Goal: Task Accomplishment & Management: Manage account settings

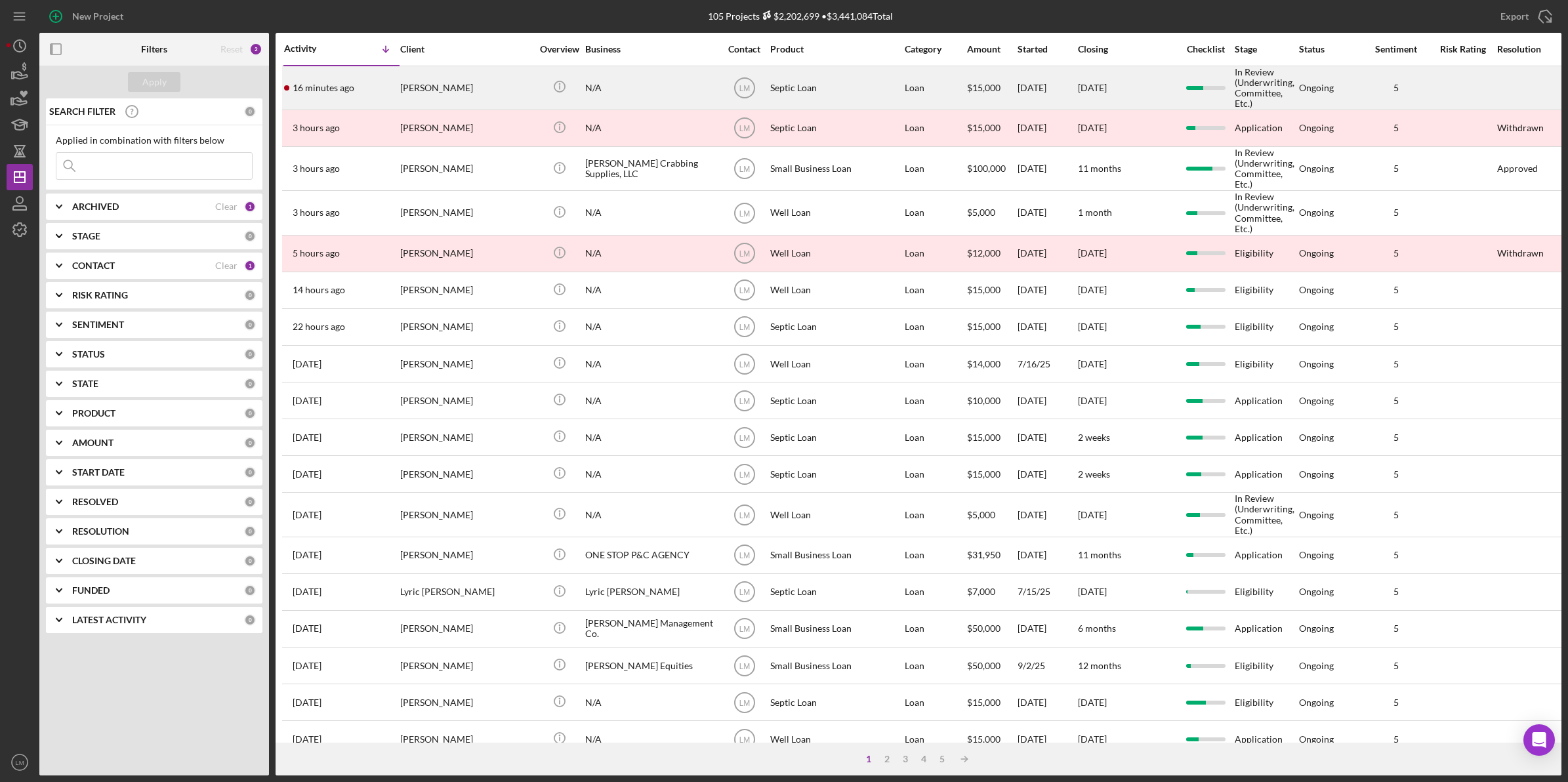
click at [619, 86] on div "N/A" at bounding box center [650, 88] width 131 height 42
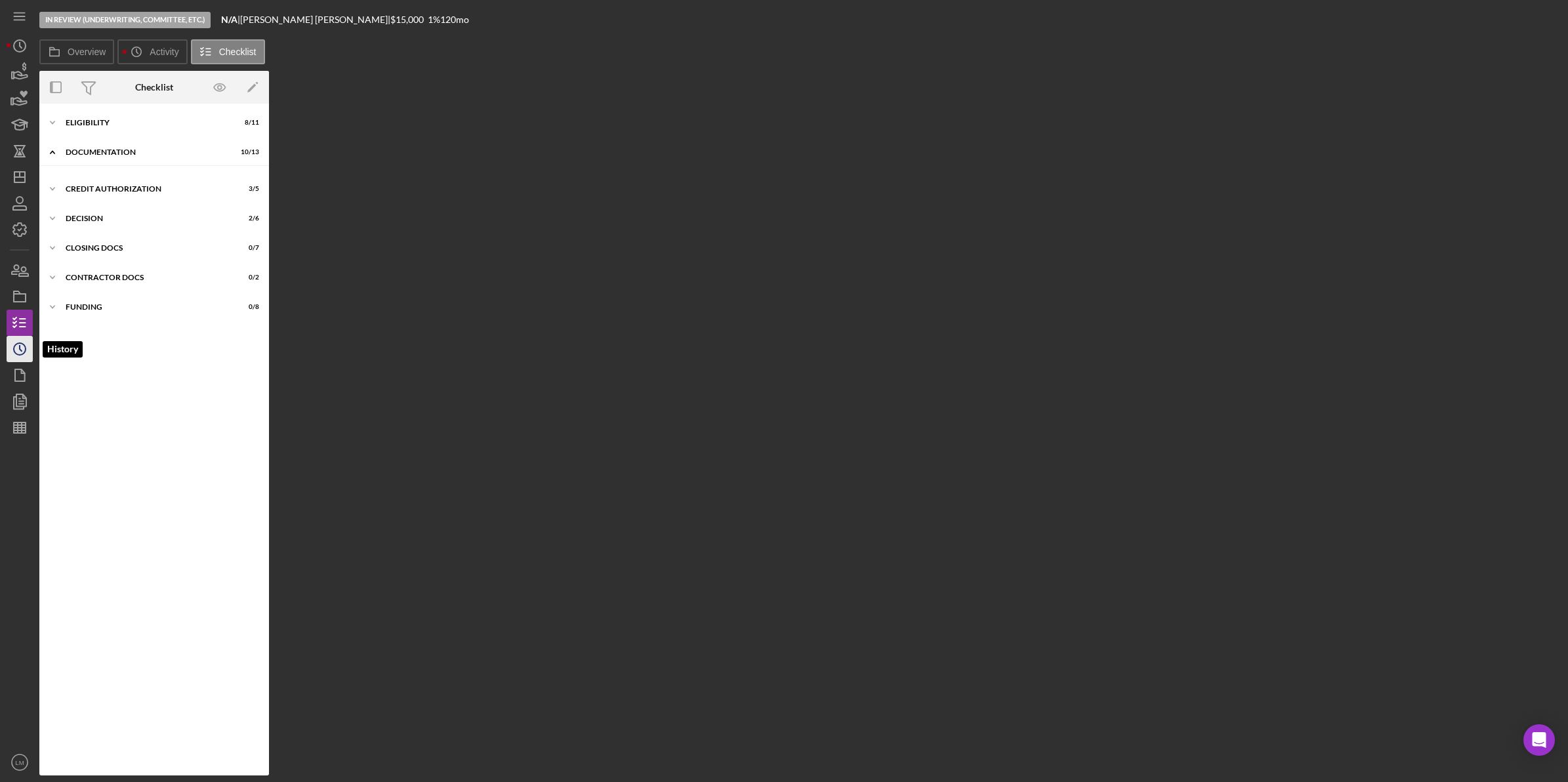
click at [20, 354] on circle "button" at bounding box center [20, 349] width 12 height 12
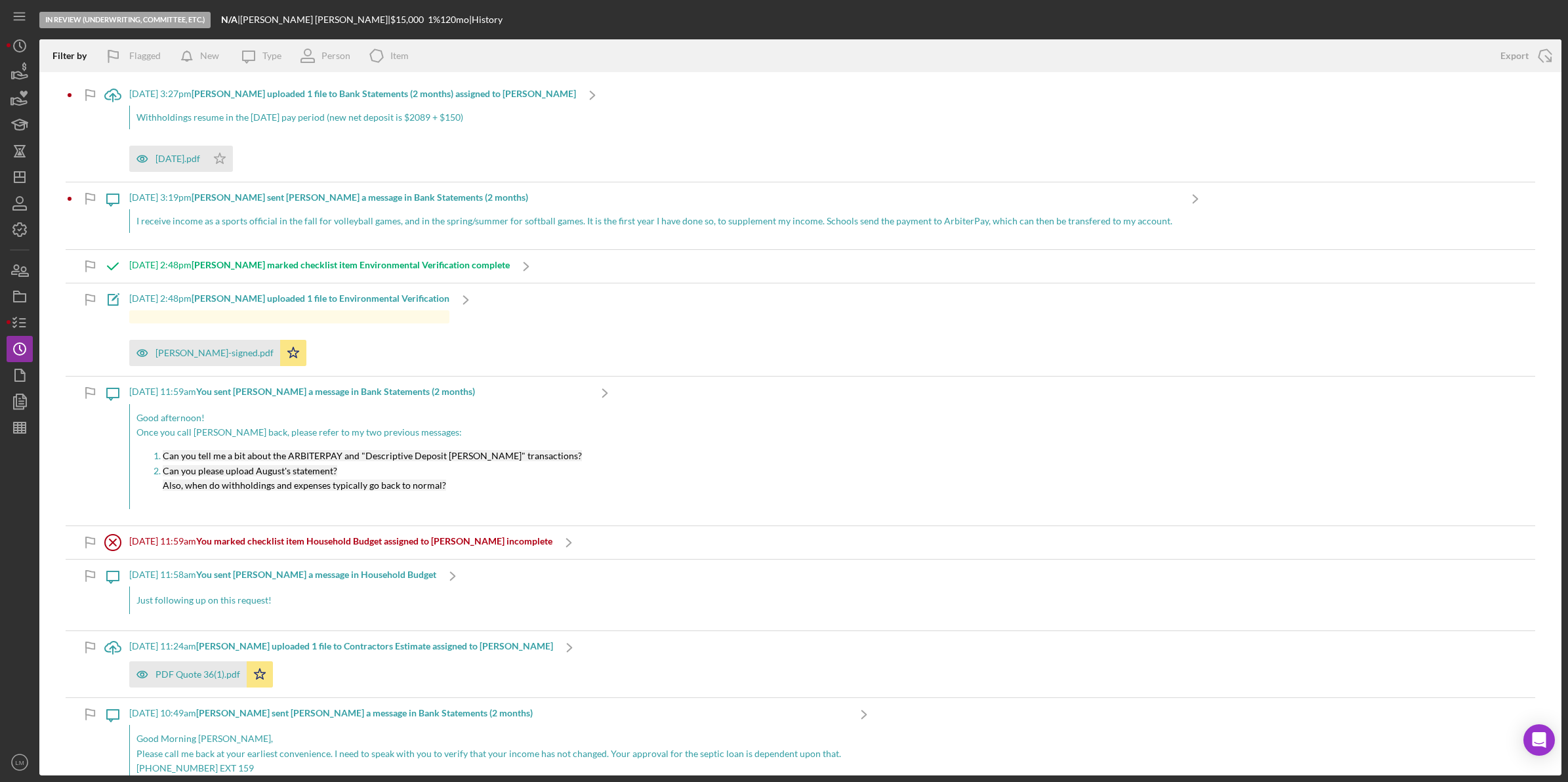
click at [448, 234] on div "9/11/2025 at 3:19pm Elizabeth D. sent Lois M. a message in Bank Statements (2 m…" at bounding box center [654, 216] width 1049 height 67
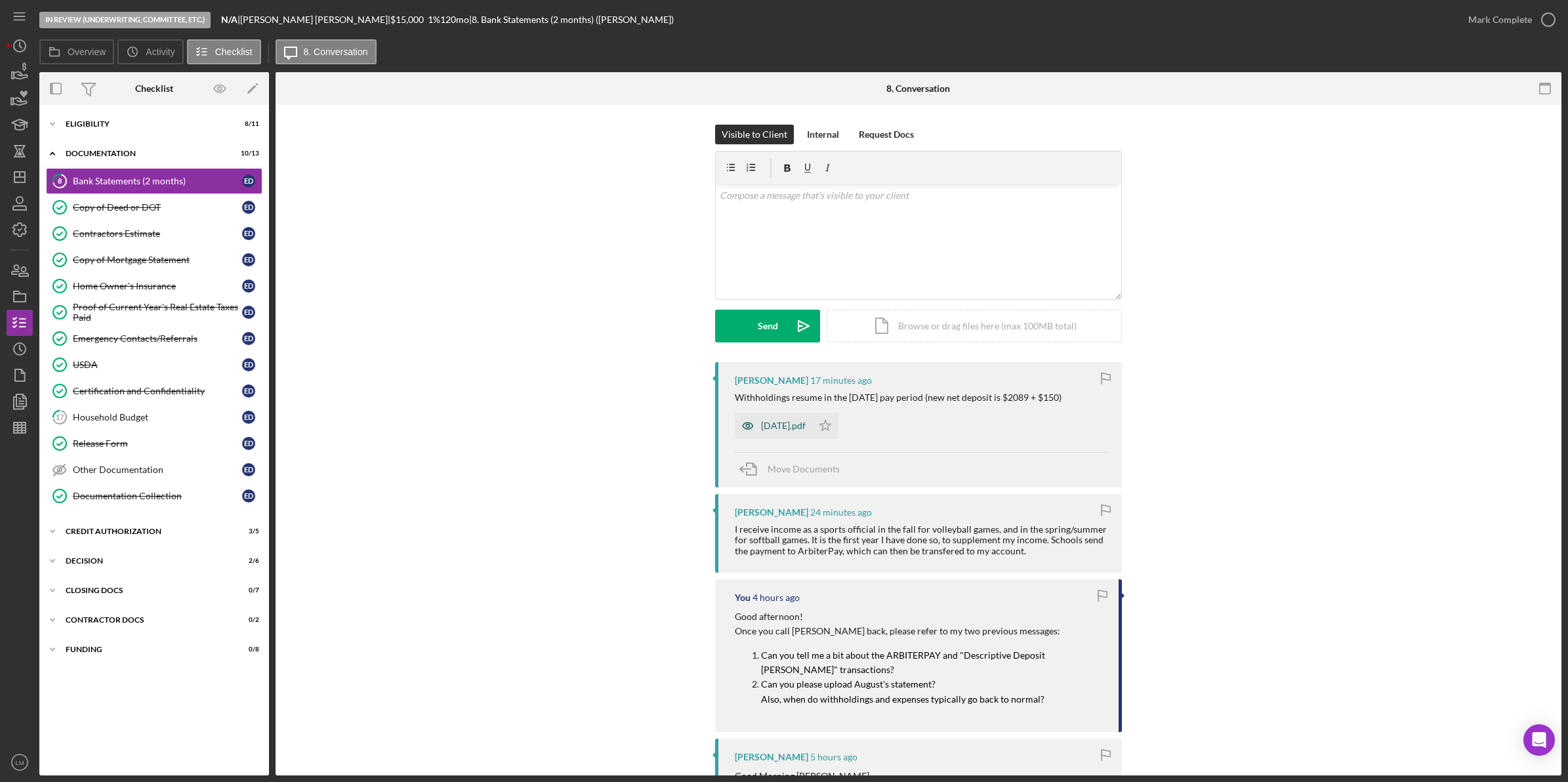
click at [799, 421] on div "August 2025.pdf" at bounding box center [783, 426] width 45 height 11
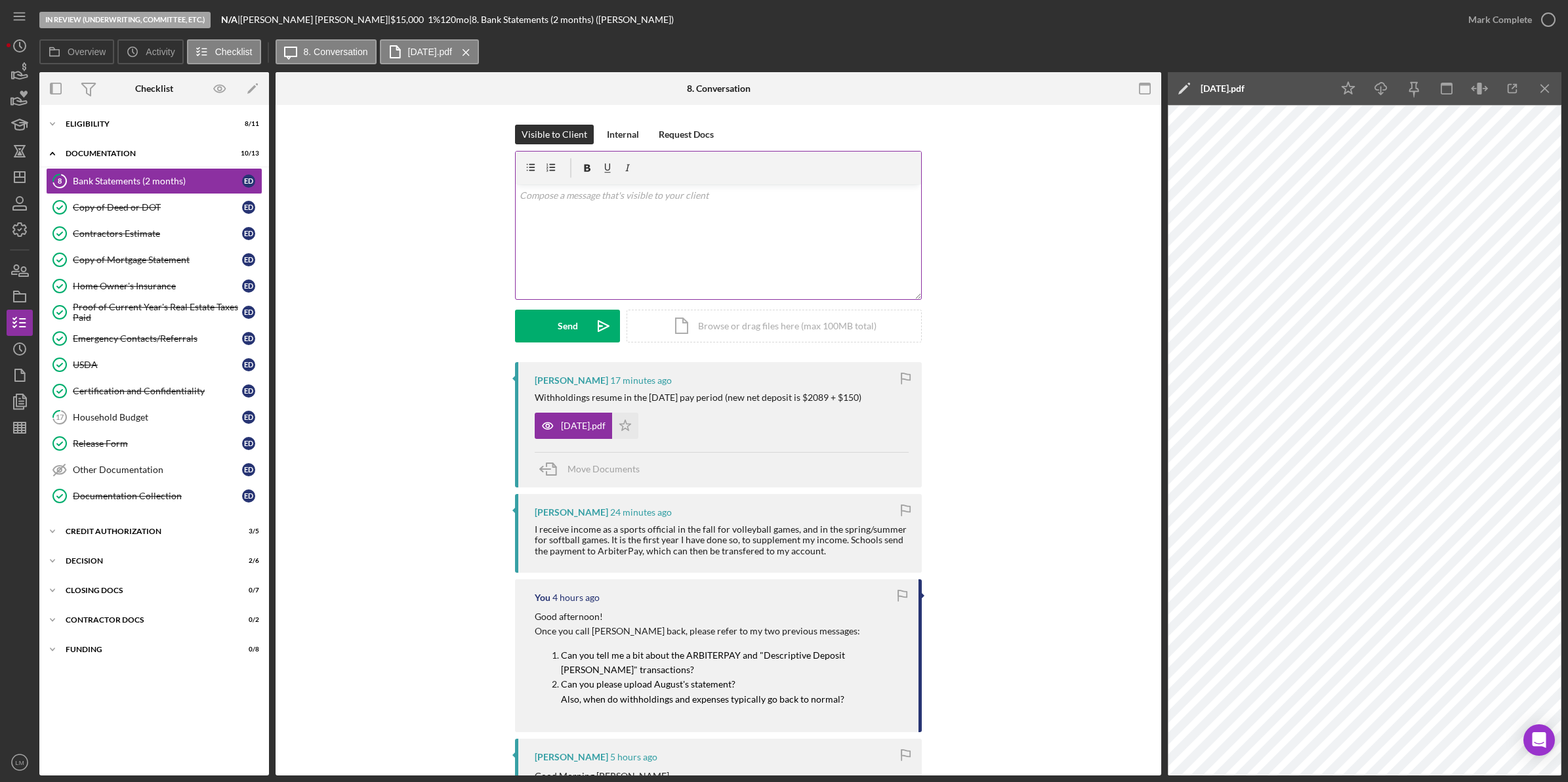
click at [857, 201] on p at bounding box center [718, 195] width 398 height 14
drag, startPoint x: 759, startPoint y: 654, endPoint x: 582, endPoint y: 669, distance: 177.6
click at [582, 669] on mark "Can you tell me a bit about the ARBITERPAY and "Descriptive Deposit Elizabeth D…" at bounding box center [704, 662] width 286 height 26
copy mark "Descriptive Deposit Elizabeth Dixon"
click at [889, 235] on div "v Color teal Color pink Remove color Add row above Add row below Add column bef…" at bounding box center [718, 242] width 405 height 115
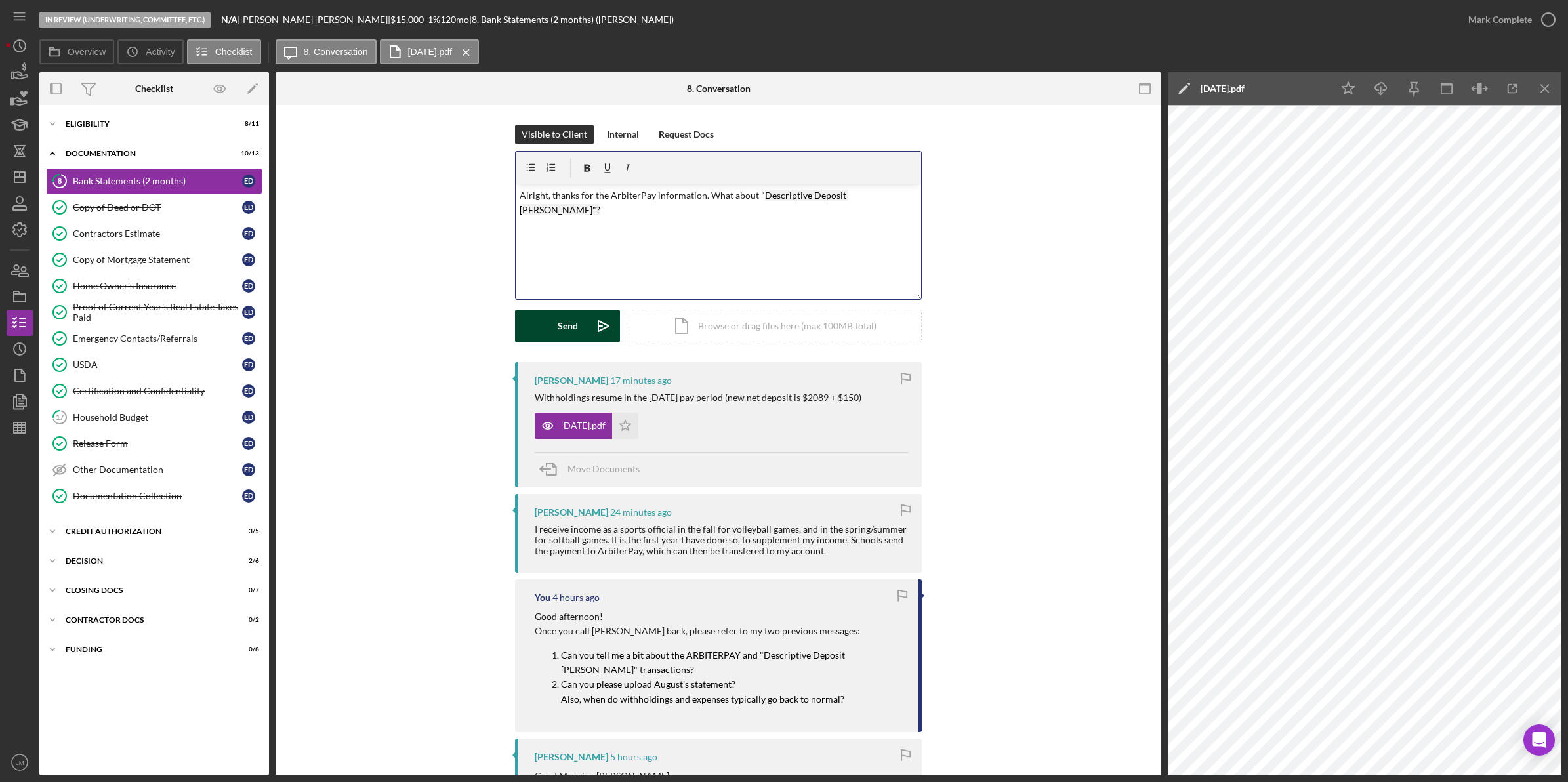
click at [568, 330] on div "Send" at bounding box center [567, 326] width 20 height 33
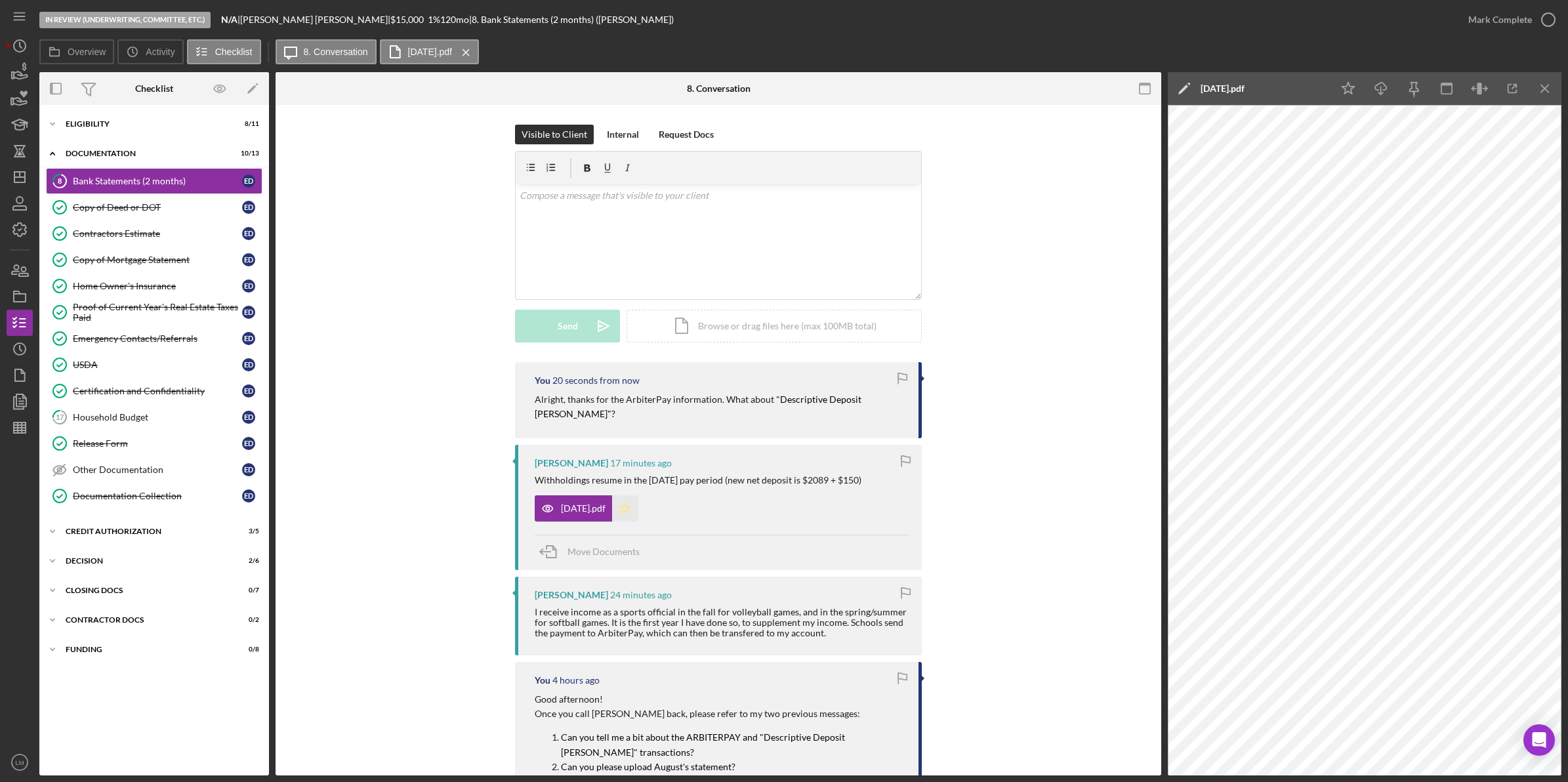
click at [639, 515] on icon "Icon/Star" at bounding box center [625, 508] width 26 height 26
click at [106, 133] on div "Icon/Expander Eligibility 8 / 11" at bounding box center [154, 124] width 230 height 26
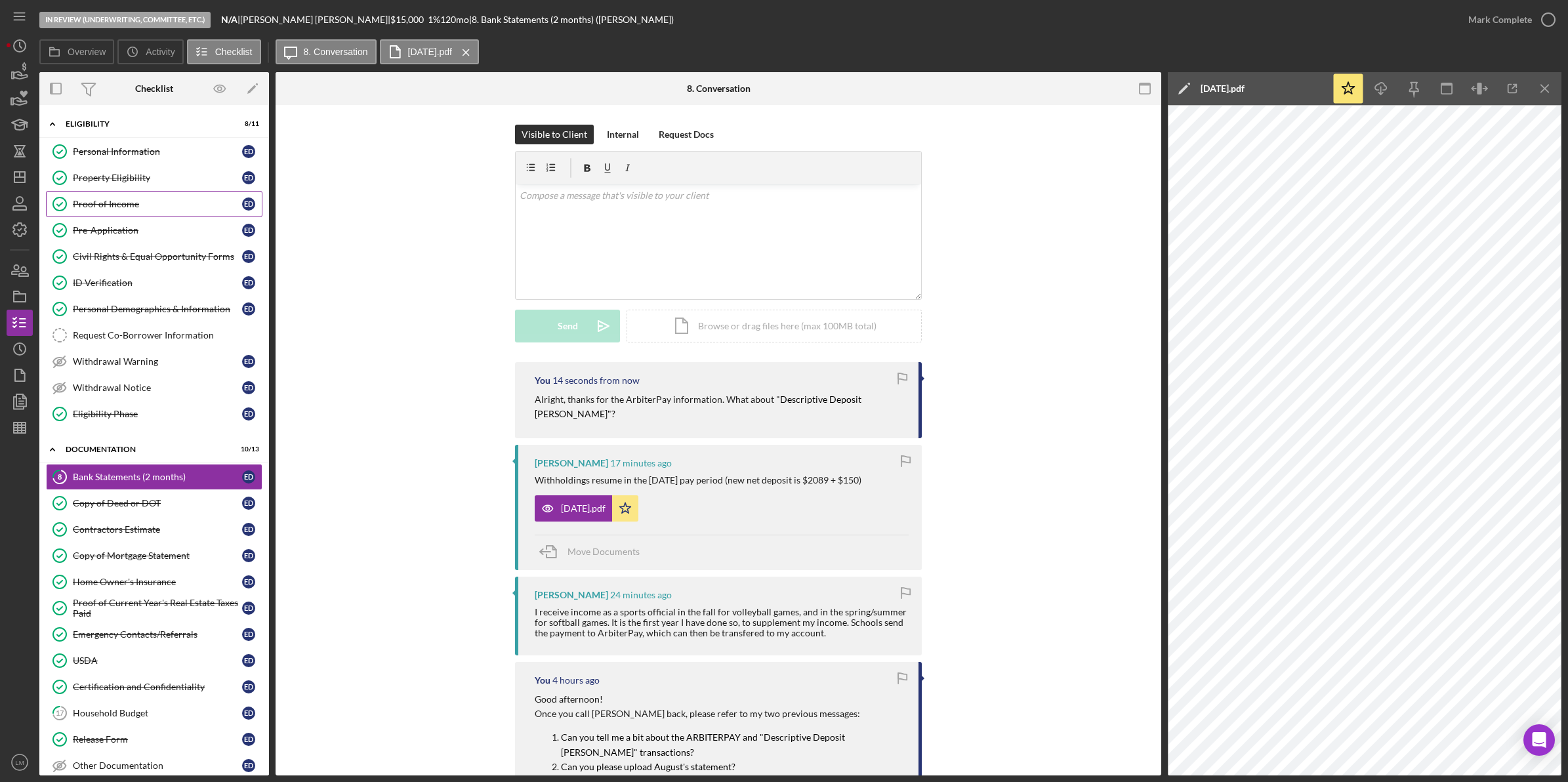
click at [132, 208] on div "Proof of Income" at bounding box center [157, 204] width 169 height 11
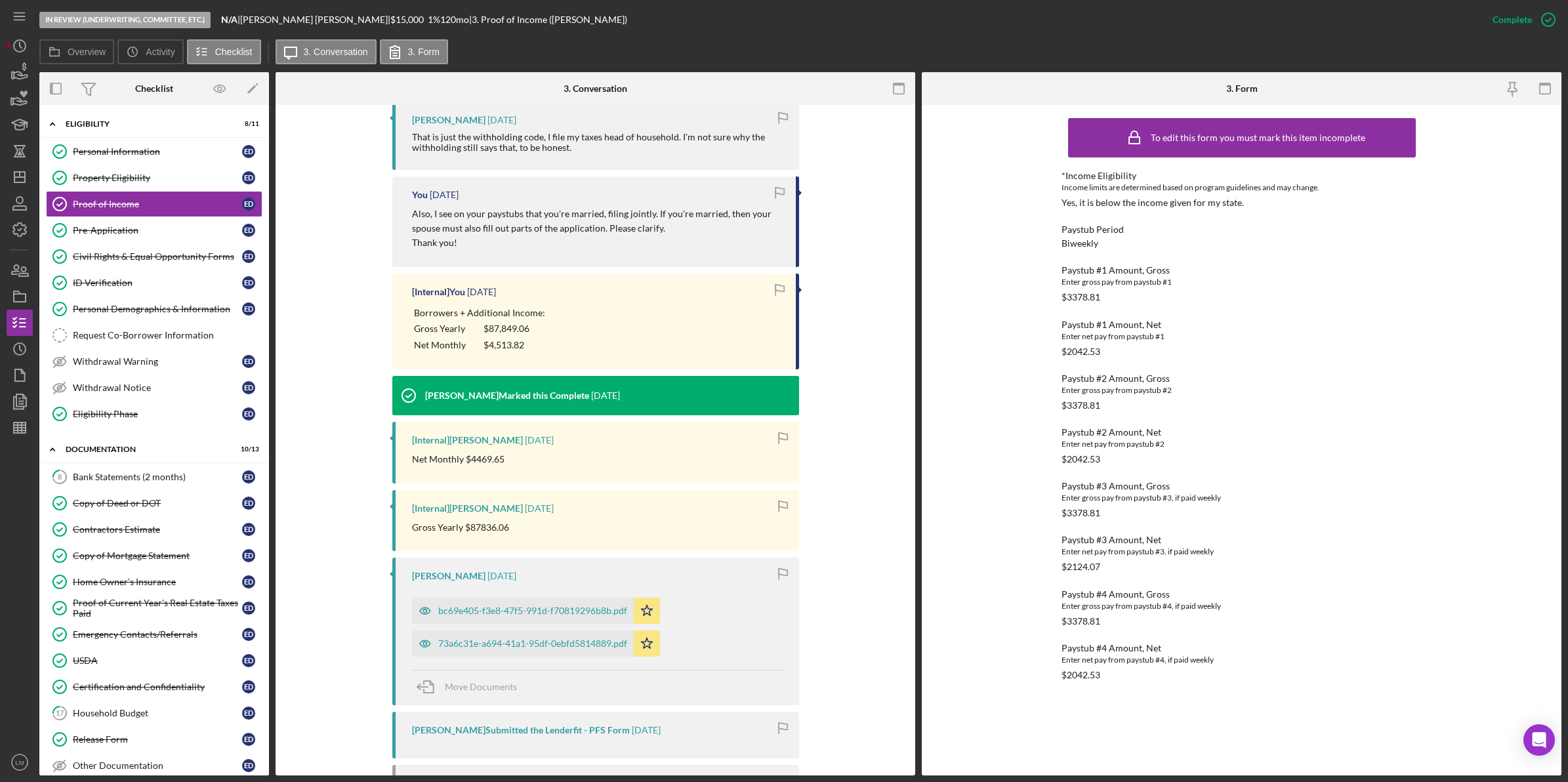
scroll to position [656, 0]
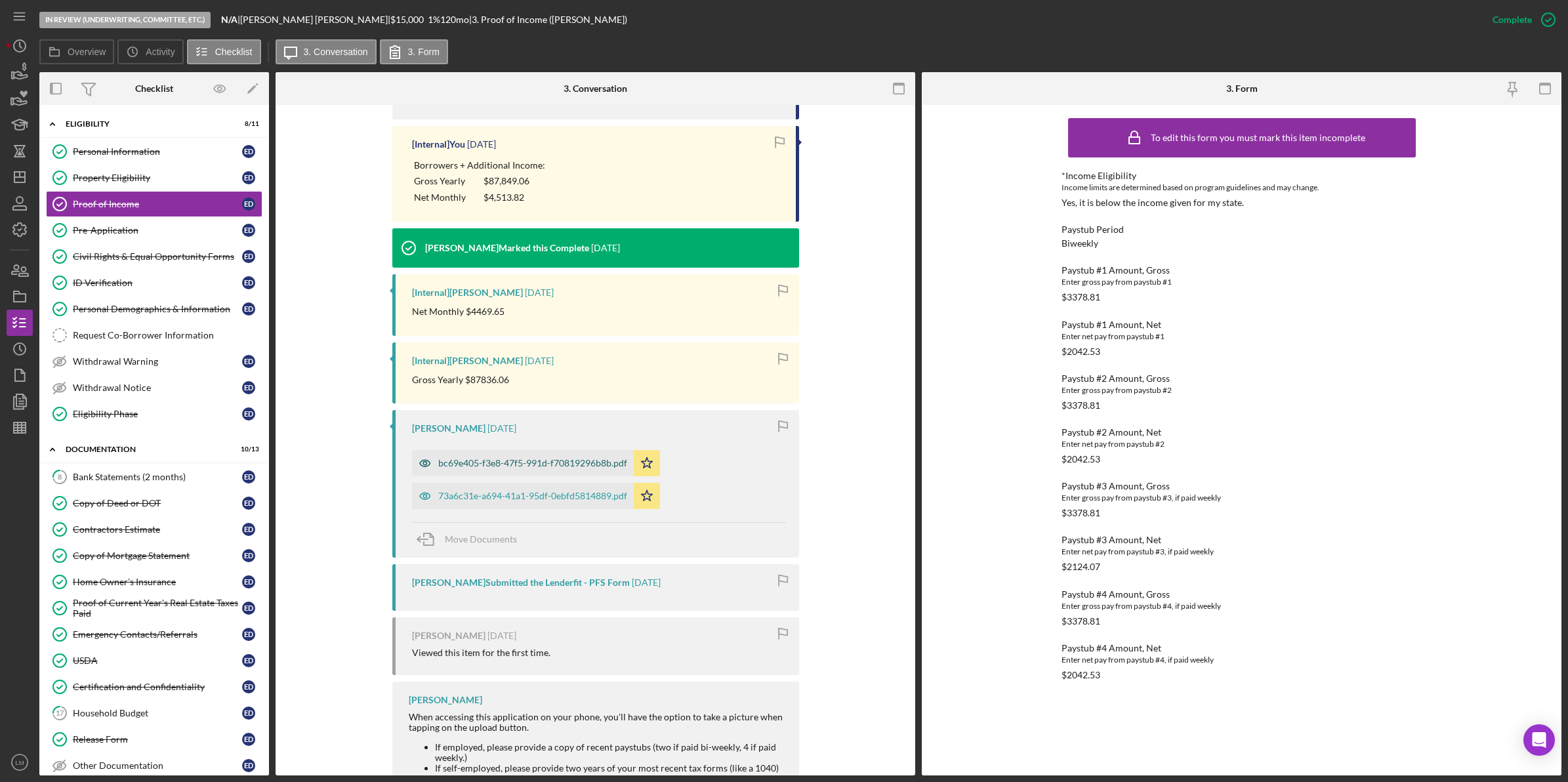
click at [586, 467] on div "bc69e405-f3e8-47f5-991d-f70819296b8b.pdf" at bounding box center [533, 463] width 189 height 11
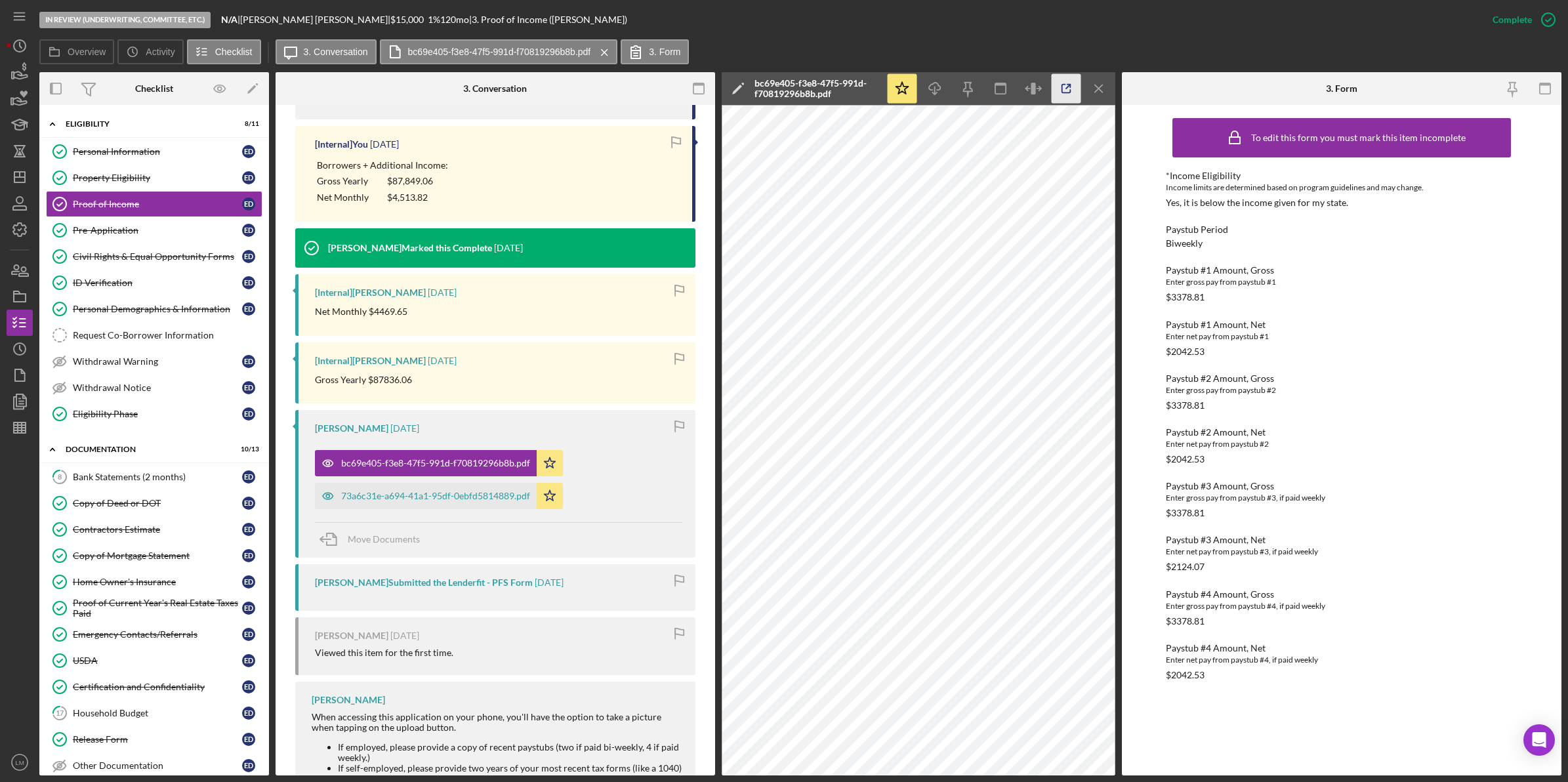
drag, startPoint x: 687, startPoint y: 399, endPoint x: 1066, endPoint y: 93, distance: 487.1
click at [1066, 93] on icon "button" at bounding box center [1066, 89] width 30 height 30
click at [166, 489] on link "8 Bank Statements (2 months) E D" at bounding box center [154, 477] width 217 height 26
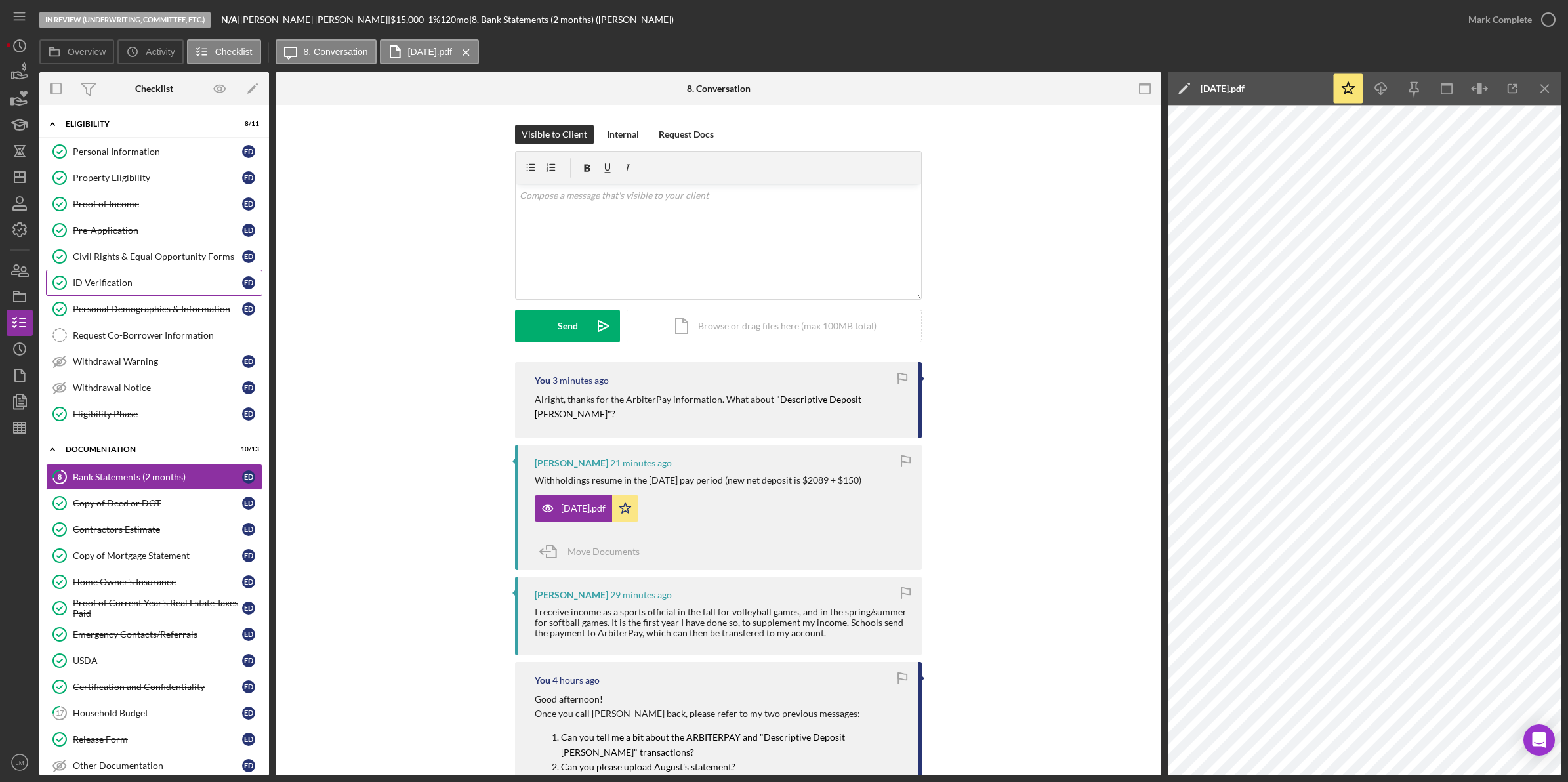
drag, startPoint x: 148, startPoint y: 204, endPoint x: 242, endPoint y: 278, distance: 119.6
click at [148, 204] on div "Proof of Income" at bounding box center [157, 204] width 169 height 11
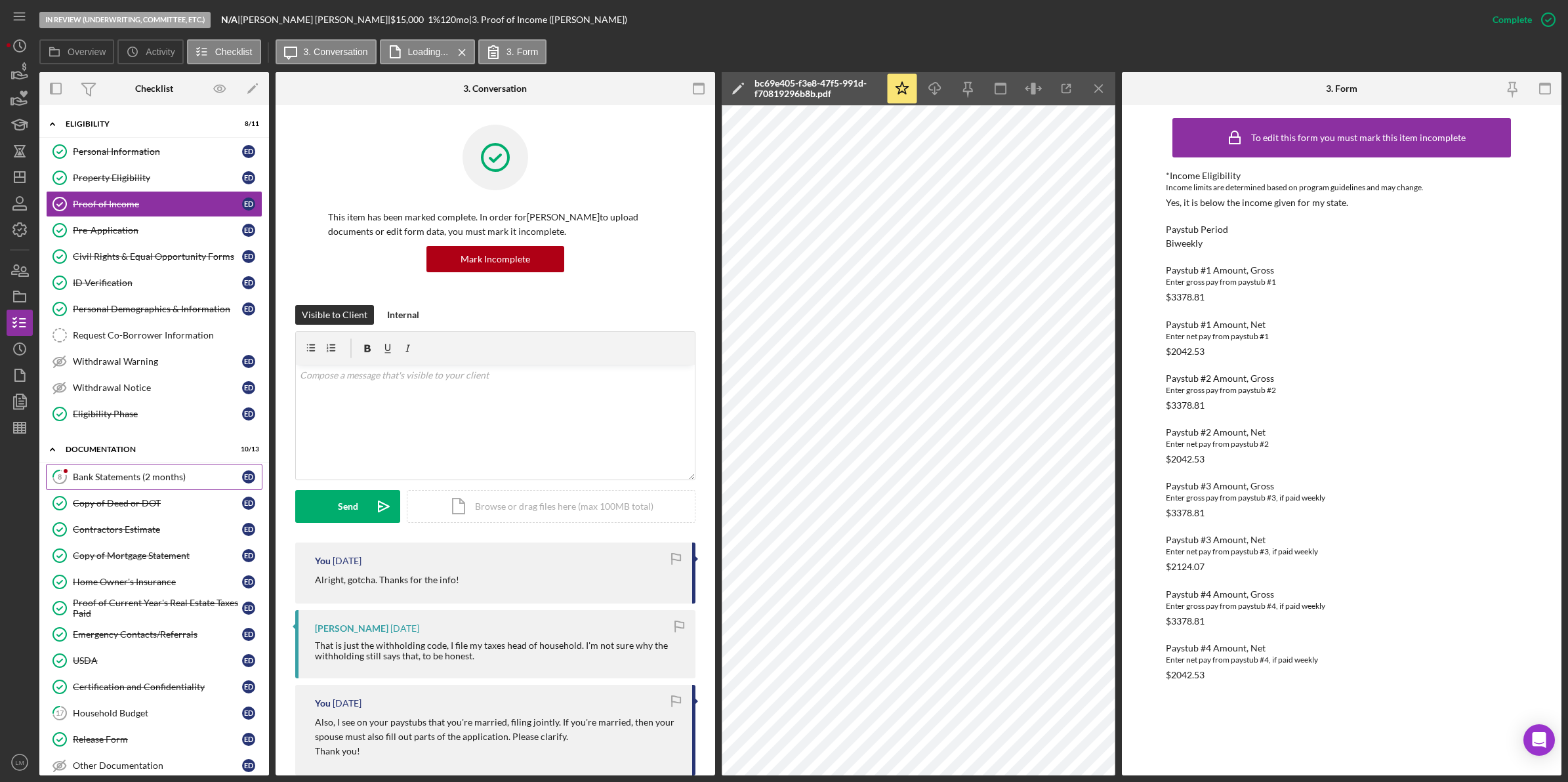
click at [169, 479] on div "Bank Statements (2 months)" at bounding box center [157, 477] width 169 height 11
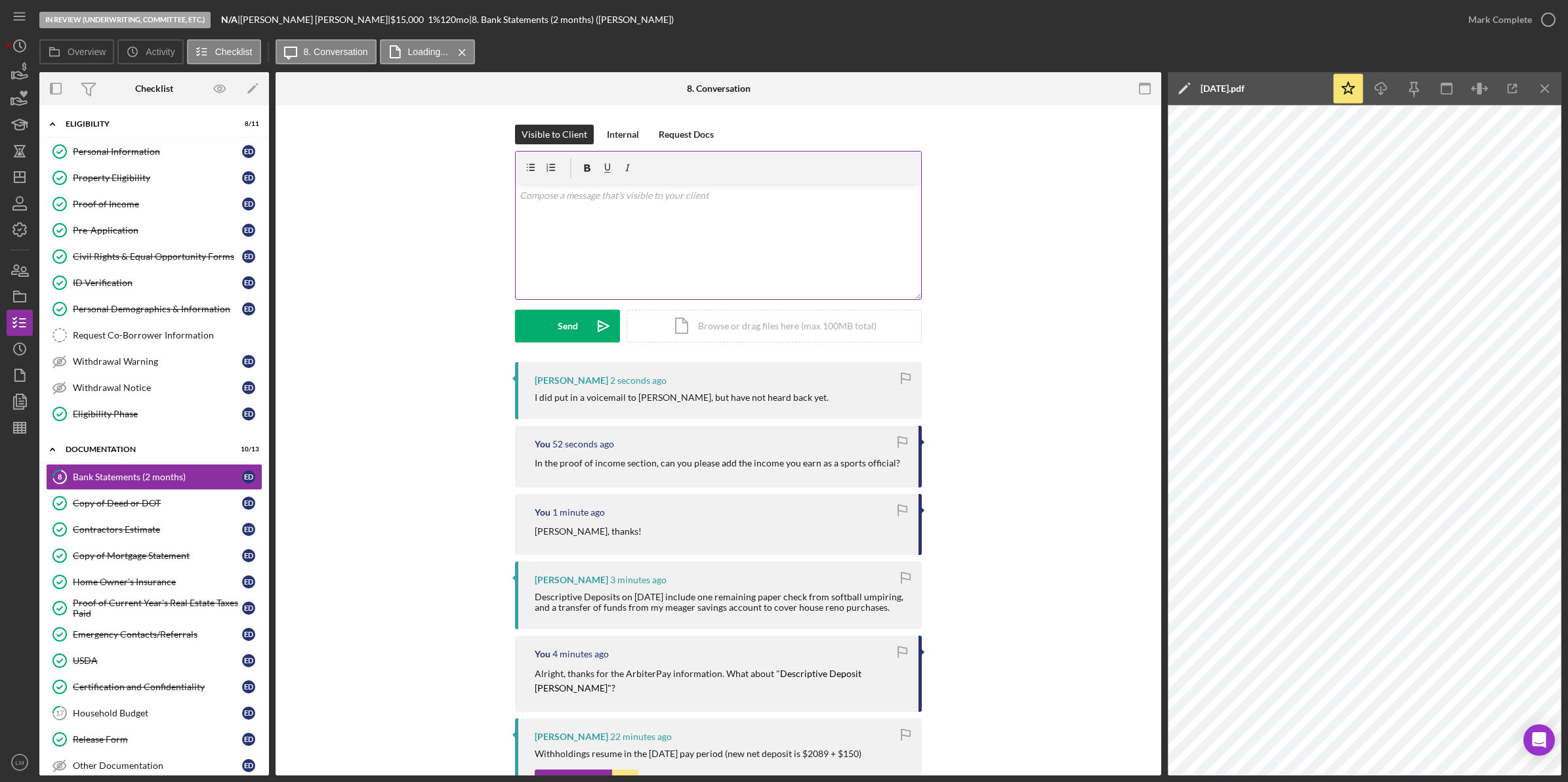
click at [834, 203] on div "v Color teal Color pink Remove color Add row above Add row below Add column bef…" at bounding box center [718, 242] width 405 height 115
drag, startPoint x: 620, startPoint y: 211, endPoint x: 440, endPoint y: 213, distance: 180.0
click at [440, 213] on div "Visible to Client Internal Request Docs v Color teal Color pink Remove color Ad…" at bounding box center [718, 243] width 846 height 238
click at [536, 319] on button "Send Icon/icon-invite-send" at bounding box center [567, 326] width 105 height 33
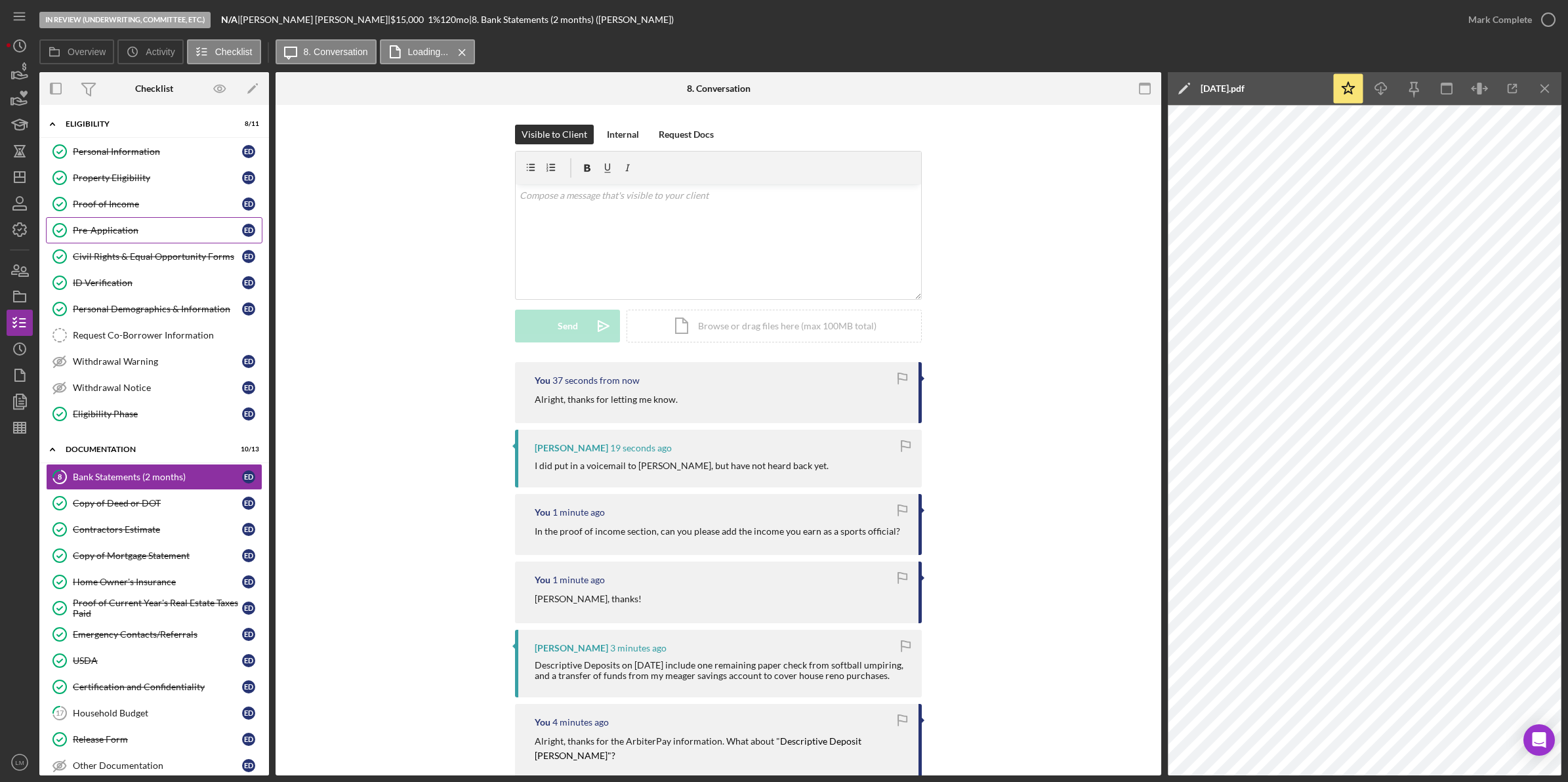
click at [186, 224] on link "Pre-Application Pre-Application E D" at bounding box center [154, 230] width 217 height 26
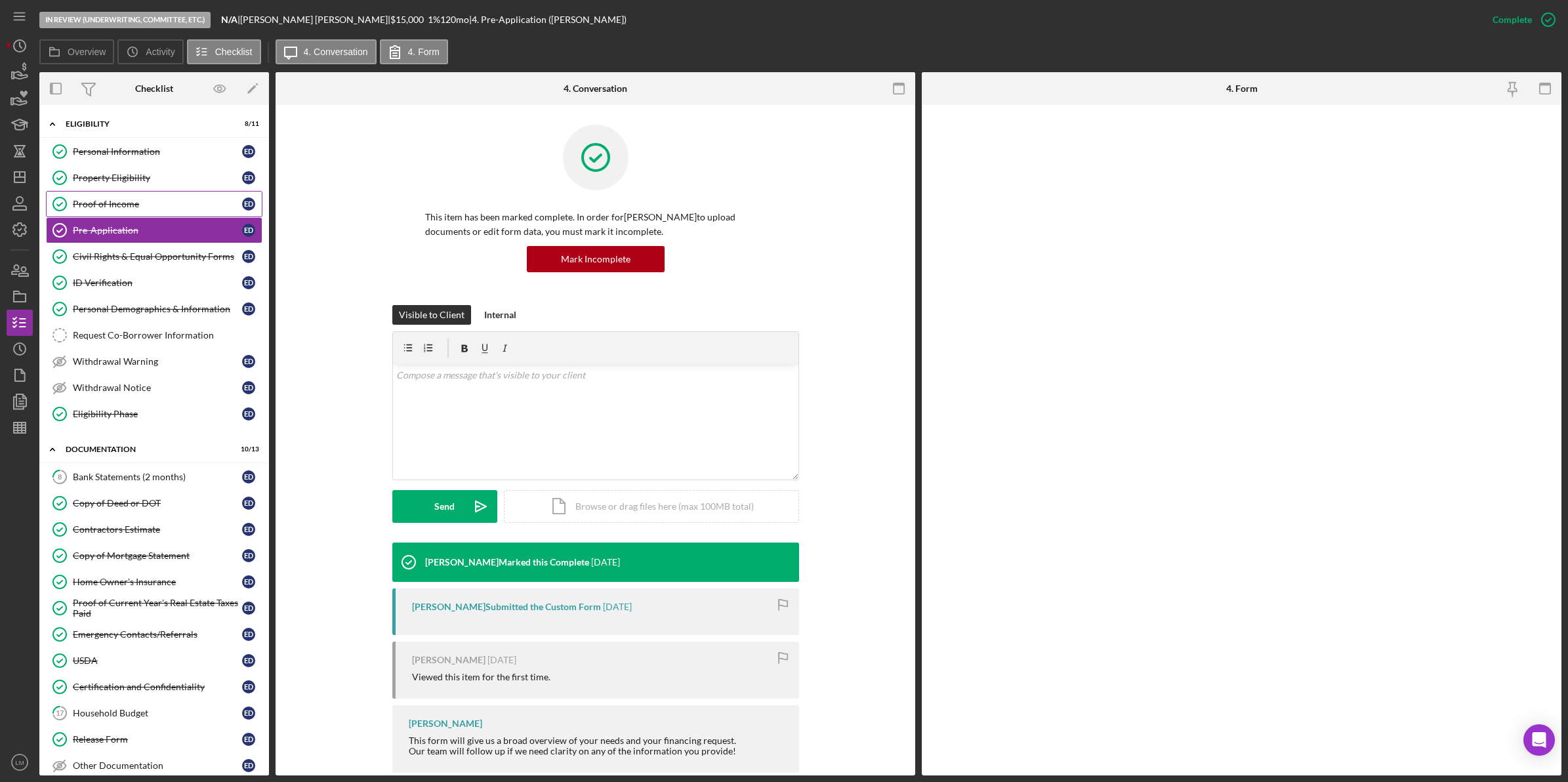
click at [192, 204] on div "Proof of Income" at bounding box center [157, 204] width 169 height 11
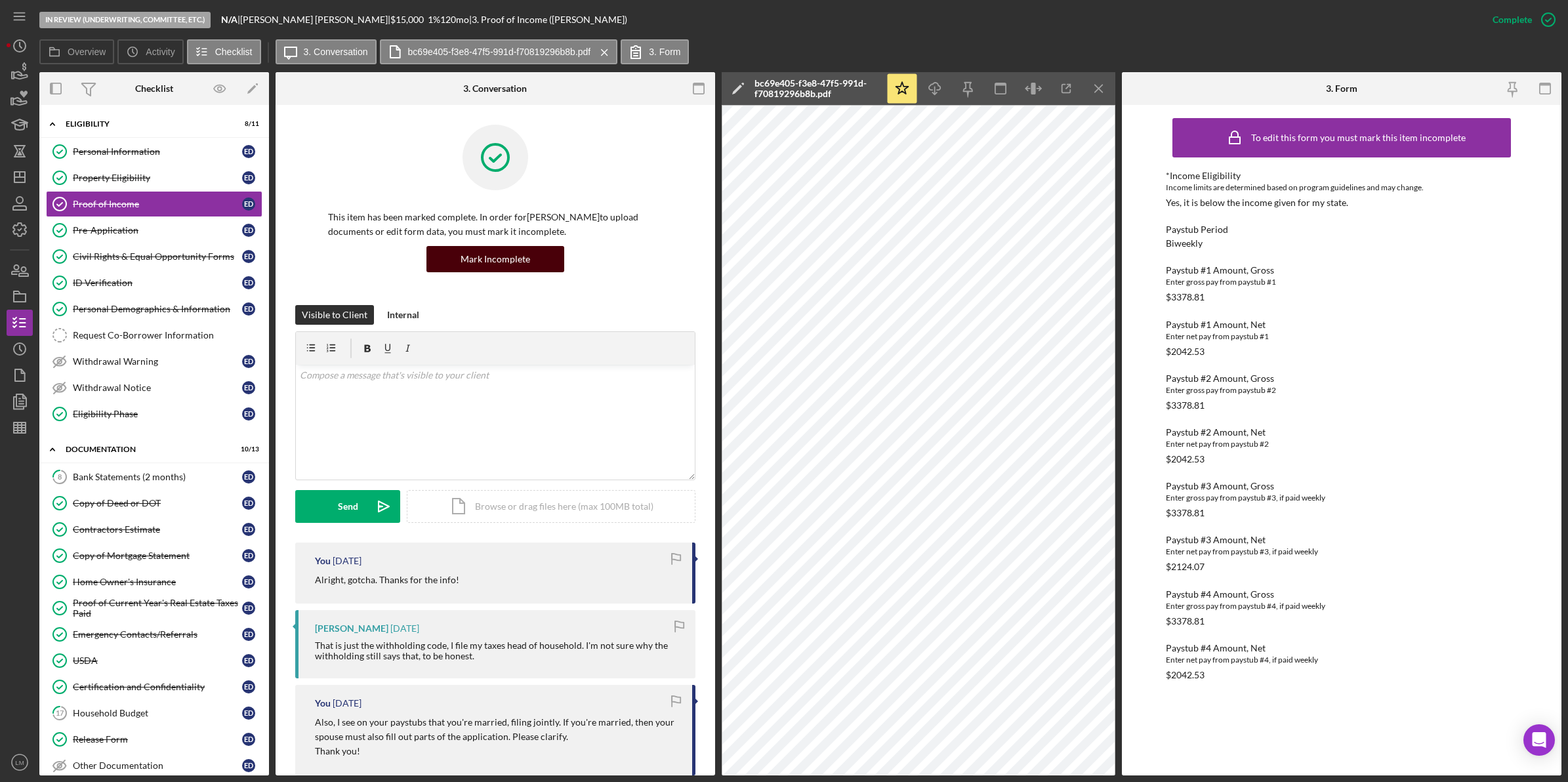
click at [526, 251] on div "Mark Incomplete" at bounding box center [496, 259] width 70 height 26
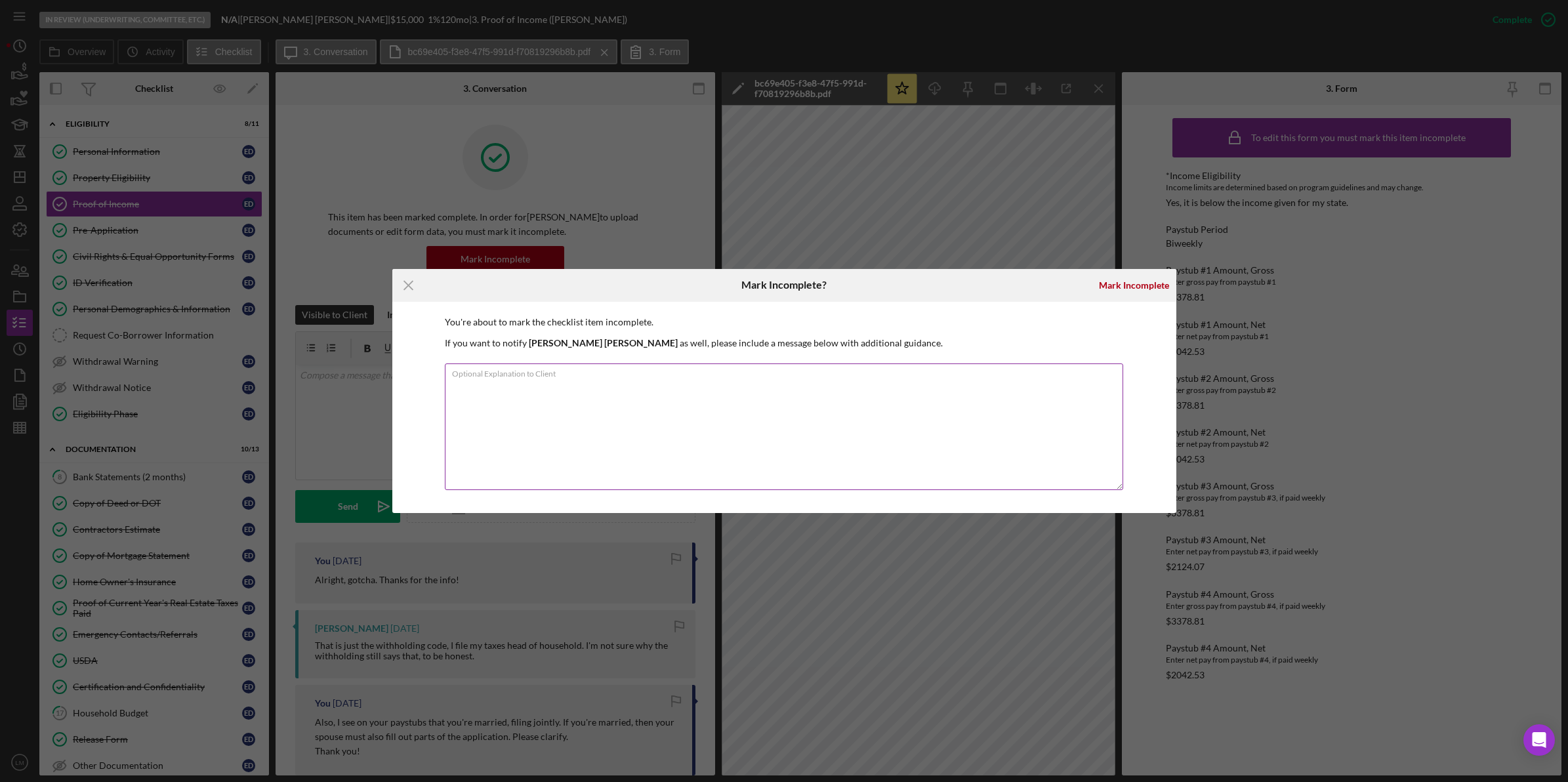
click at [874, 396] on textarea "Optional Explanation to Client" at bounding box center [784, 427] width 678 height 126
type textarea "Please upload the sports official income here. :)"
click at [1166, 286] on div "Mark Incomplete" at bounding box center [1134, 286] width 70 height 26
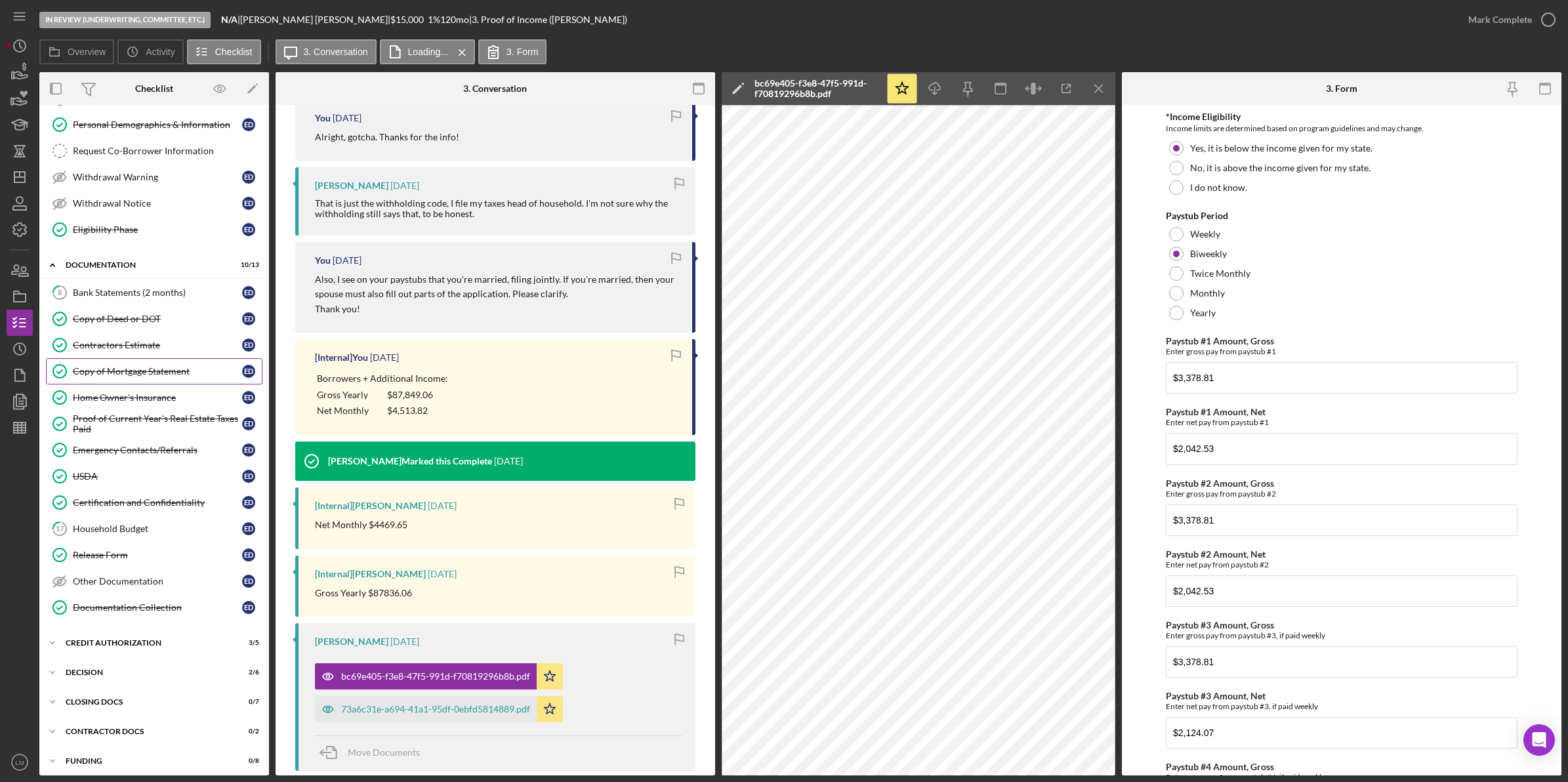
scroll to position [197, 0]
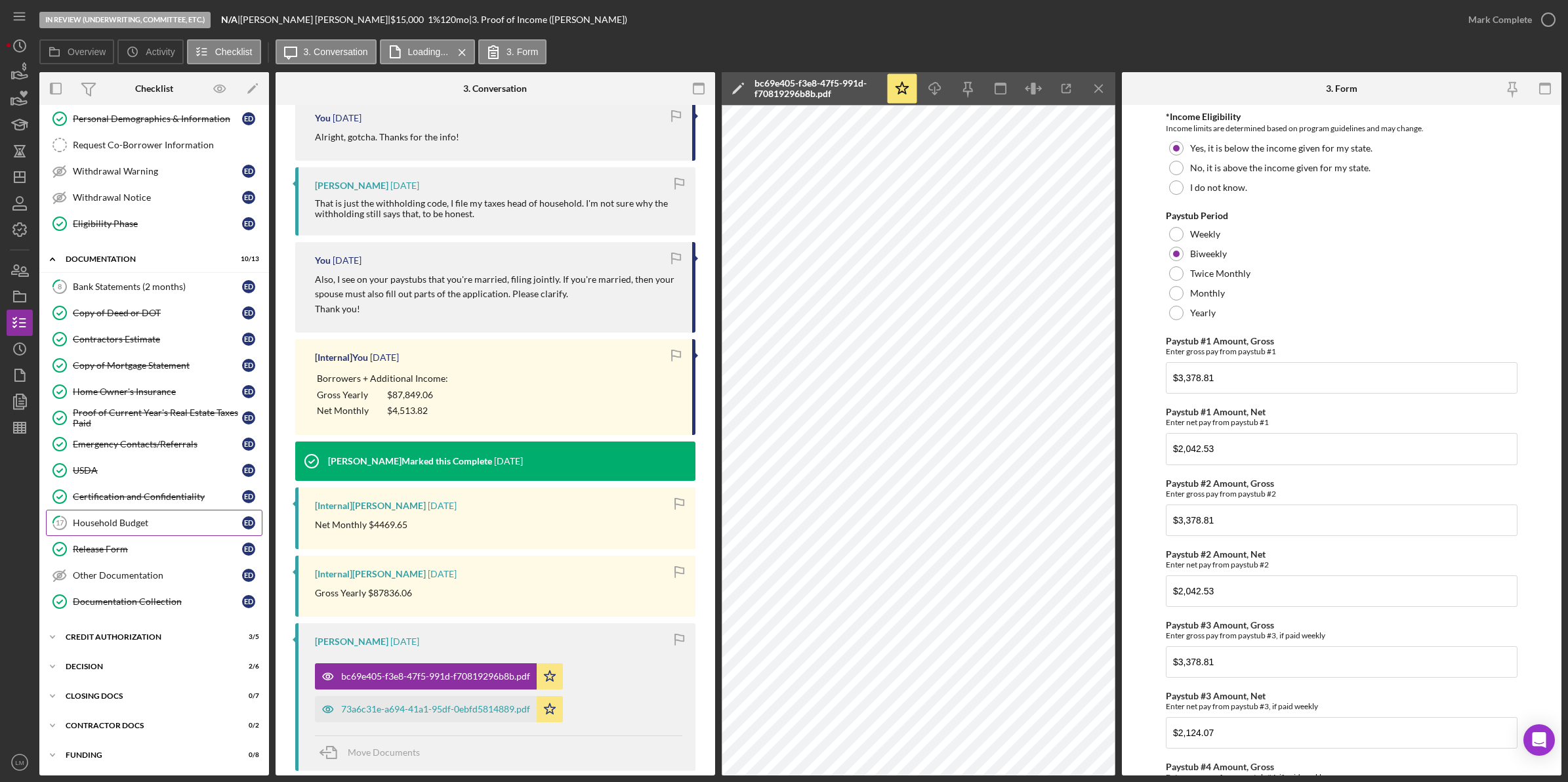
click at [205, 528] on link "17 Household Budget E D" at bounding box center [154, 523] width 217 height 26
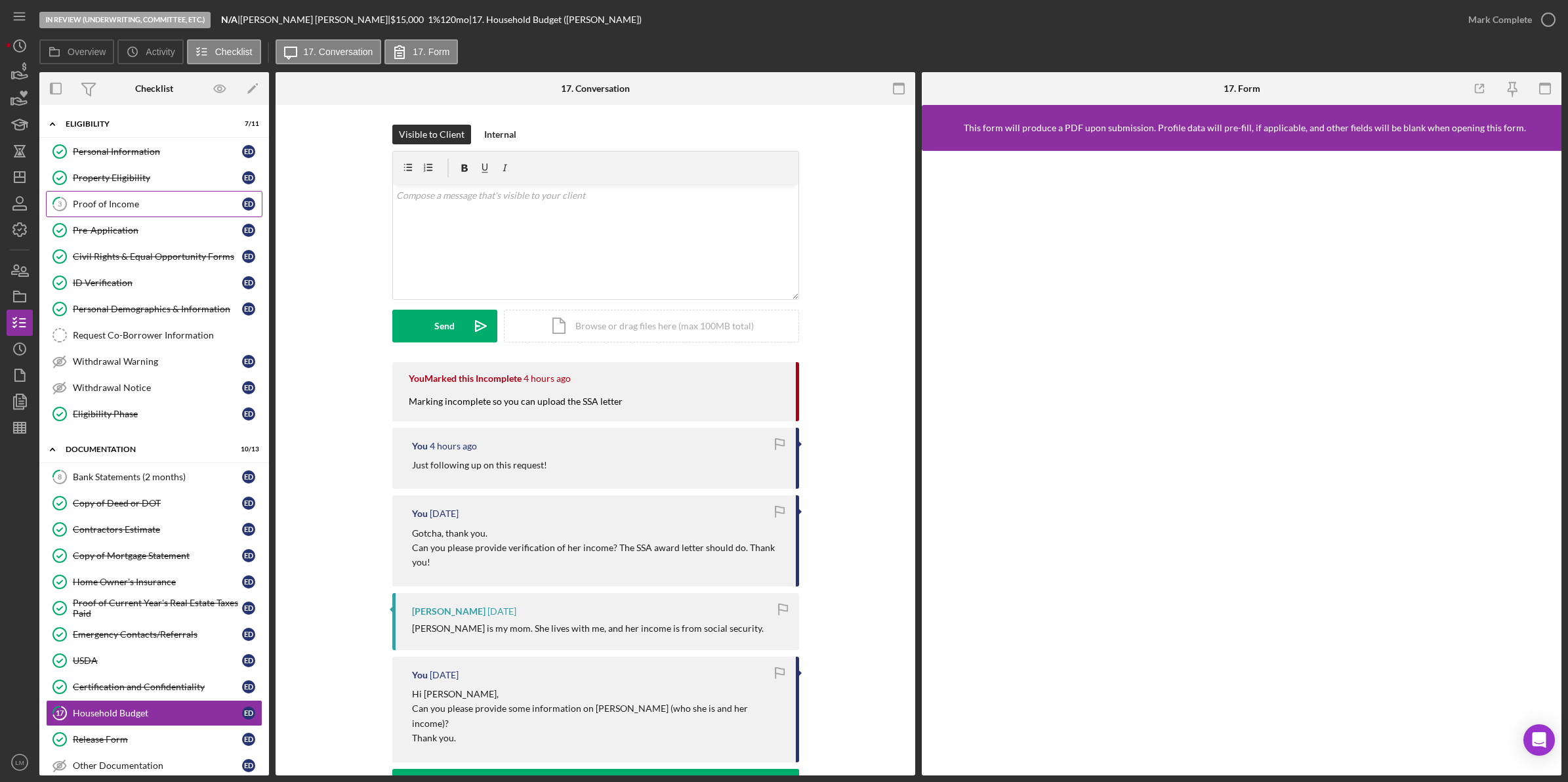
click at [165, 195] on link "3 Proof of Income E D" at bounding box center [154, 204] width 217 height 26
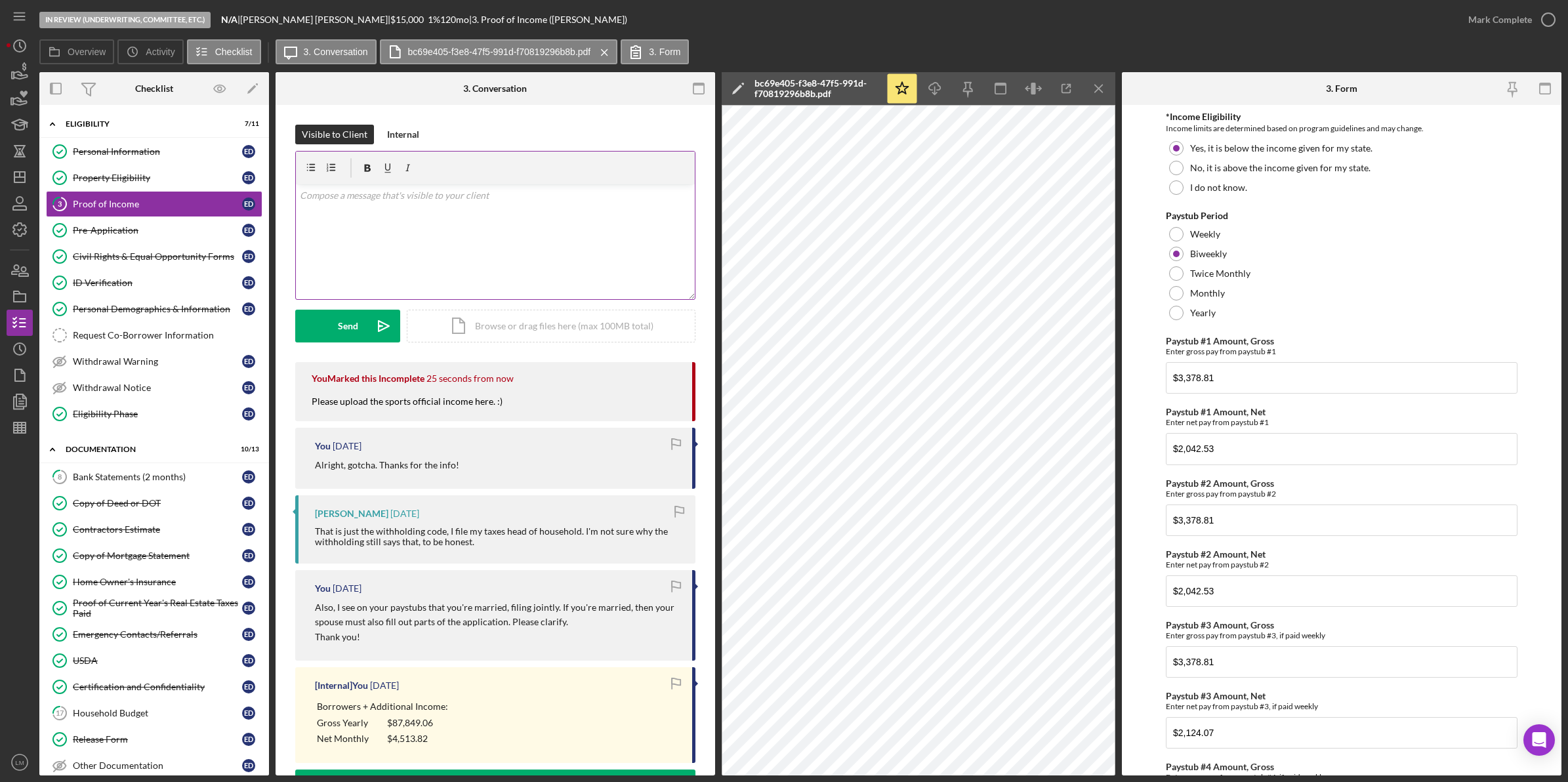
click at [528, 261] on div "v Color teal Color pink Remove color Add row above Add row below Add column bef…" at bounding box center [495, 242] width 399 height 115
click at [338, 326] on div "Send" at bounding box center [348, 326] width 20 height 33
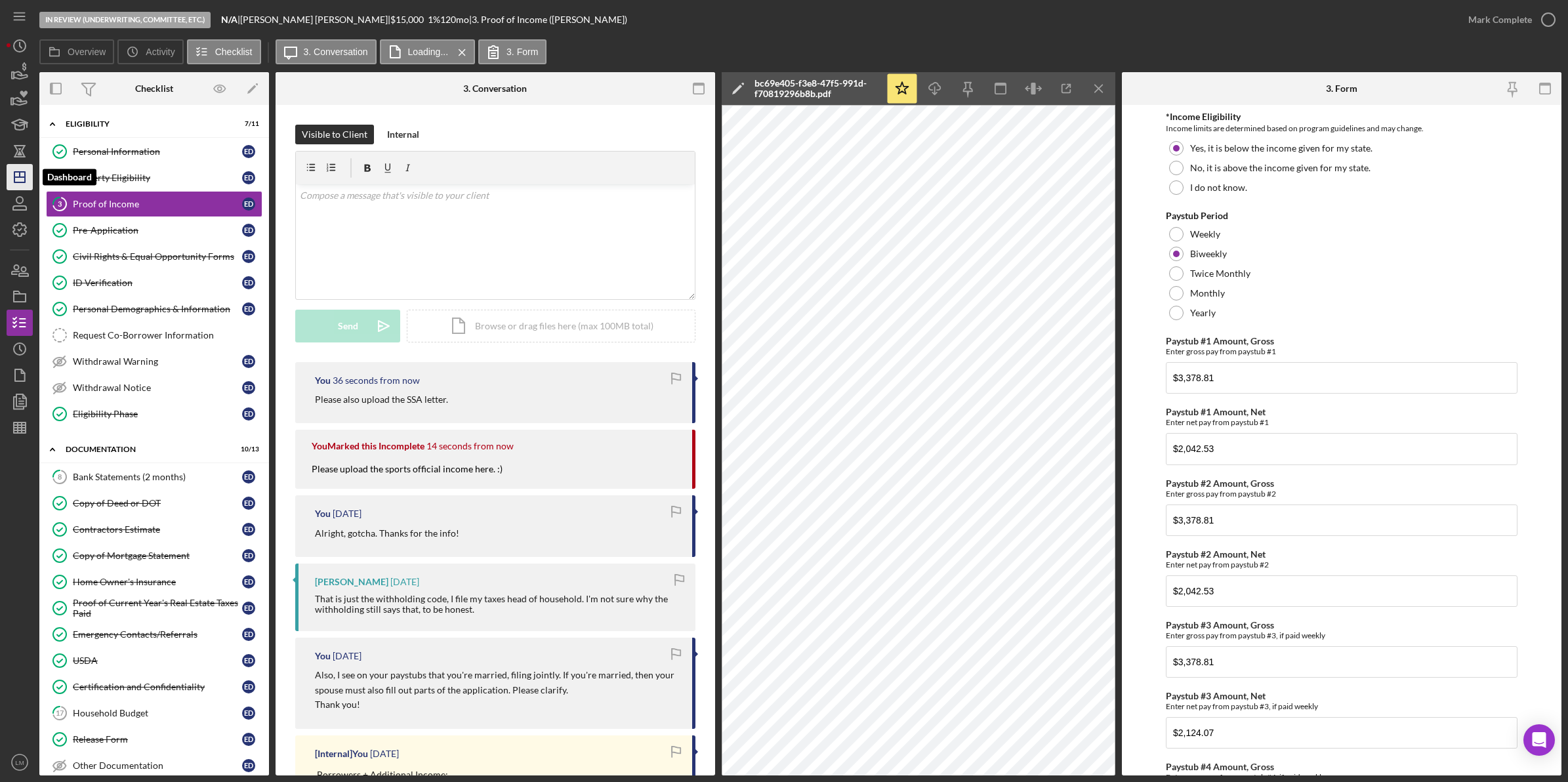
click at [17, 167] on icon "Icon/Dashboard" at bounding box center [20, 177] width 33 height 33
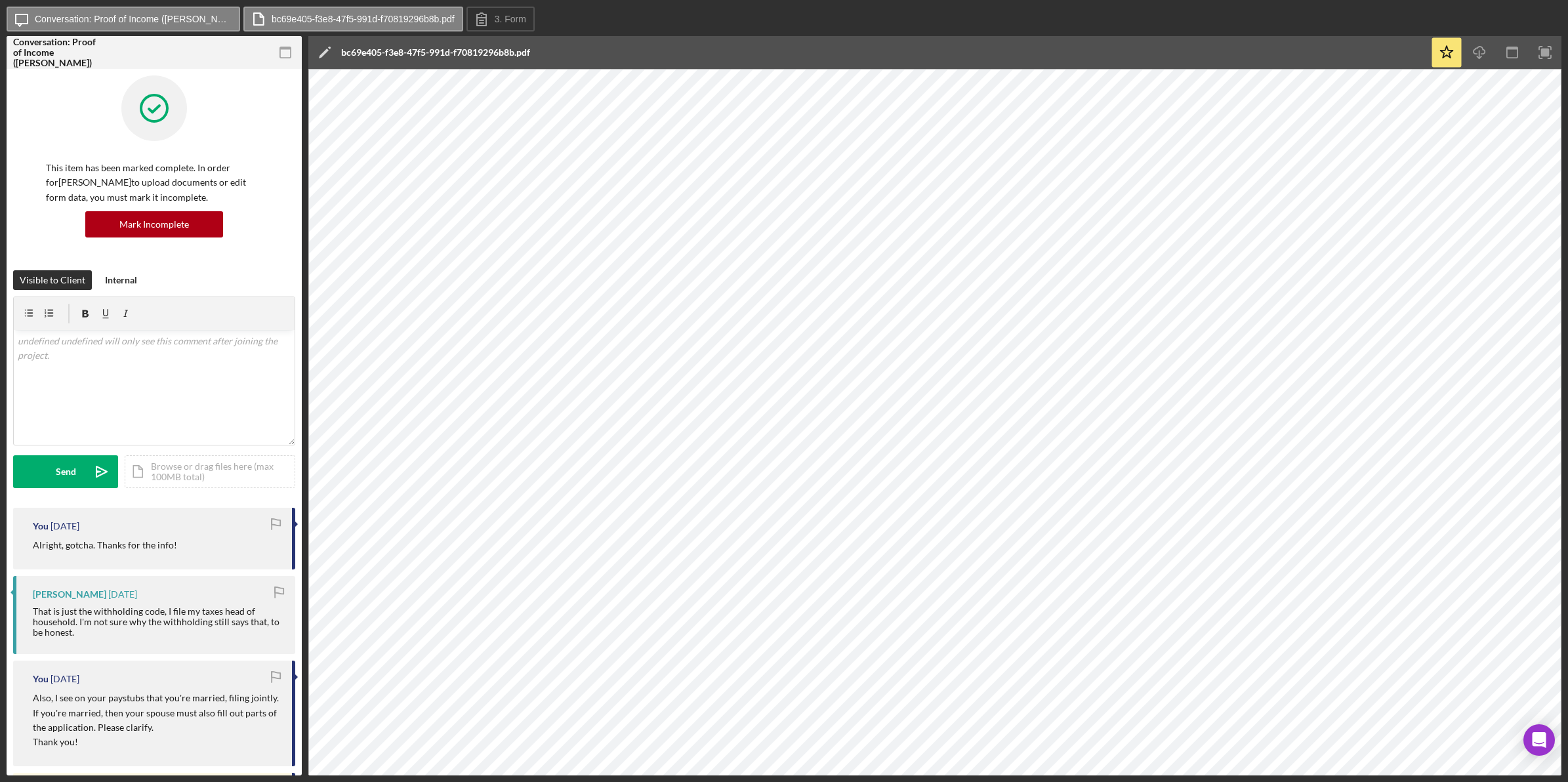
click at [618, 775] on div "Icon/Message Conversation: Proof of Income (Elizabeth D.) bc69e405-f3e8-47f5-99…" at bounding box center [784, 391] width 1568 height 782
click at [572, 775] on div "Icon/Message Conversation: Proof of Income (Elizabeth D.) bc69e405-f3e8-47f5-99…" at bounding box center [784, 391] width 1568 height 782
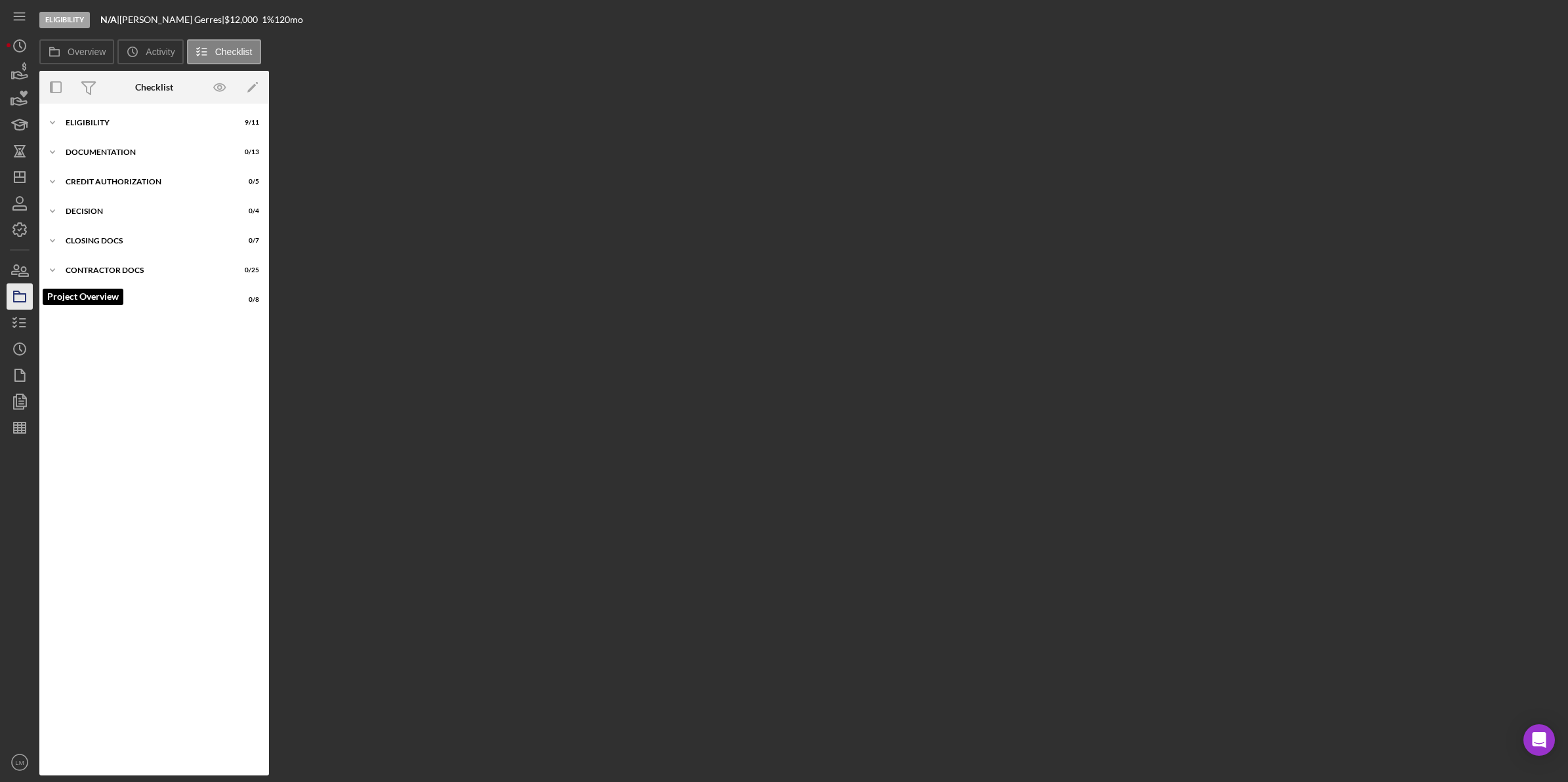
click at [28, 300] on icon "button" at bounding box center [20, 296] width 33 height 33
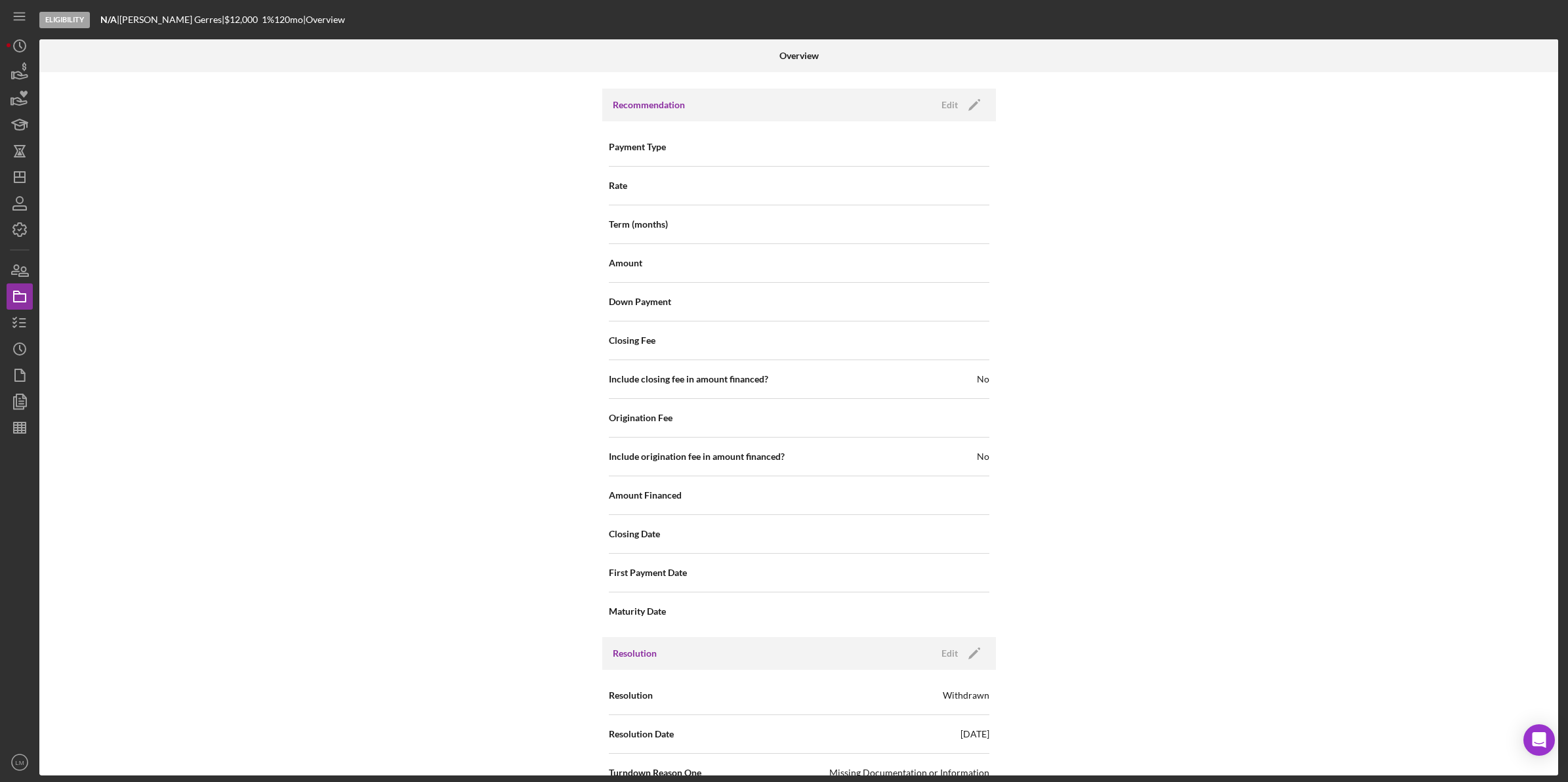
scroll to position [1256, 0]
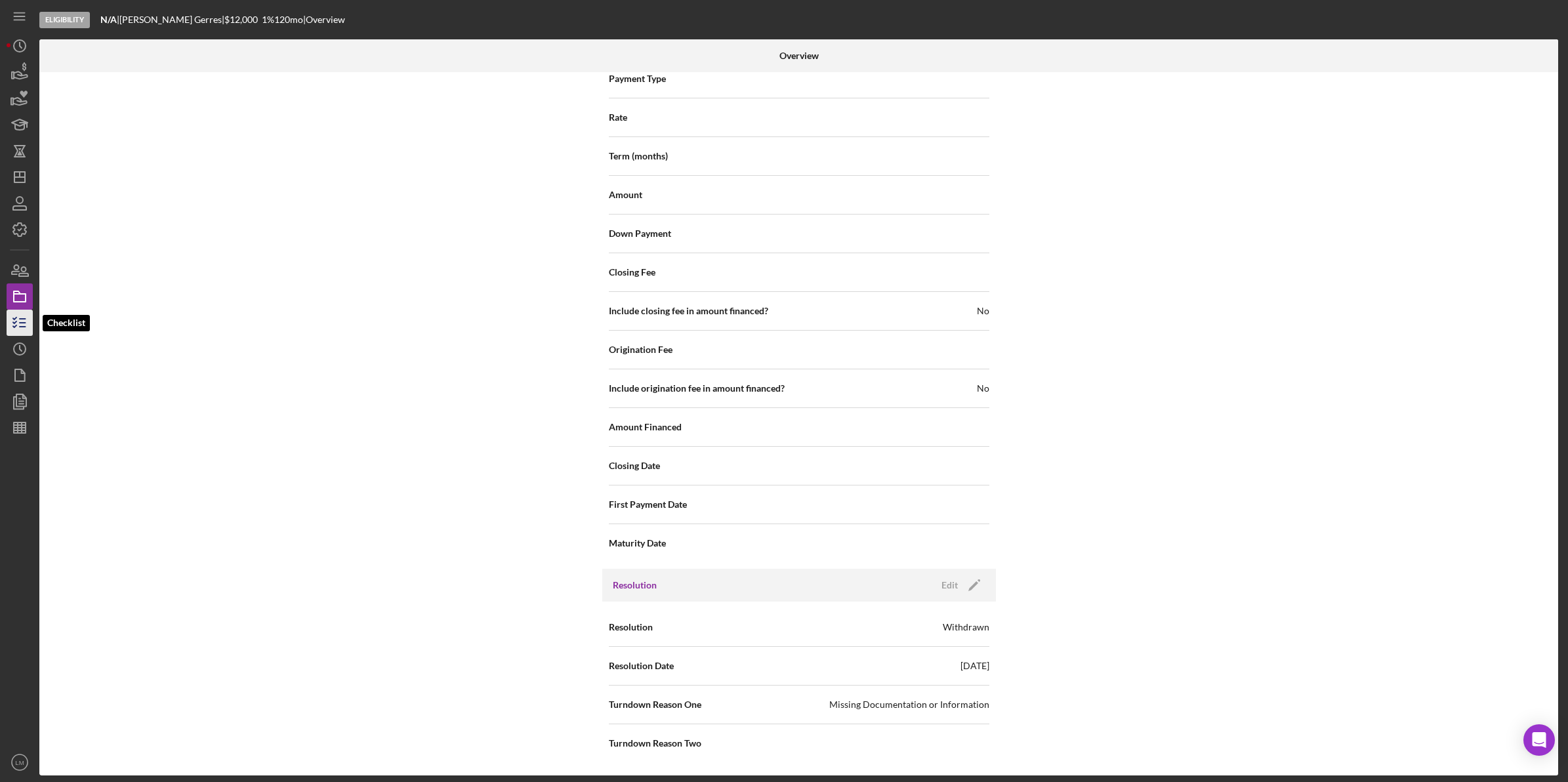
click at [18, 325] on icon "button" at bounding box center [20, 323] width 33 height 33
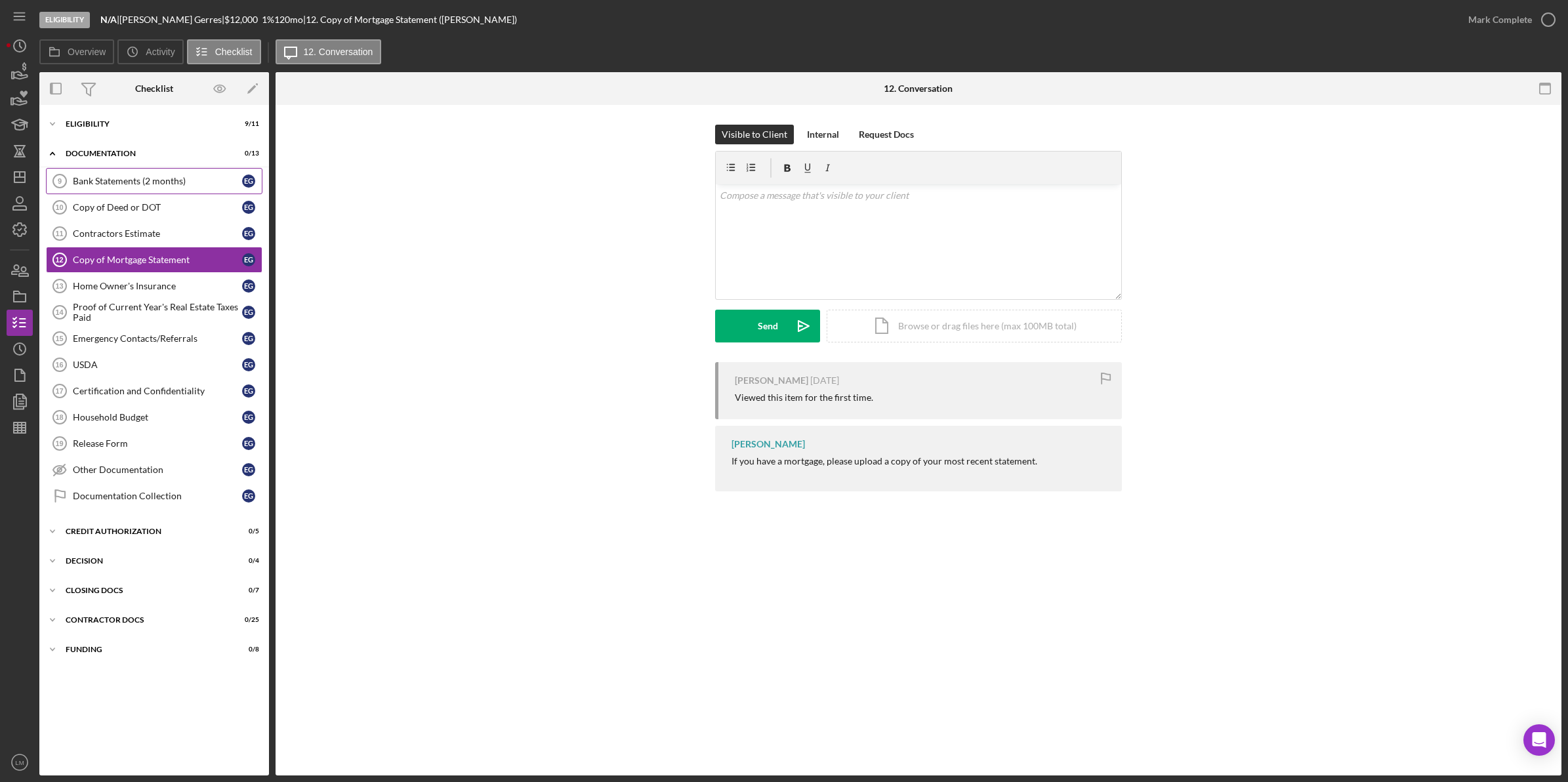
click at [120, 178] on div "Bank Statements (2 months)" at bounding box center [157, 181] width 169 height 11
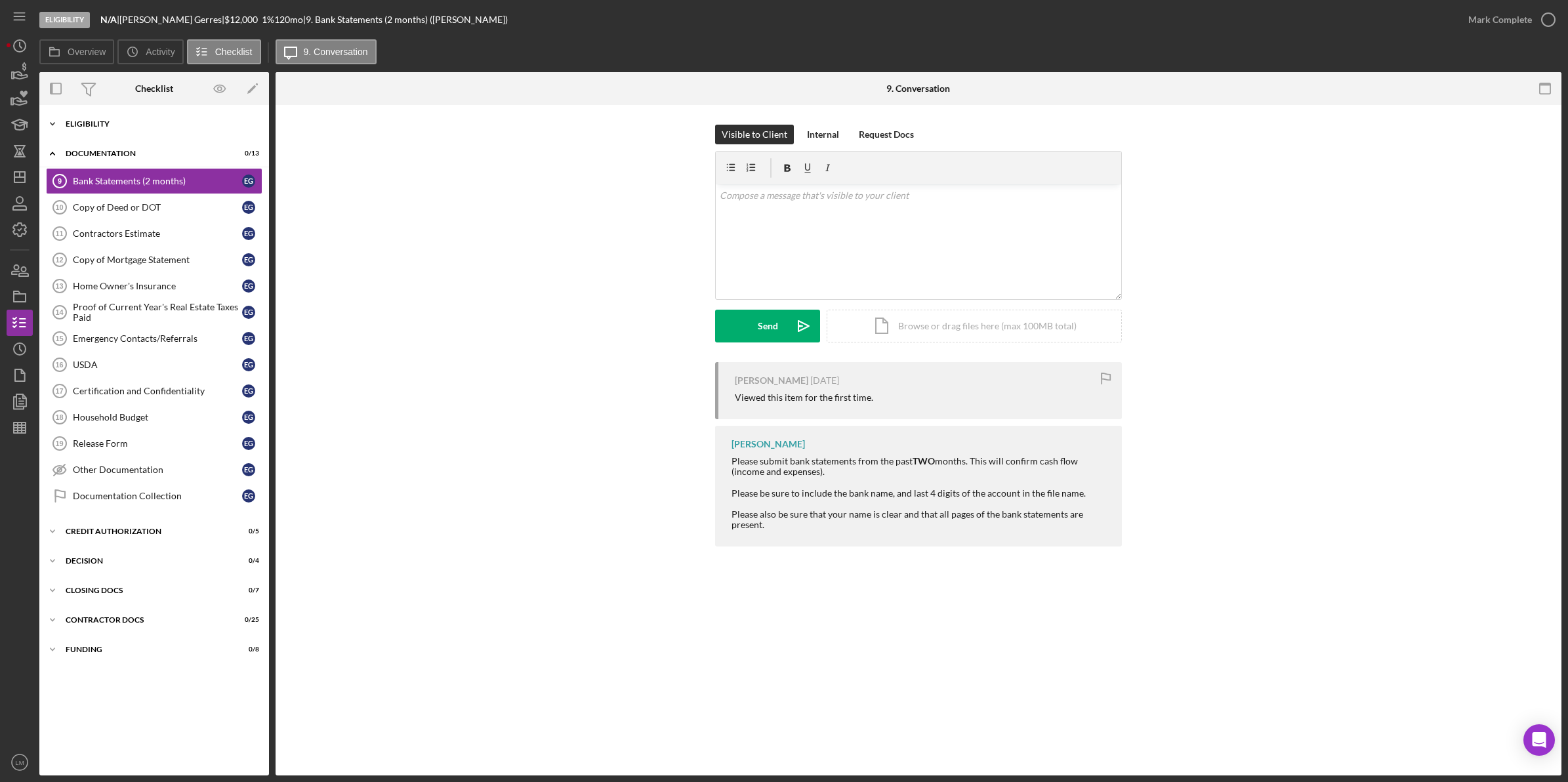
click at [126, 132] on div "Icon/Expander Eligibility 9 / 11" at bounding box center [154, 124] width 230 height 26
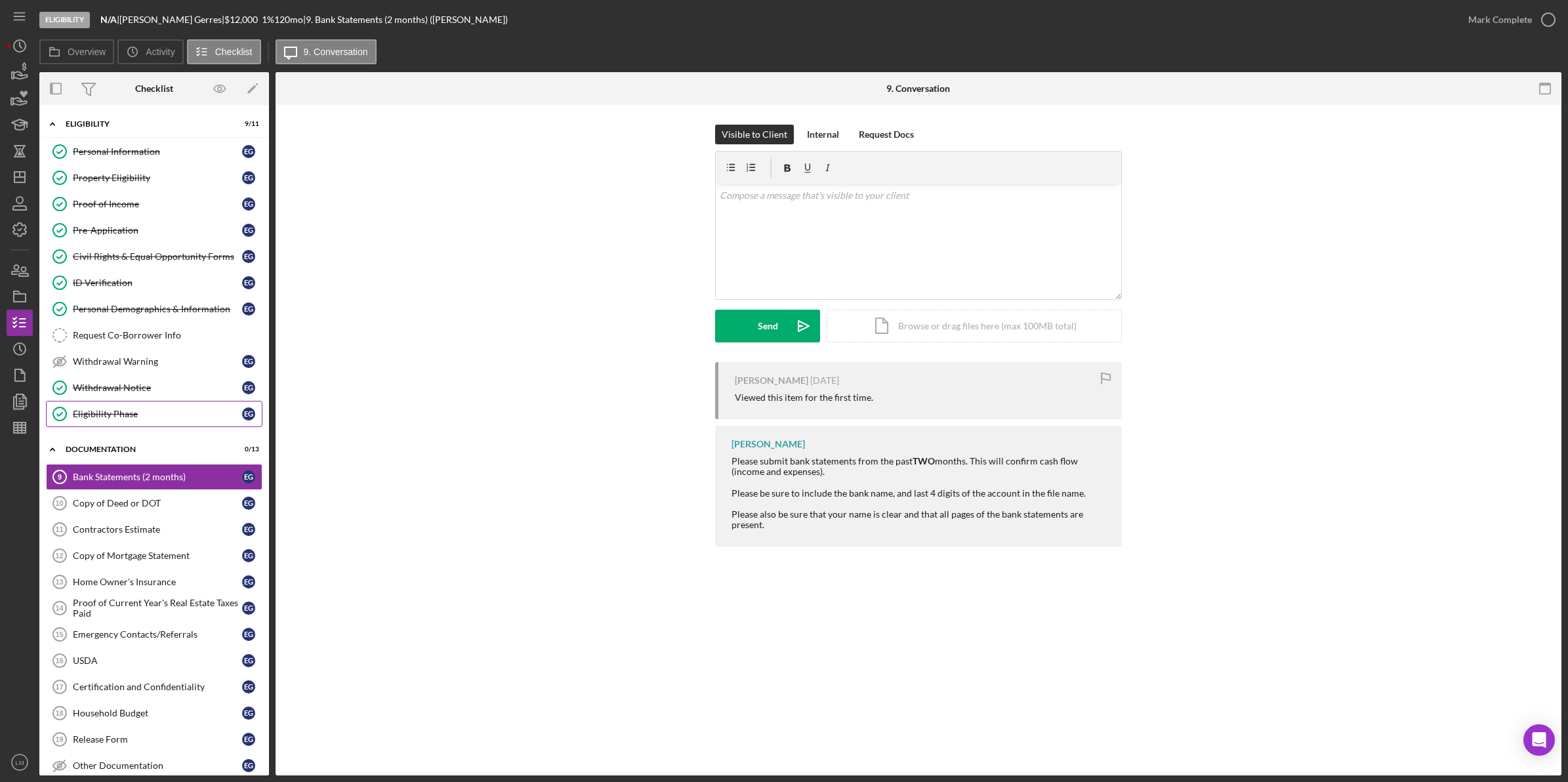
click at [125, 407] on link "Eligibility Phase Eligibility Phase E G" at bounding box center [154, 414] width 217 height 26
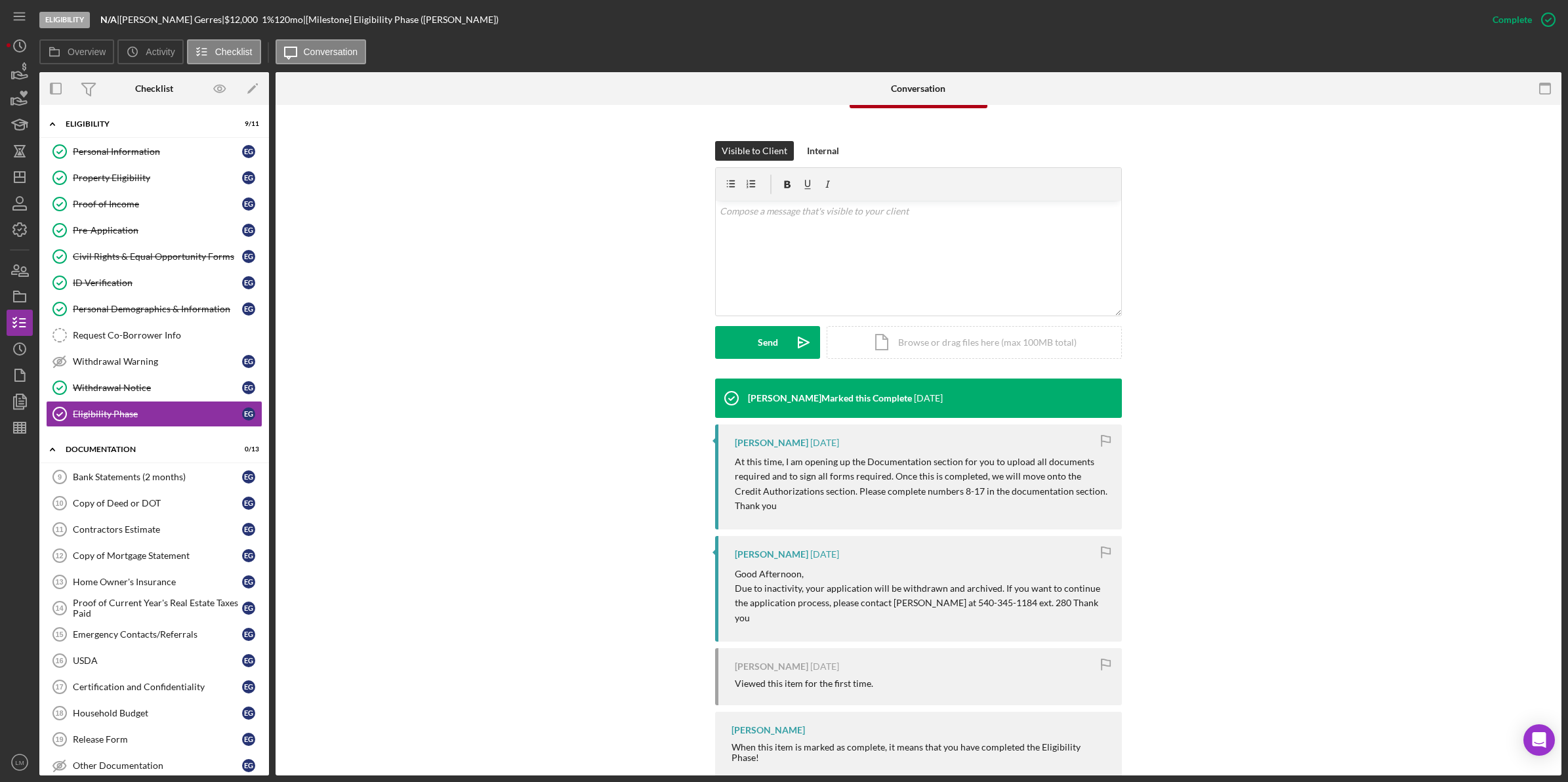
scroll to position [211, 0]
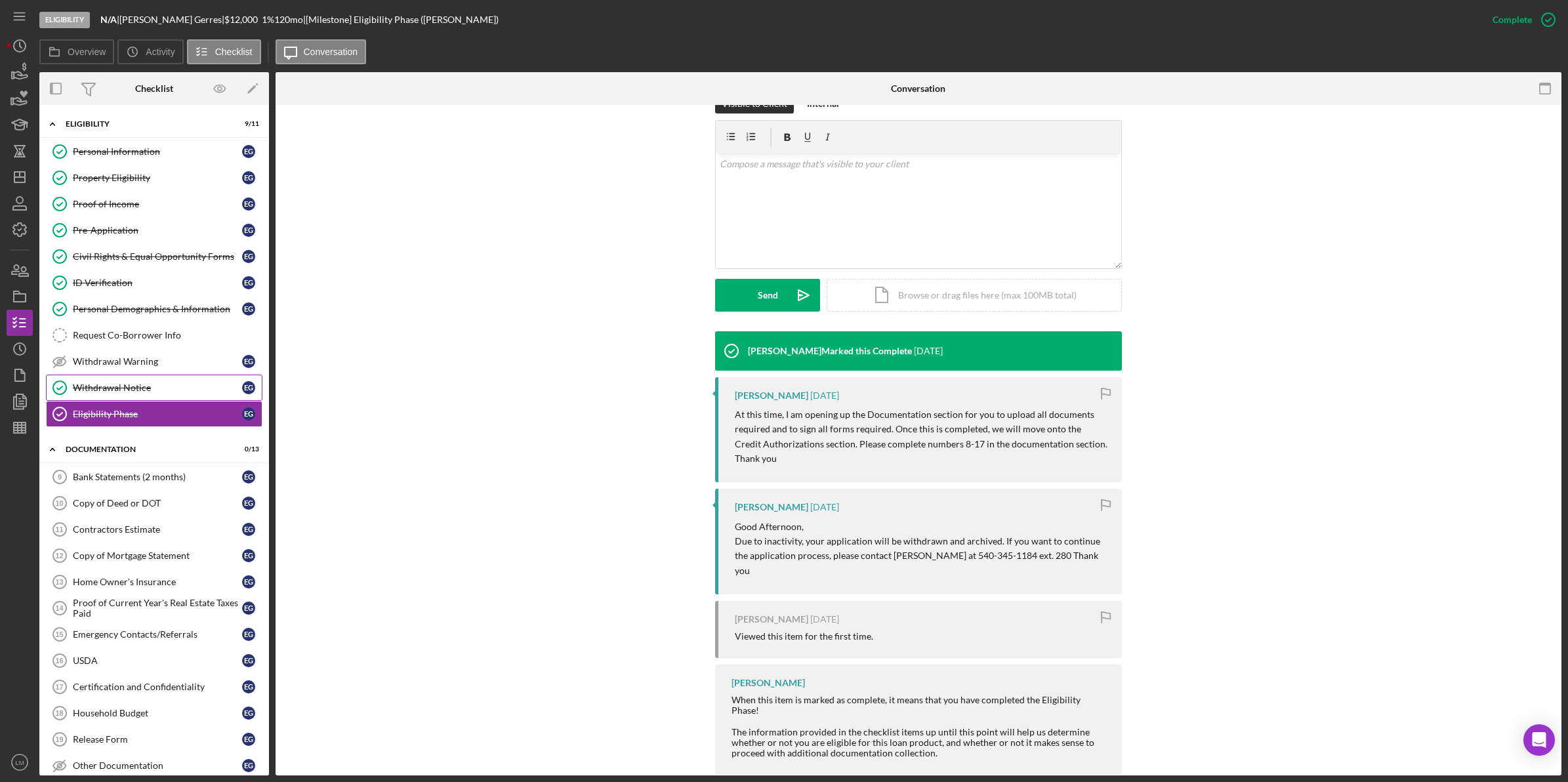
click at [135, 388] on div "Withdrawal Notice" at bounding box center [157, 388] width 169 height 11
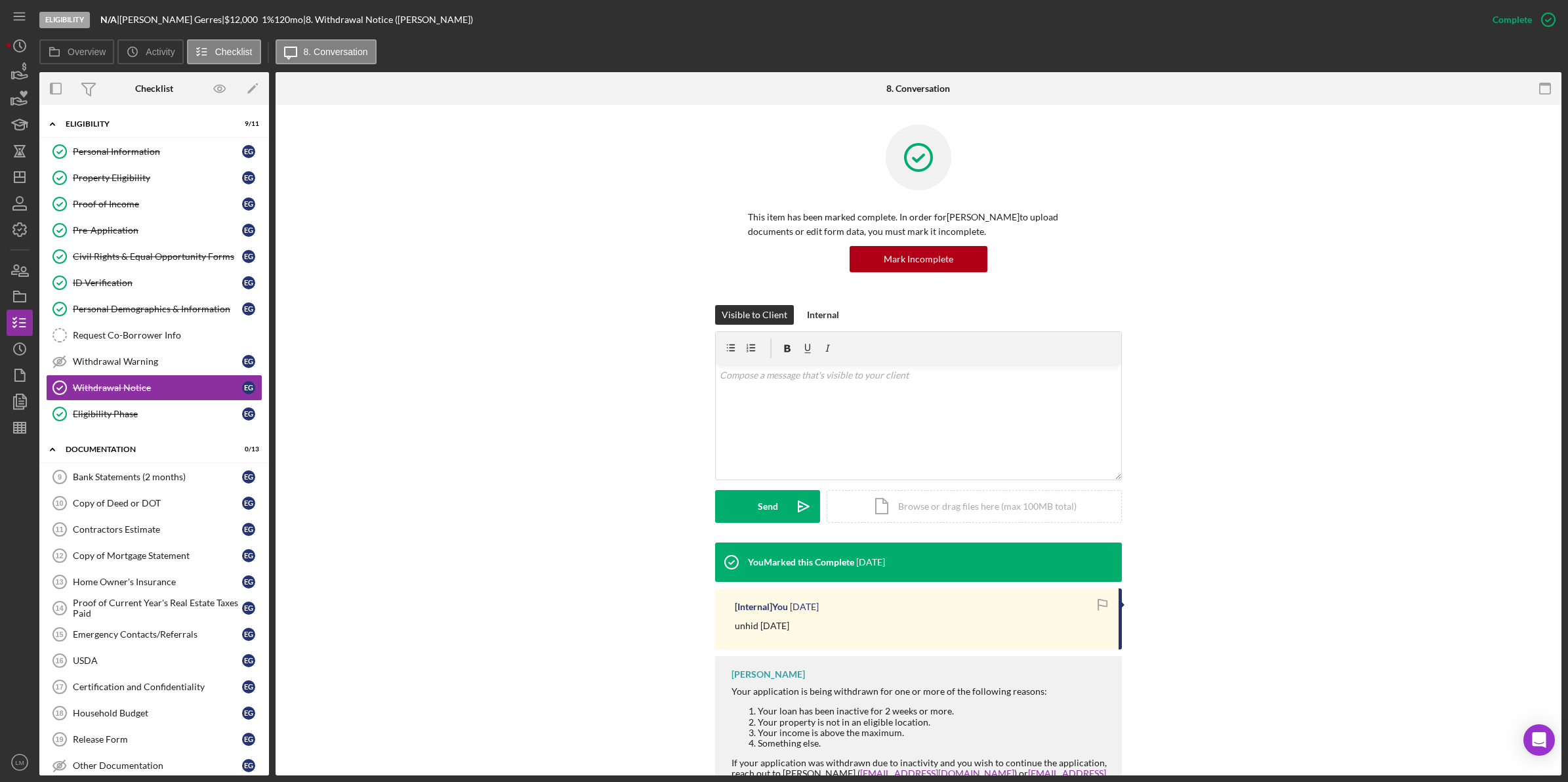
scroll to position [67, 0]
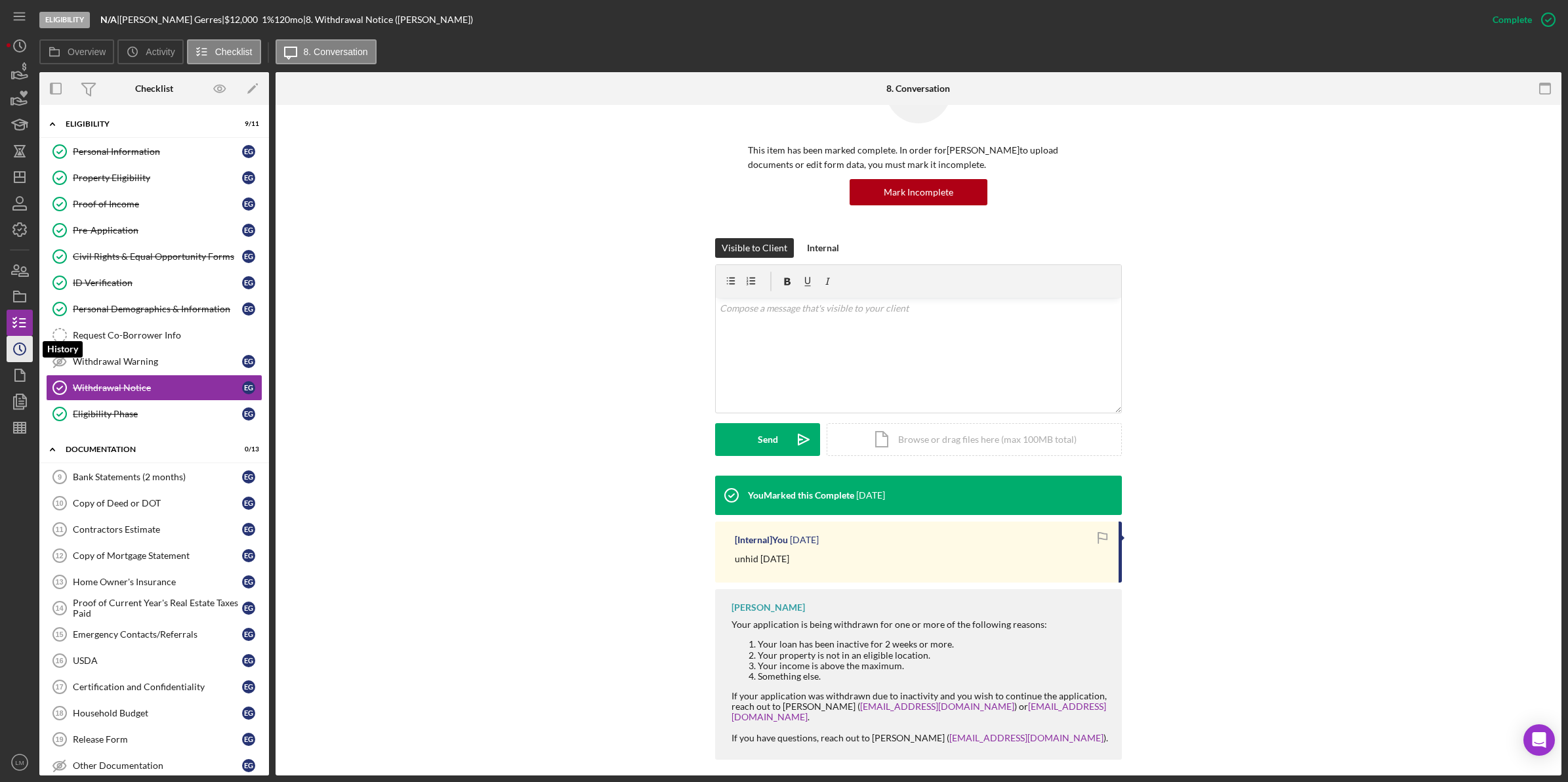
click at [18, 343] on circle "button" at bounding box center [20, 349] width 12 height 12
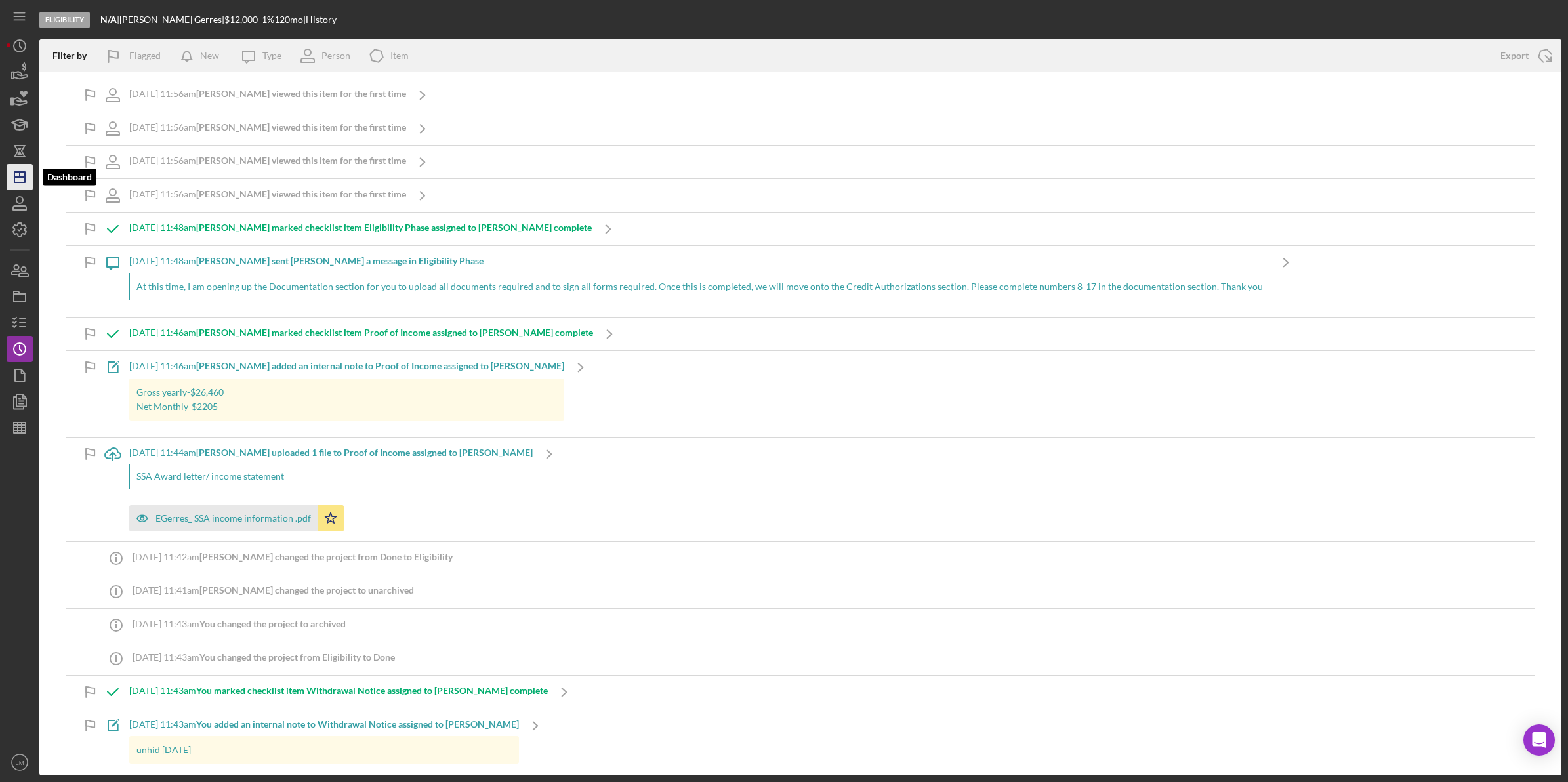
click at [31, 168] on icon "Icon/Dashboard" at bounding box center [20, 177] width 33 height 33
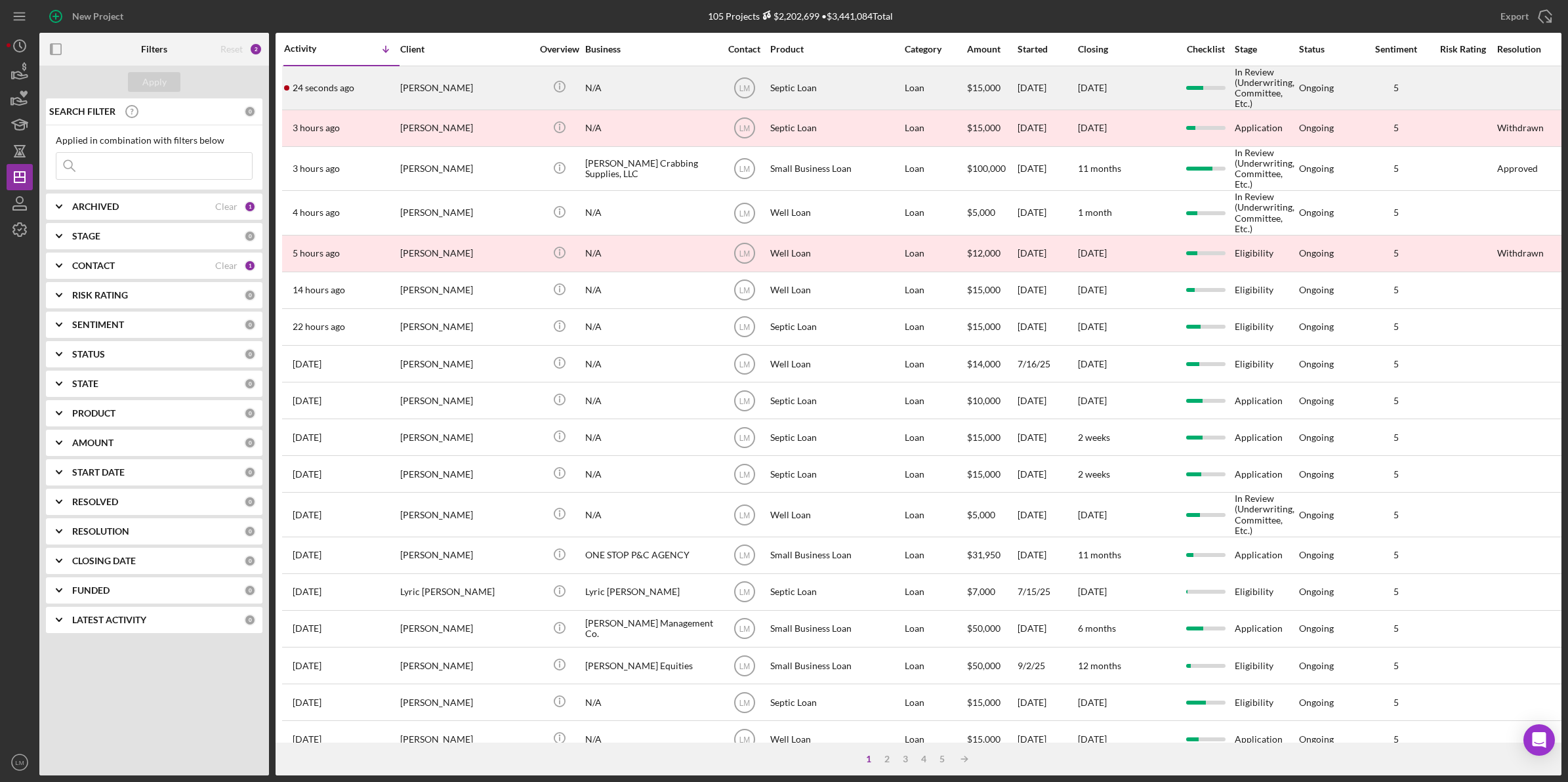
click at [507, 90] on div "[PERSON_NAME]" at bounding box center [465, 88] width 131 height 42
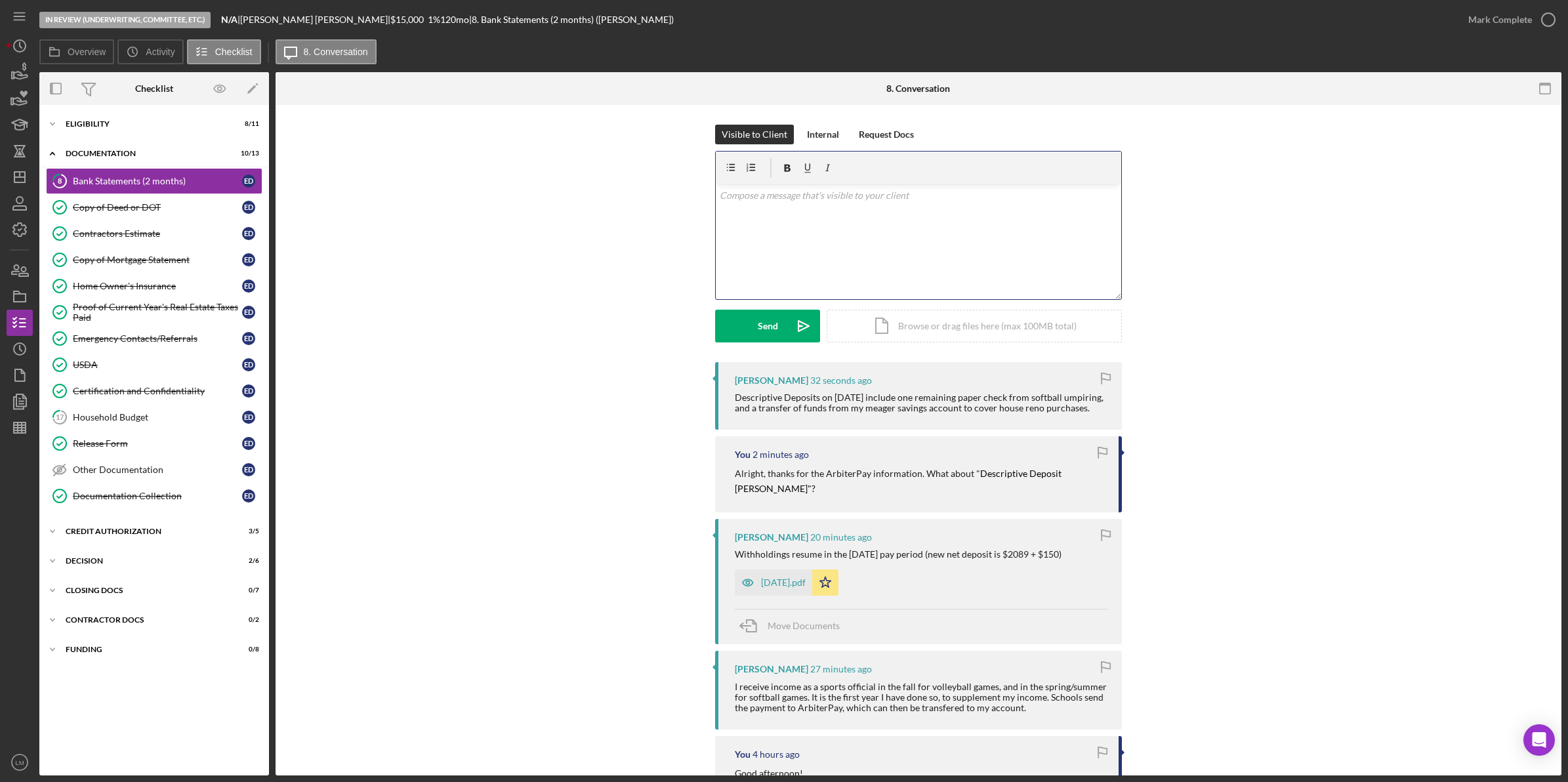
click at [869, 260] on div "v Color teal Color pink Remove color Add row above Add row below Add column bef…" at bounding box center [918, 242] width 405 height 115
click at [807, 331] on icon "Icon/icon-invite-send" at bounding box center [804, 326] width 33 height 33
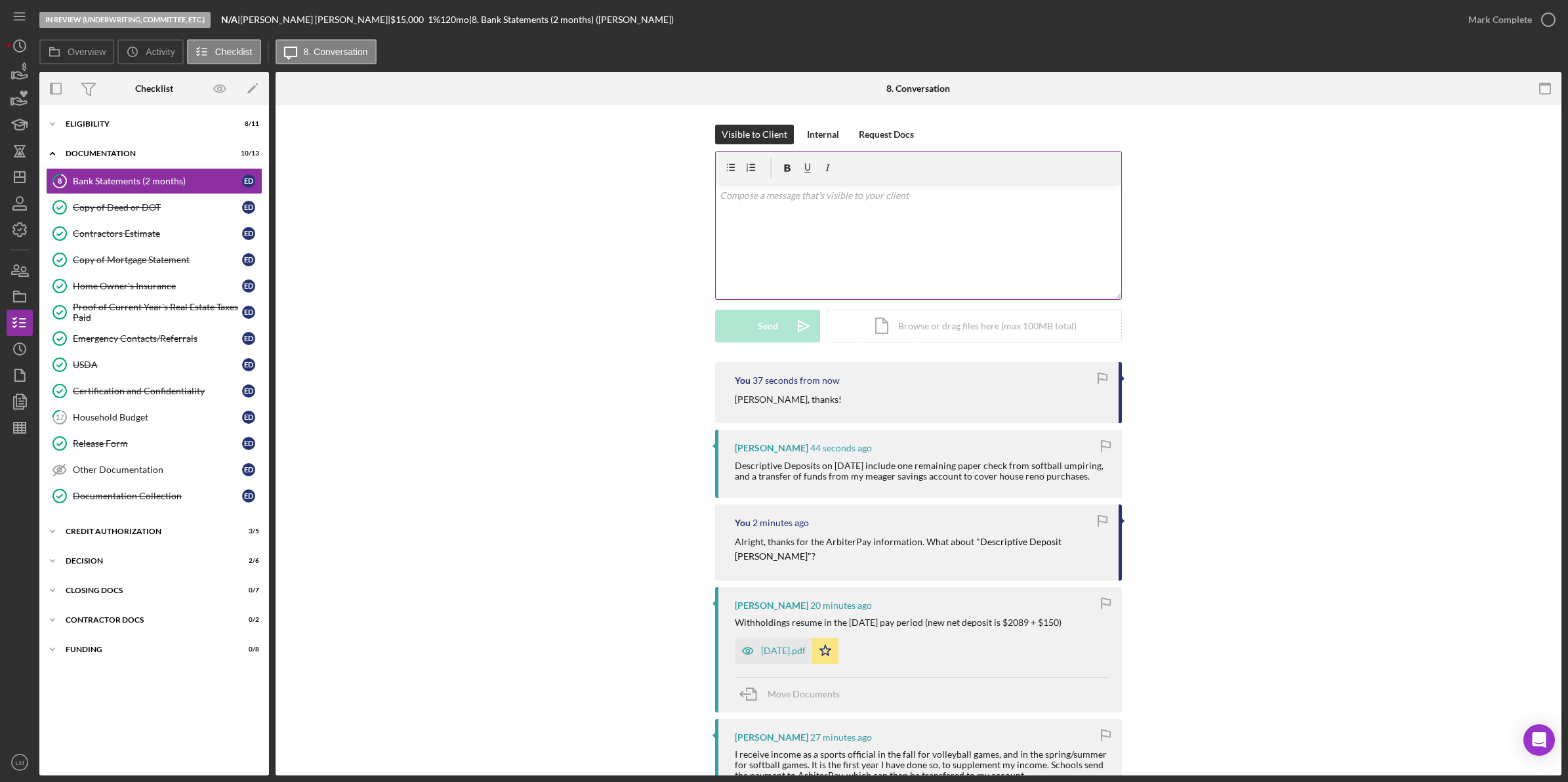
click at [882, 276] on div "v Color teal Color pink Remove color Add row above Add row below Add column bef…" at bounding box center [918, 242] width 405 height 115
click at [758, 338] on div "Send" at bounding box center [768, 326] width 20 height 33
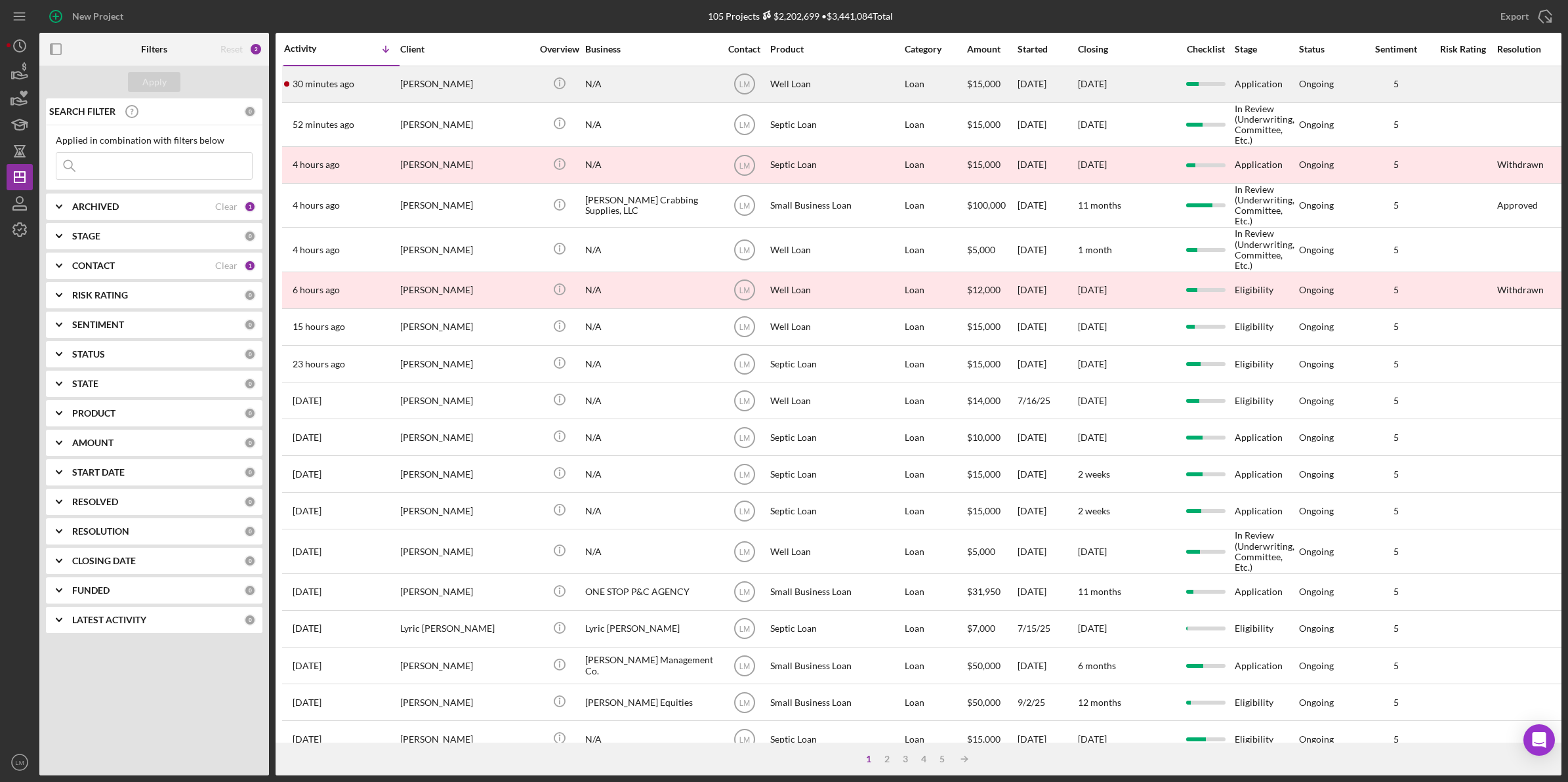
click at [489, 93] on div "[PERSON_NAME]" at bounding box center [465, 84] width 131 height 35
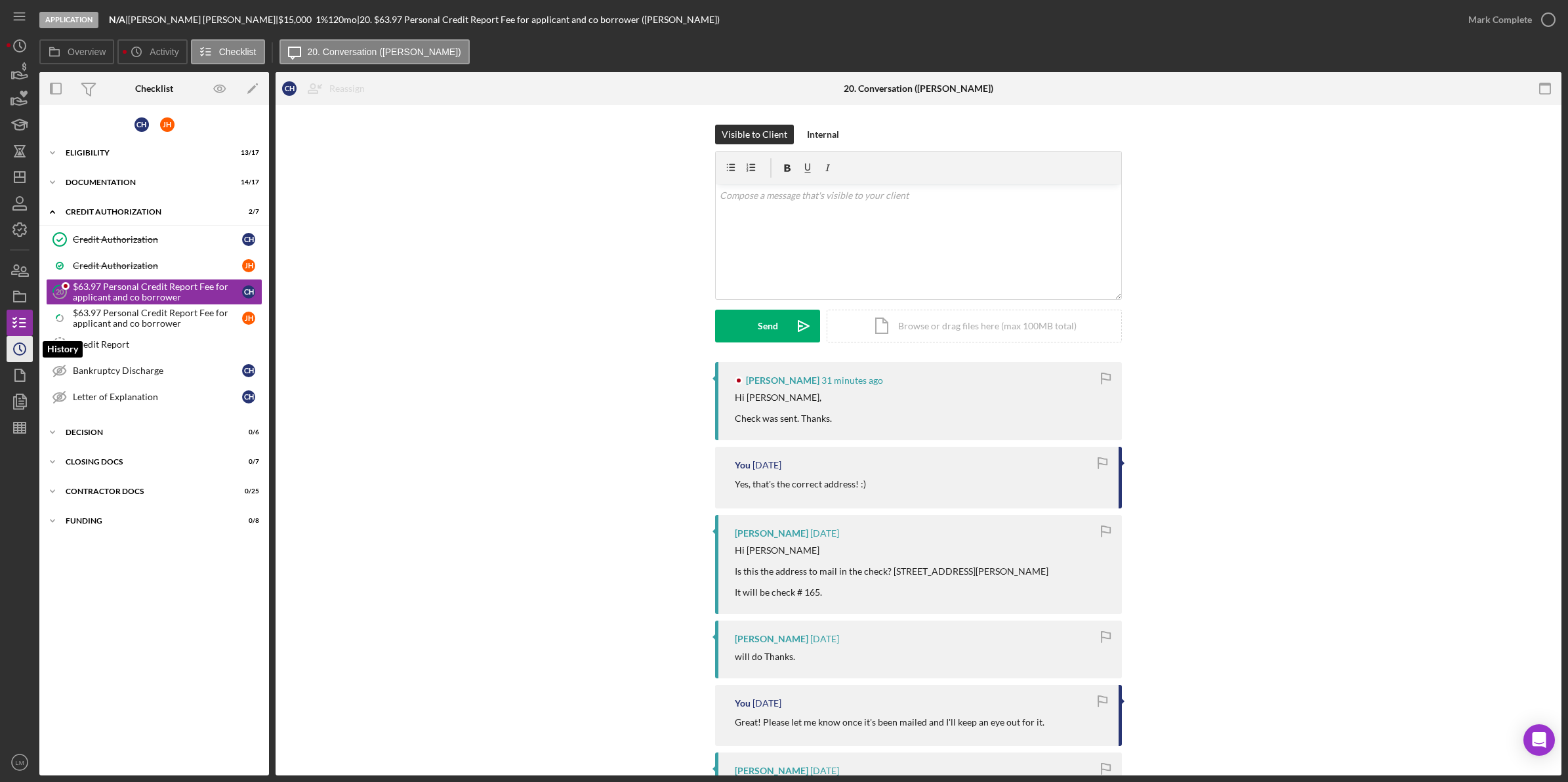
click at [30, 345] on icon "Icon/History" at bounding box center [20, 349] width 33 height 33
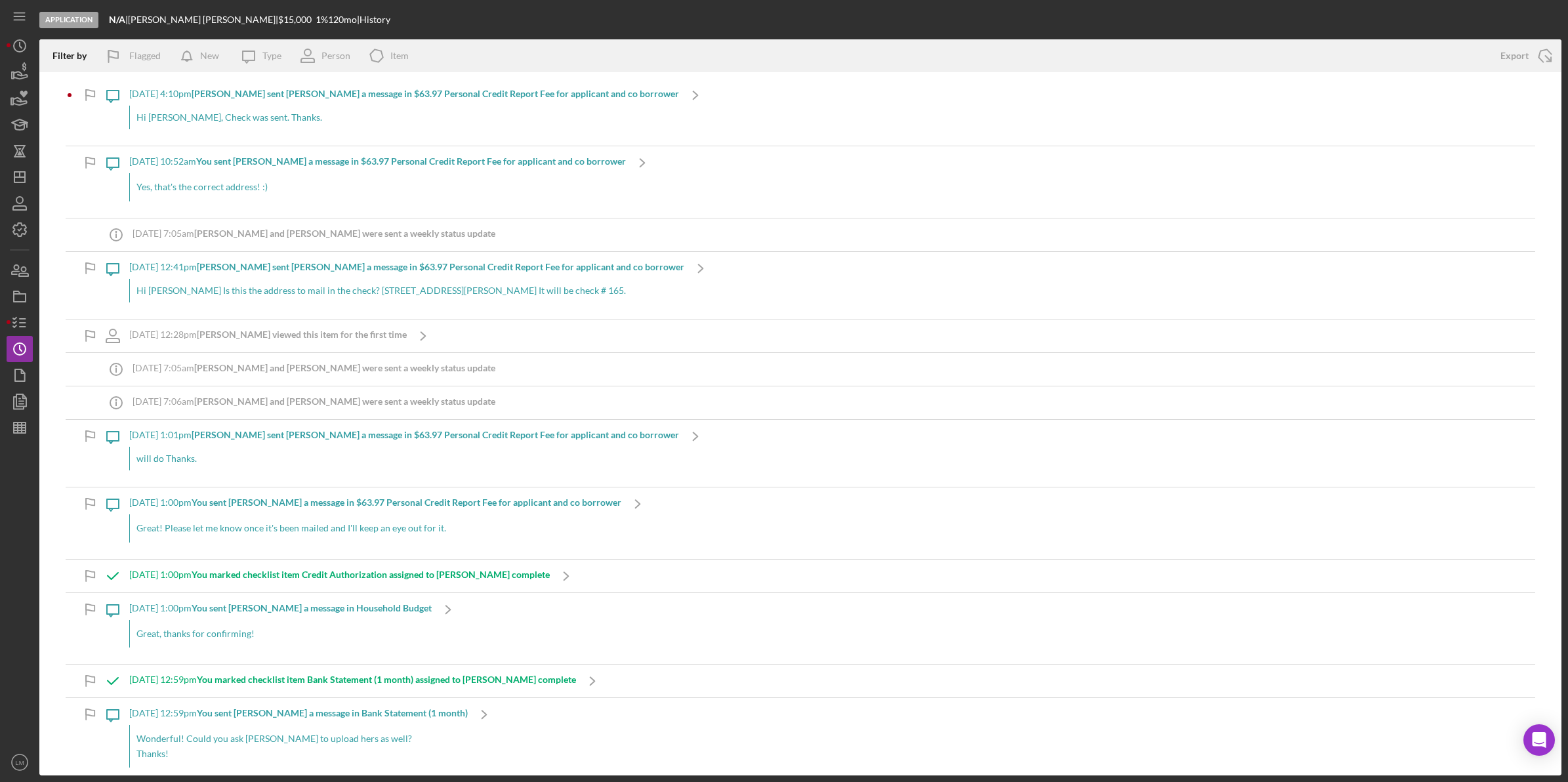
click at [415, 115] on div "Hi [PERSON_NAME], Check was sent. Thanks." at bounding box center [404, 117] width 550 height 24
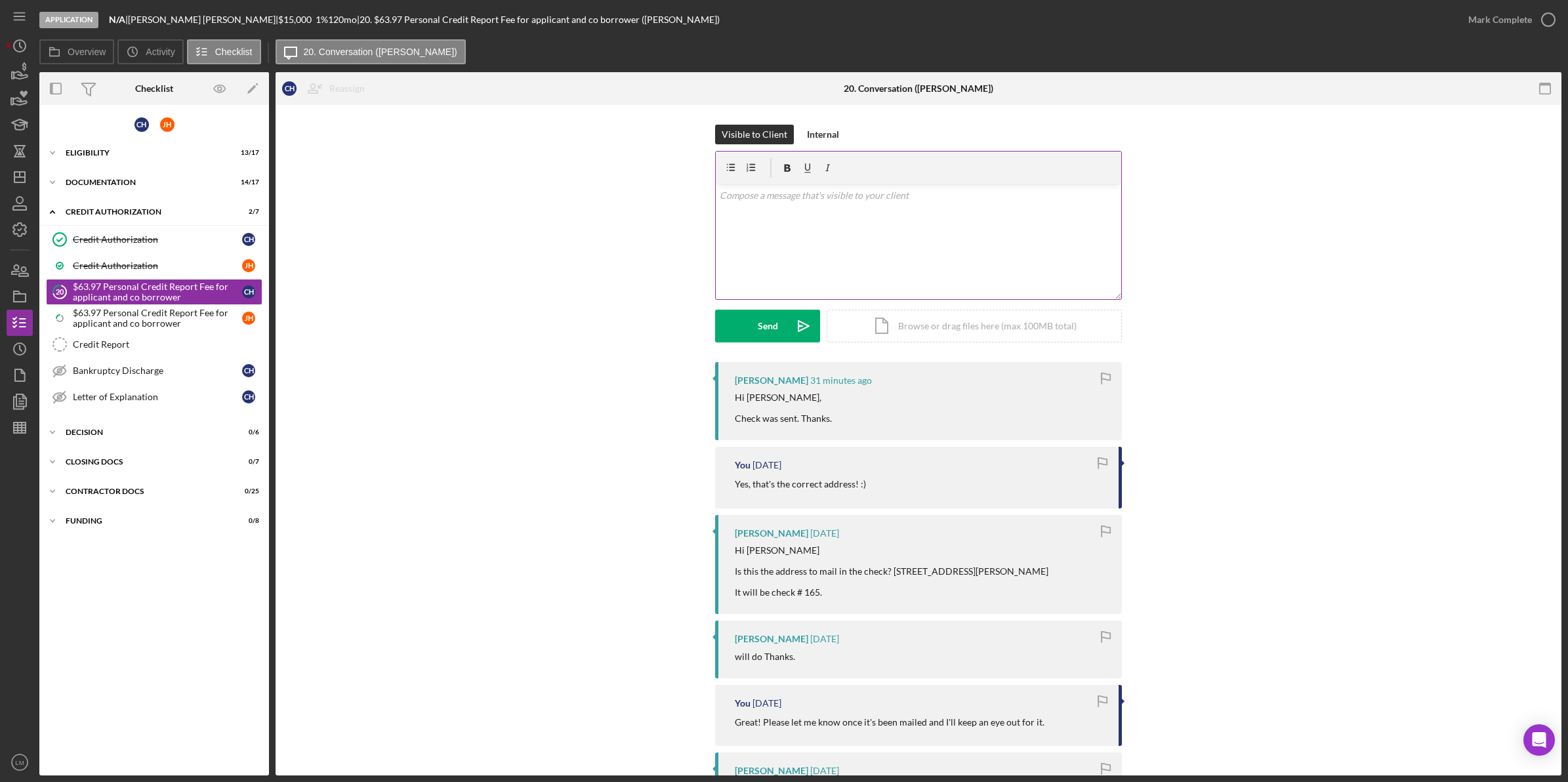
click at [771, 258] on div "v Color teal Color pink Remove color Add row above Add row below Add column bef…" at bounding box center [918, 242] width 405 height 115
click at [779, 336] on button "Send Icon/icon-invite-send" at bounding box center [767, 326] width 105 height 33
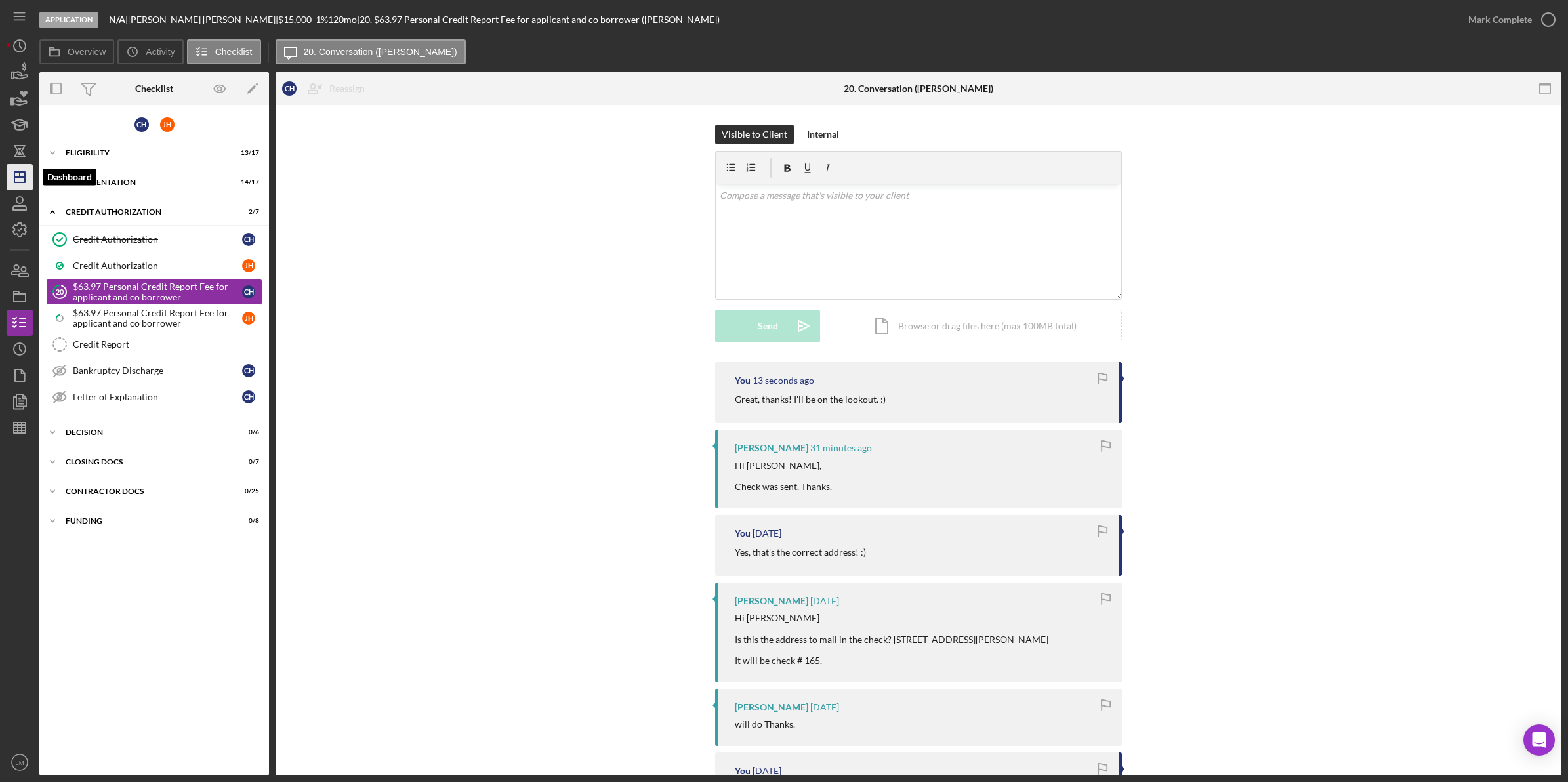
click at [7, 174] on icon "Icon/Dashboard" at bounding box center [20, 177] width 33 height 33
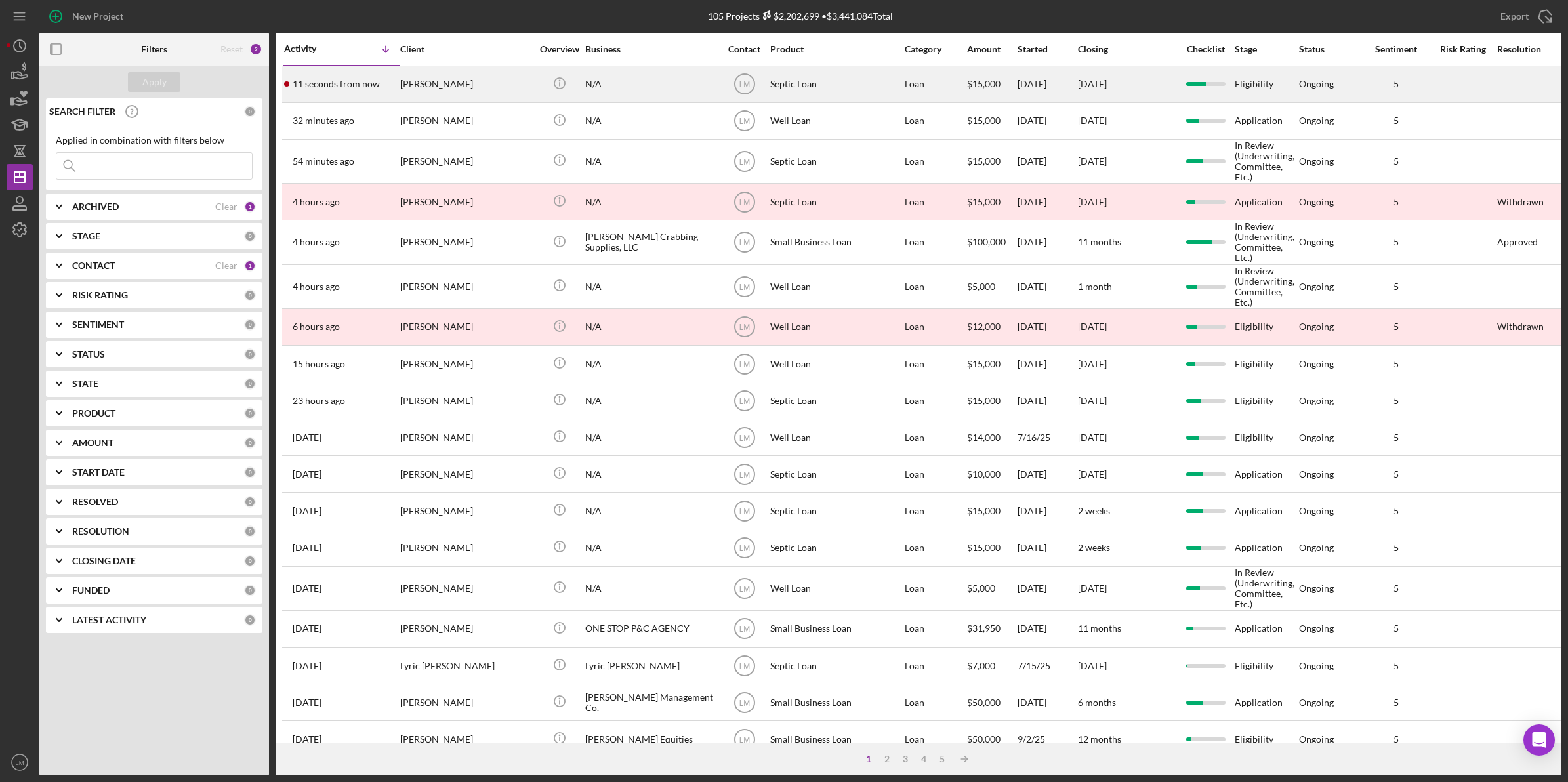
click at [450, 96] on div "[PERSON_NAME]" at bounding box center [465, 84] width 131 height 35
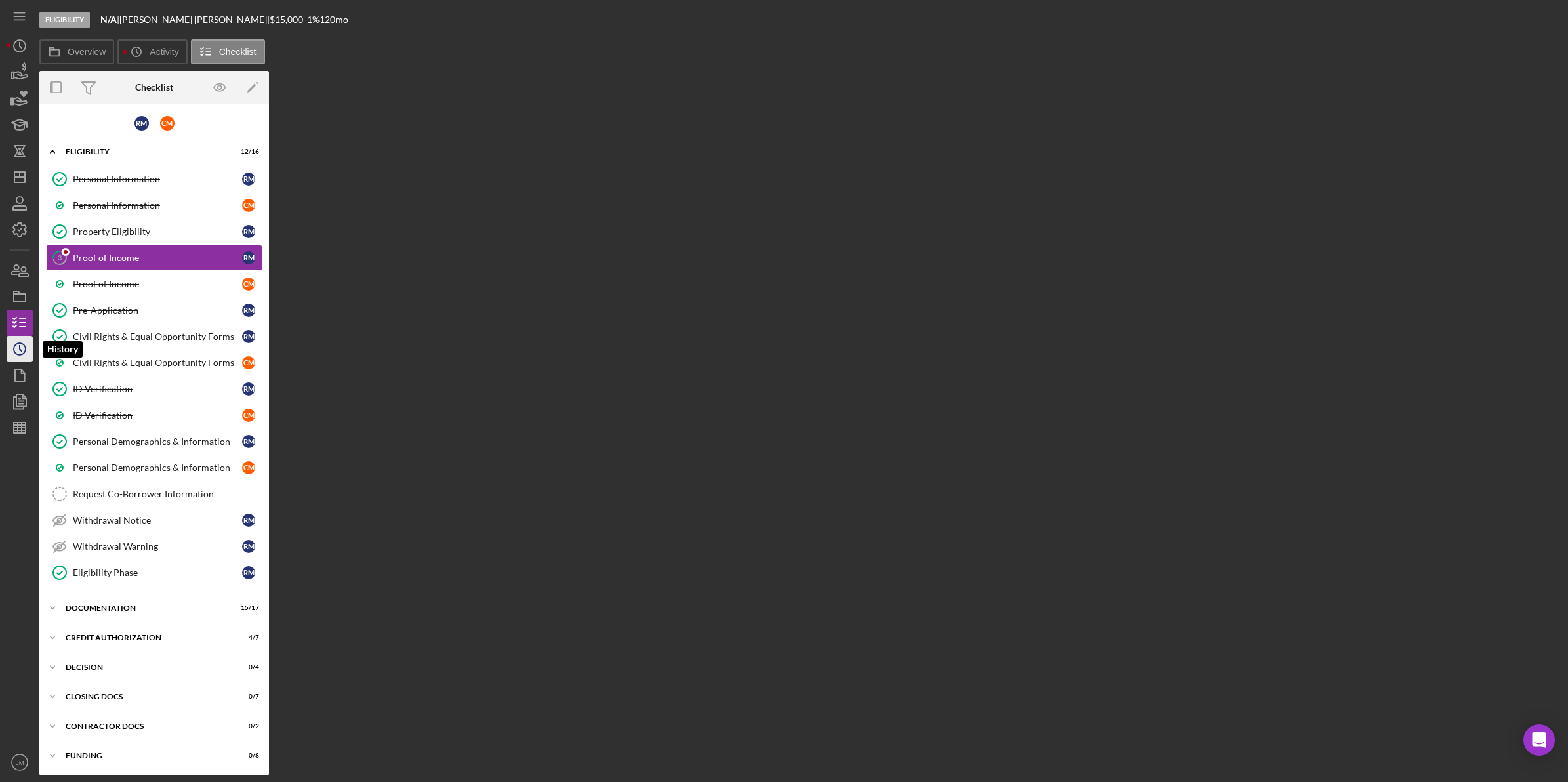
click at [23, 346] on icon "Icon/History" at bounding box center [20, 349] width 33 height 33
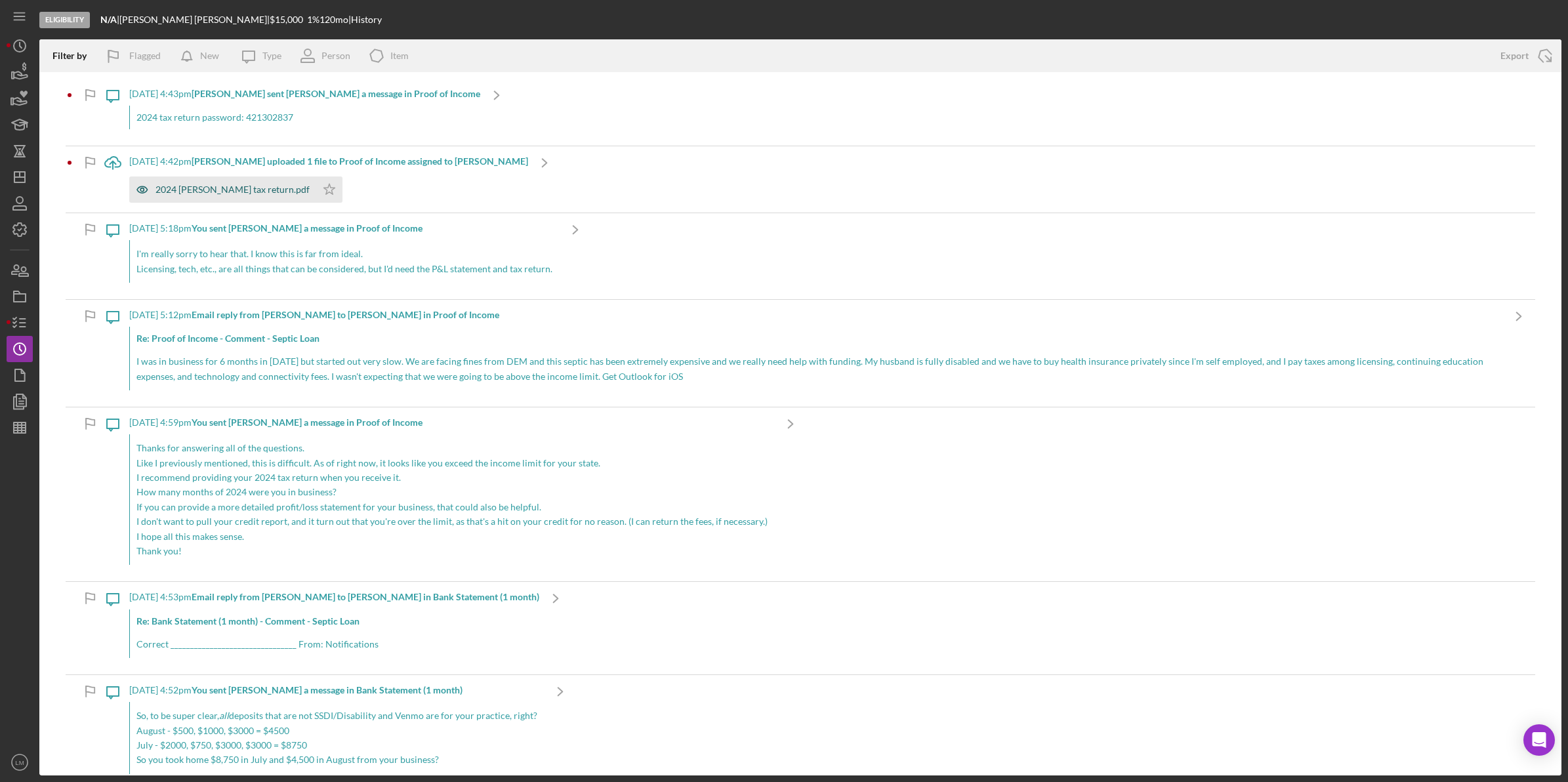
click at [181, 180] on div "2024 [PERSON_NAME] tax return.pdf" at bounding box center [222, 190] width 187 height 26
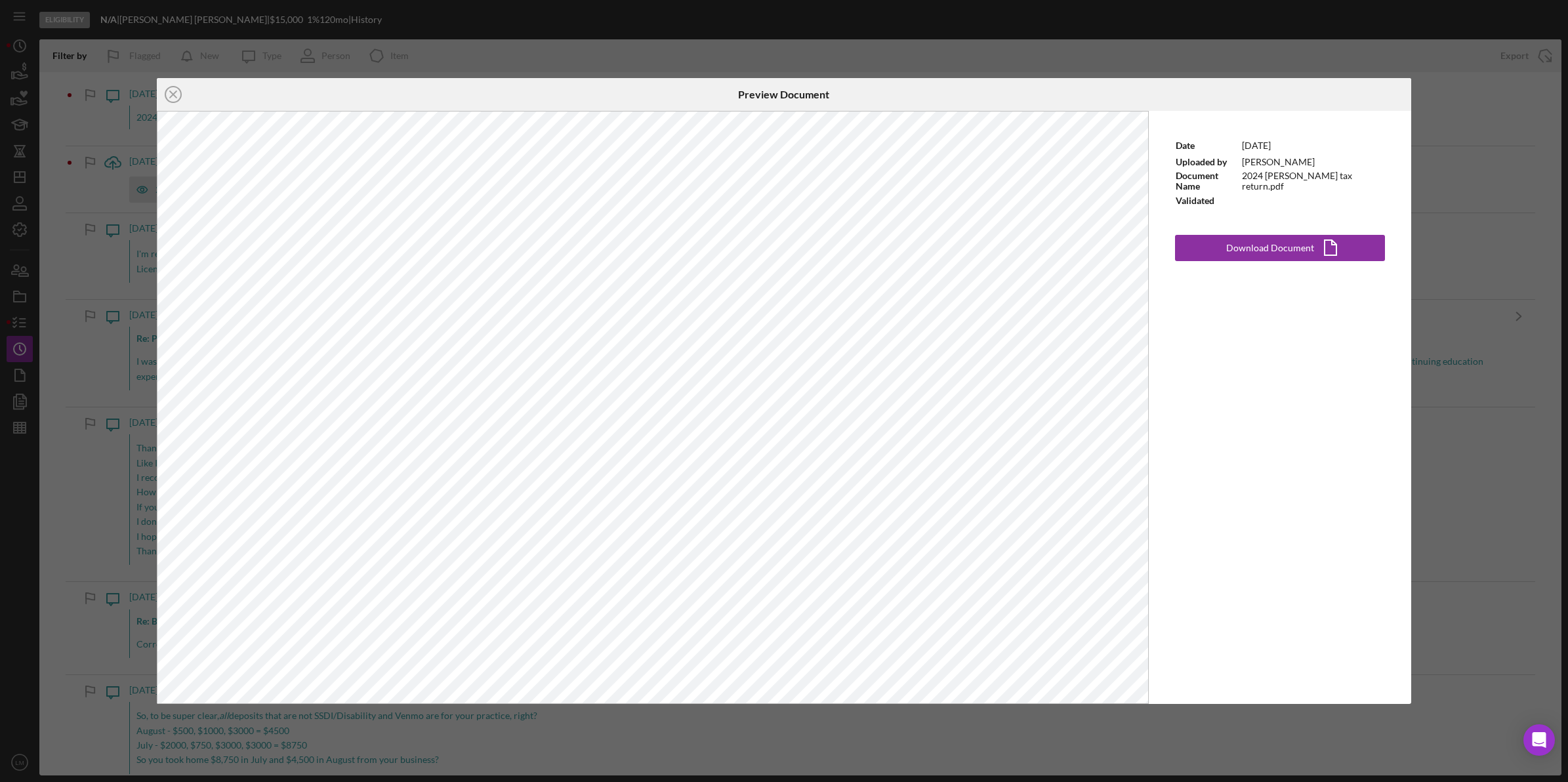
click at [176, 93] on icon "Icon/Close" at bounding box center [173, 95] width 33 height 33
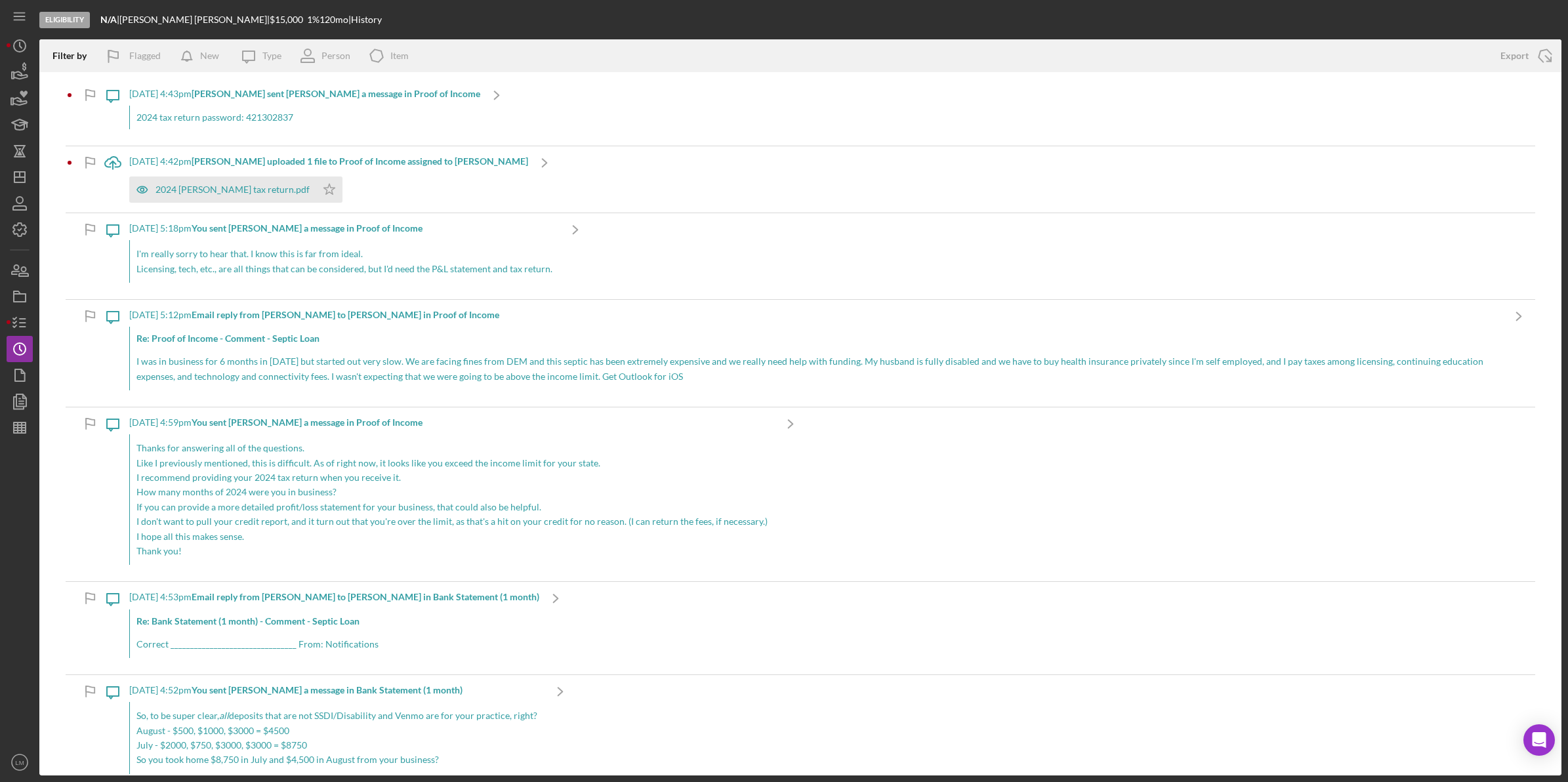
click at [384, 129] on div "[DATE] 4:43pm [PERSON_NAME] sent [PERSON_NAME] a message in Proof of Income 202…" at bounding box center [304, 113] width 351 height 67
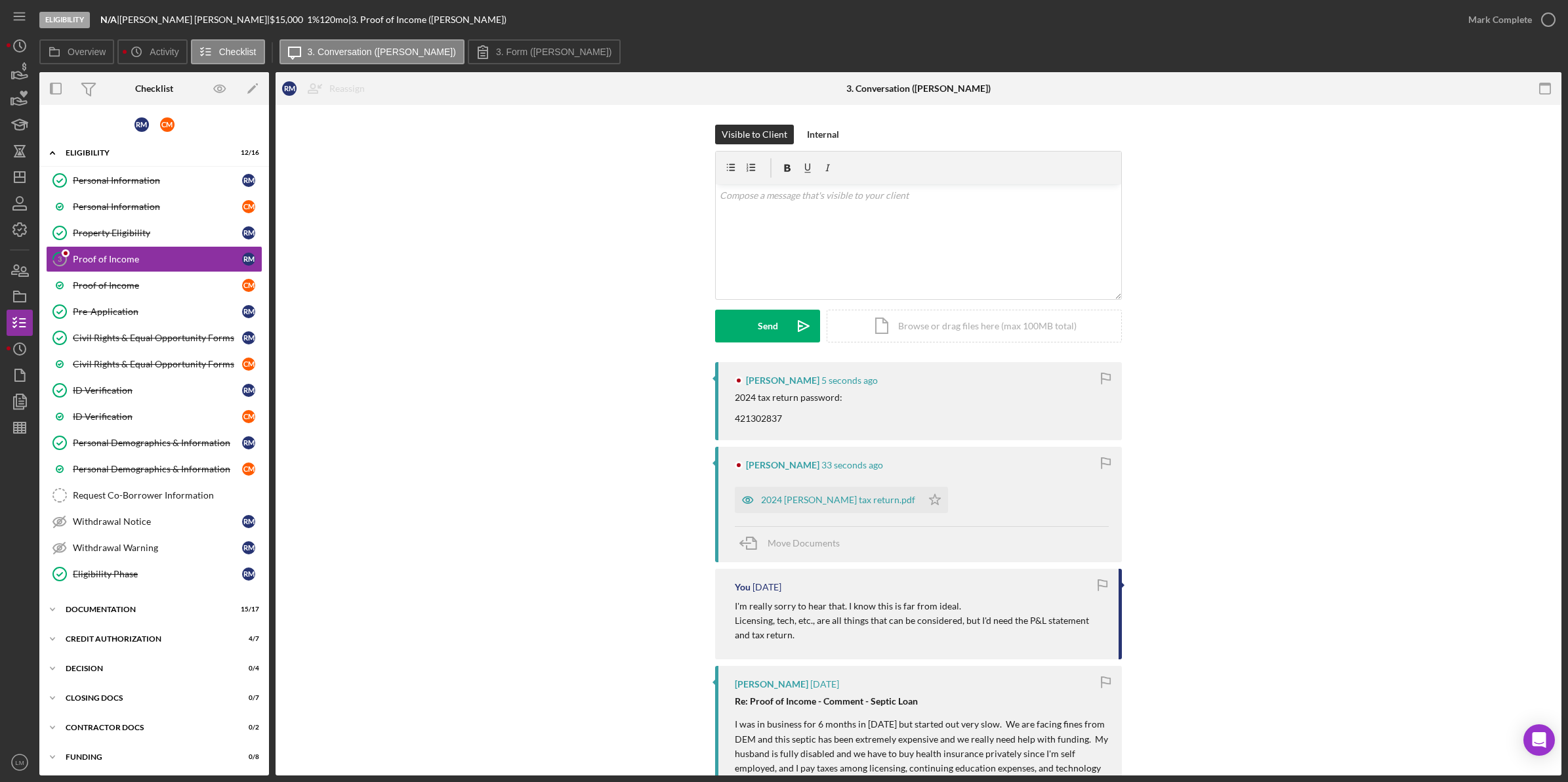
click at [764, 417] on div "2024 tax return password: 421302837" at bounding box center [788, 408] width 107 height 32
copy div "421302837"
click at [788, 500] on div "2024 [PERSON_NAME] tax return.pdf" at bounding box center [838, 500] width 154 height 11
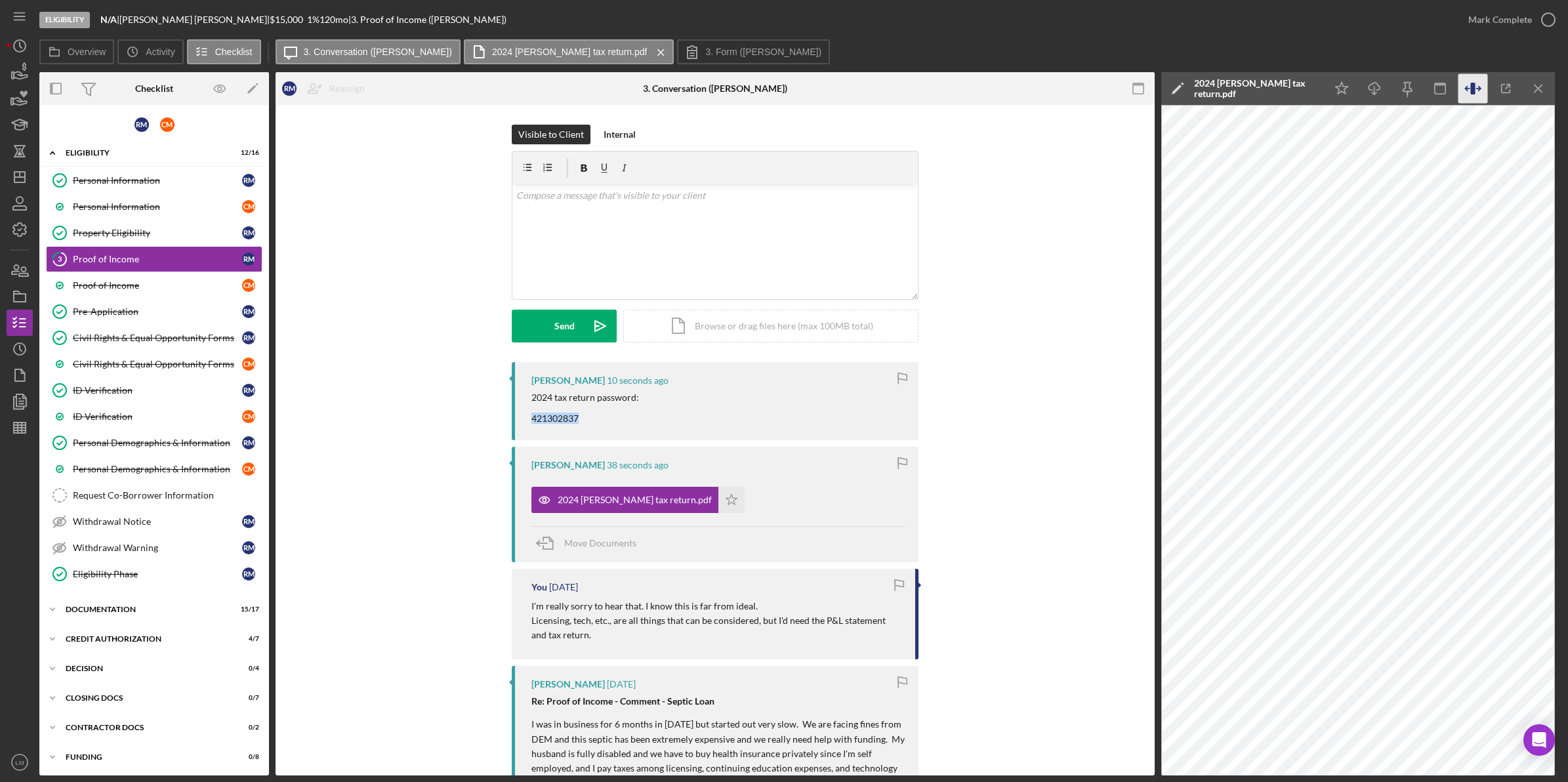
click at [1461, 96] on icon "button" at bounding box center [1473, 89] width 30 height 30
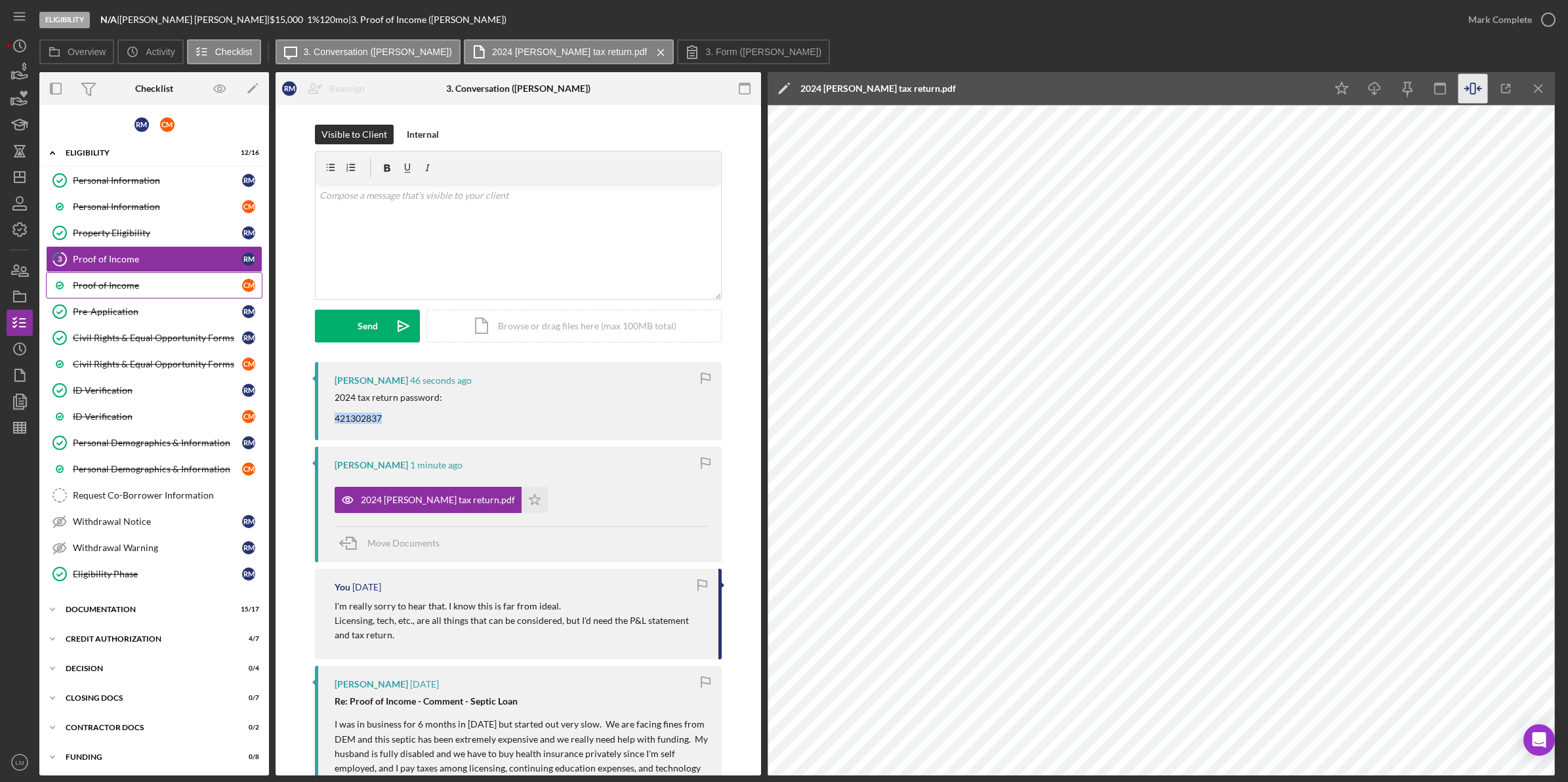
click at [197, 284] on div "Proof of Income" at bounding box center [157, 285] width 169 height 11
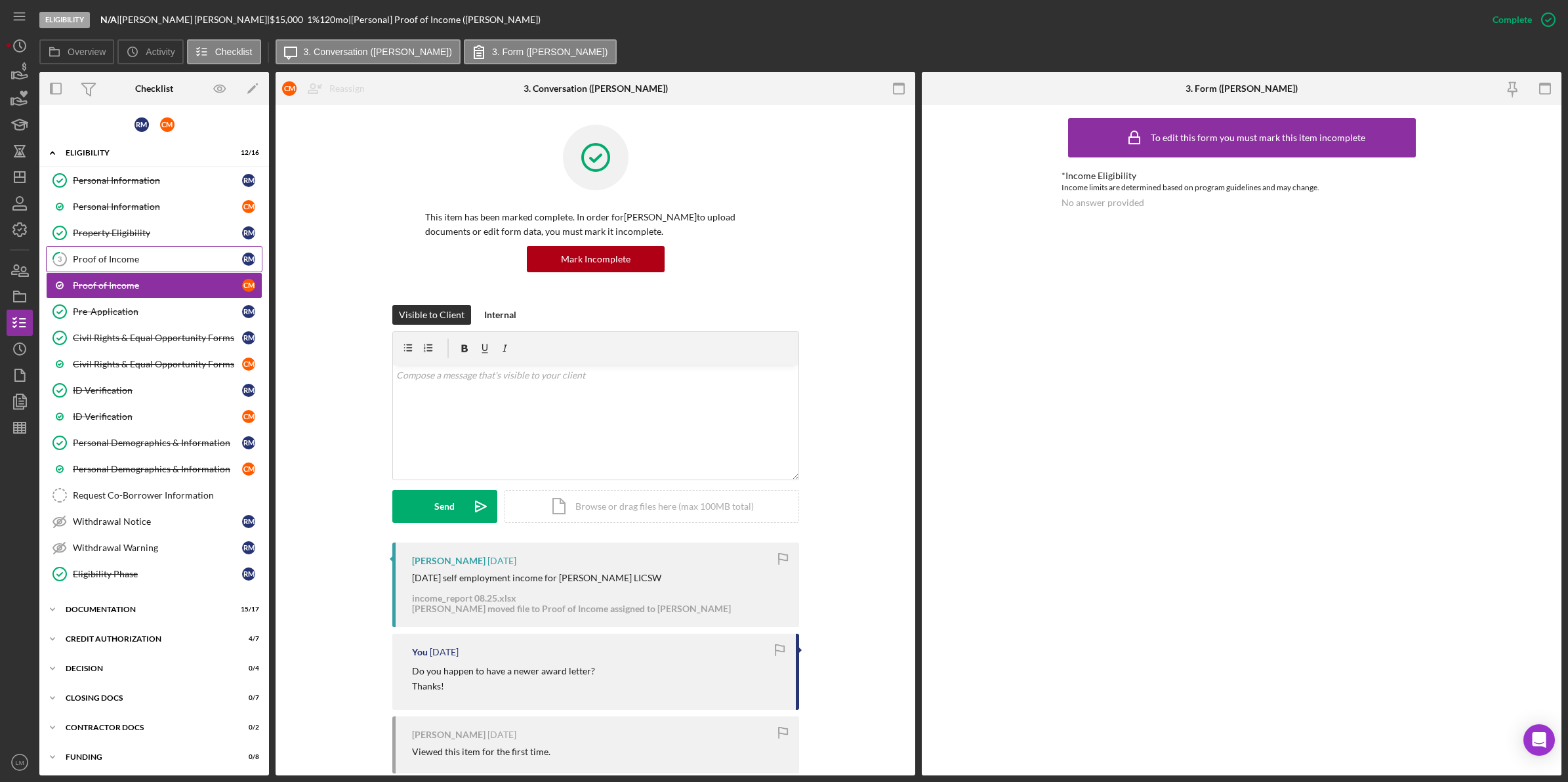
click at [234, 270] on link "3 Proof of Income R M" at bounding box center [154, 259] width 217 height 26
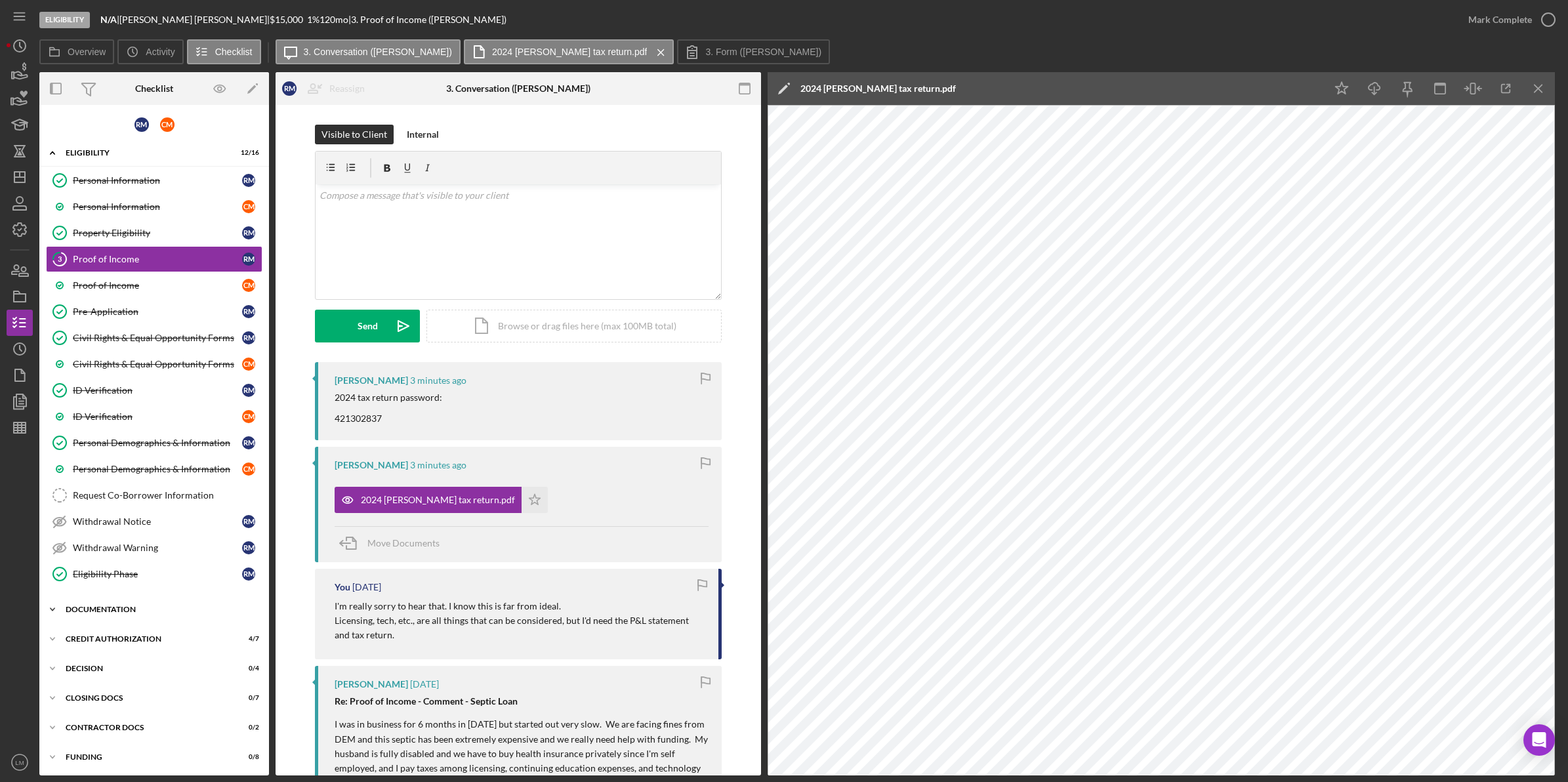
click at [211, 623] on div "Icon/Expander Documentation 15 / 17" at bounding box center [154, 610] width 230 height 26
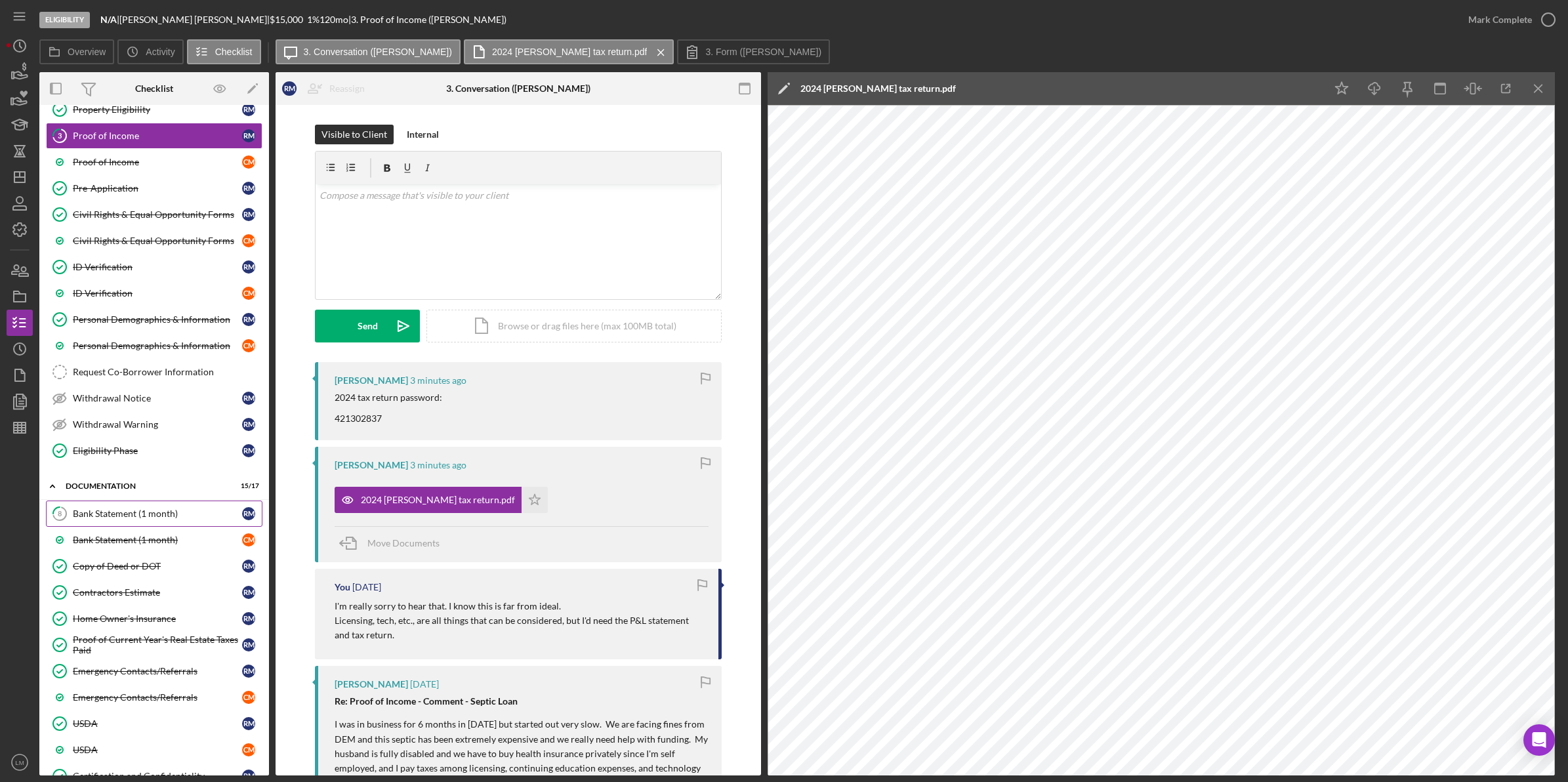
scroll to position [328, 0]
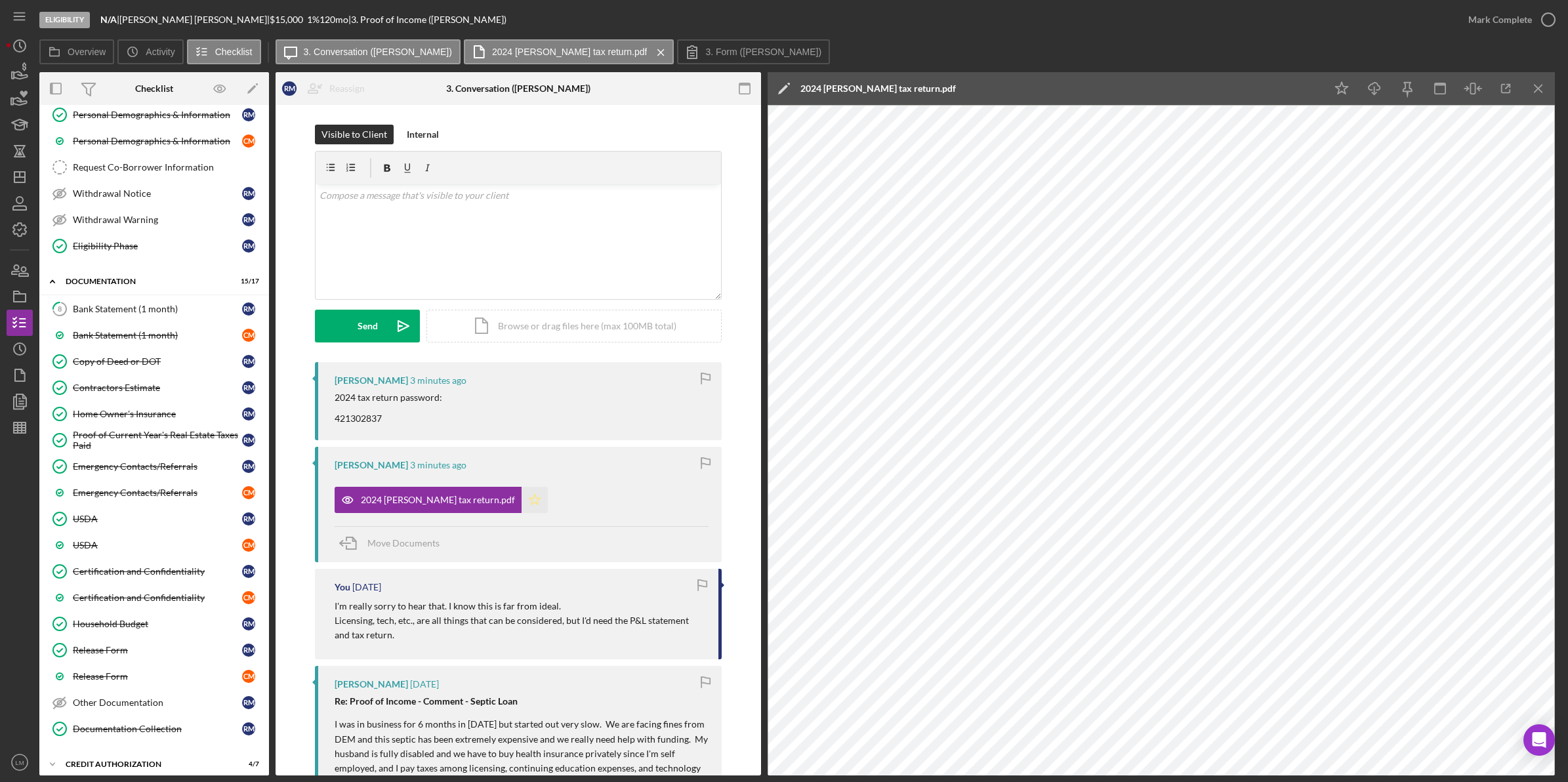
click at [529, 498] on polygon "button" at bounding box center [535, 500] width 11 height 11
click at [526, 273] on div "v Color teal Color pink Remove color Add row above Add row below Add column bef…" at bounding box center [518, 242] width 405 height 115
click at [376, 306] on form "v Color teal Color pink Remove color Add row above Add row below Add column bef…" at bounding box center [518, 246] width 407 height 192
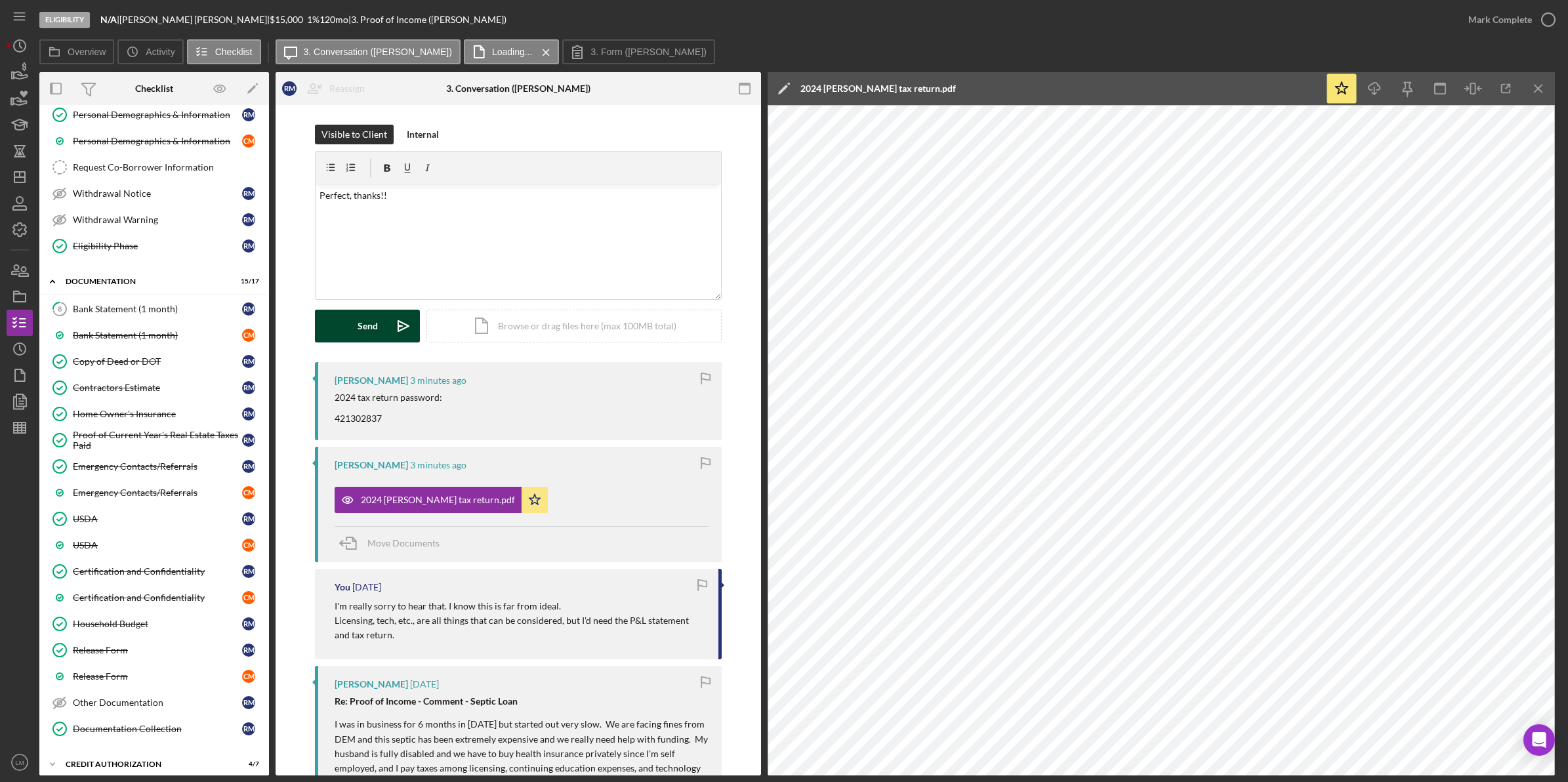
click at [373, 316] on div "Send" at bounding box center [367, 326] width 20 height 33
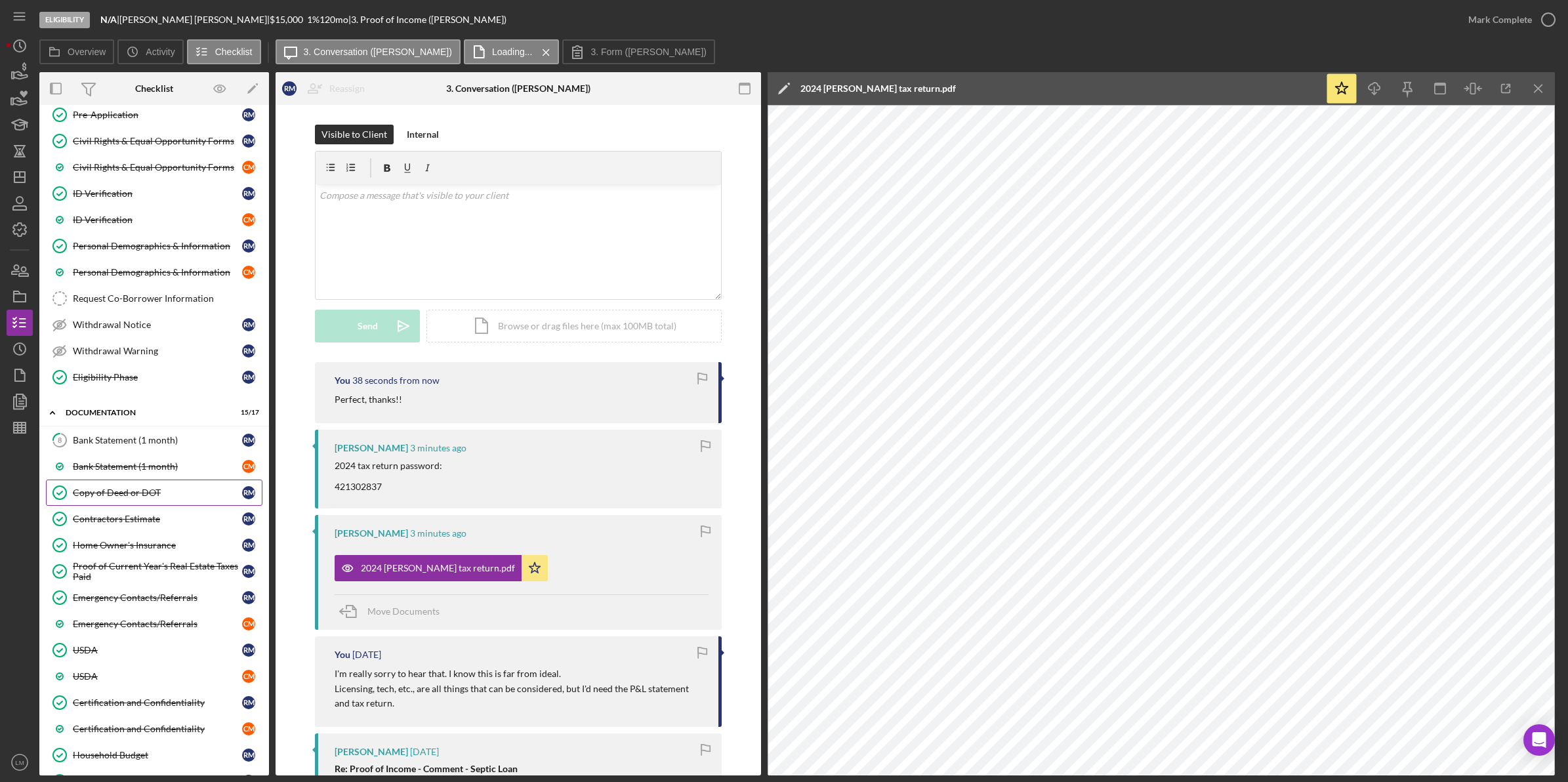
scroll to position [0, 0]
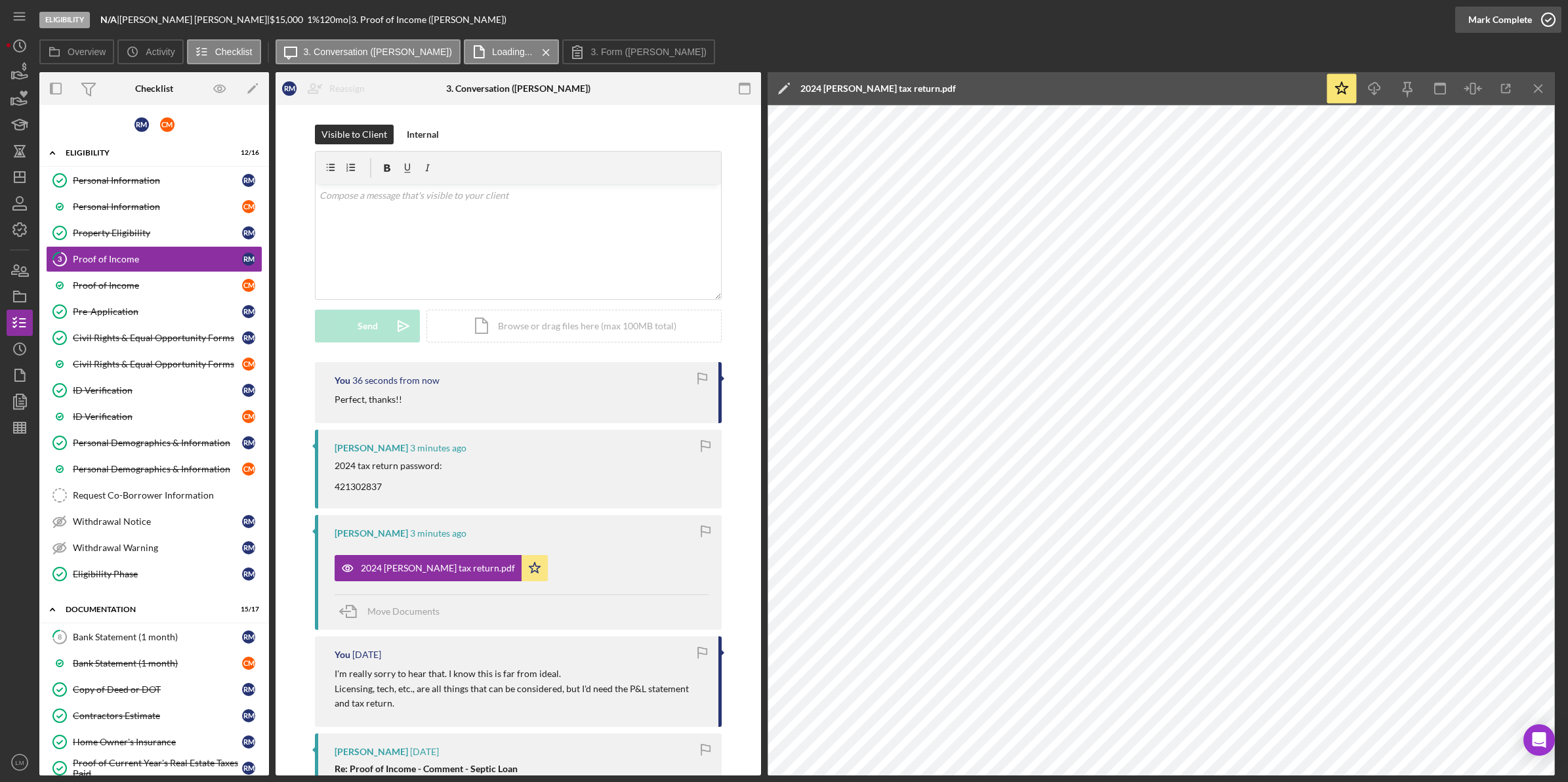
click at [1517, 23] on div "Mark Complete" at bounding box center [1500, 20] width 64 height 26
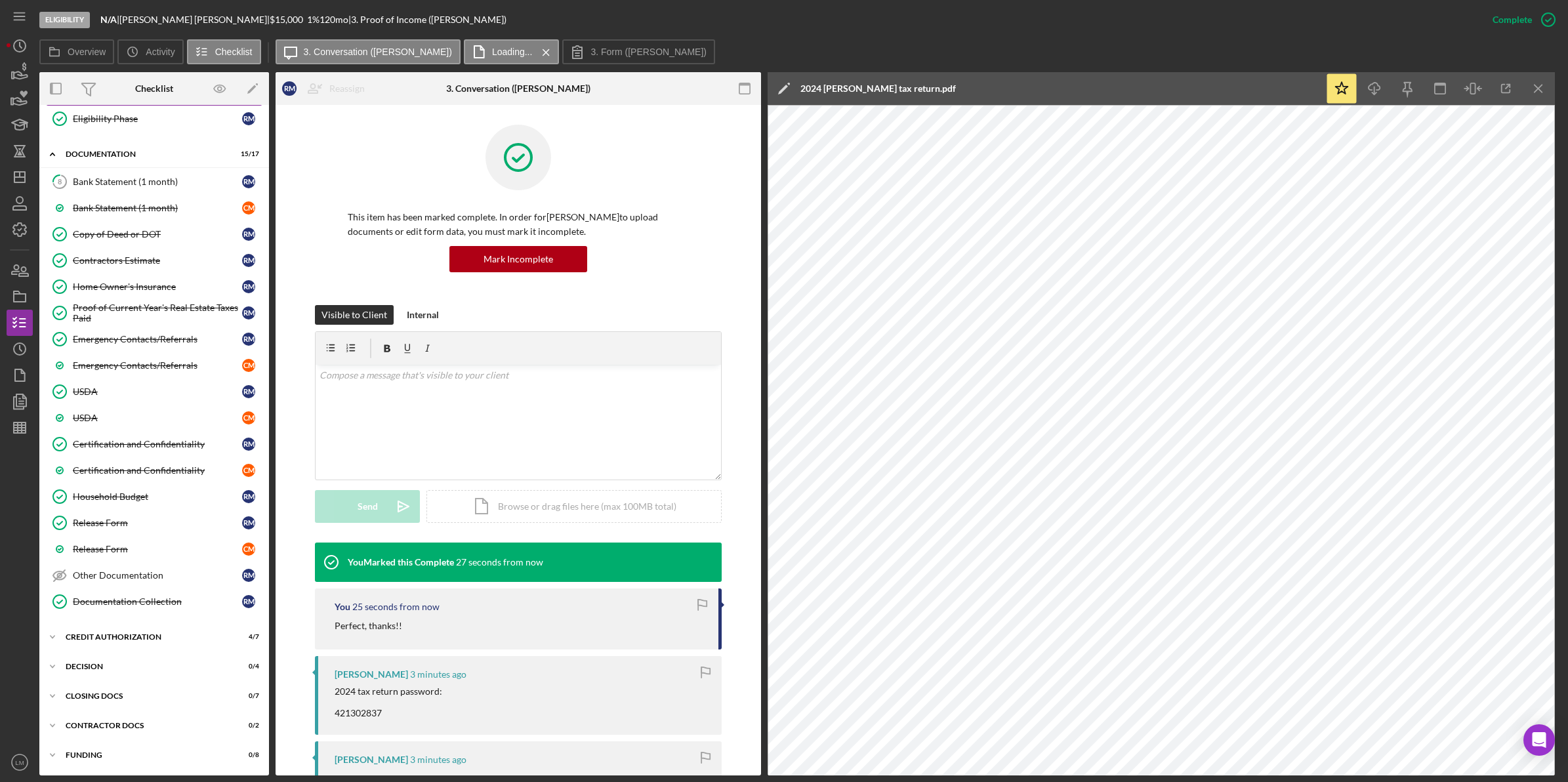
scroll to position [464, 0]
click at [149, 635] on div "CREDIT AUTHORIZATION" at bounding box center [159, 637] width 187 height 8
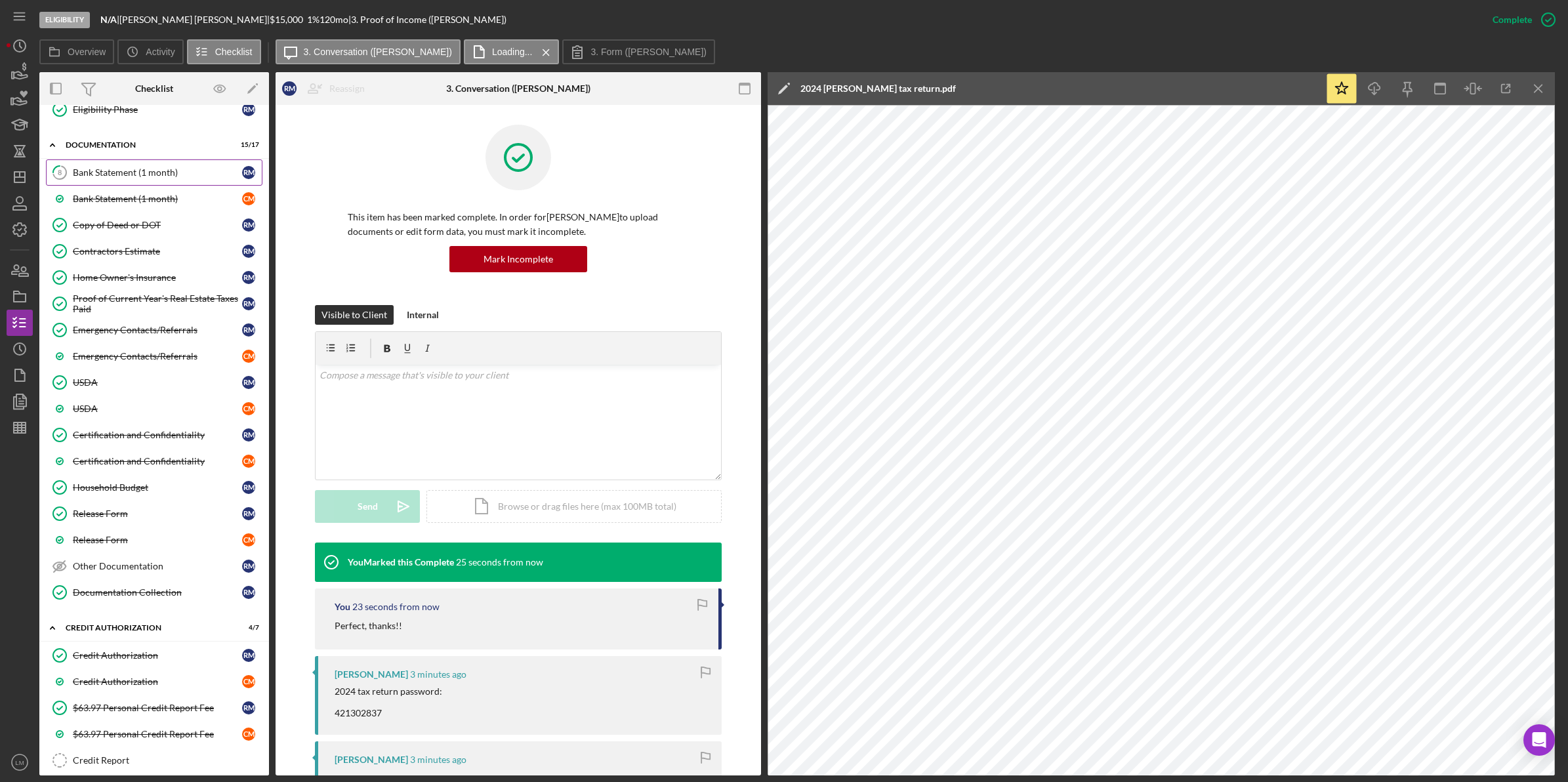
click at [217, 184] on link "8 Bank Statement (1 month) R M" at bounding box center [154, 172] width 217 height 26
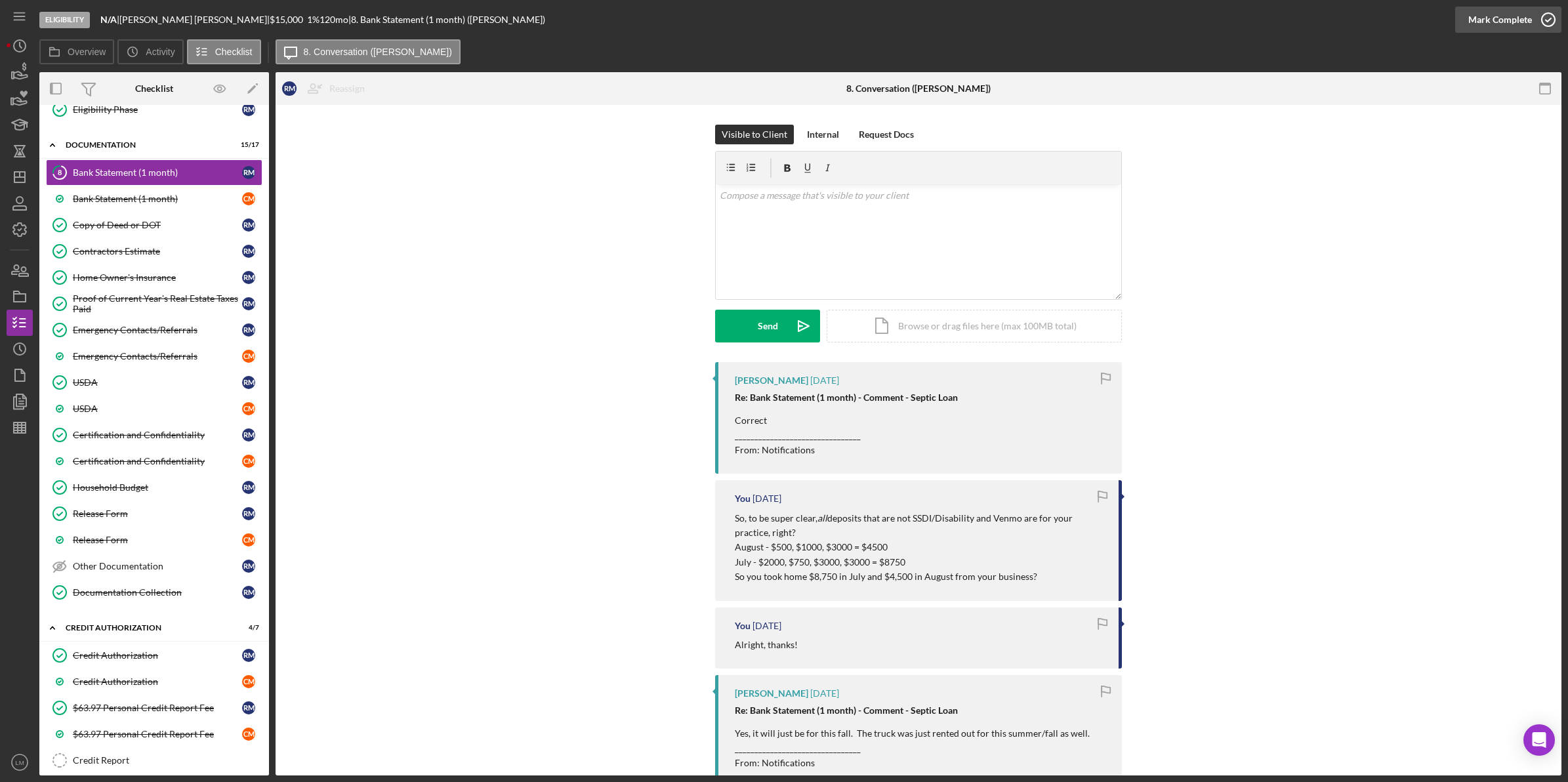
click at [1500, 14] on div "Mark Complete" at bounding box center [1500, 20] width 64 height 26
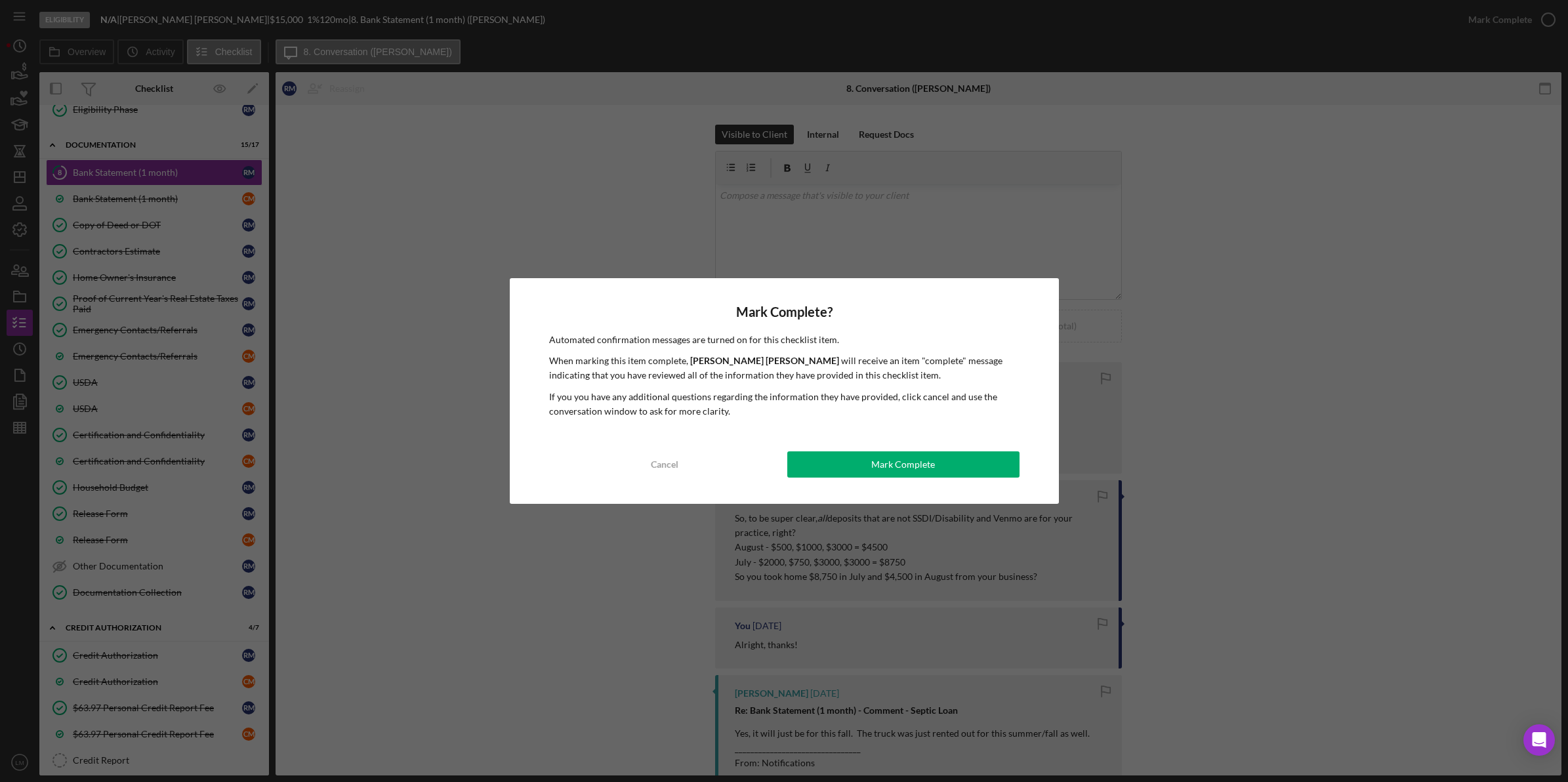
click at [827, 450] on div "Mark Complete? Automated confirmation messages are turned on for this checklist…" at bounding box center [784, 391] width 549 height 226
click at [827, 461] on button "Mark Complete" at bounding box center [903, 465] width 232 height 26
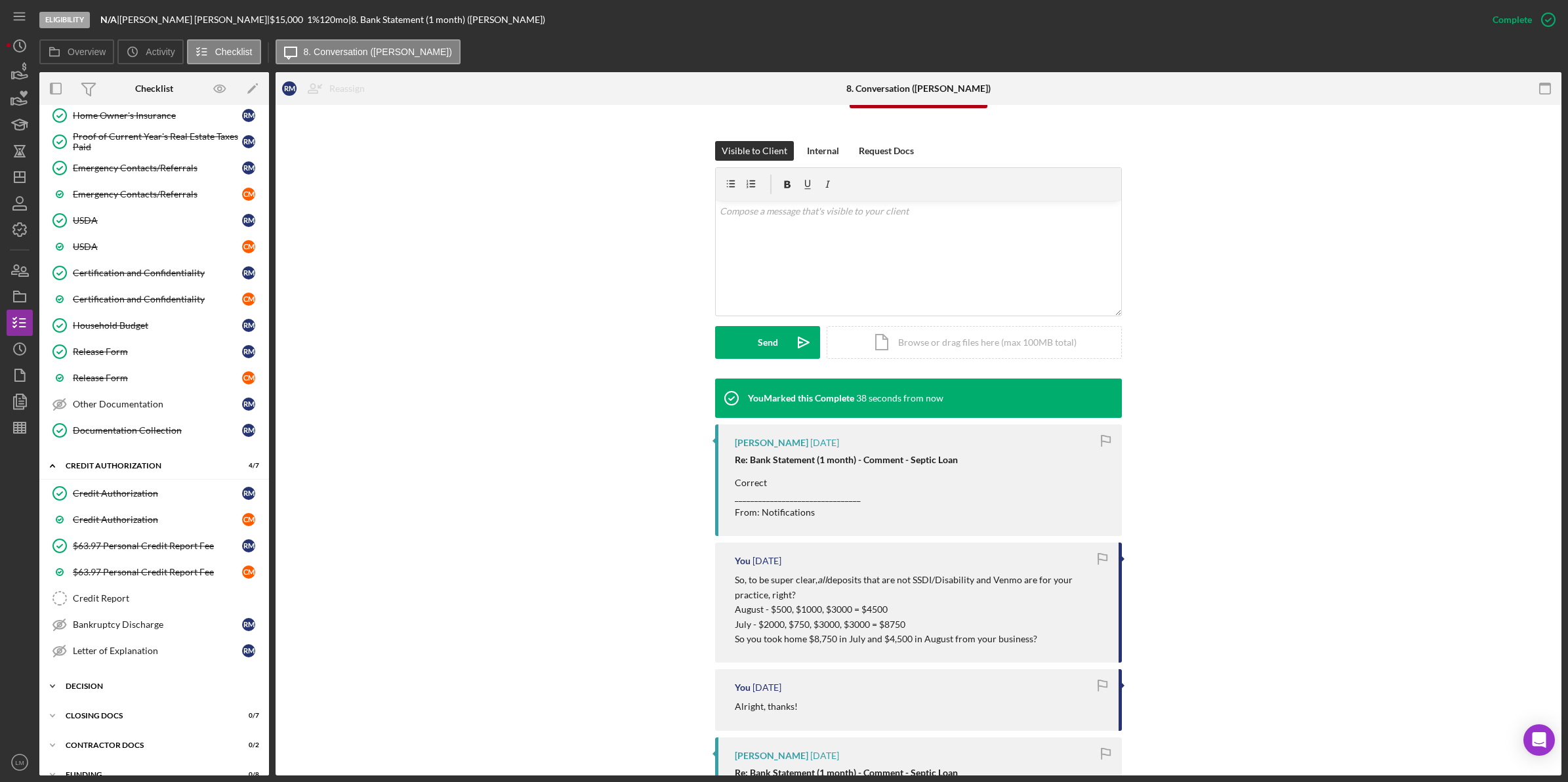
scroll to position [629, 0]
click at [182, 602] on div "Credit Report" at bounding box center [167, 596] width 189 height 11
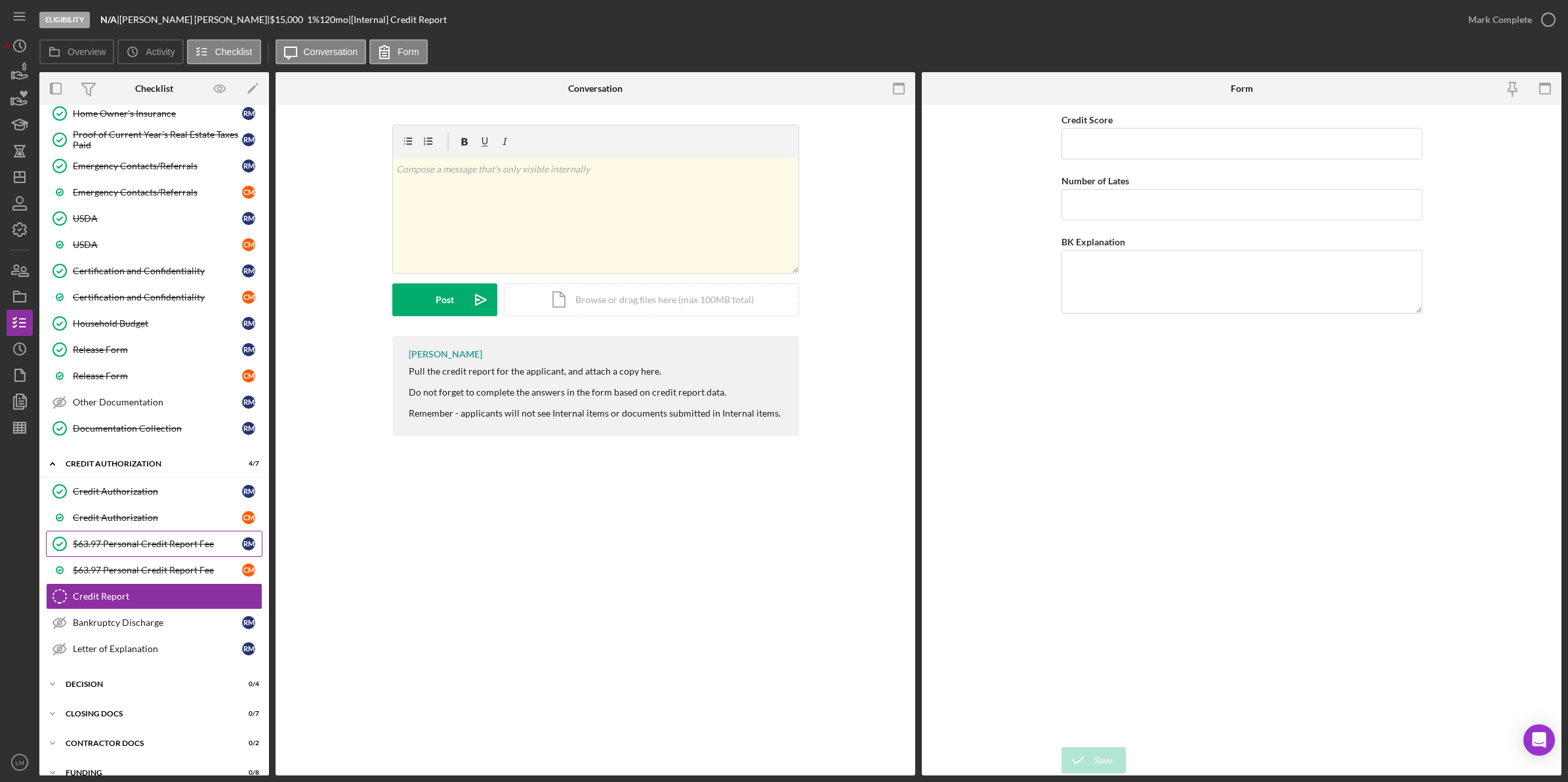
click at [189, 542] on link "$63.97 Personal Credit Report Fee $63.97 Personal Credit Report Fee R M" at bounding box center [154, 544] width 217 height 26
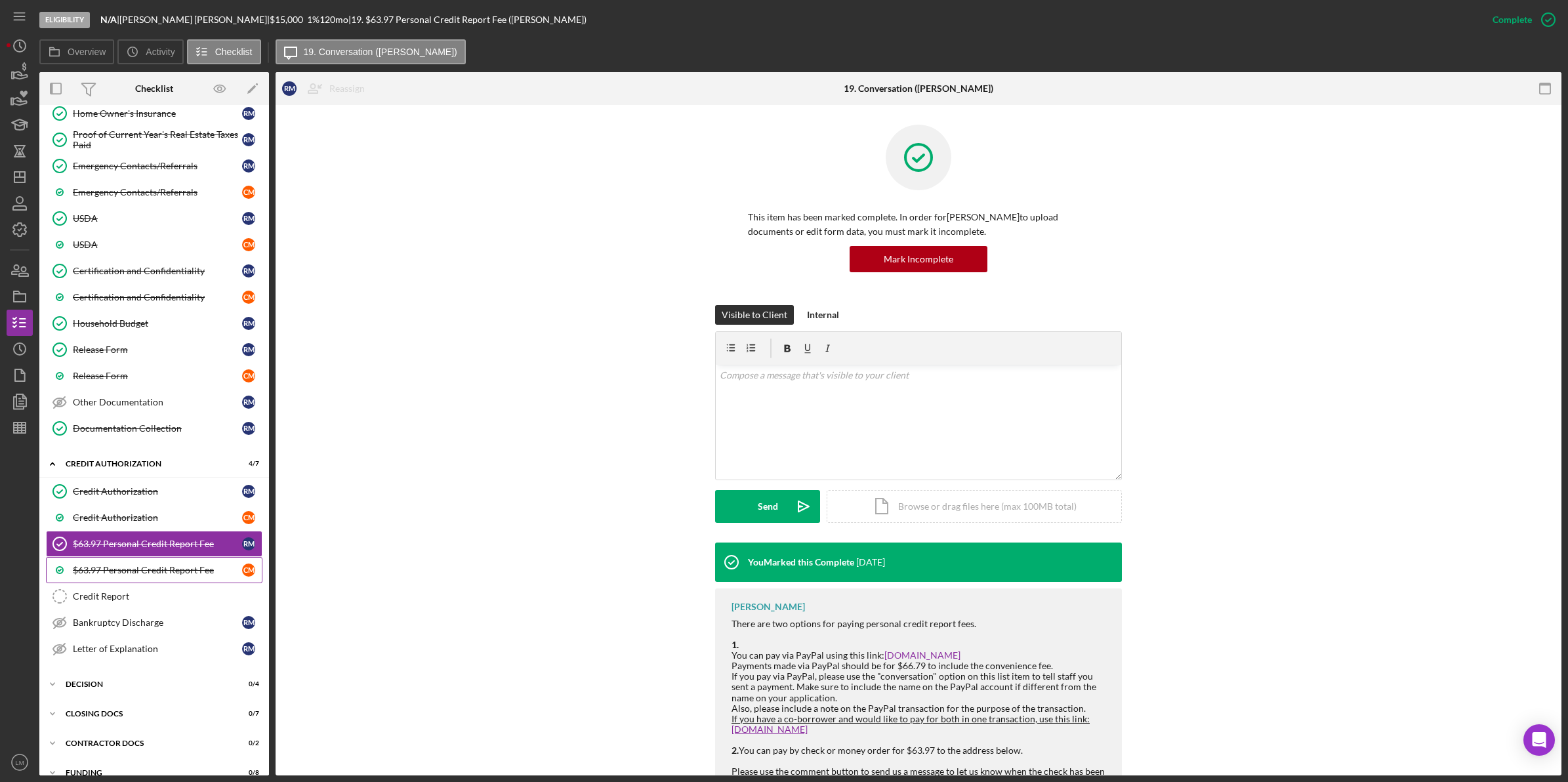
click at [188, 567] on link "$63.97 Personal Credit Report Fee C M" at bounding box center [154, 570] width 217 height 26
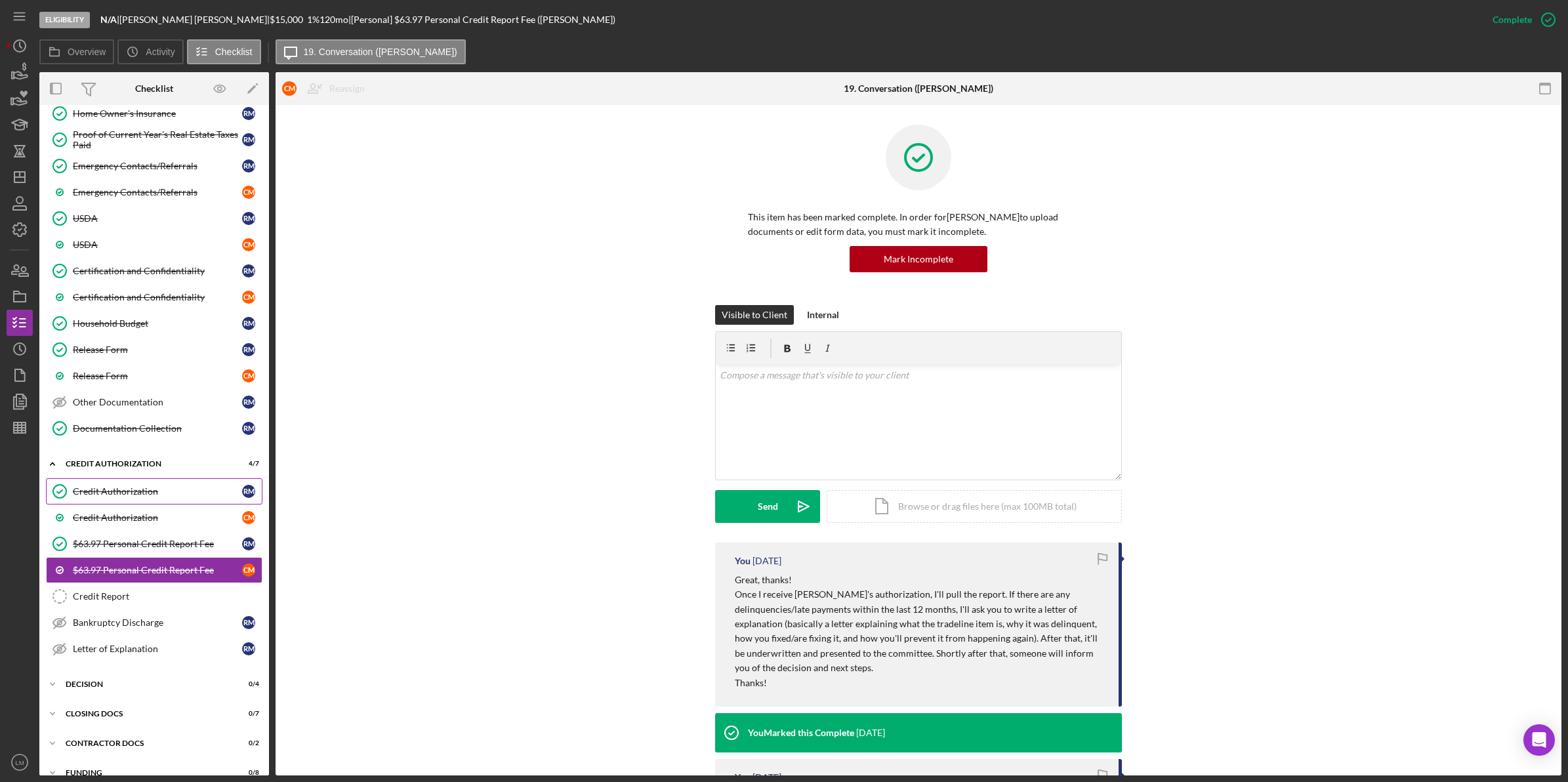
click at [199, 496] on div "Credit Authorization" at bounding box center [157, 491] width 169 height 11
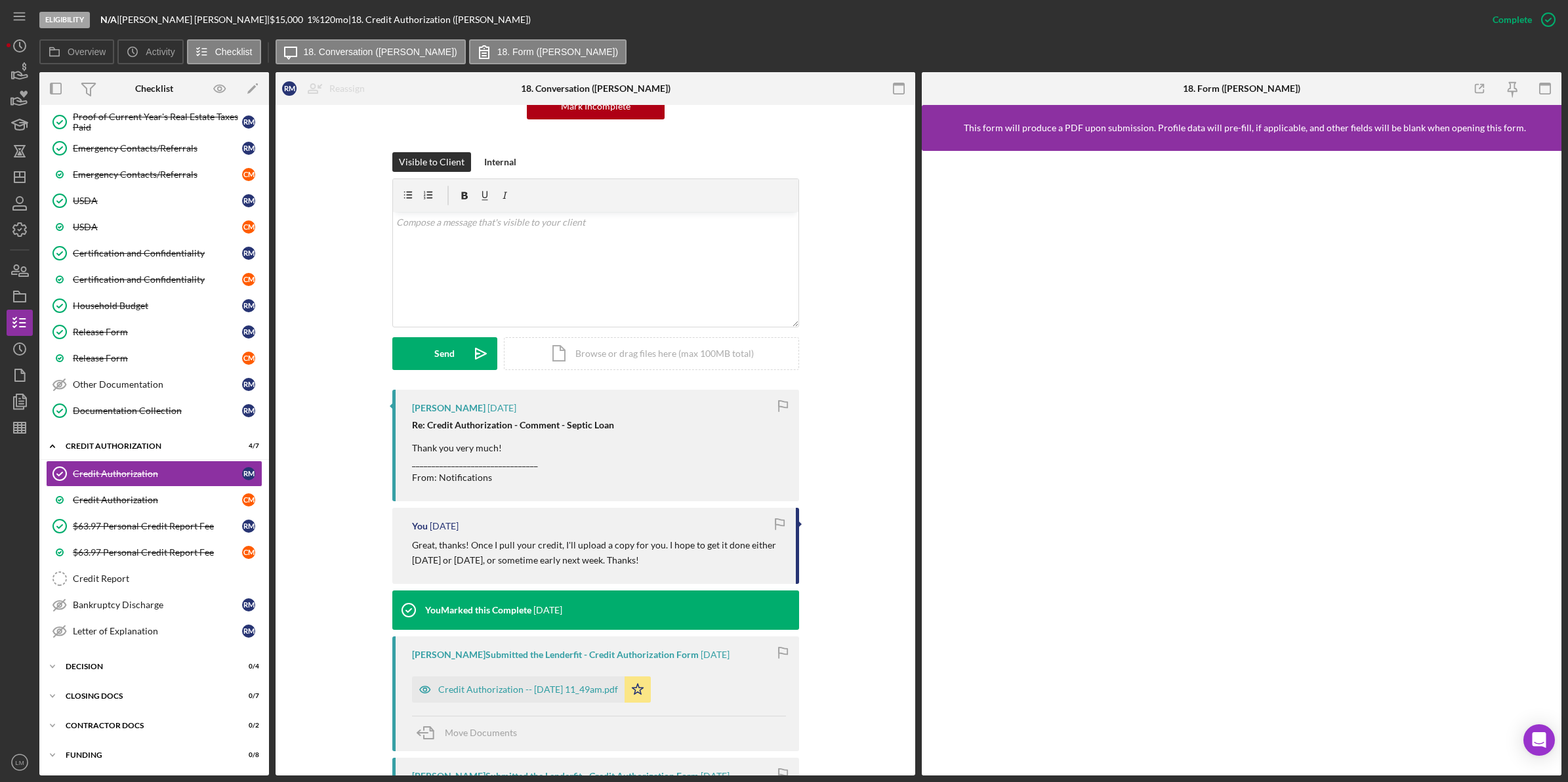
scroll to position [164, 0]
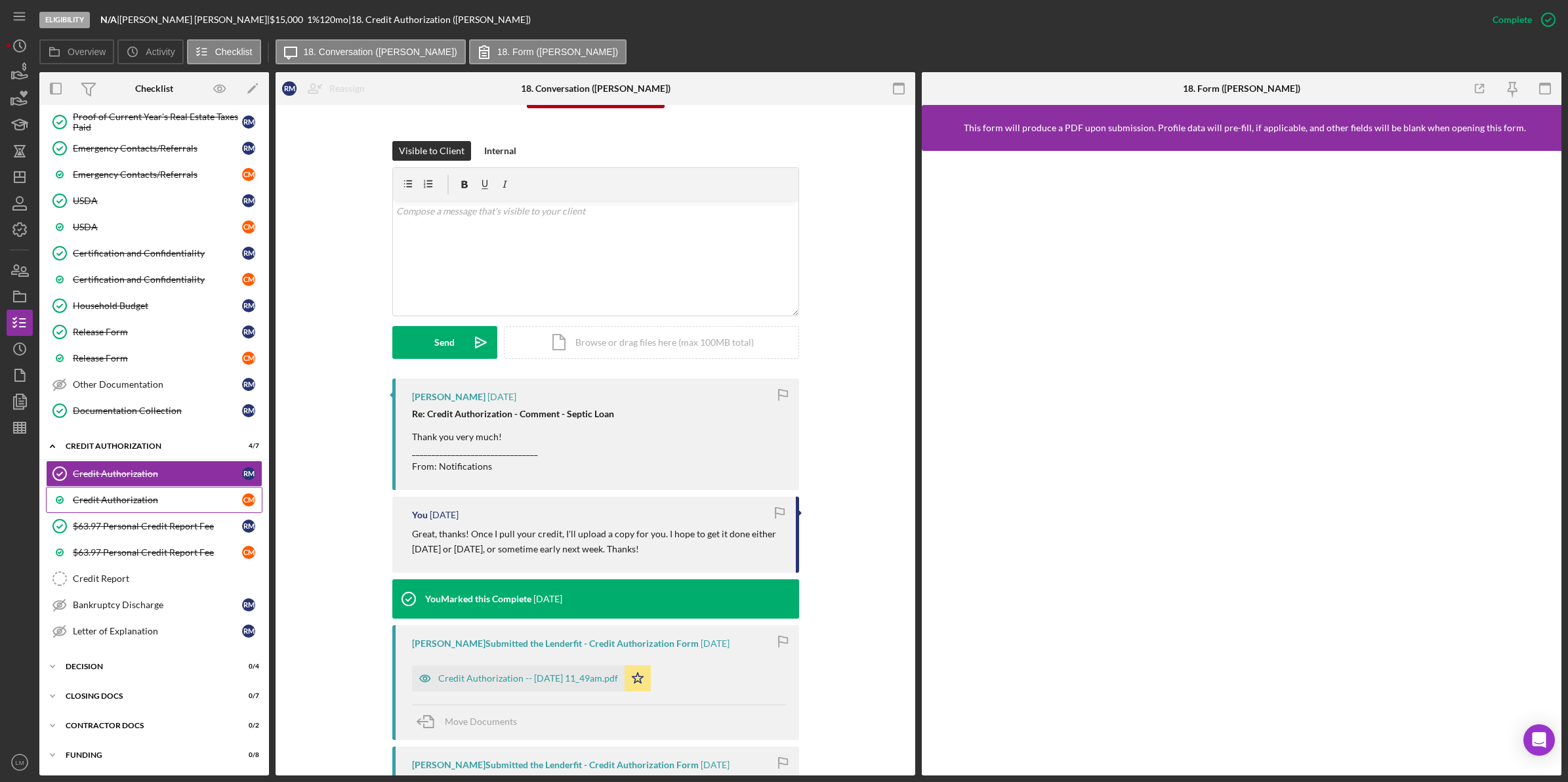
click at [194, 496] on div "Credit Authorization" at bounding box center [157, 500] width 169 height 11
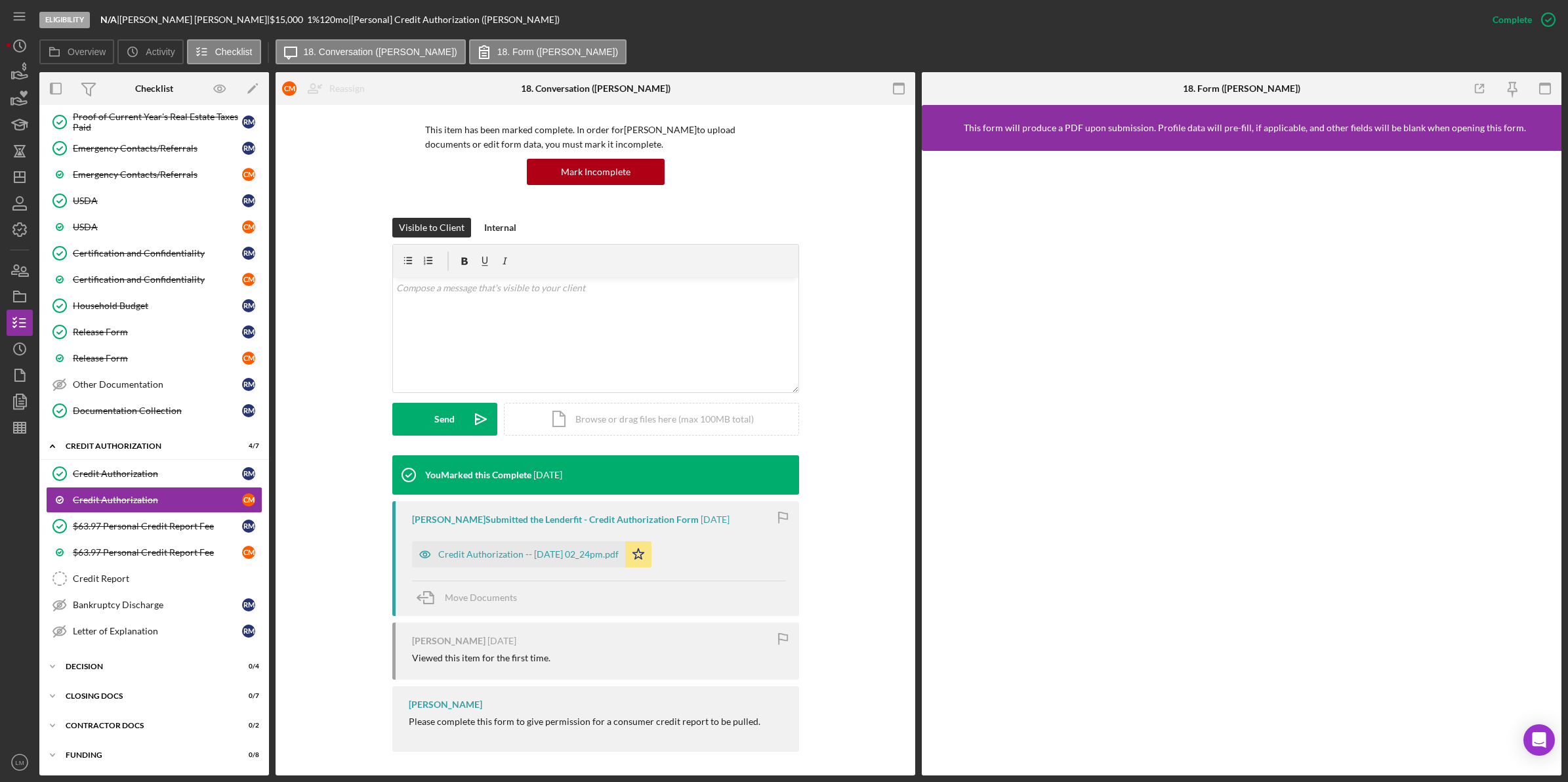
scroll to position [91, 0]
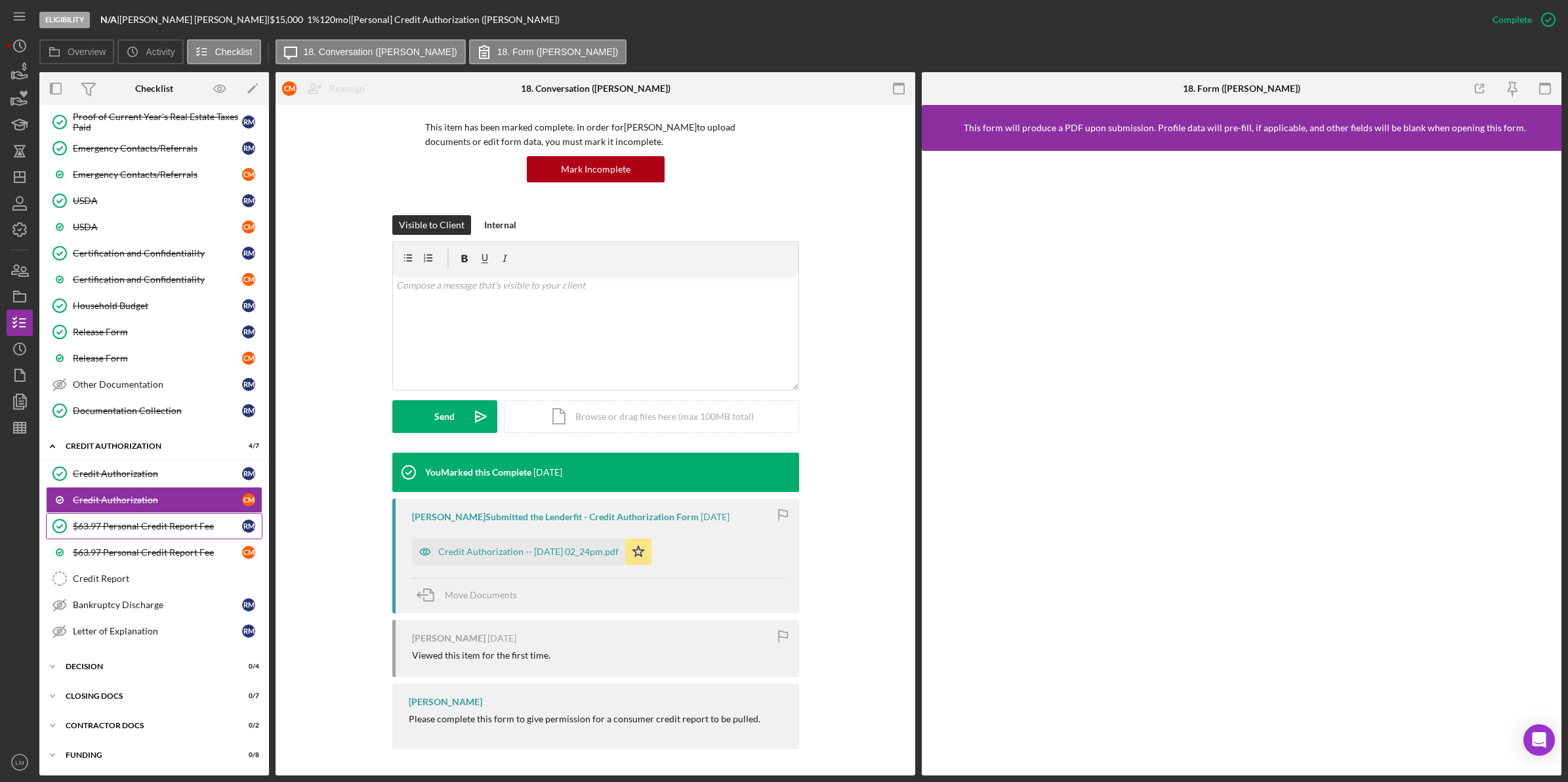
click at [192, 526] on div "$63.97 Personal Credit Report Fee" at bounding box center [157, 526] width 169 height 11
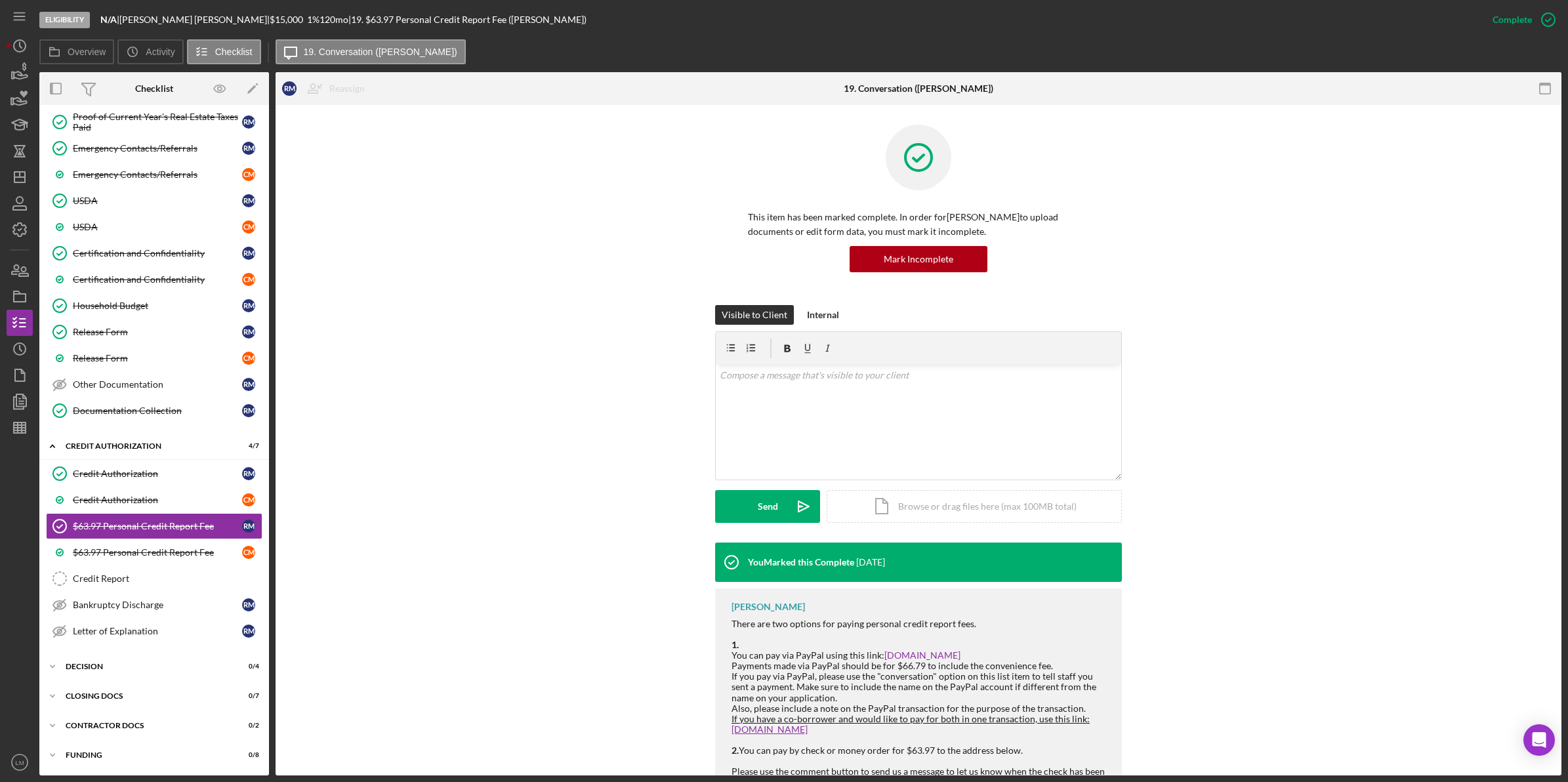
scroll to position [164, 0]
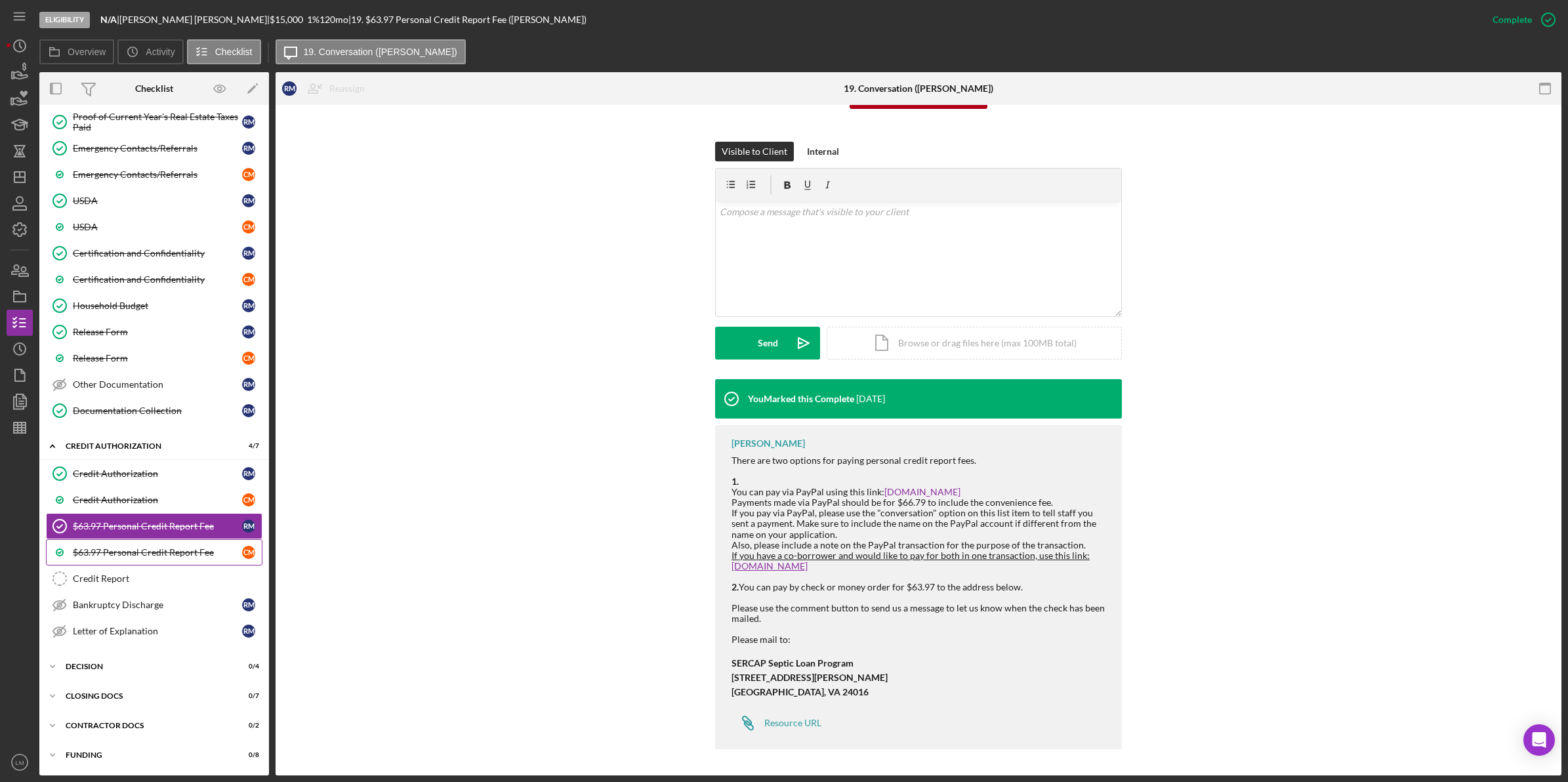
click at [147, 543] on link "$63.97 Personal Credit Report Fee C M" at bounding box center [154, 552] width 217 height 26
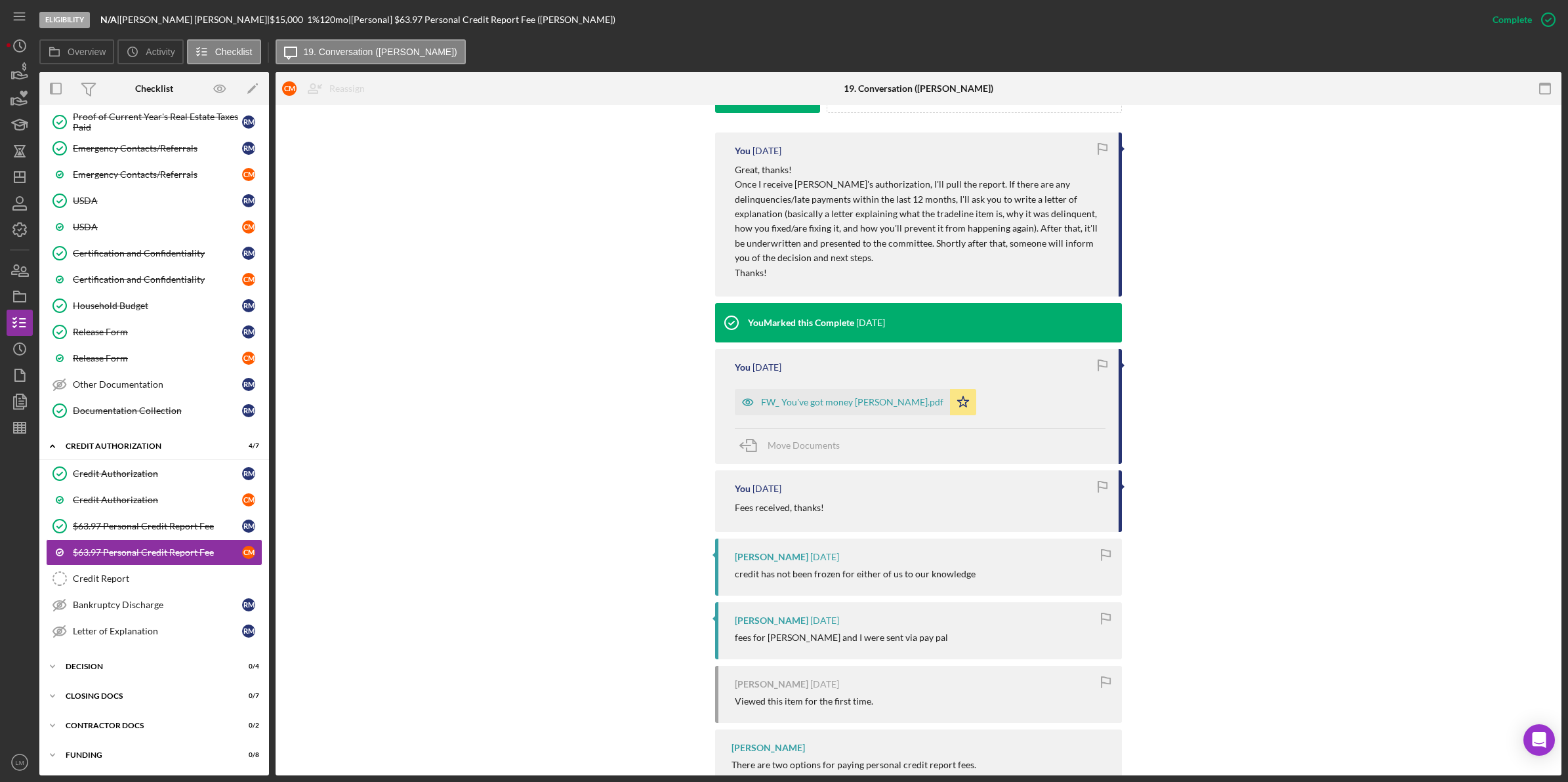
scroll to position [656, 0]
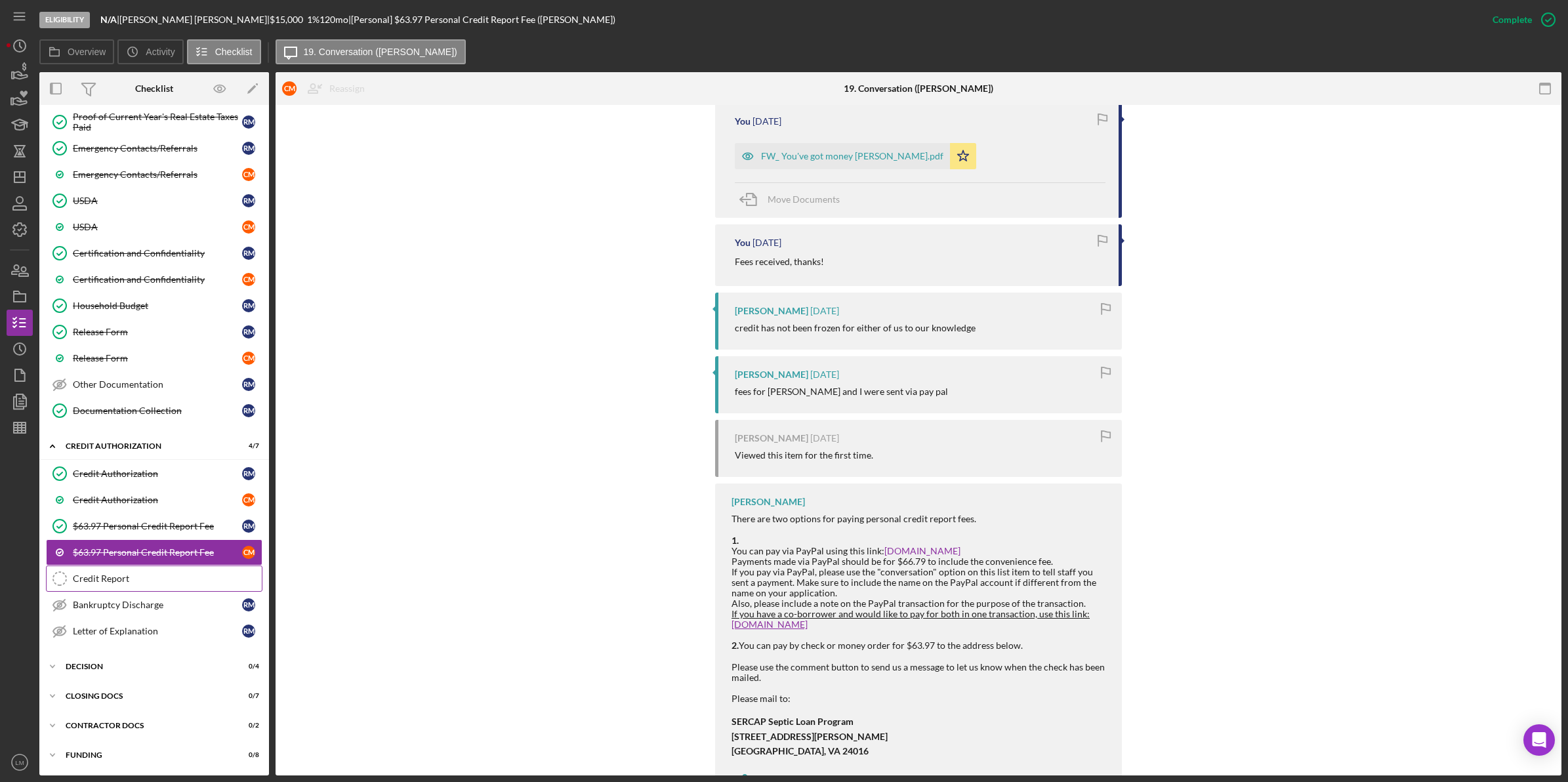
click at [208, 579] on div "Credit Report" at bounding box center [167, 579] width 189 height 11
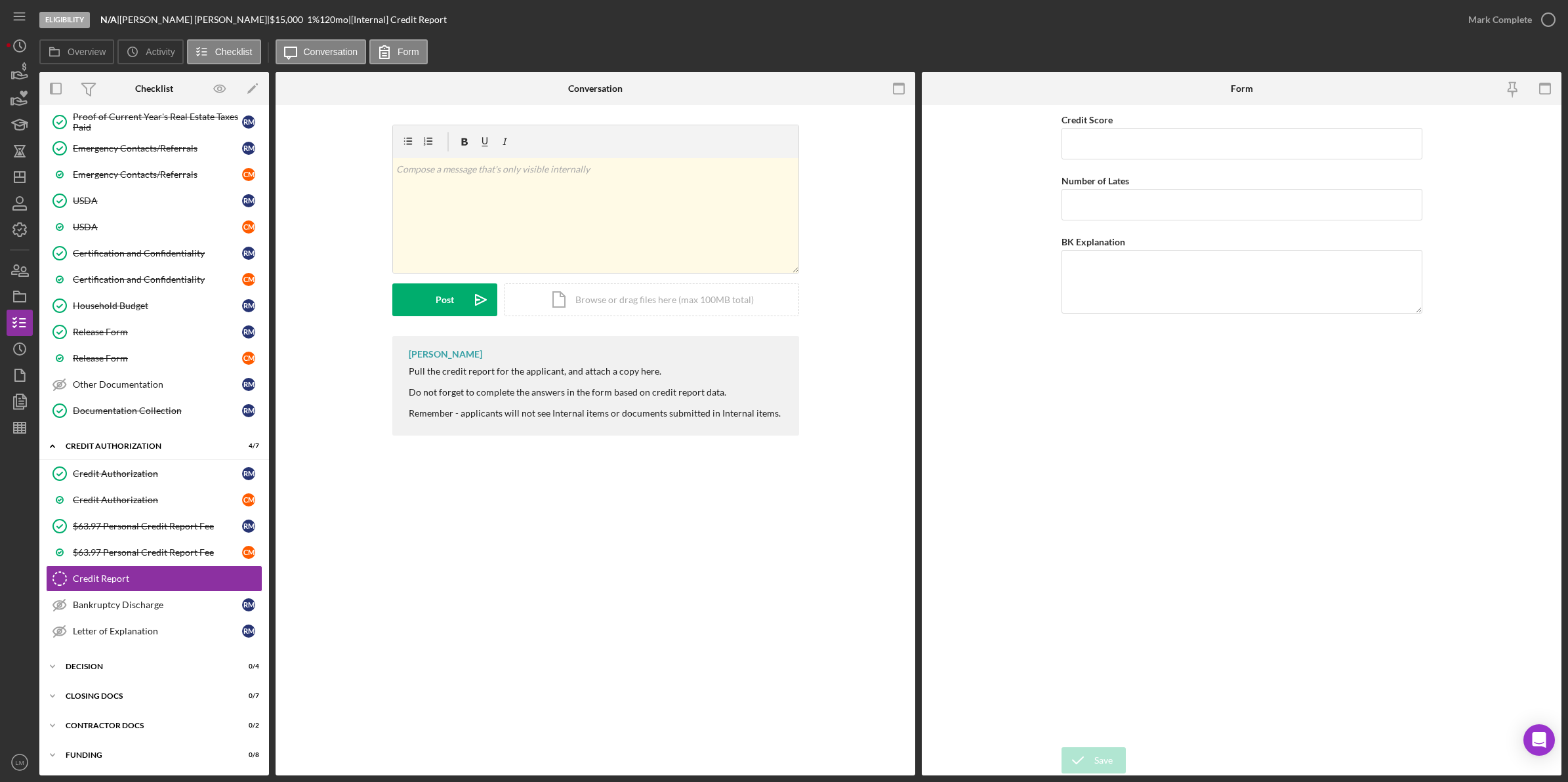
drag, startPoint x: 172, startPoint y: 475, endPoint x: 404, endPoint y: 522, distance: 236.7
click at [172, 475] on div "Credit Authorization" at bounding box center [157, 473] width 169 height 11
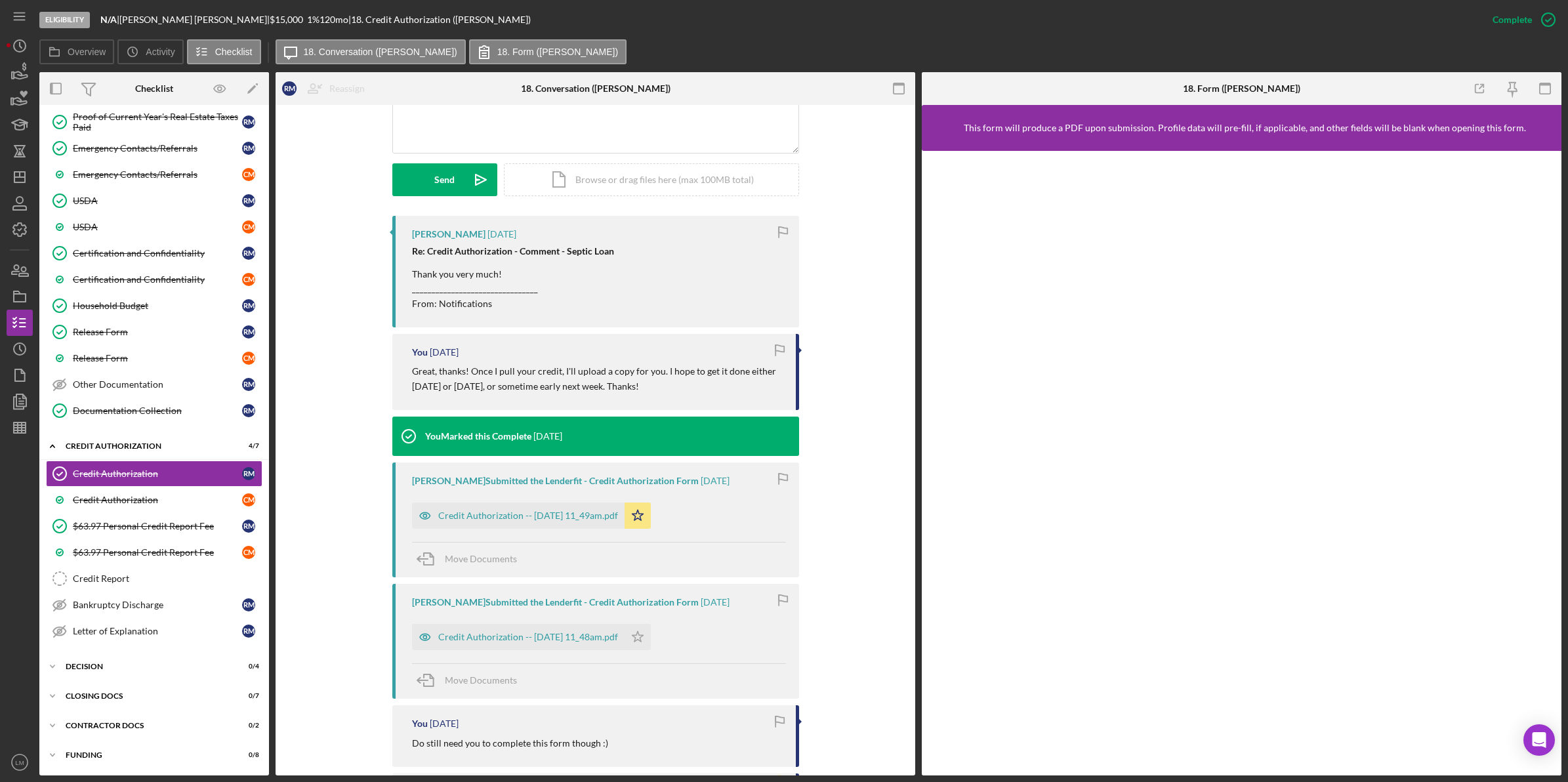
scroll to position [328, 0]
click at [499, 506] on div "Credit Authorization -- [DATE] 11_49am.pdf" at bounding box center [518, 514] width 213 height 26
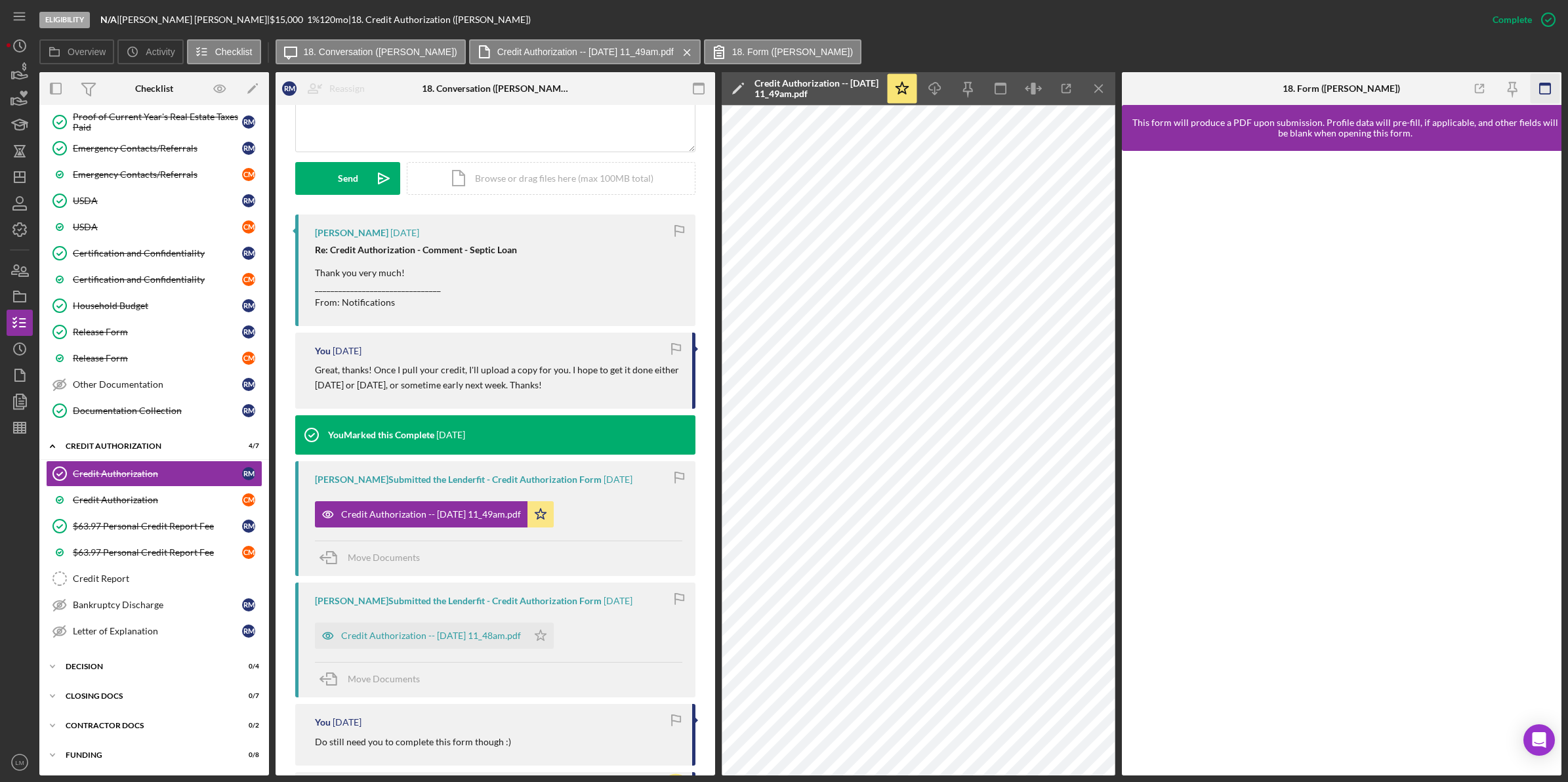
drag, startPoint x: 1542, startPoint y: 88, endPoint x: 1523, endPoint y: 86, distance: 19.1
click at [1542, 88] on icon "button" at bounding box center [1544, 89] width 30 height 30
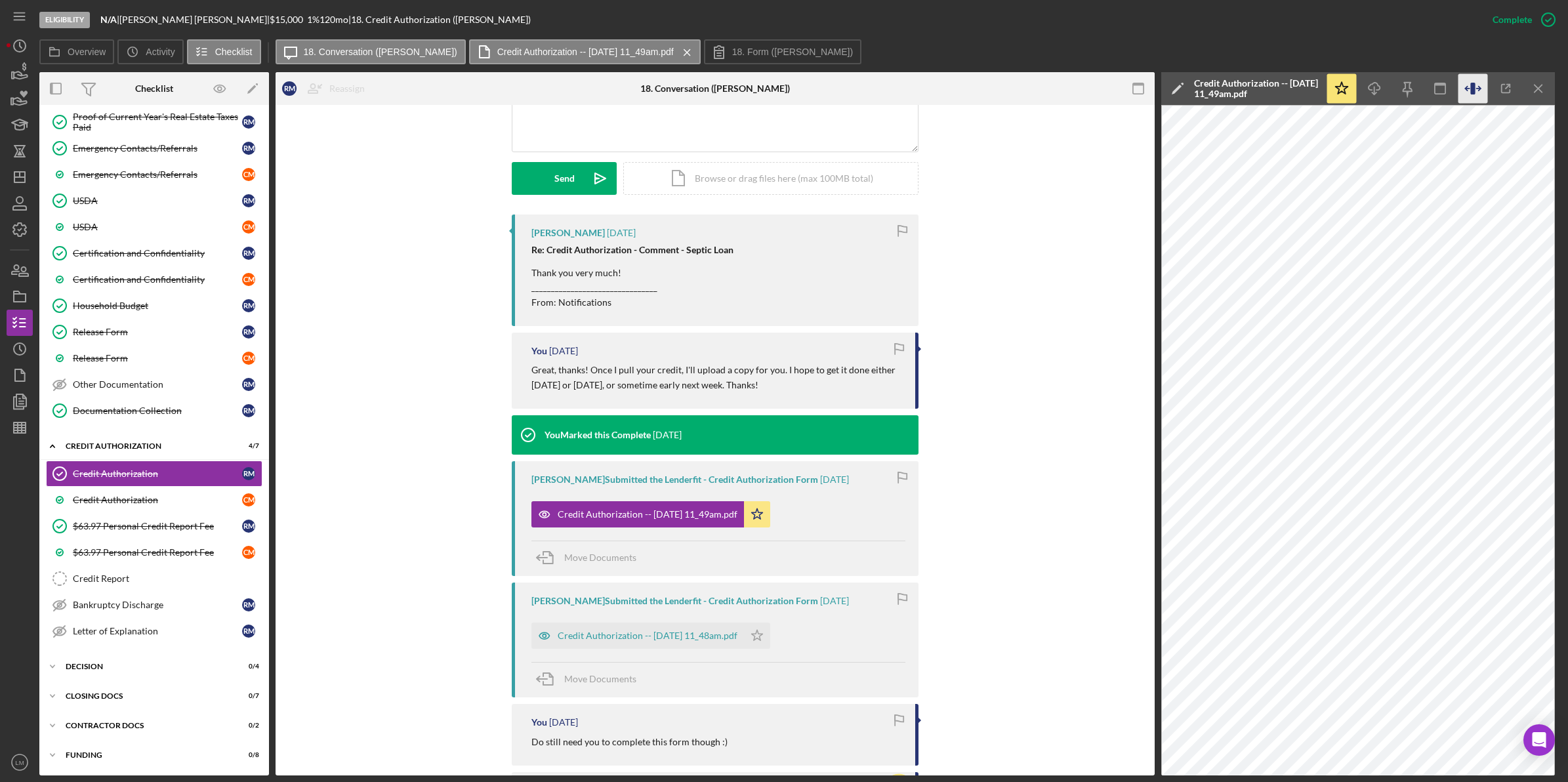
click at [1461, 86] on icon "button" at bounding box center [1473, 89] width 30 height 30
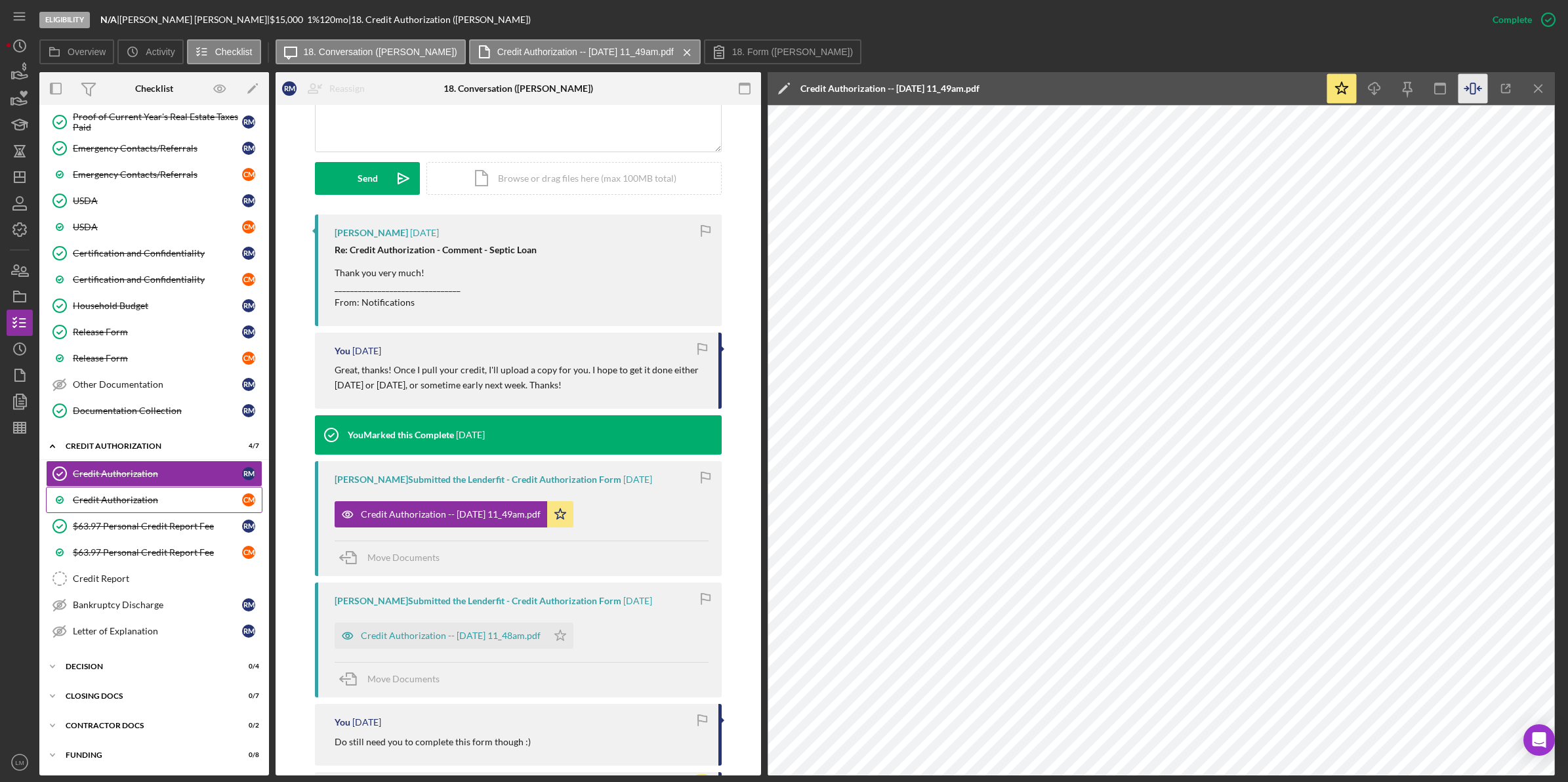
click at [201, 507] on link "Credit Authorization C M" at bounding box center [154, 500] width 217 height 26
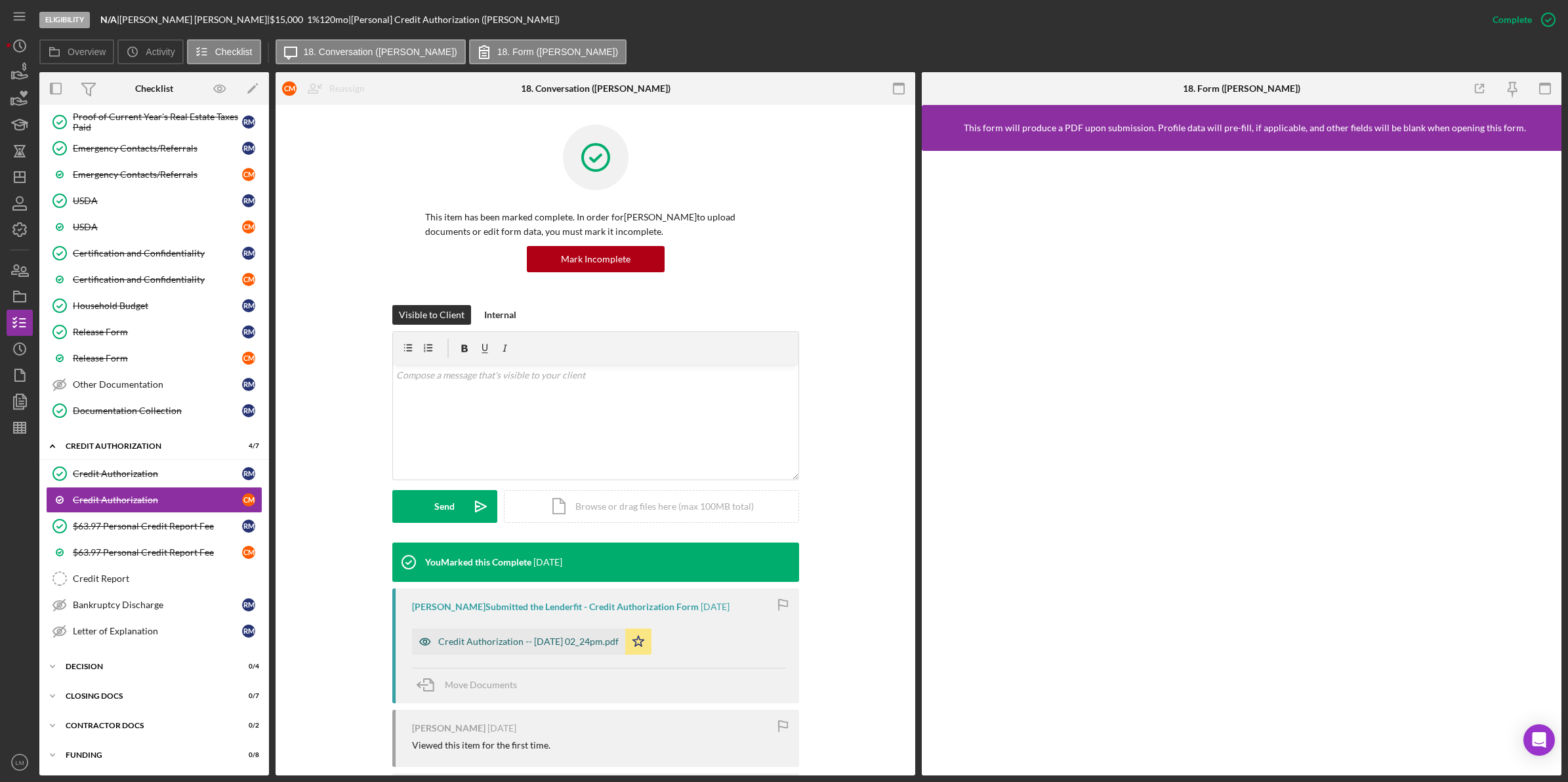
click at [579, 643] on div "Credit Authorization -- [DATE] 02_24pm.pdf" at bounding box center [529, 642] width 180 height 11
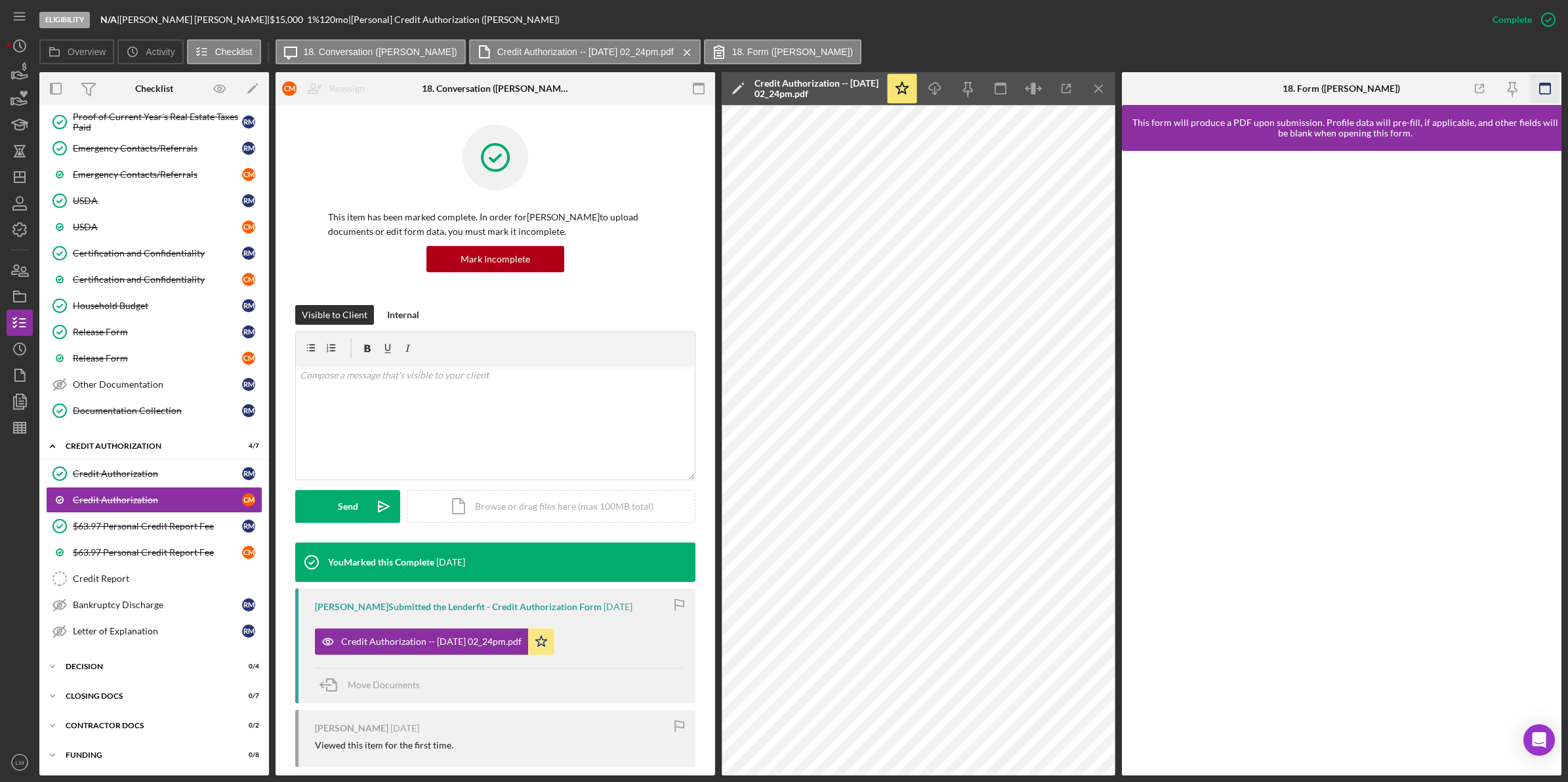
click at [1545, 90] on icon "button" at bounding box center [1544, 89] width 30 height 30
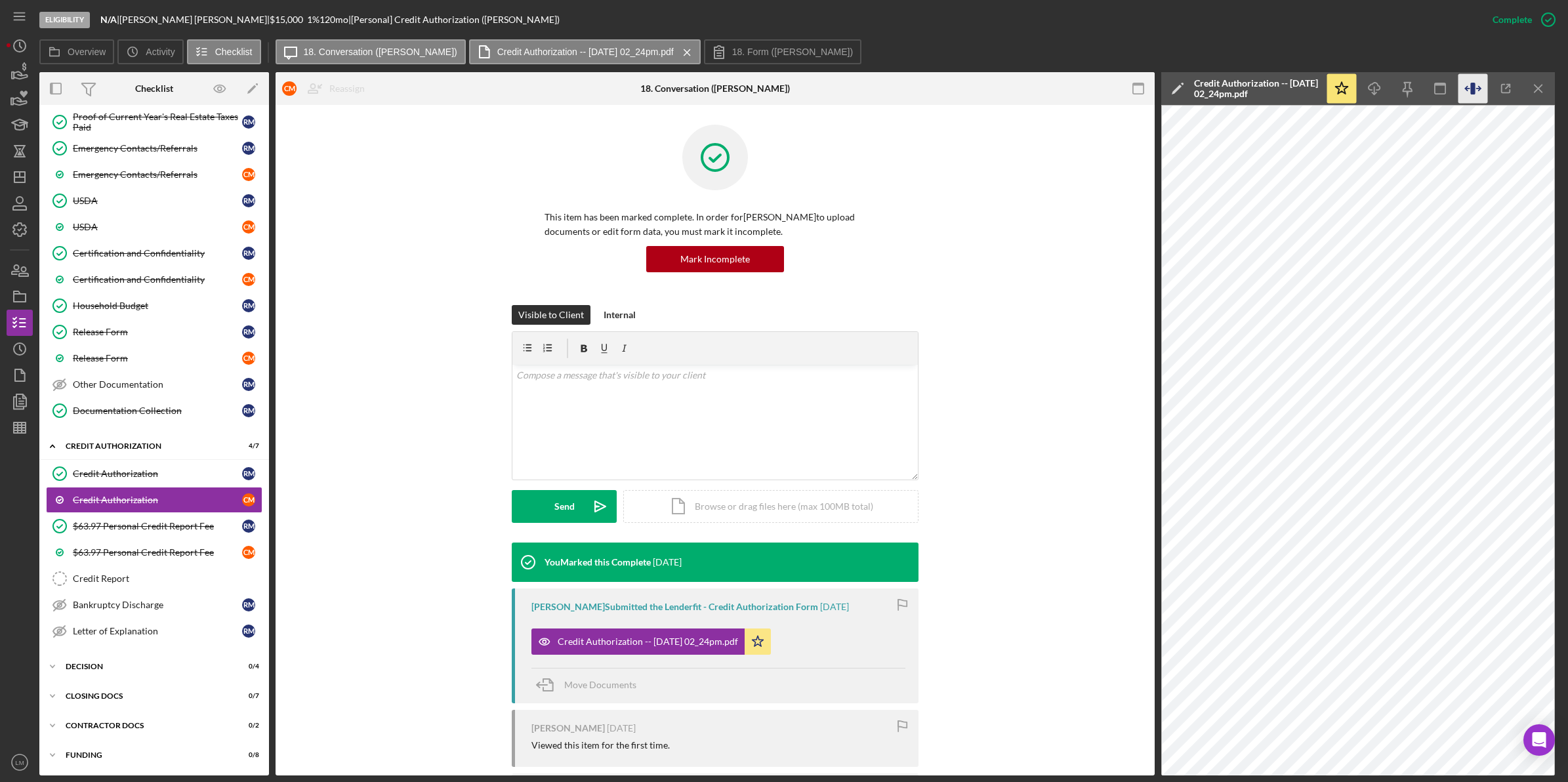
click at [1480, 92] on icon "button" at bounding box center [1473, 89] width 30 height 30
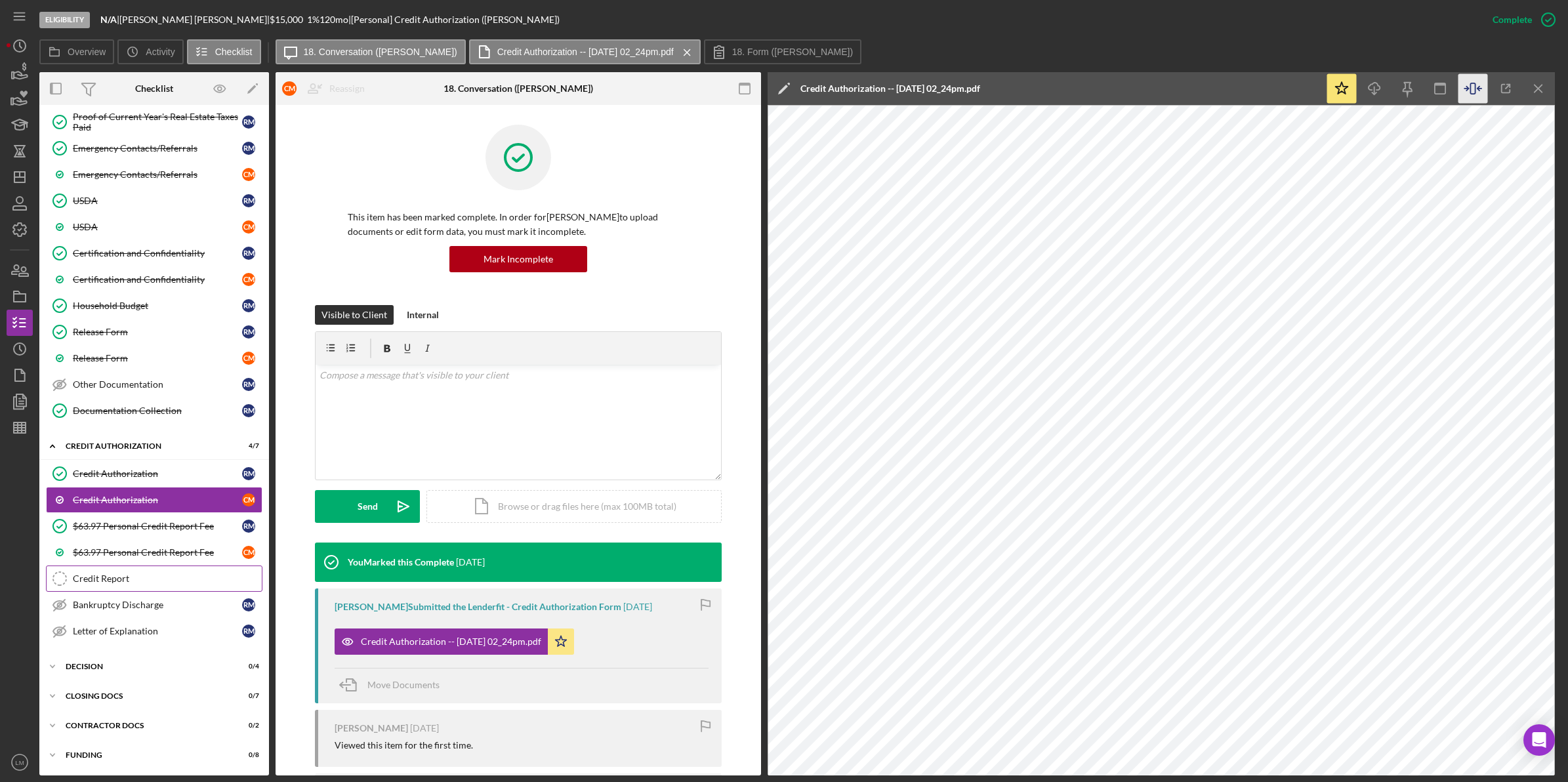
click at [174, 578] on div "Credit Report" at bounding box center [167, 579] width 189 height 11
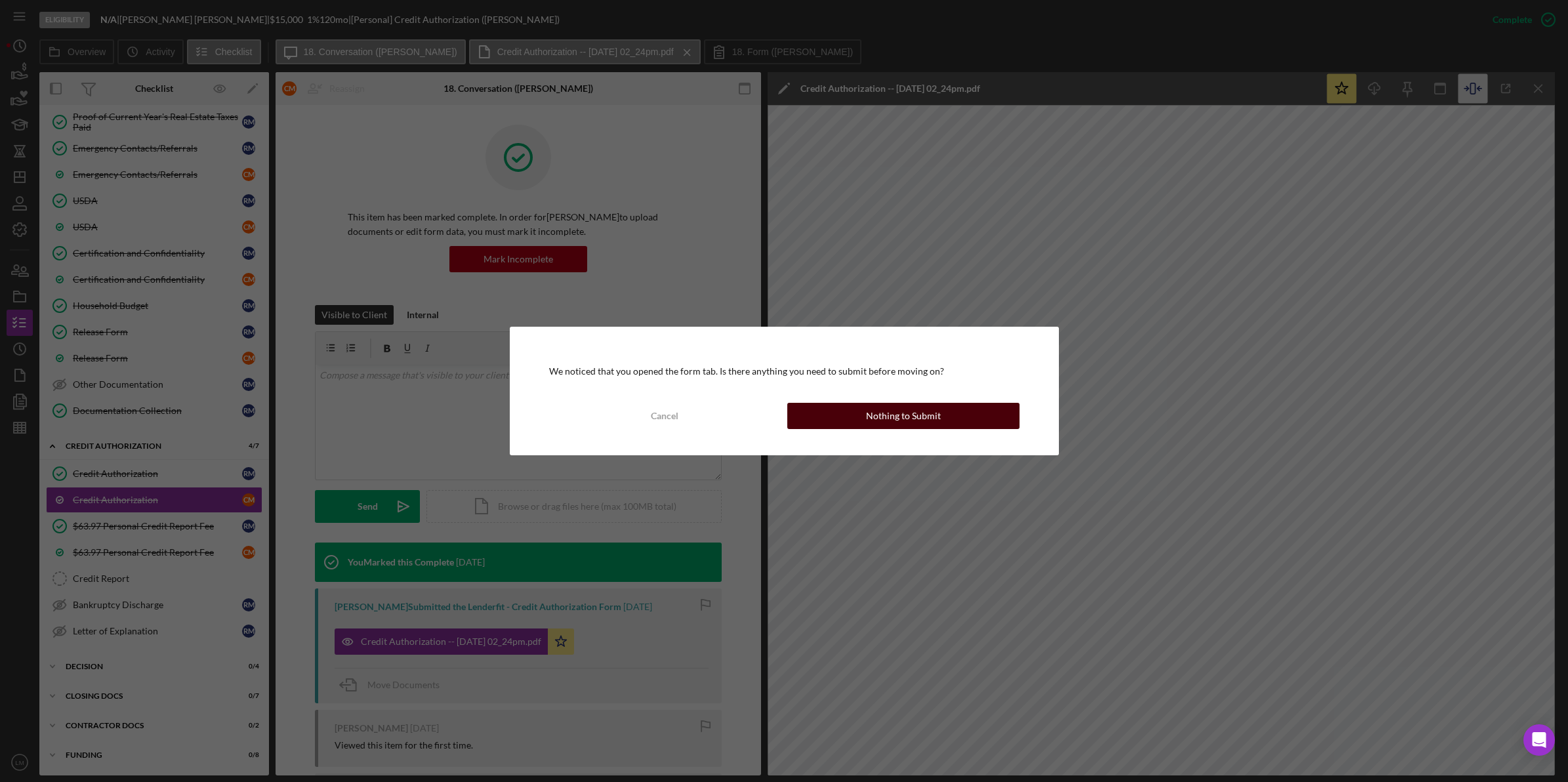
click at [916, 418] on div "Nothing to Submit" at bounding box center [903, 416] width 75 height 26
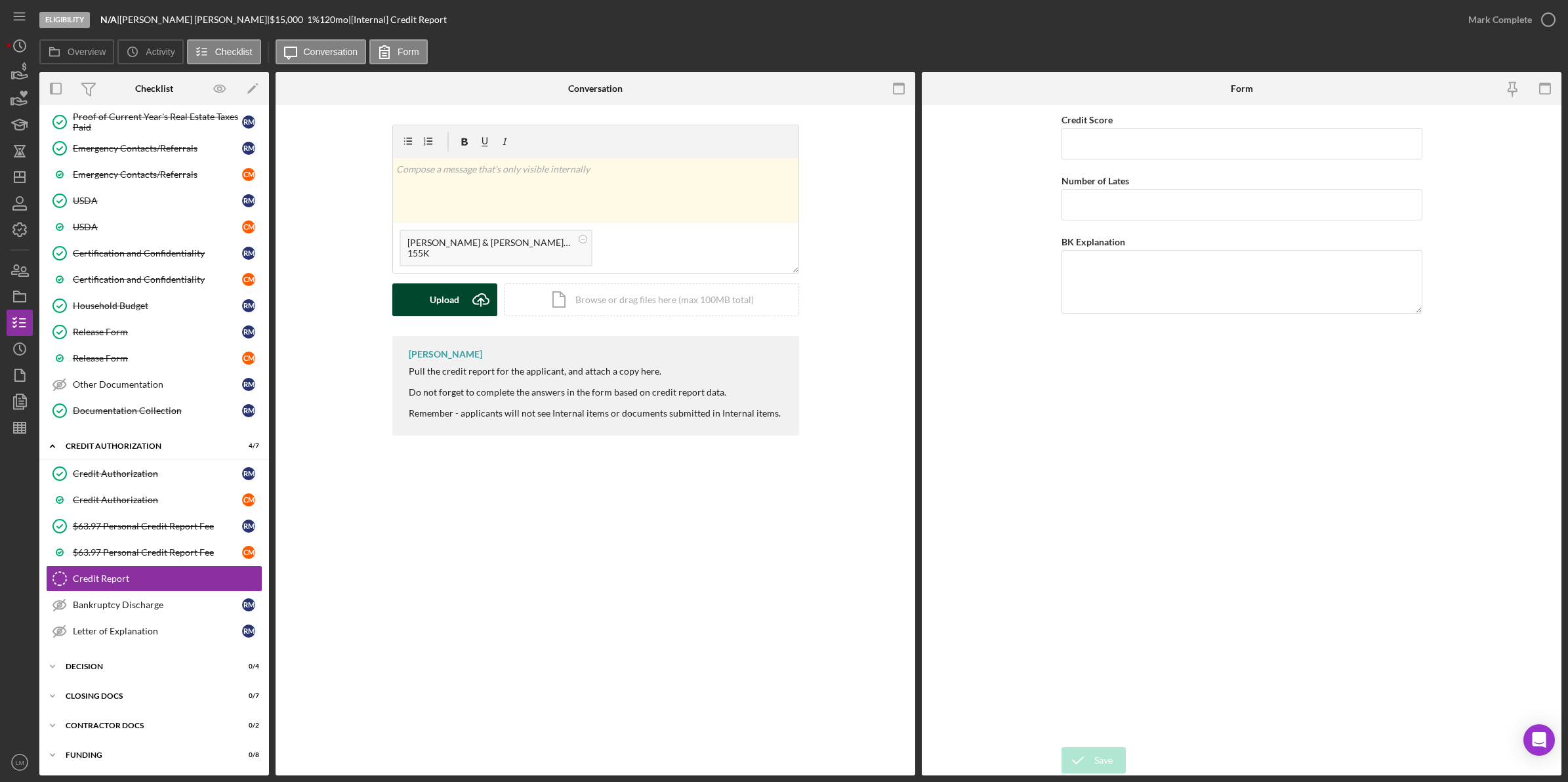
click at [438, 307] on div "Upload" at bounding box center [444, 300] width 30 height 33
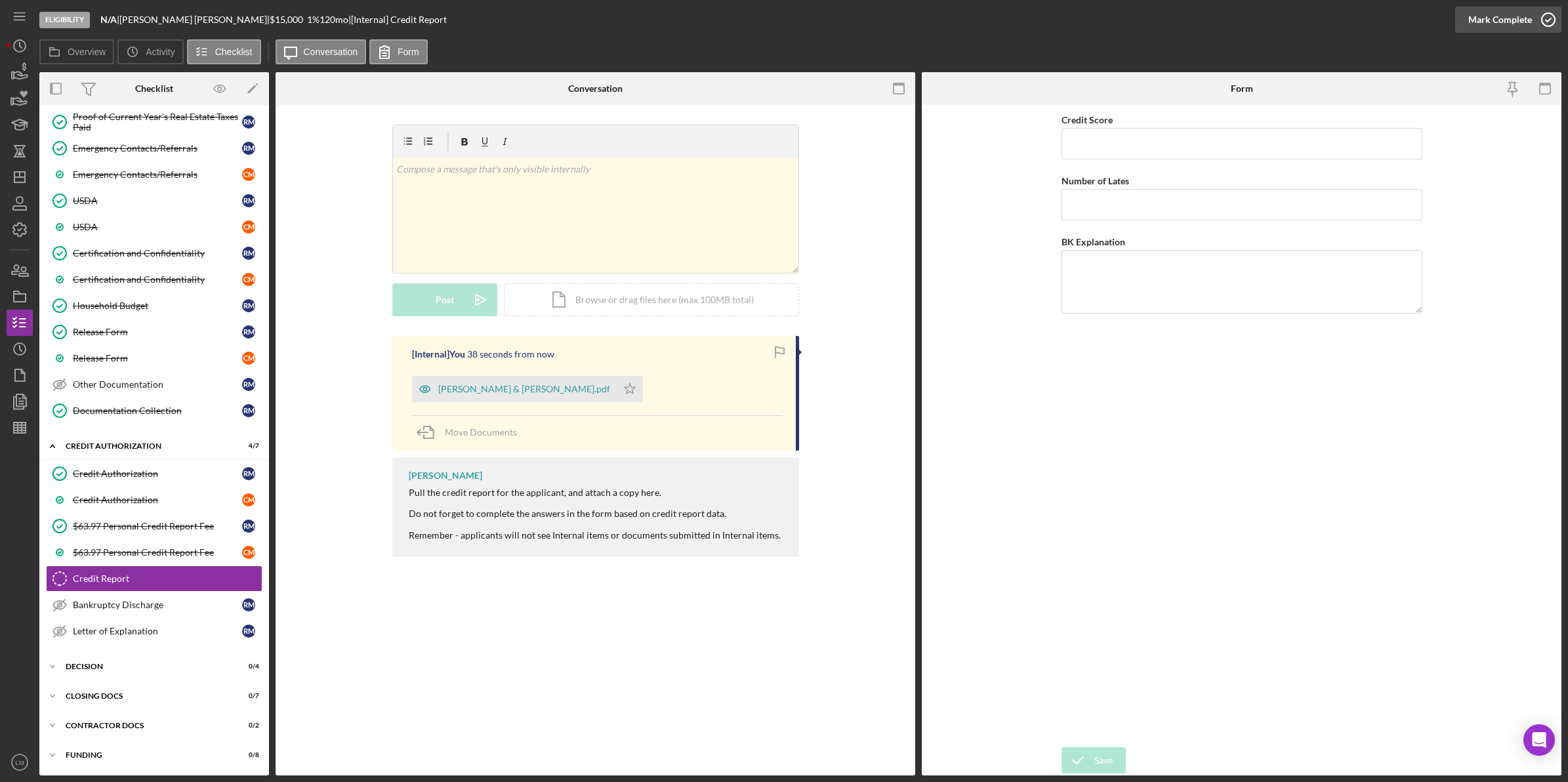
click at [1484, 22] on div "Mark Complete" at bounding box center [1500, 20] width 64 height 26
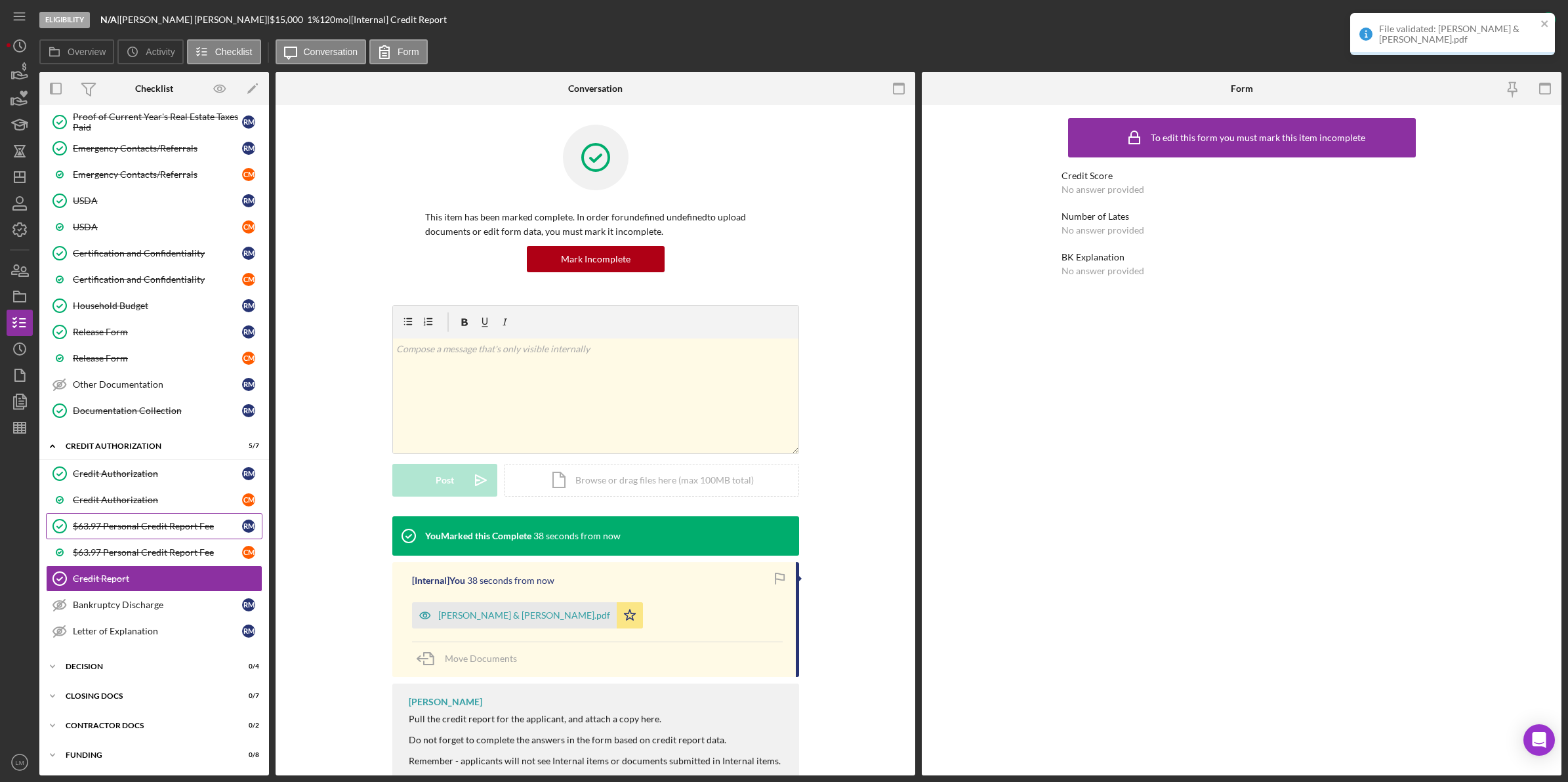
click at [179, 513] on link "$63.97 Personal Credit Report Fee $63.97 Personal Credit Report Fee R M" at bounding box center [154, 526] width 217 height 26
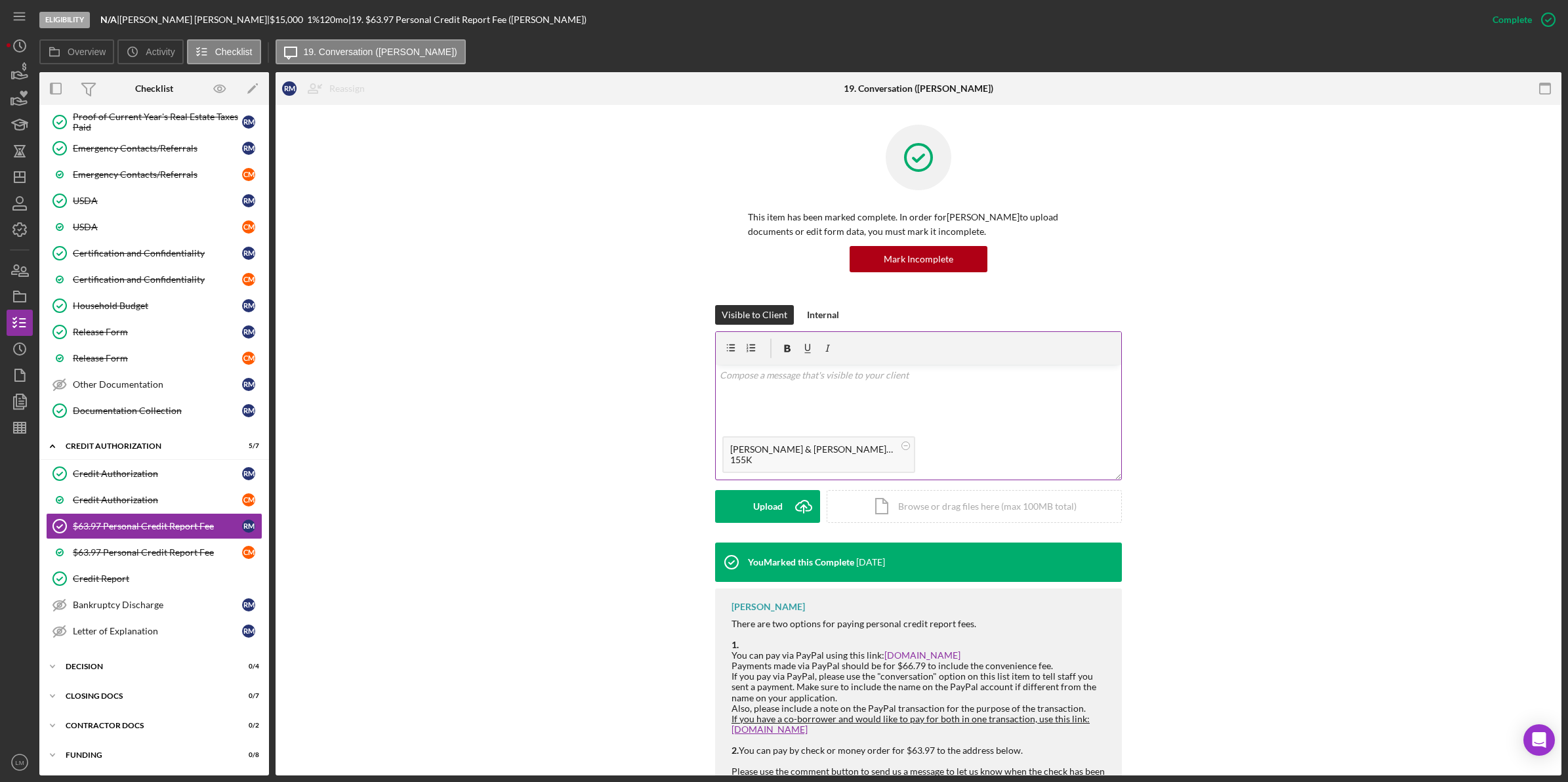
click at [902, 401] on div "v Color teal Color pink Remove color Add row above Add row below Add column bef…" at bounding box center [918, 397] width 405 height 65
click at [902, 445] on circle at bounding box center [906, 446] width 8 height 8
drag, startPoint x: 799, startPoint y: 388, endPoint x: 650, endPoint y: 380, distance: 149.2
click at [650, 380] on div "Visible to Client Internal v Color teal Color pink Remove color Add row above A…" at bounding box center [918, 423] width 1246 height 238
click at [196, 620] on link "Letter of Explanation Letter of Explanation R M" at bounding box center [154, 631] width 217 height 26
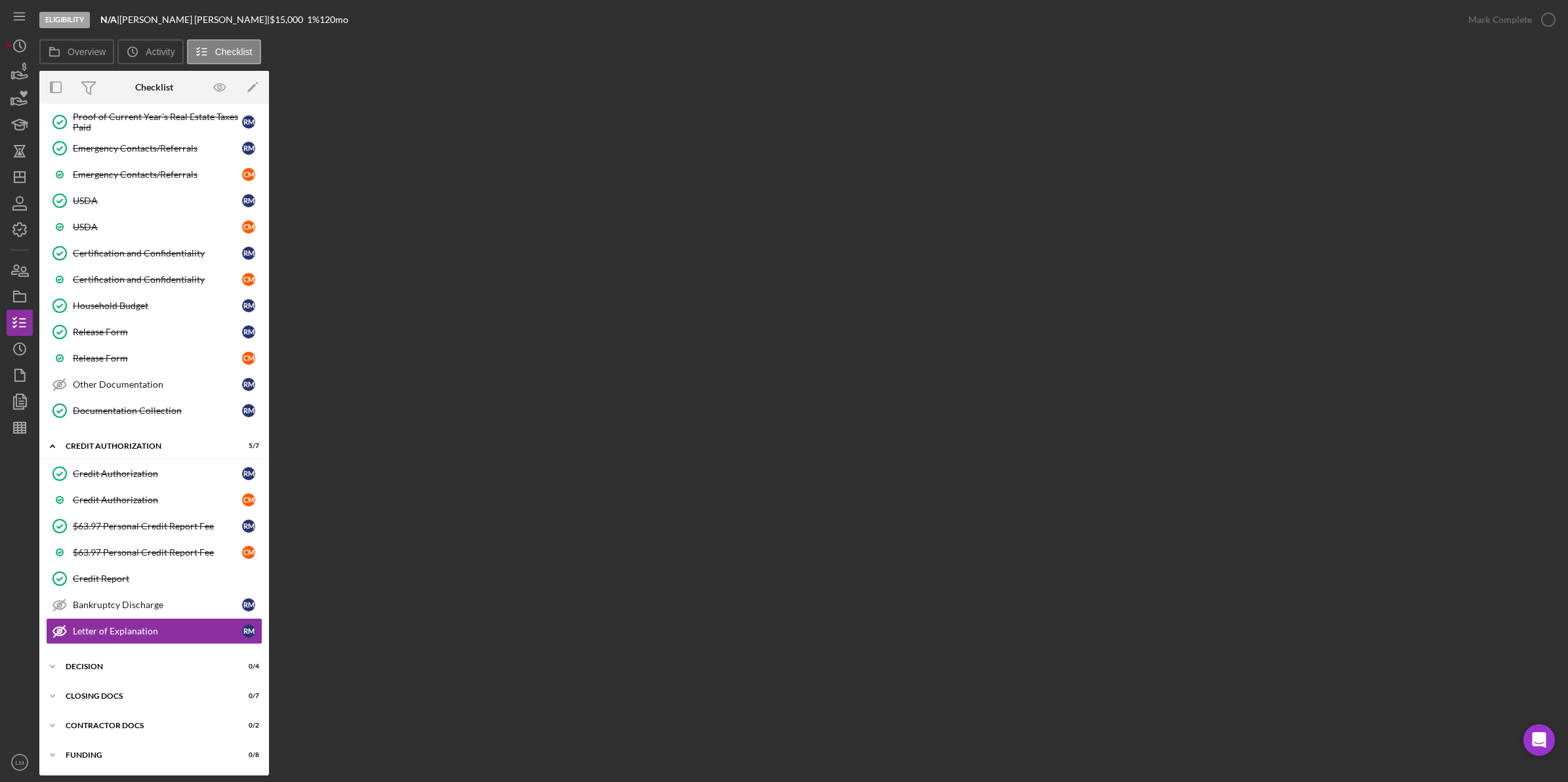
scroll to position [658, 0]
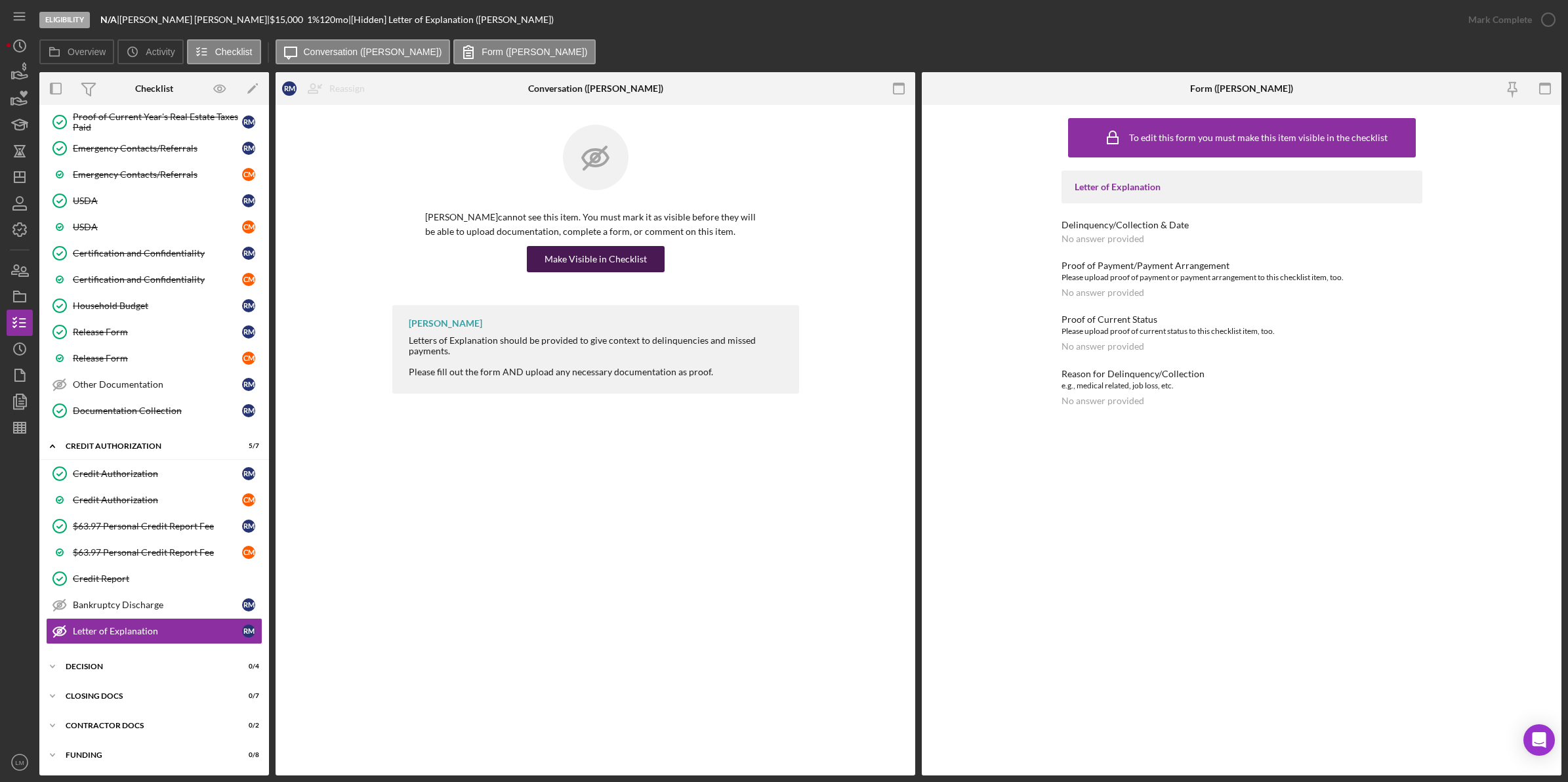
click at [647, 257] on button "Make Visible in Checklist" at bounding box center [595, 259] width 138 height 26
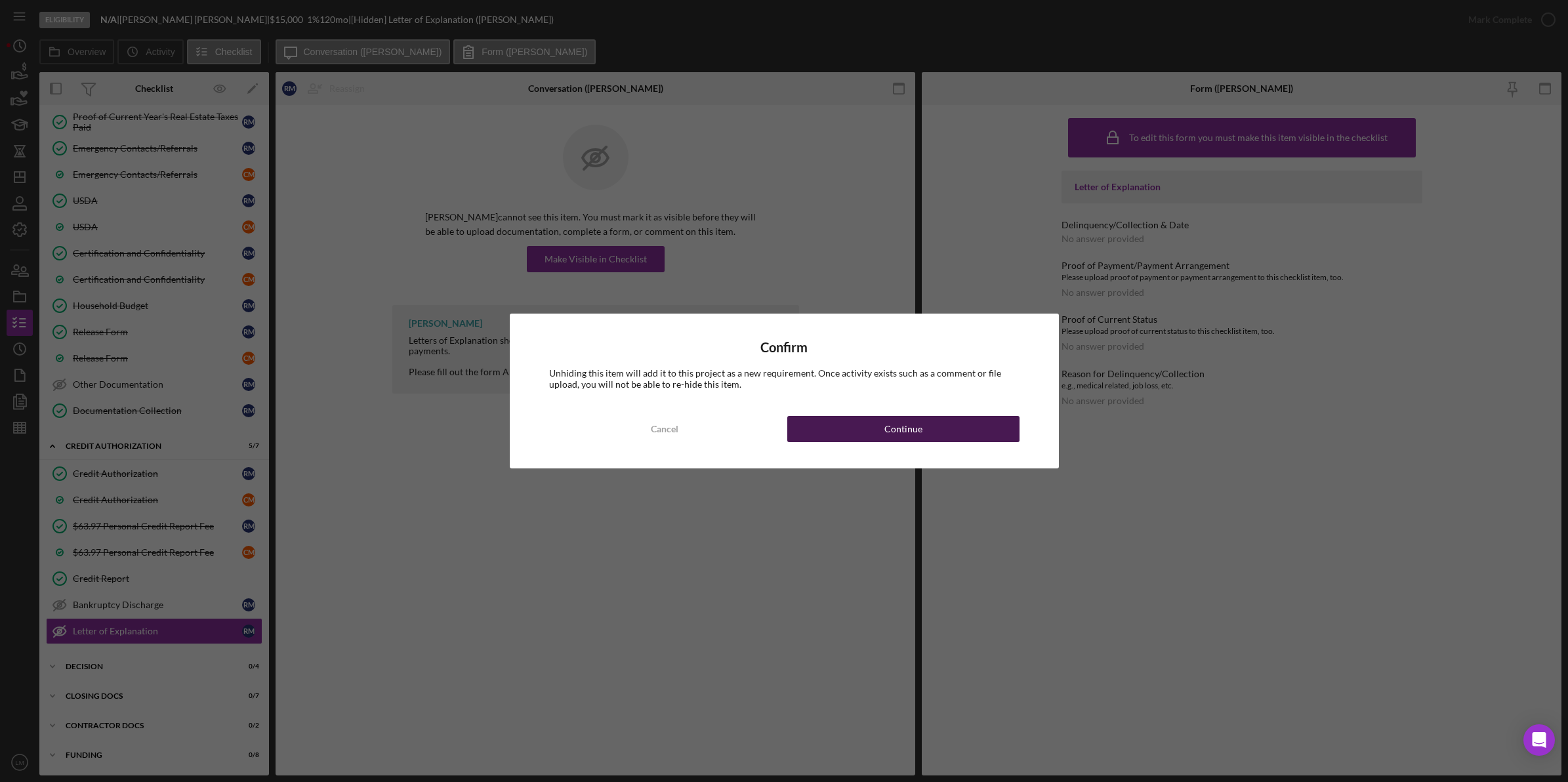
click at [894, 432] on div "Continue" at bounding box center [903, 429] width 38 height 26
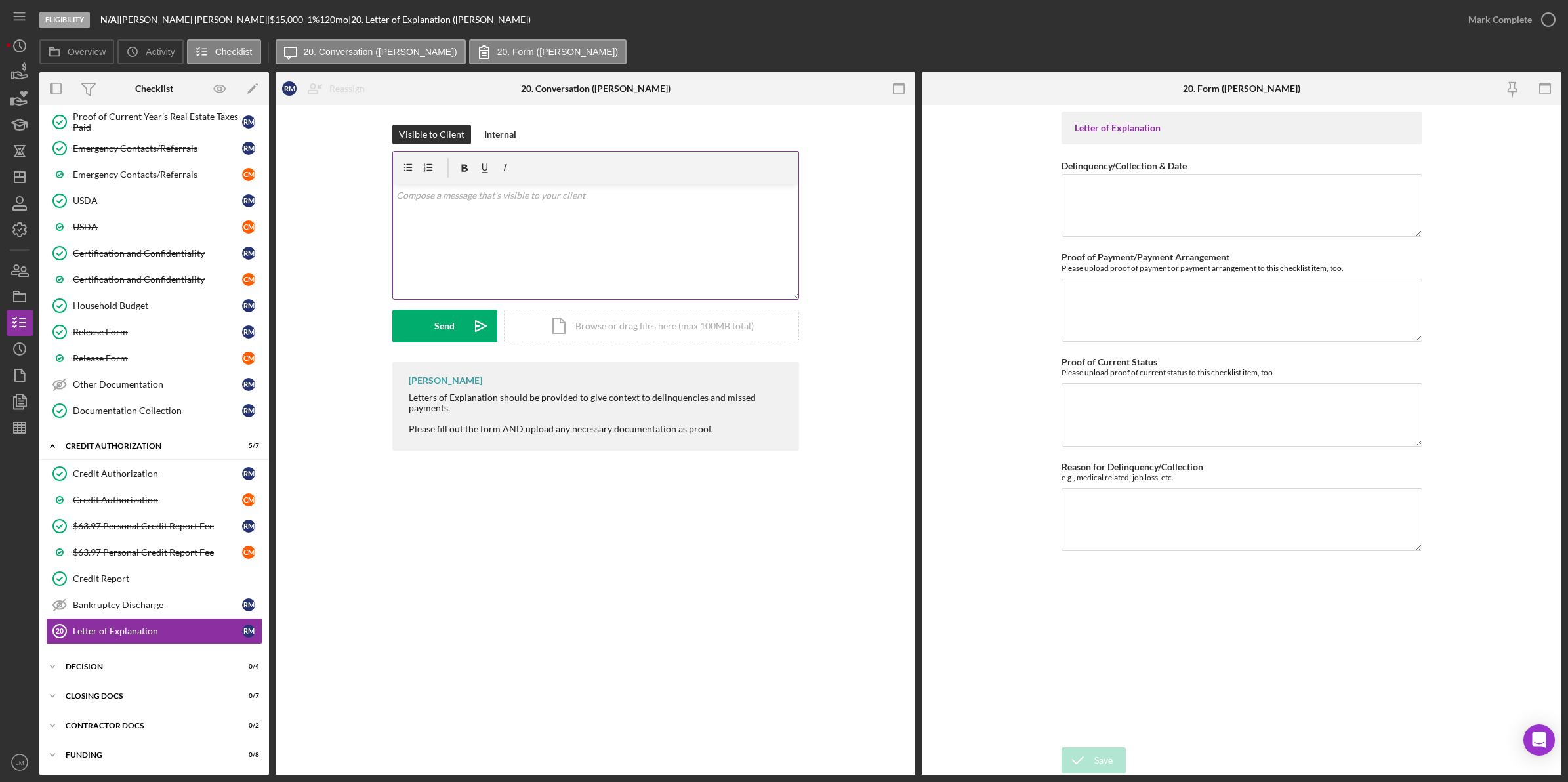
click at [631, 260] on div "v Color teal Color pink Remove color Add row above Add row below Add column bef…" at bounding box center [596, 242] width 405 height 115
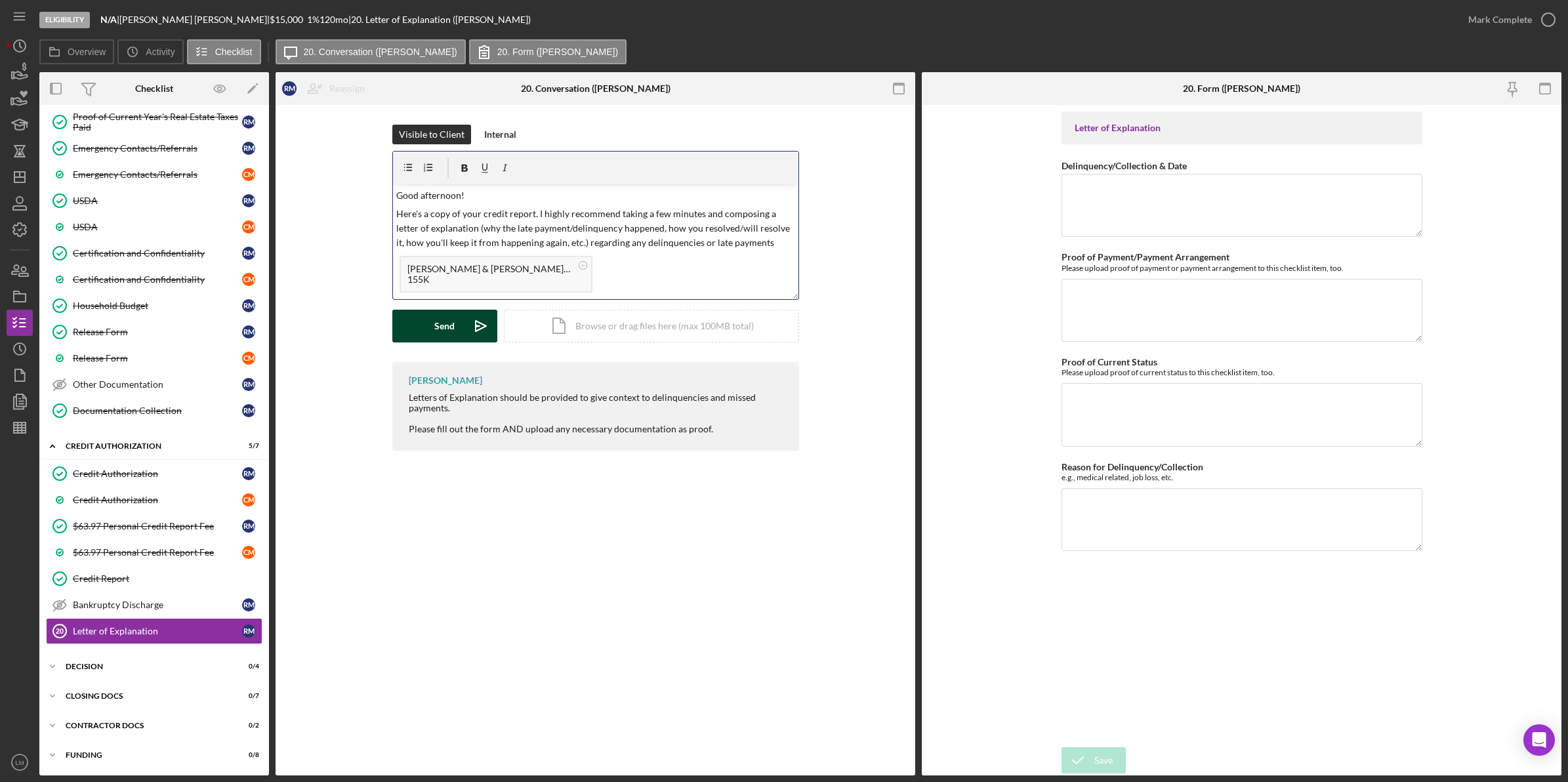
click at [443, 326] on div "Send" at bounding box center [444, 326] width 20 height 33
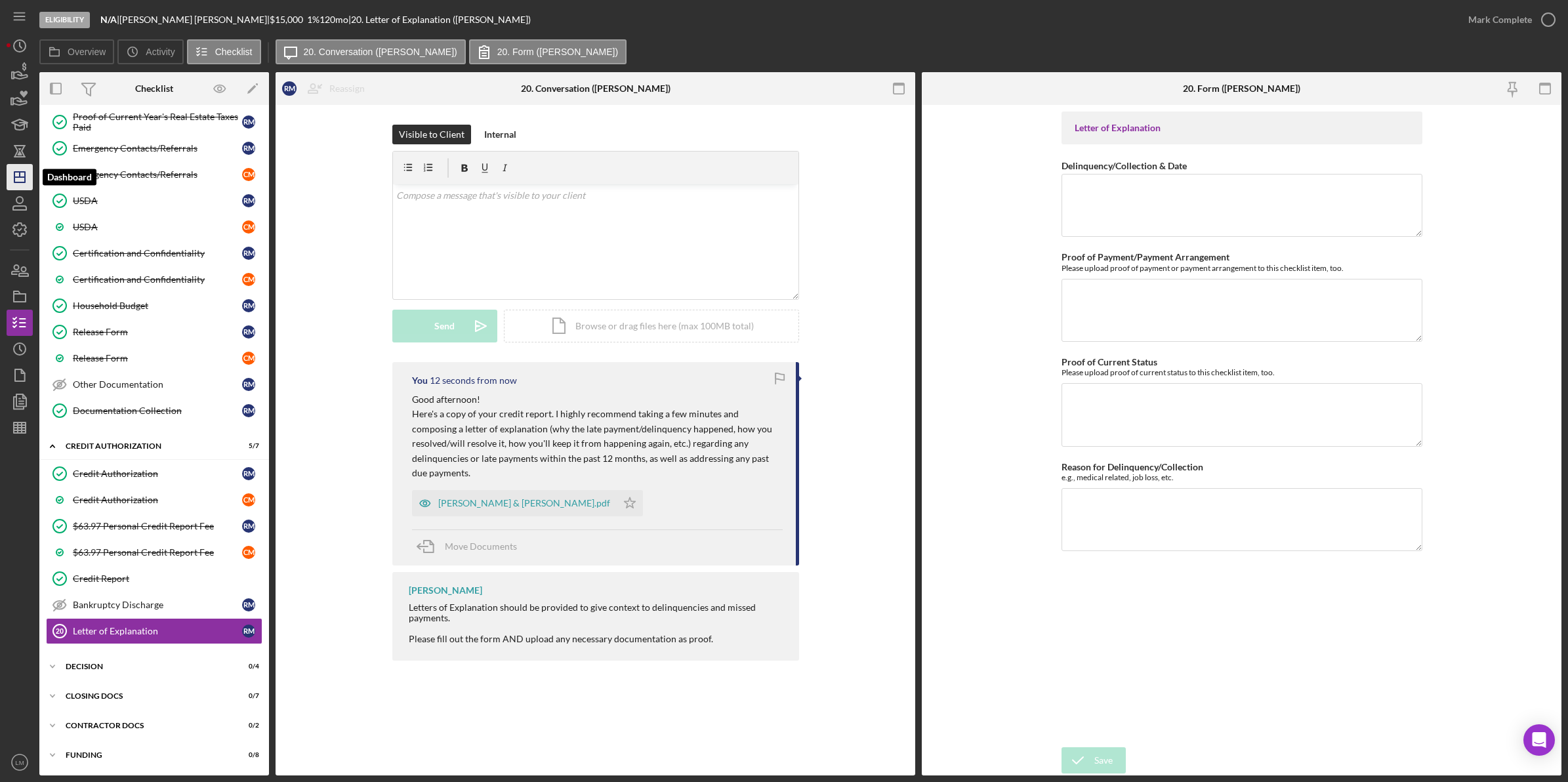
click at [24, 169] on icon "Icon/Dashboard" at bounding box center [20, 177] width 33 height 33
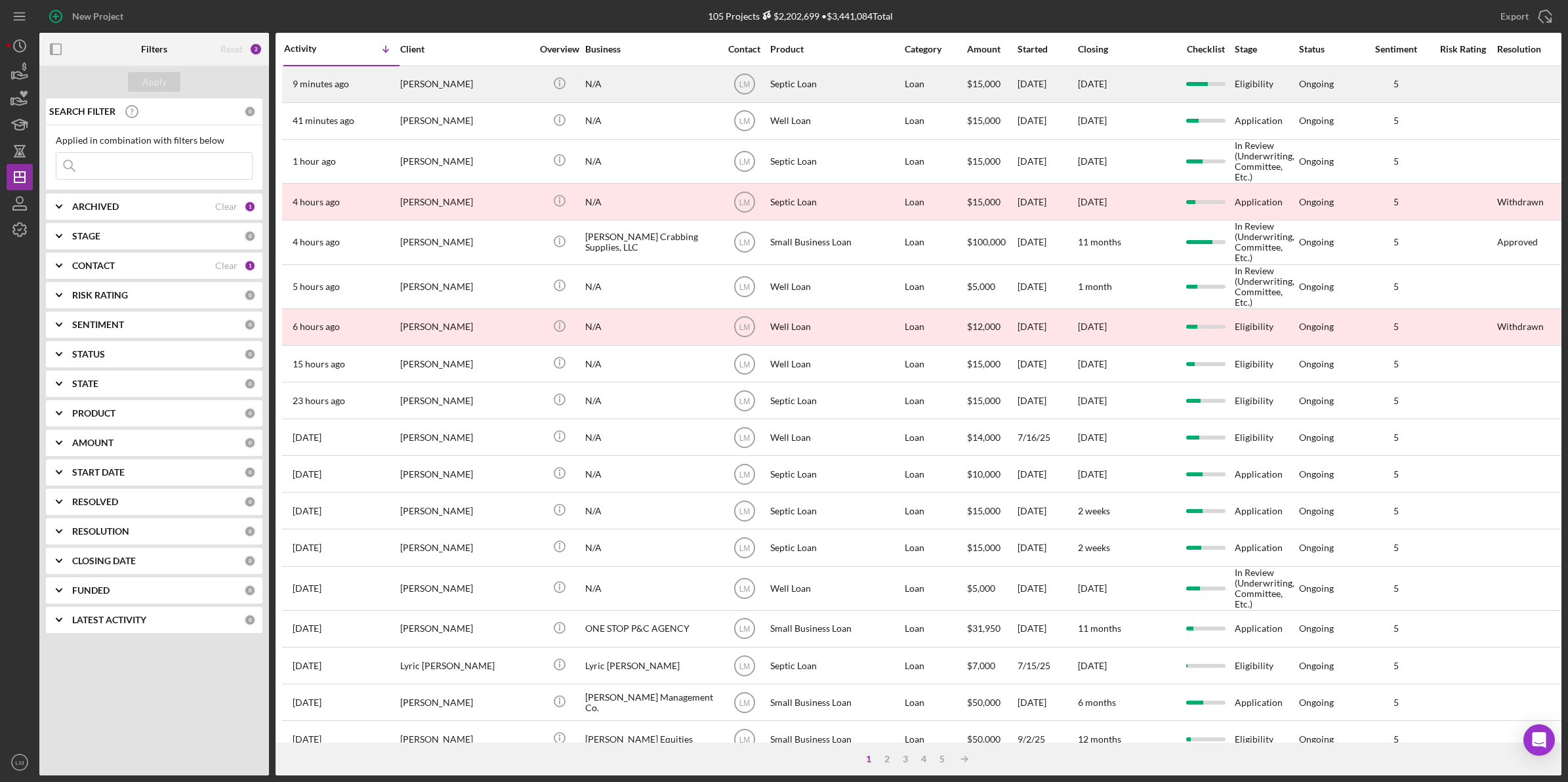
click at [467, 90] on div "[PERSON_NAME]" at bounding box center [465, 84] width 131 height 35
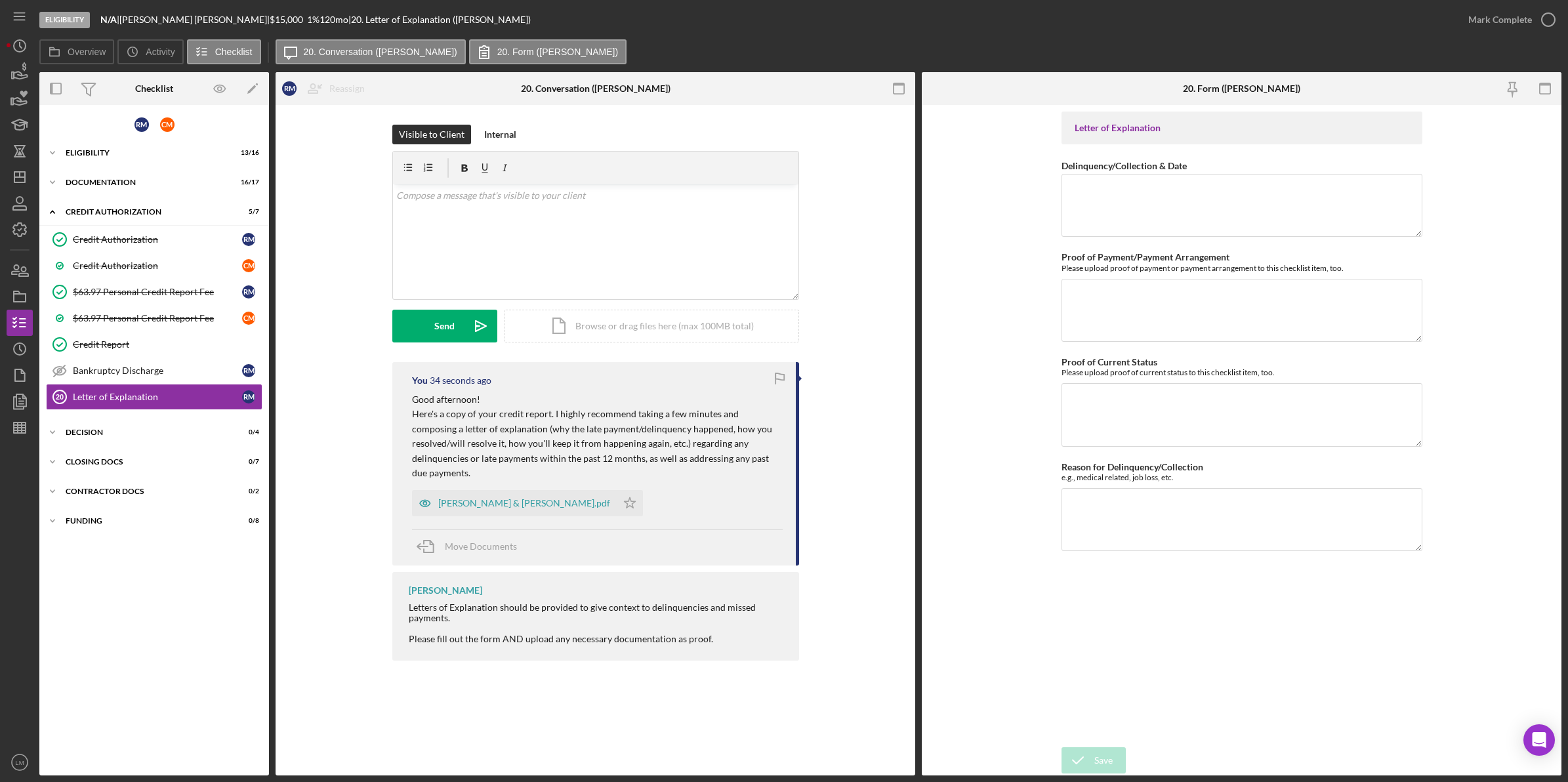
click at [464, 498] on div "[PERSON_NAME] & [PERSON_NAME].pdf" at bounding box center [524, 503] width 172 height 11
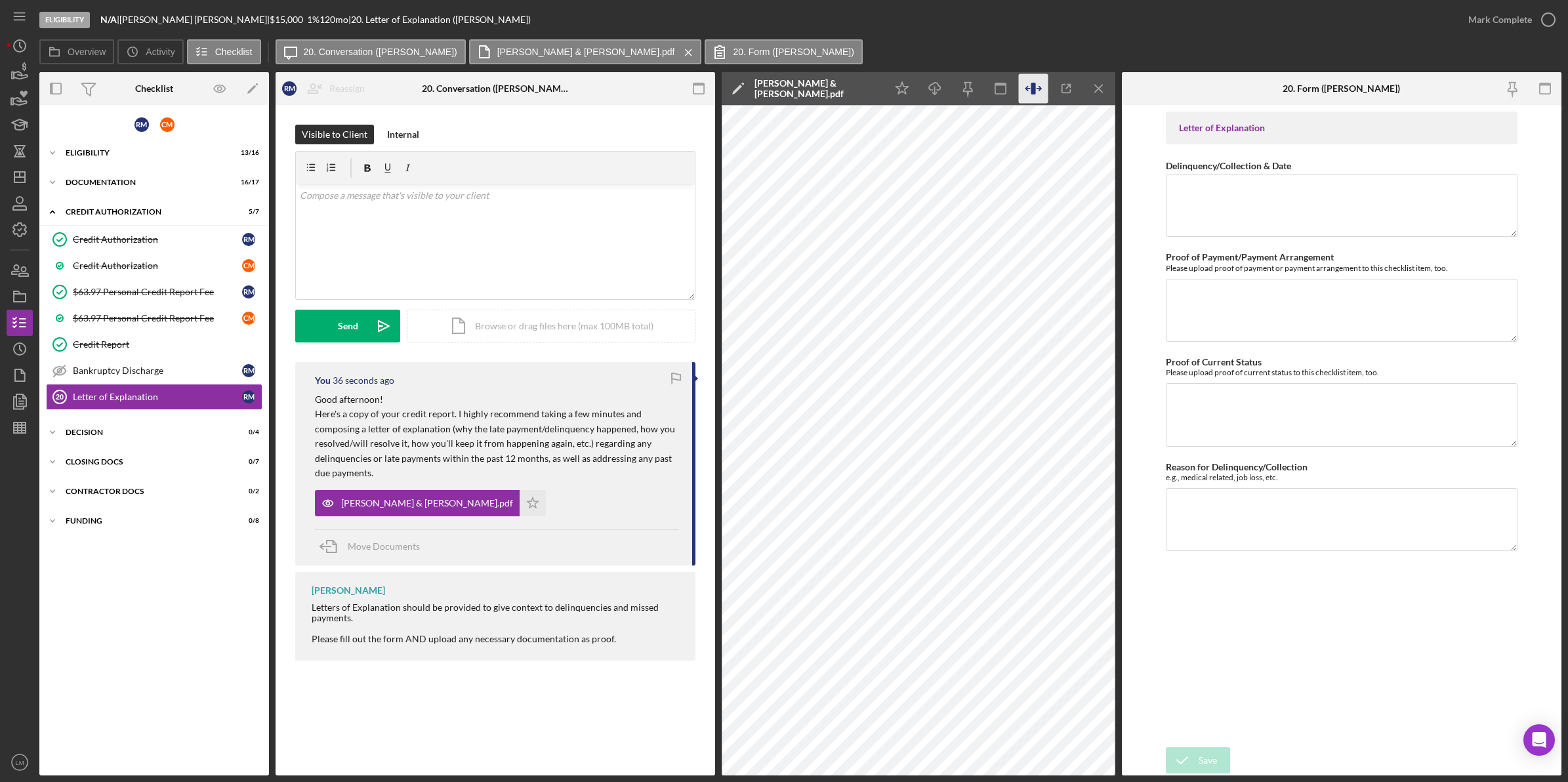
click at [1037, 90] on icon "button" at bounding box center [1033, 89] width 30 height 30
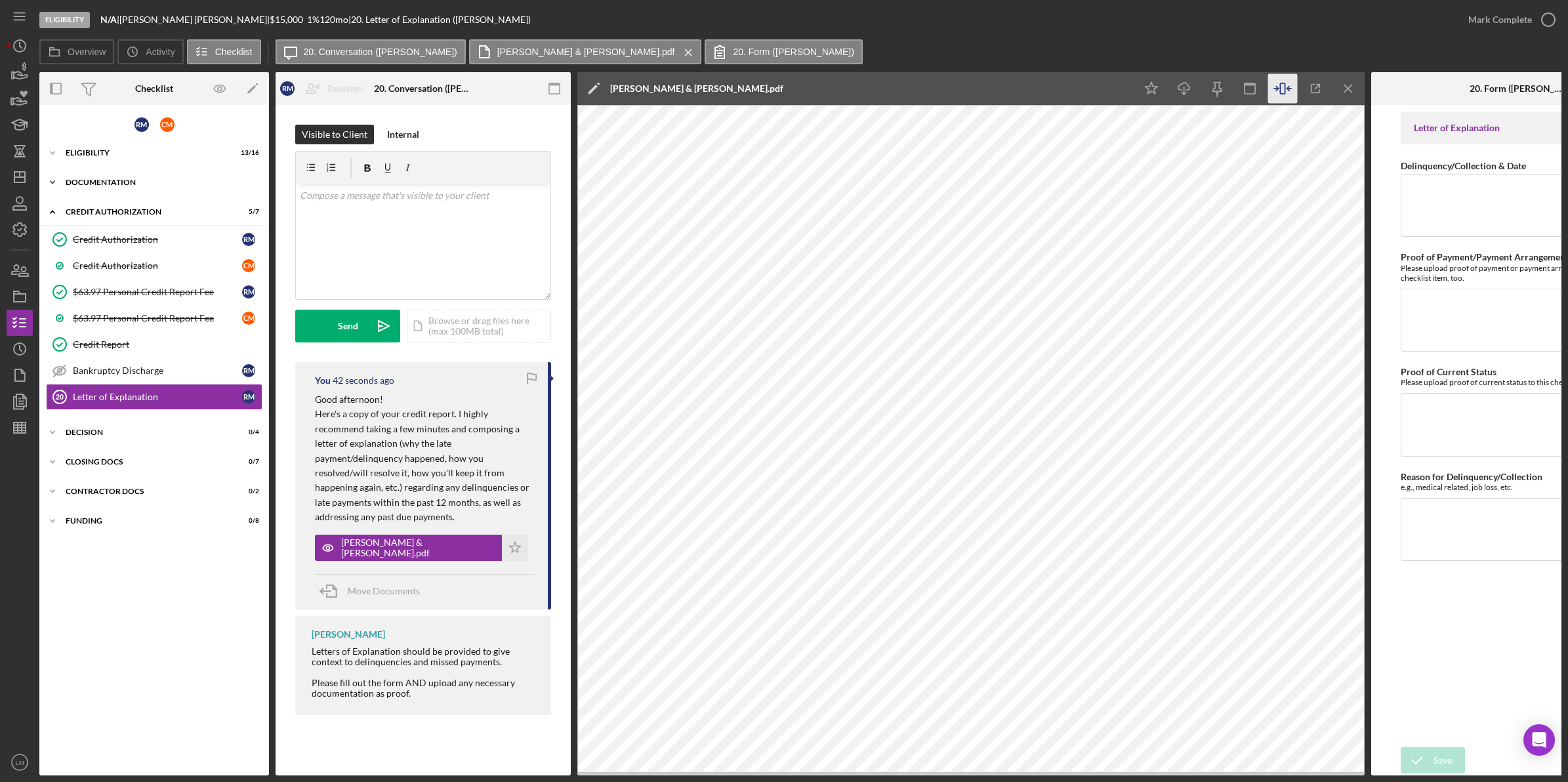
click at [134, 186] on div "Icon/Expander Documentation 16 / 17" at bounding box center [154, 182] width 230 height 26
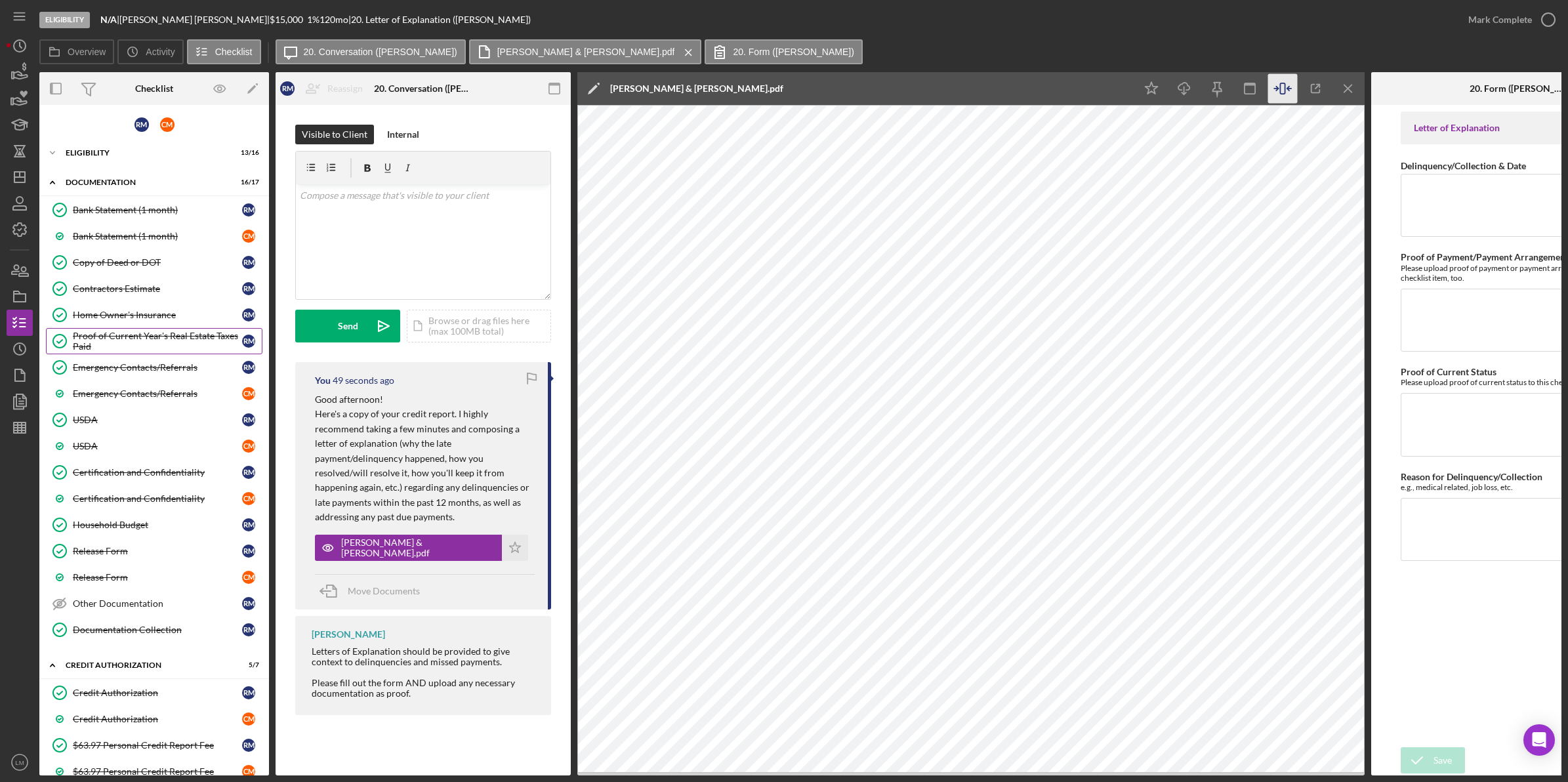
click at [175, 338] on div "Proof of Current Year's Real Estate Taxes Paid" at bounding box center [157, 341] width 169 height 21
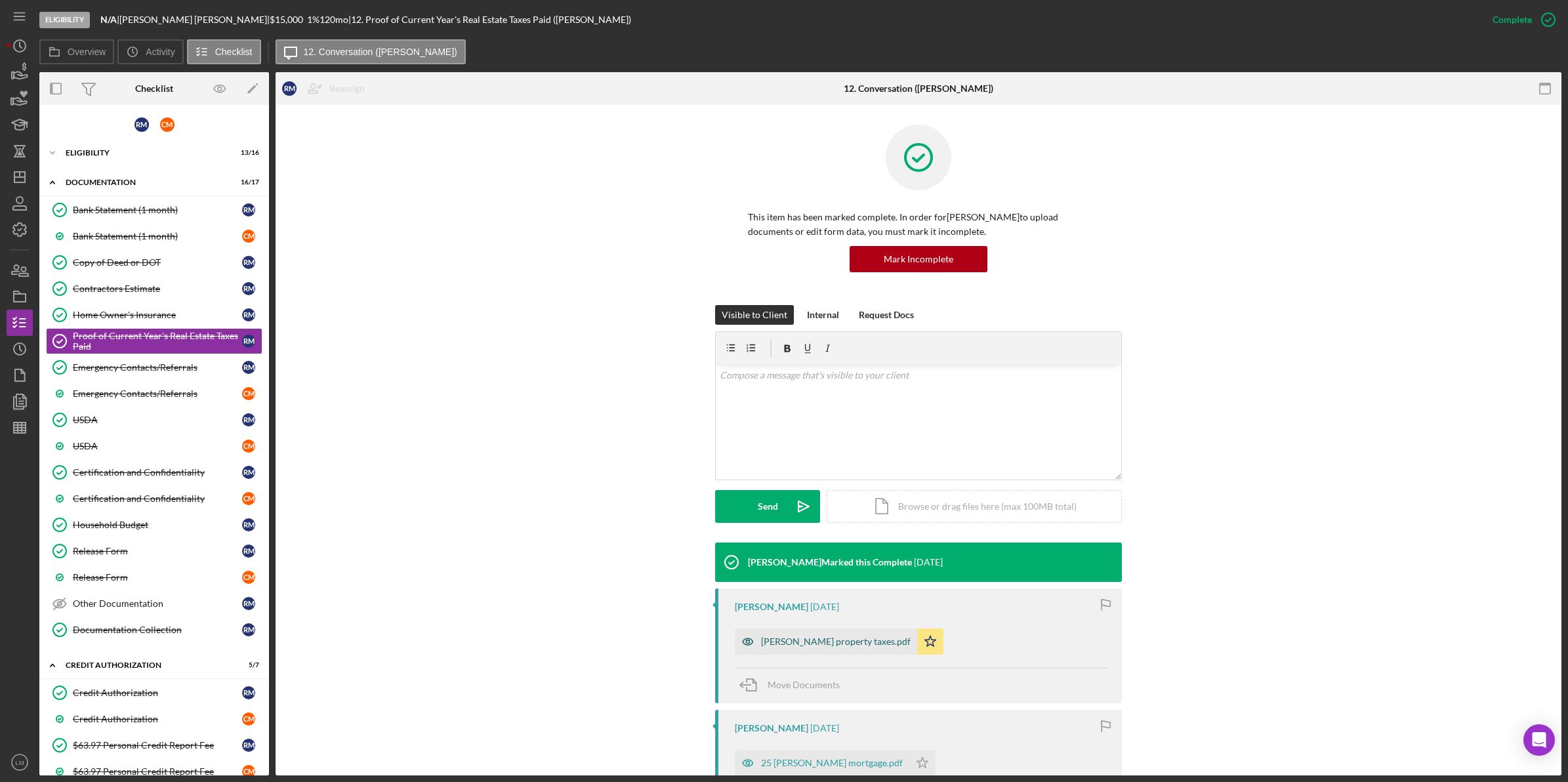
click at [810, 642] on div "[PERSON_NAME] property taxes.pdf" at bounding box center [835, 642] width 149 height 11
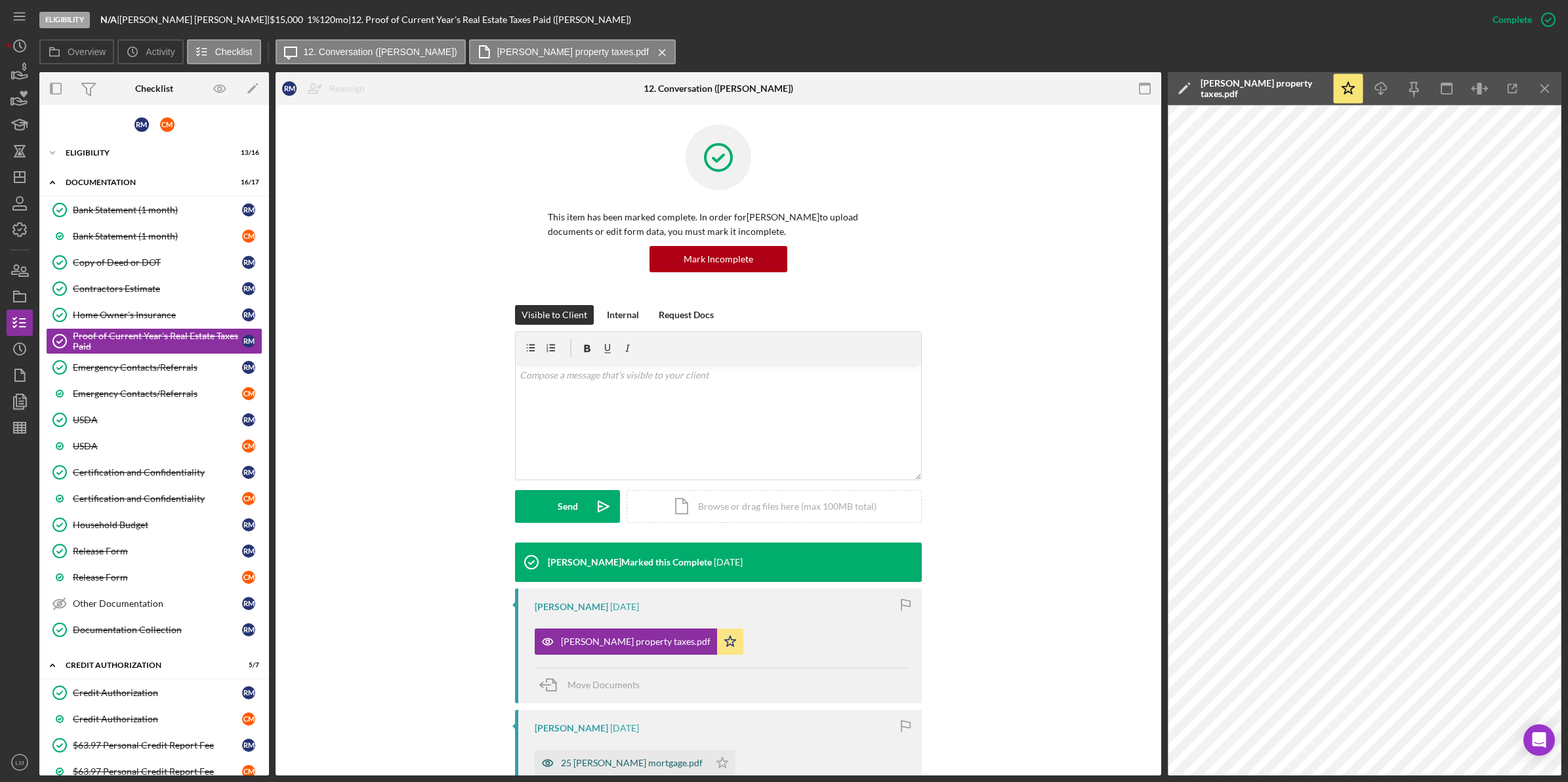
click at [644, 766] on div "25 [PERSON_NAME] mortgage.pdf" at bounding box center [631, 763] width 142 height 11
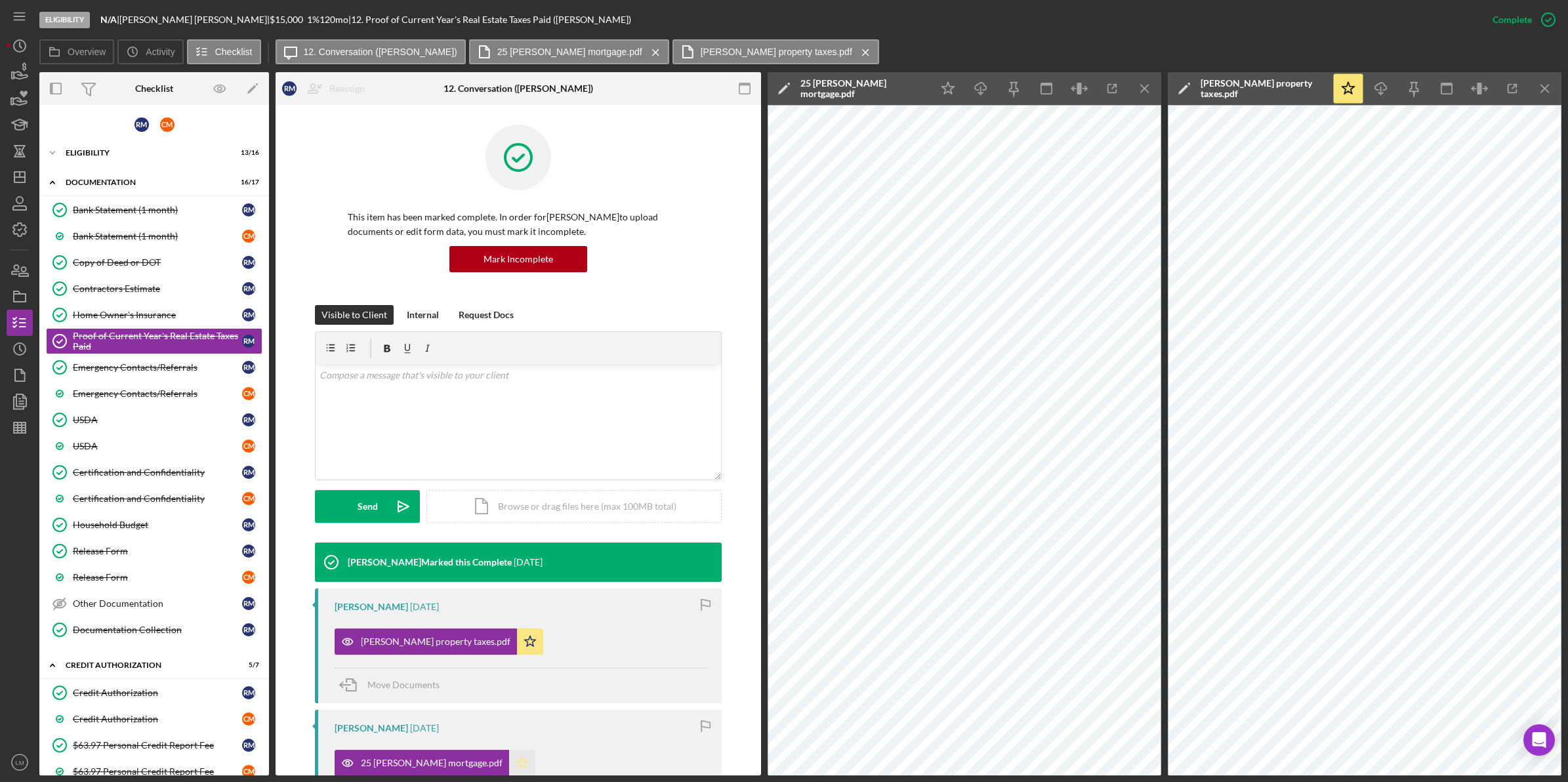
click at [509, 759] on icon "Icon/Star" at bounding box center [522, 763] width 26 height 26
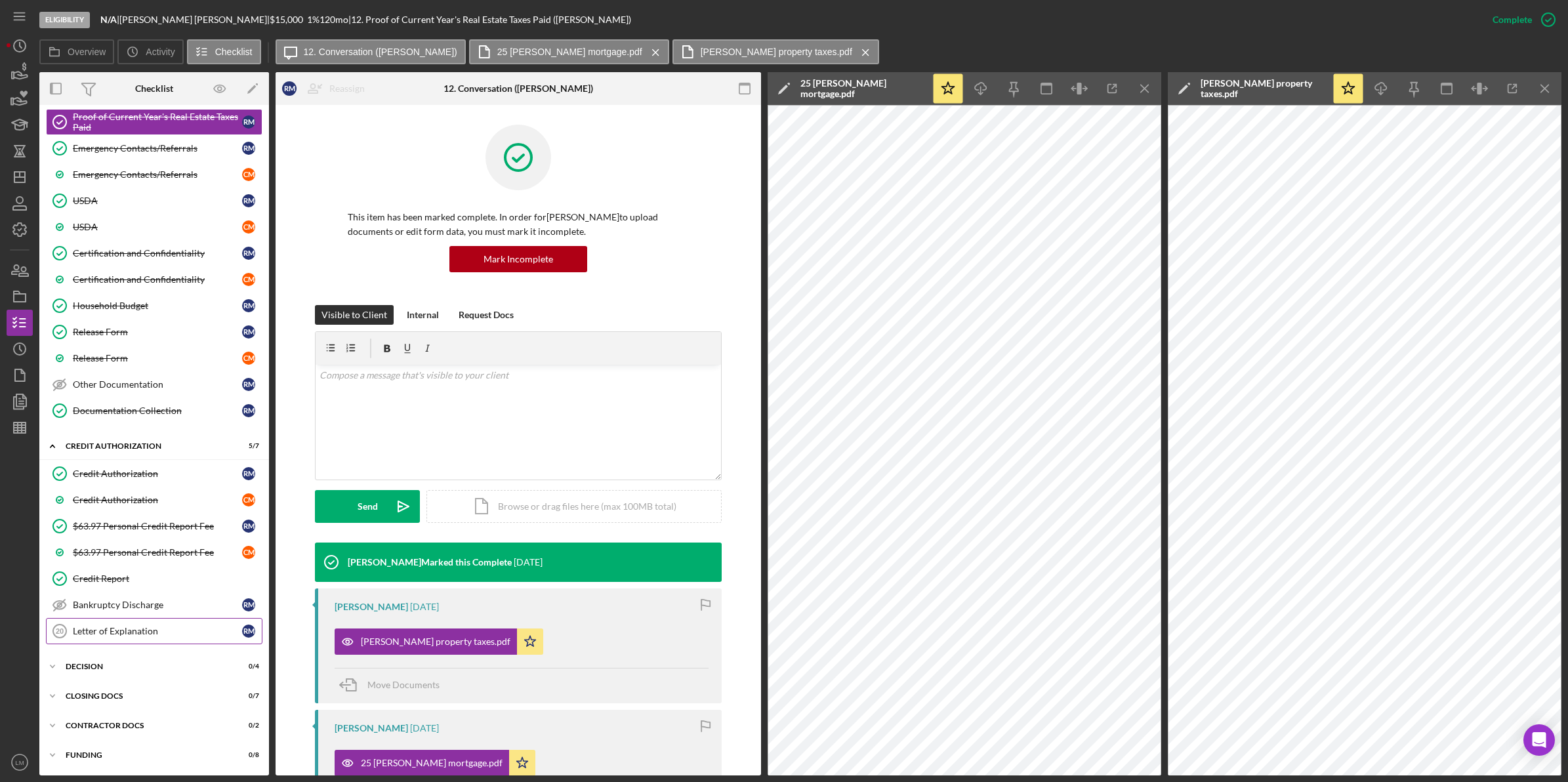
click at [159, 618] on link "Letter of Explanation 20 Letter of Explanation R M" at bounding box center [154, 631] width 217 height 26
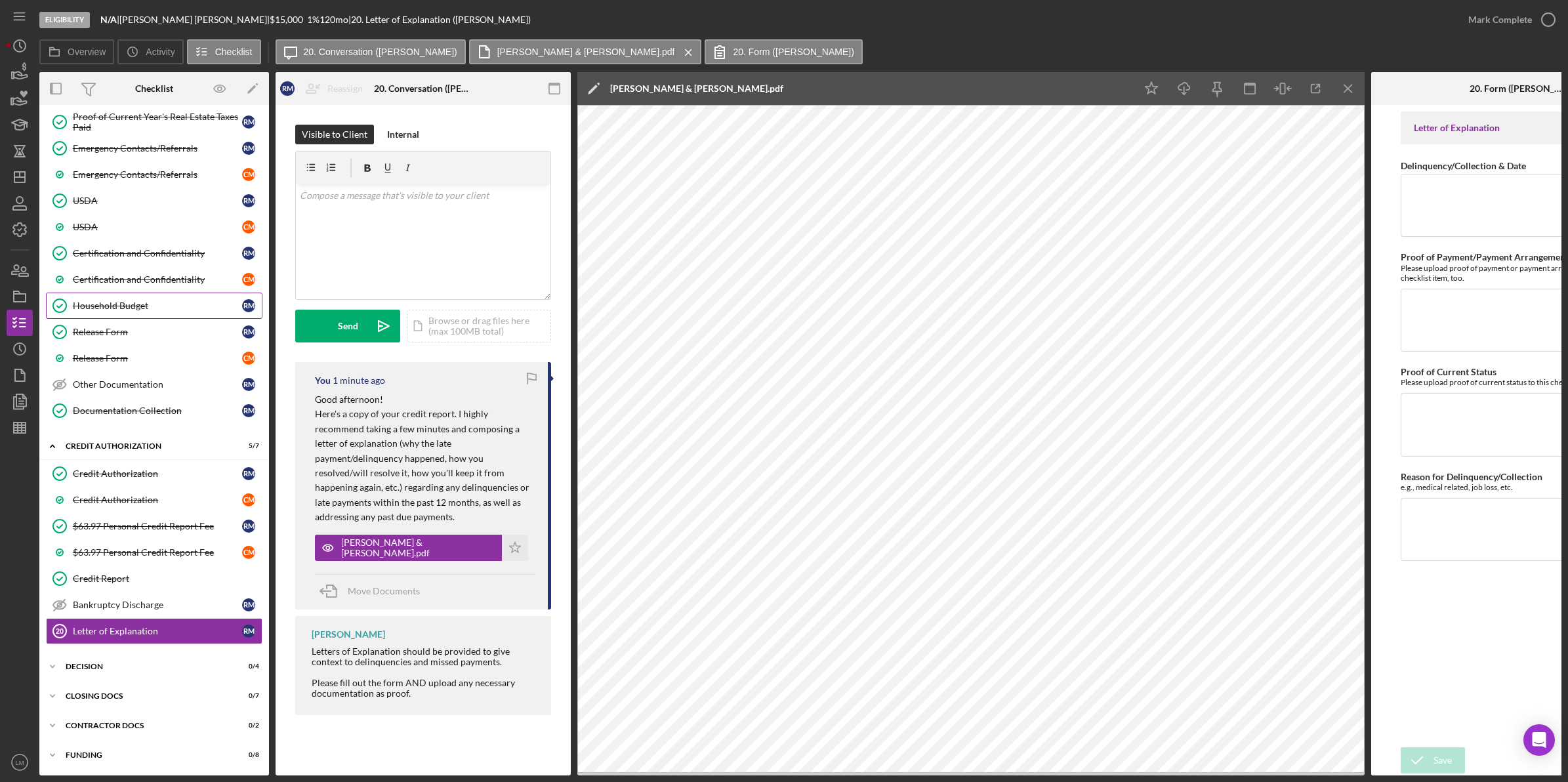
drag, startPoint x: 135, startPoint y: 295, endPoint x: 161, endPoint y: 312, distance: 31.1
click at [135, 295] on link "Household Budget Household Budget R M" at bounding box center [154, 305] width 217 height 26
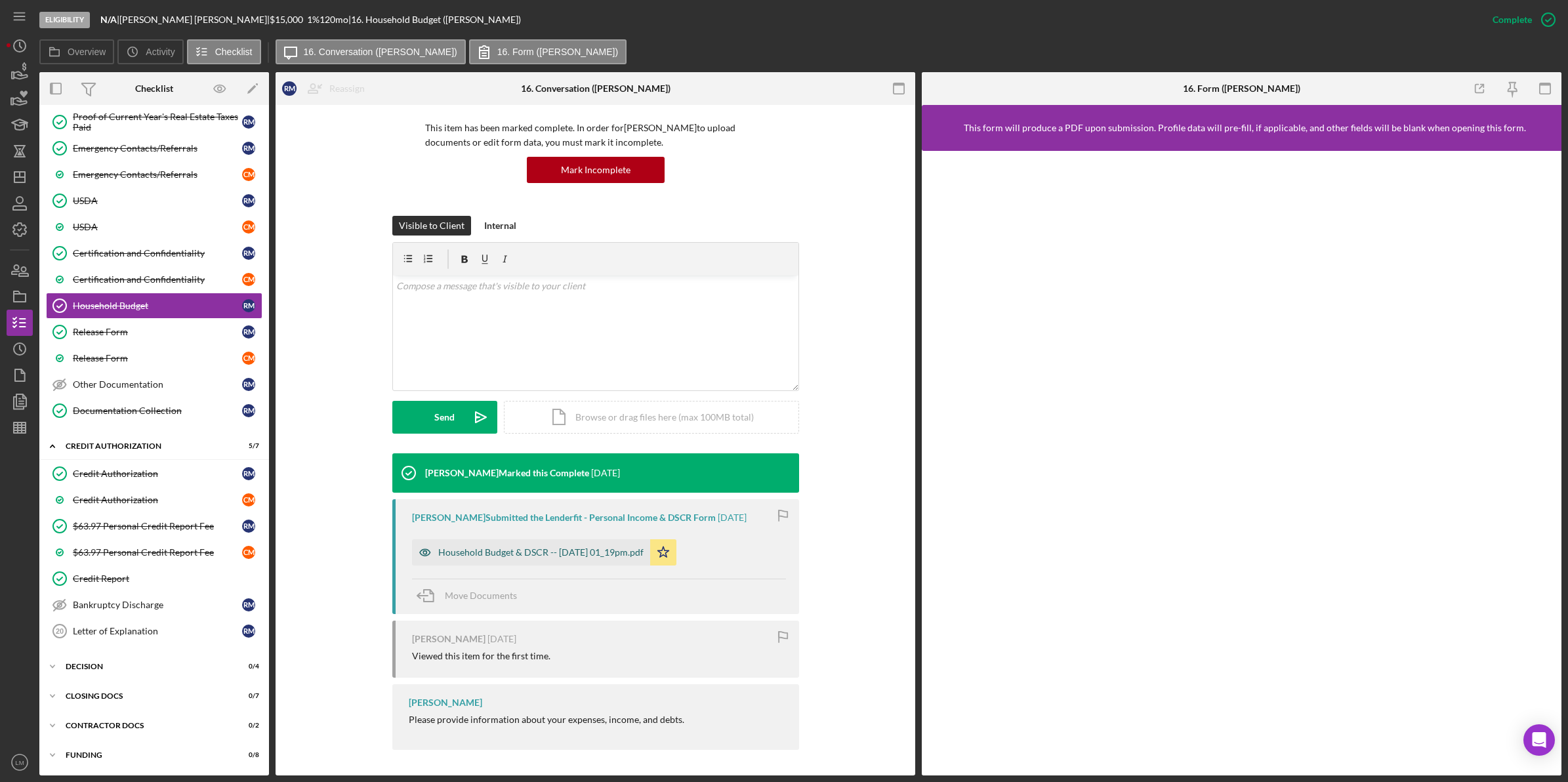
scroll to position [91, 0]
click at [625, 552] on div "Household Budget & DSCR -- [DATE] 01_19pm.pdf" at bounding box center [541, 552] width 205 height 11
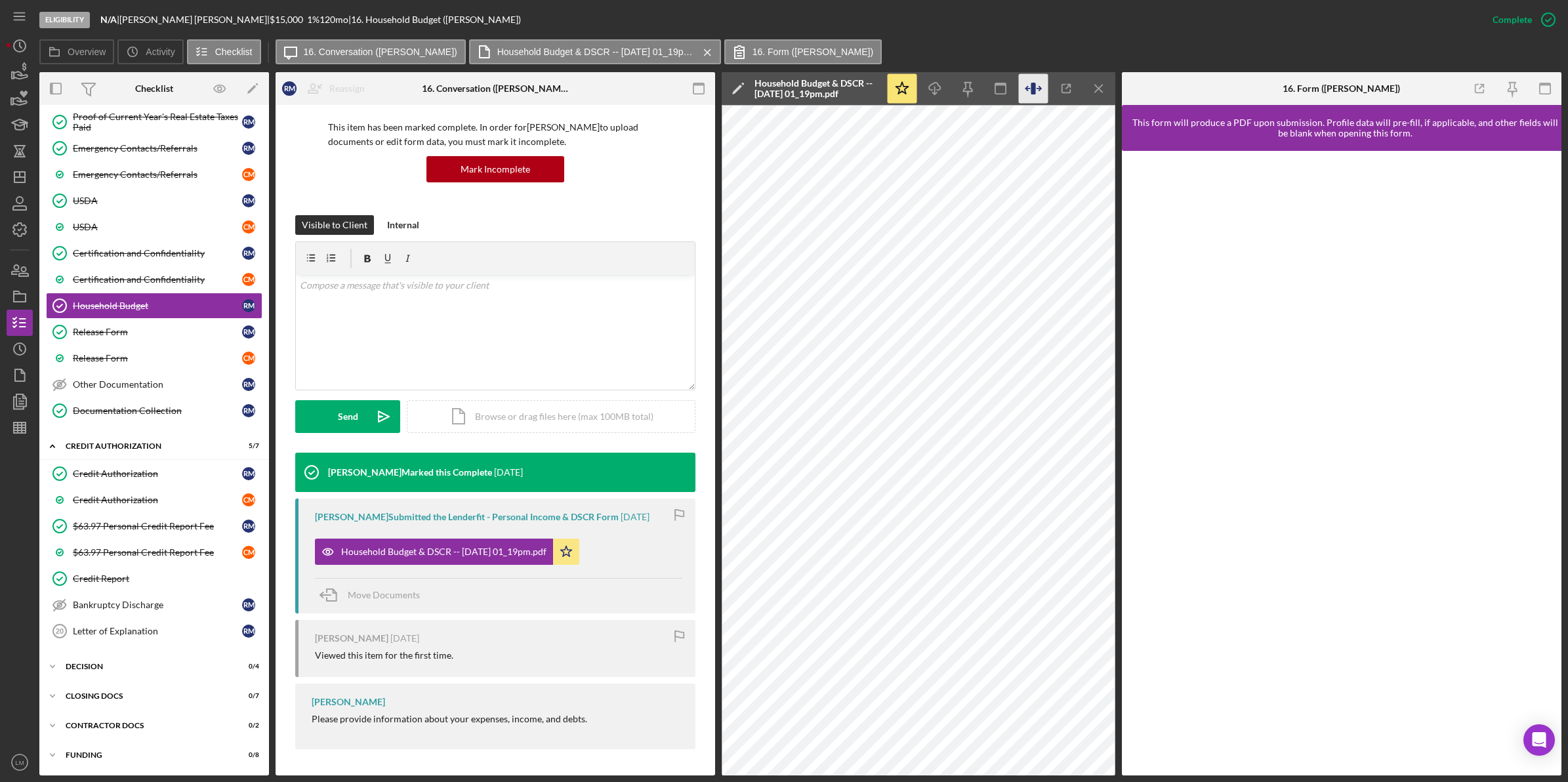
click at [1039, 90] on icon "button" at bounding box center [1033, 89] width 30 height 30
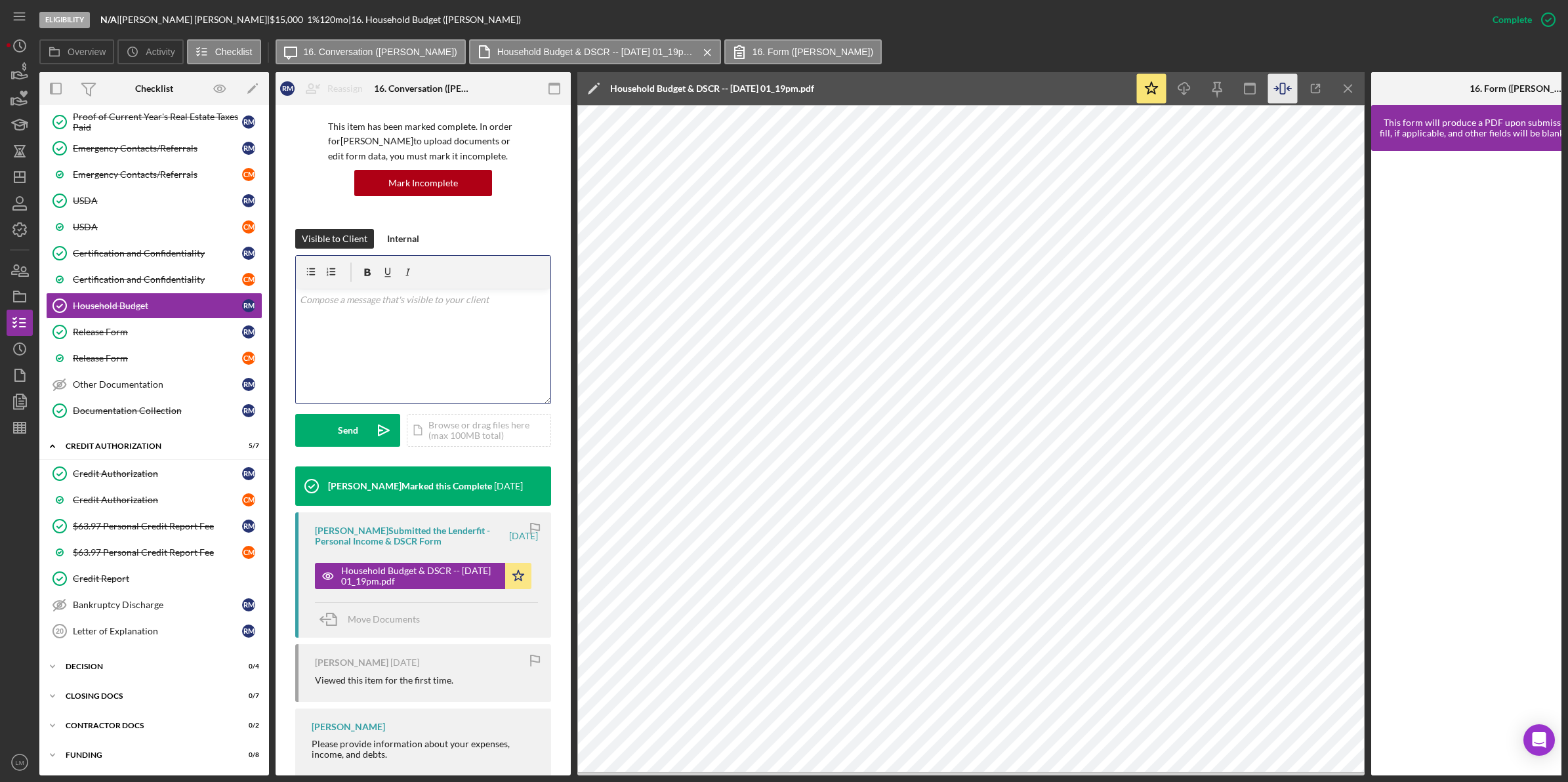
click at [442, 307] on div "v Color teal Color pink Remove color Add row above Add row below Add column bef…" at bounding box center [423, 346] width 255 height 115
click at [448, 359] on div "v Color teal Color pink Remove color Add row above Add row below Add column bef…" at bounding box center [423, 346] width 255 height 115
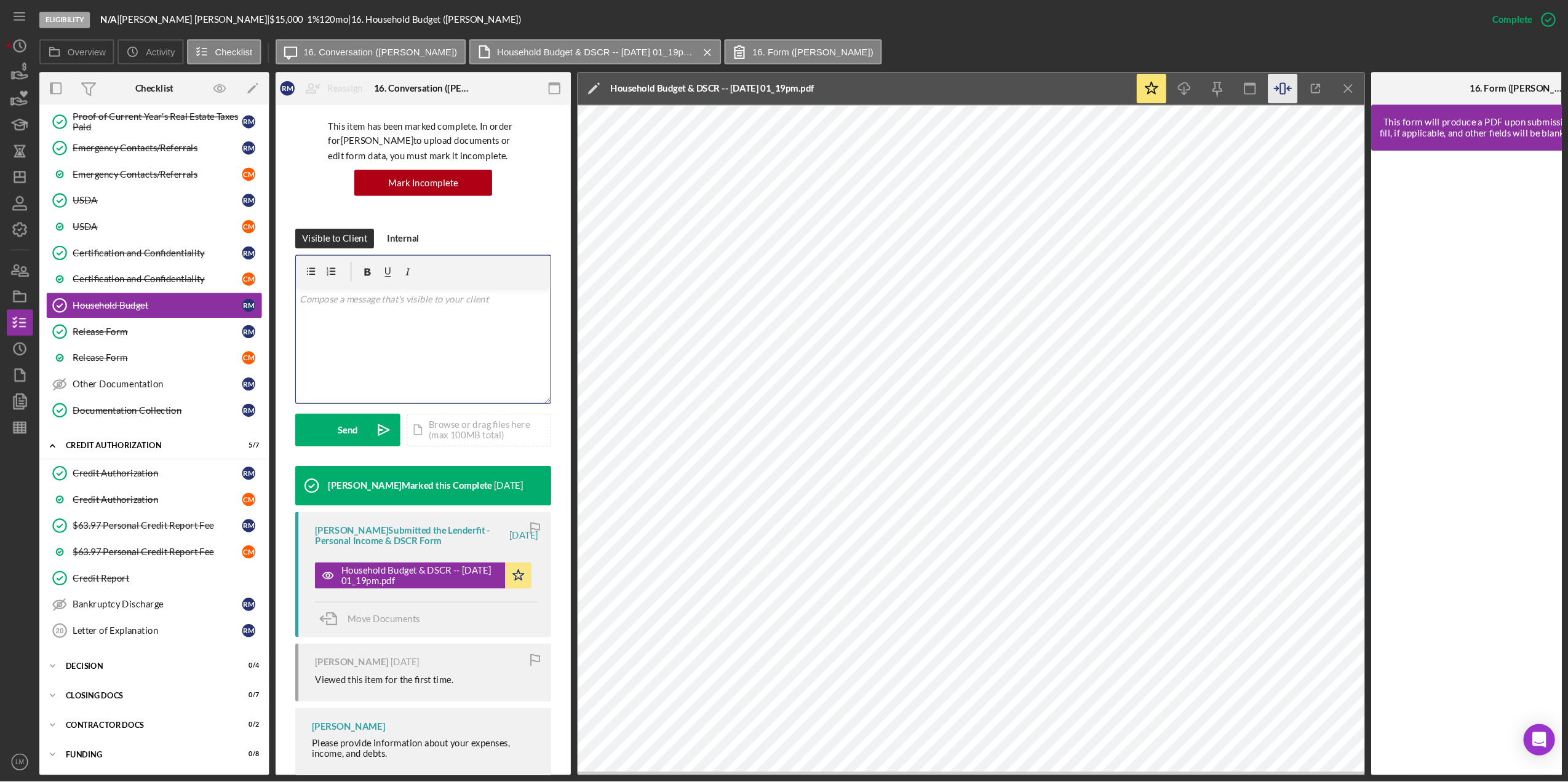
scroll to position [0, 98]
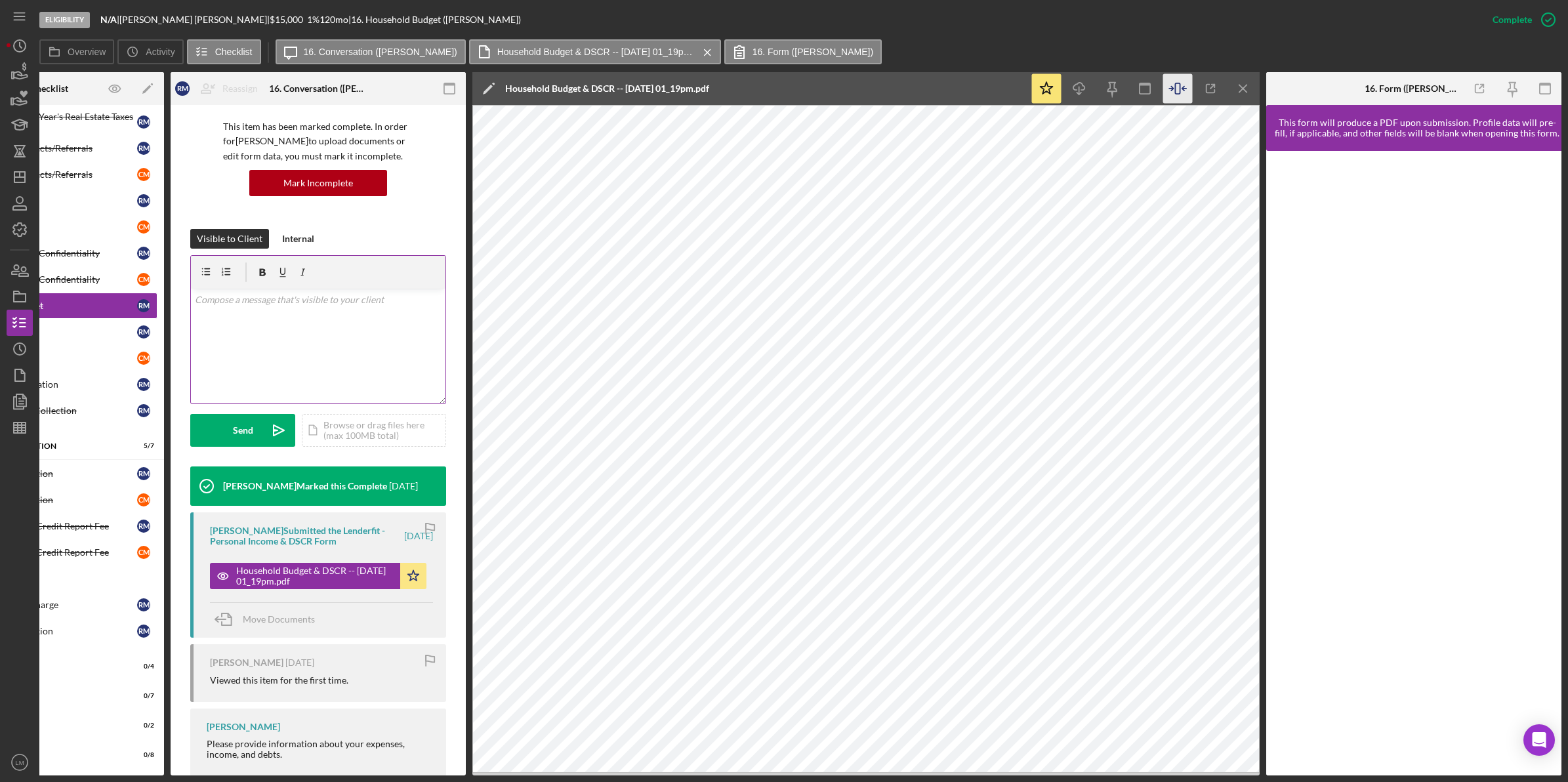
click at [313, 362] on div "v Color teal Color pink Remove color Add row above Add row below Add column bef…" at bounding box center [318, 346] width 255 height 115
click at [238, 421] on div "Send" at bounding box center [243, 430] width 20 height 33
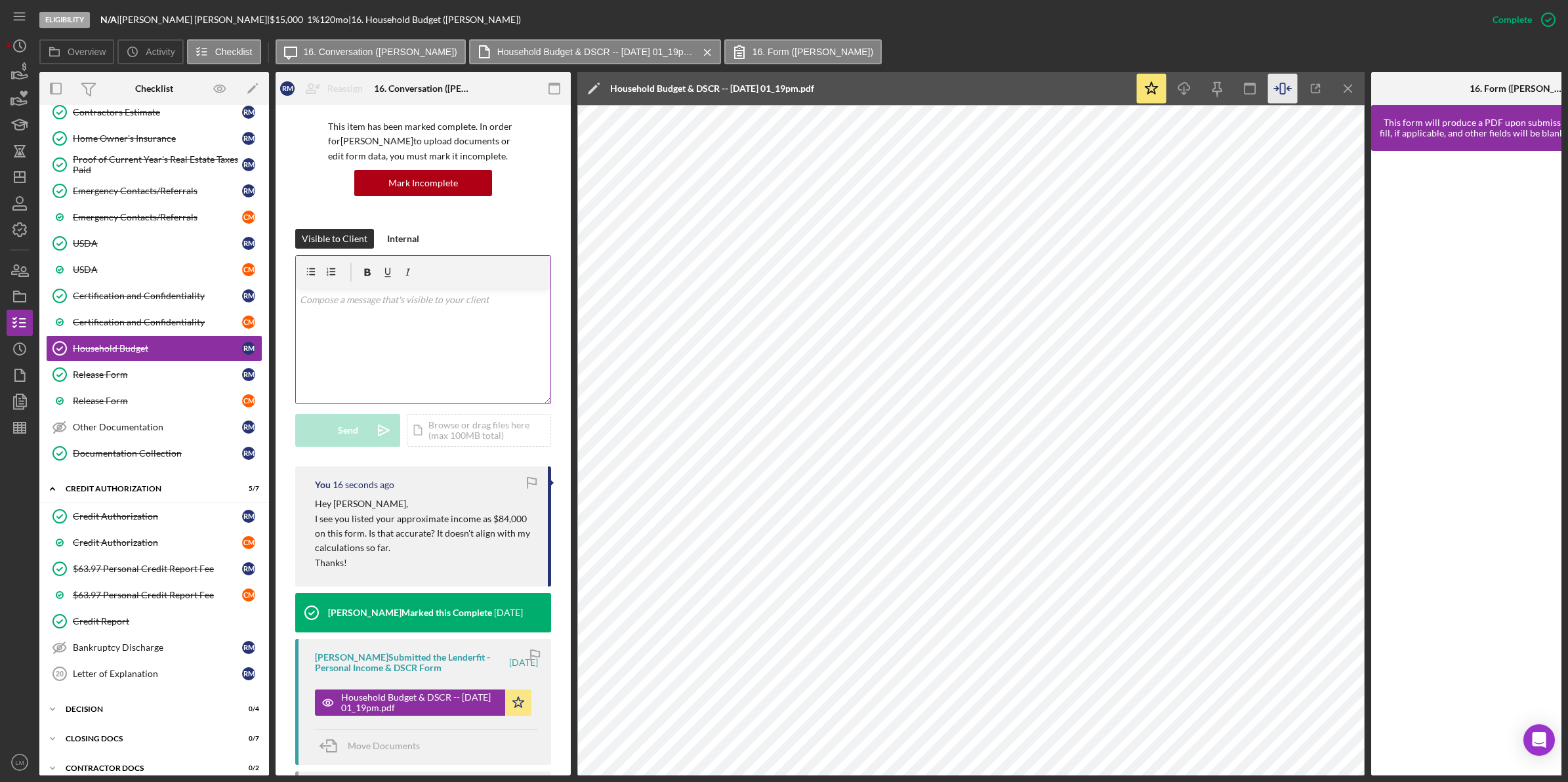
scroll to position [91, 0]
click at [16, 172] on polygon "button" at bounding box center [20, 177] width 11 height 11
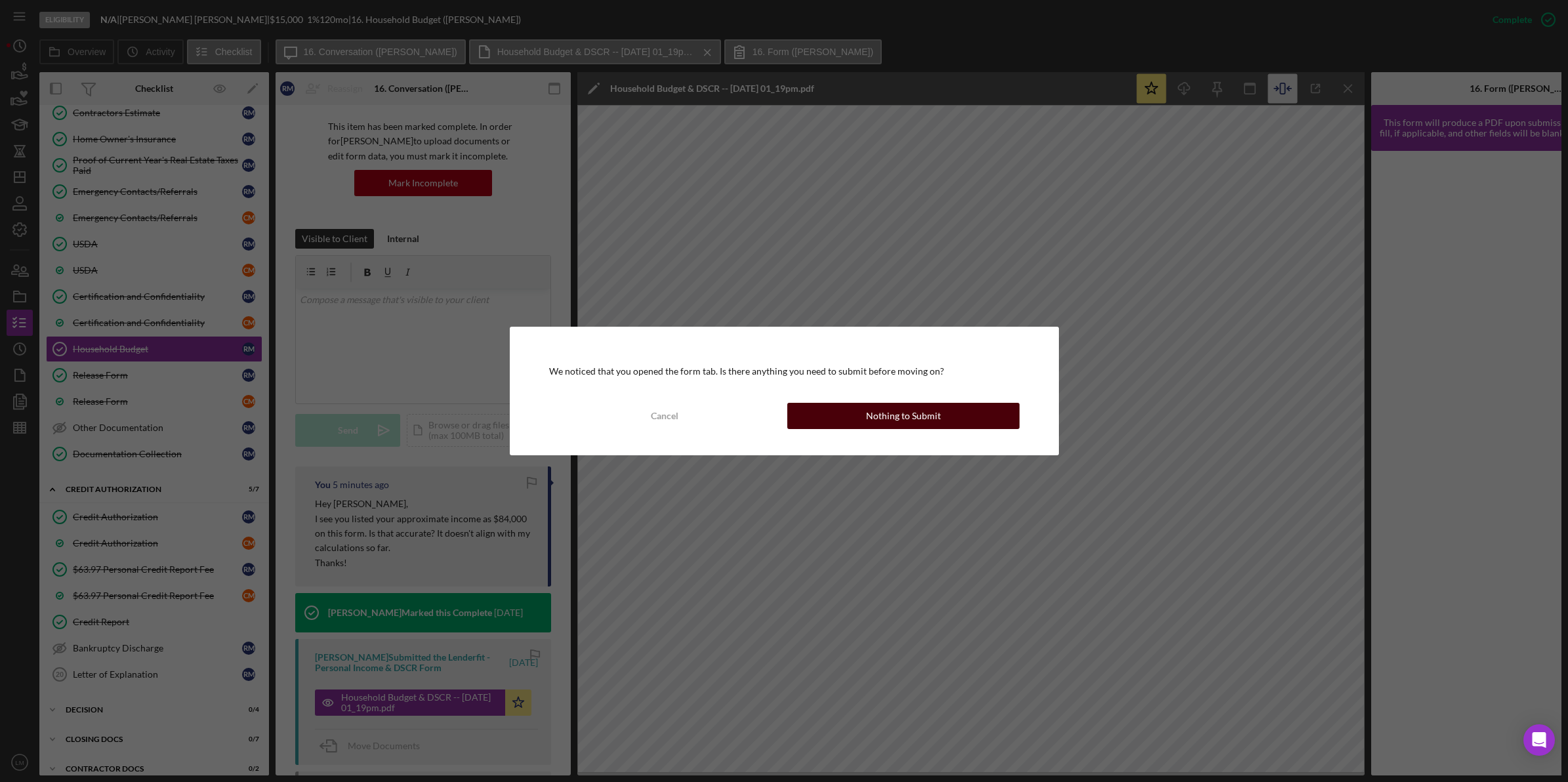
click at [887, 417] on div "Nothing to Submit" at bounding box center [903, 416] width 75 height 26
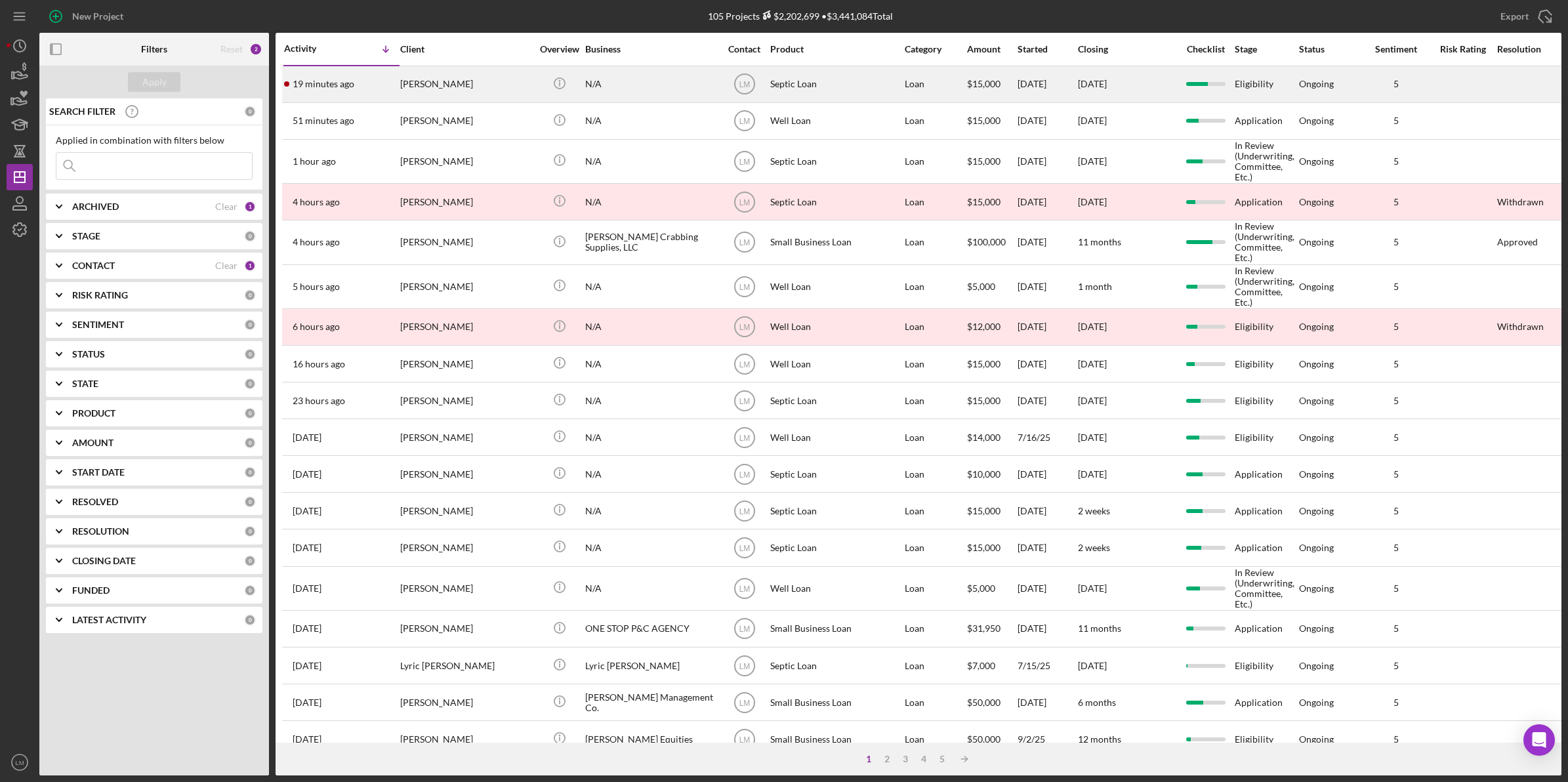
click at [469, 74] on div "[PERSON_NAME]" at bounding box center [465, 84] width 131 height 35
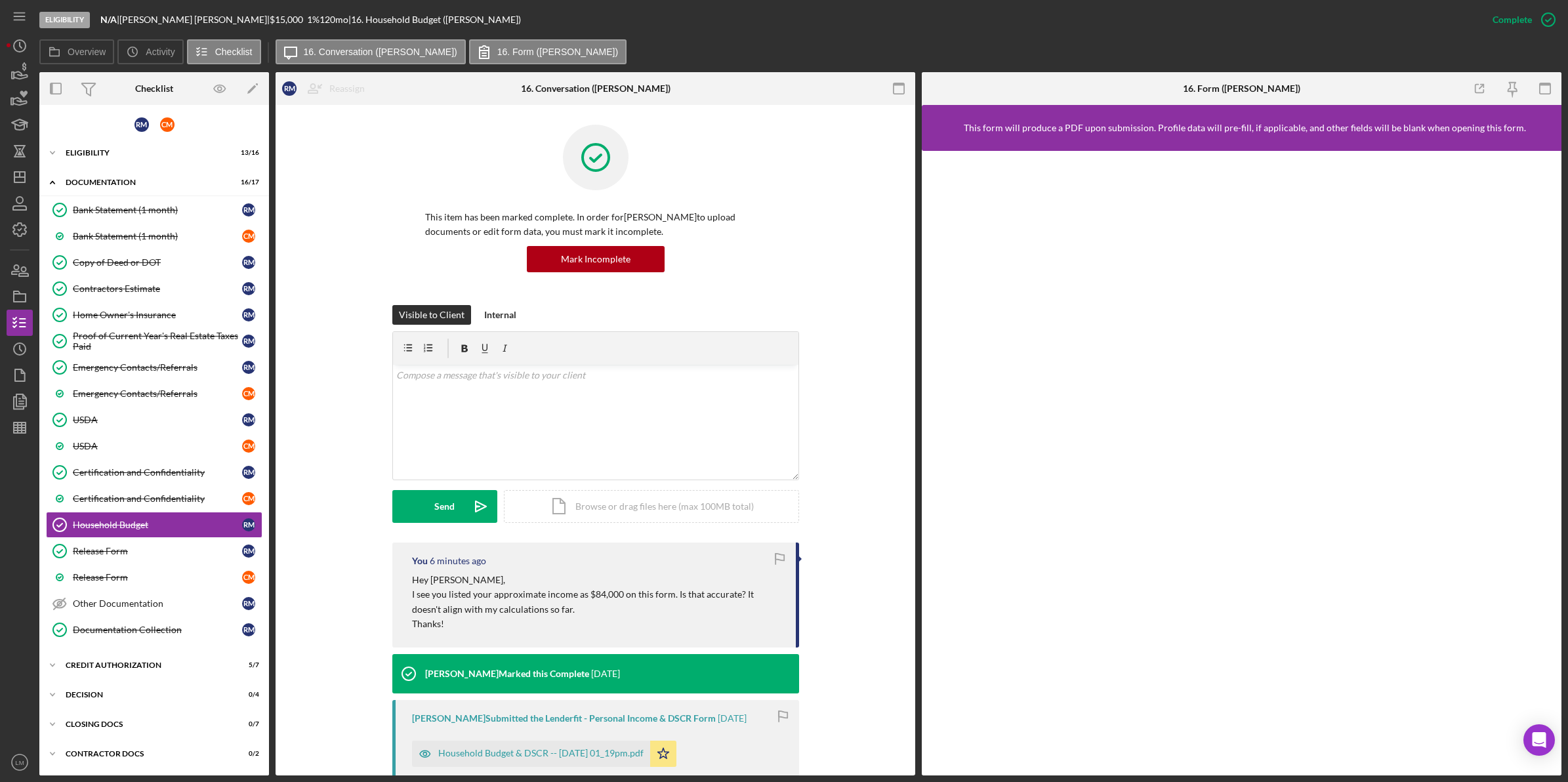
scroll to position [31, 0]
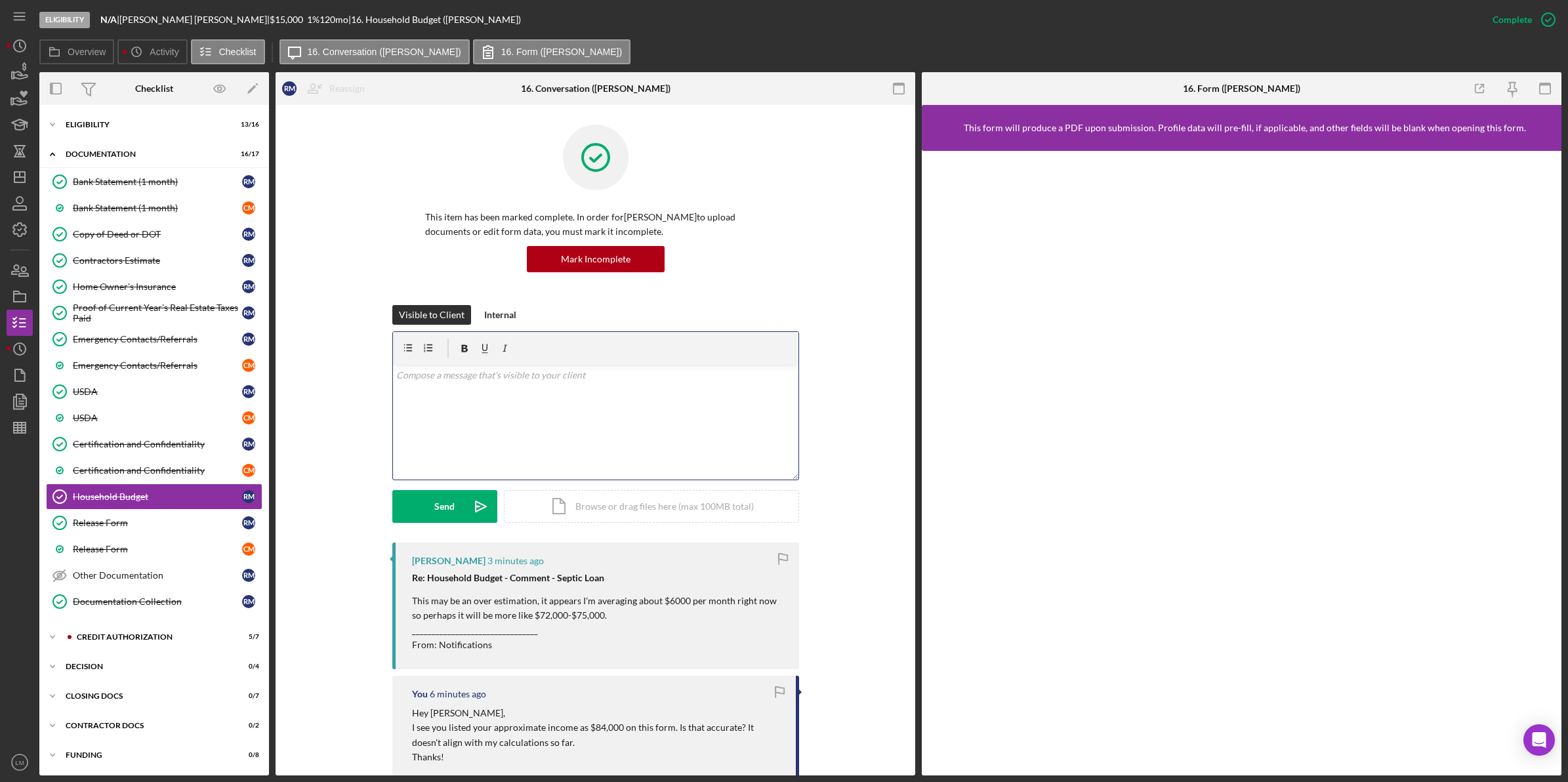
click at [454, 450] on div "v Color teal Color pink Remove color Add row above Add row below Add column bef…" at bounding box center [596, 422] width 405 height 115
click at [473, 513] on icon "Icon/icon-invite-send" at bounding box center [481, 506] width 33 height 33
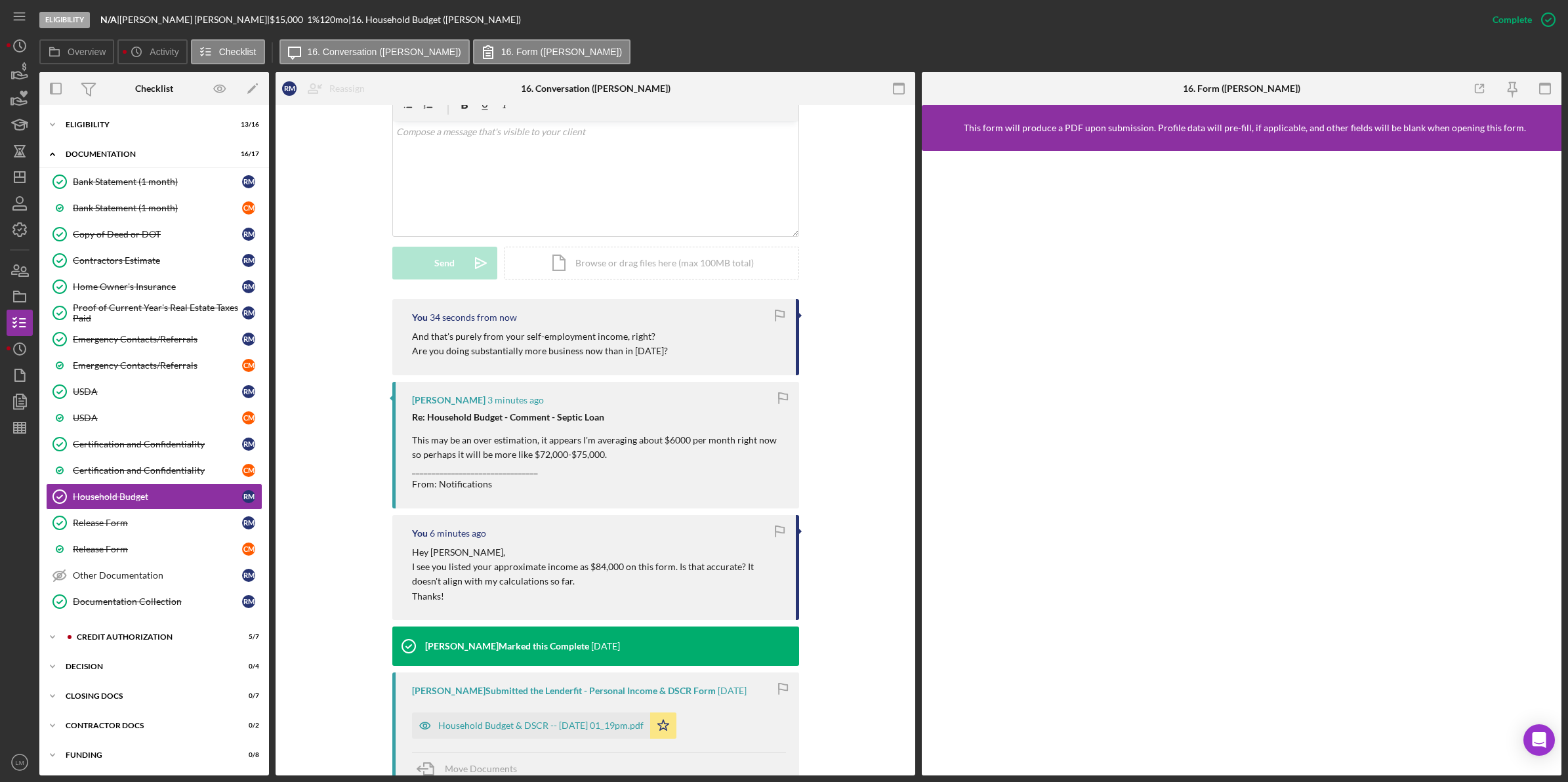
scroll to position [246, 0]
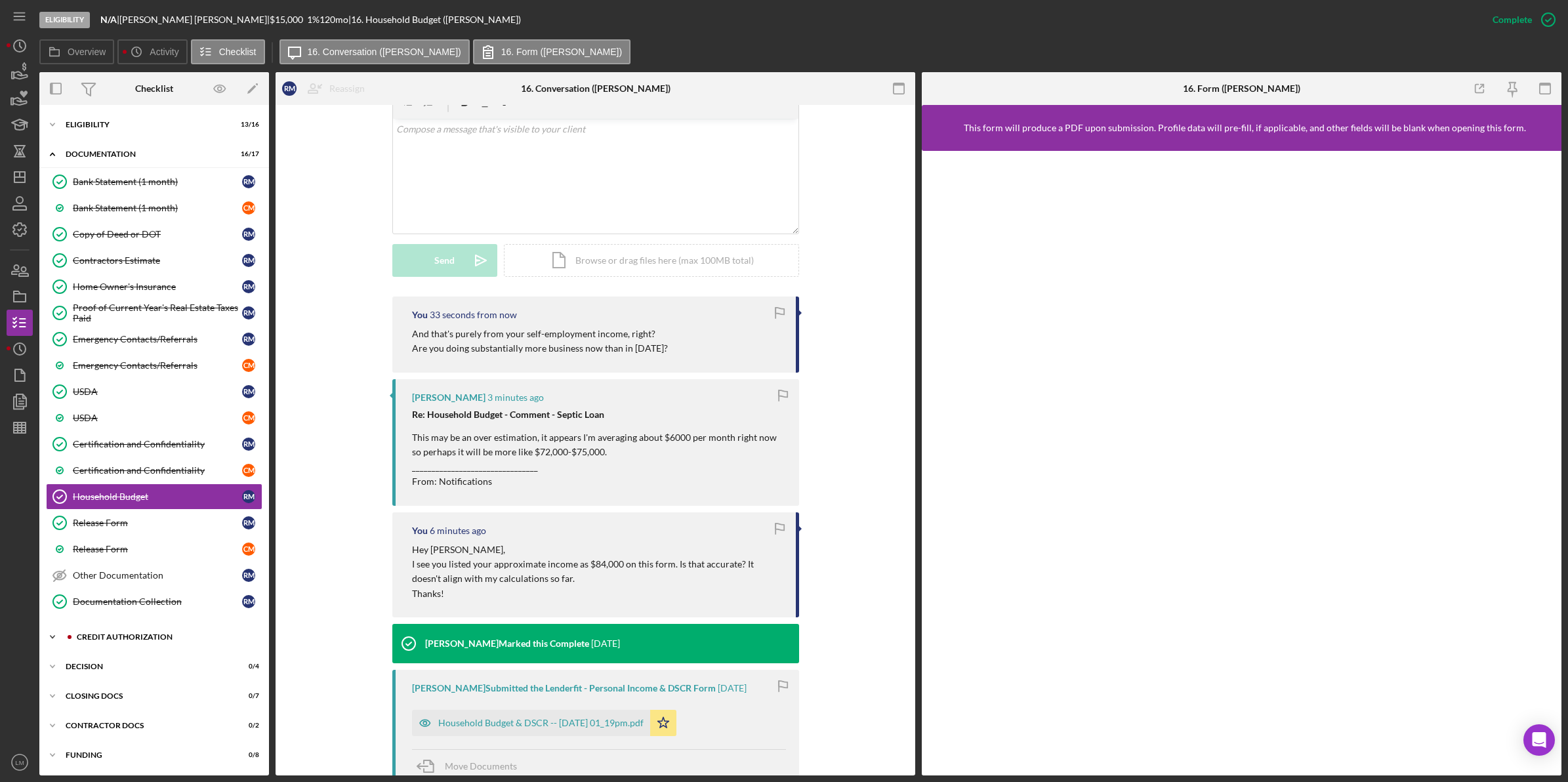
click at [224, 633] on div "Icon/Expander CREDIT AUTHORIZATION 5 / 7" at bounding box center [154, 637] width 230 height 26
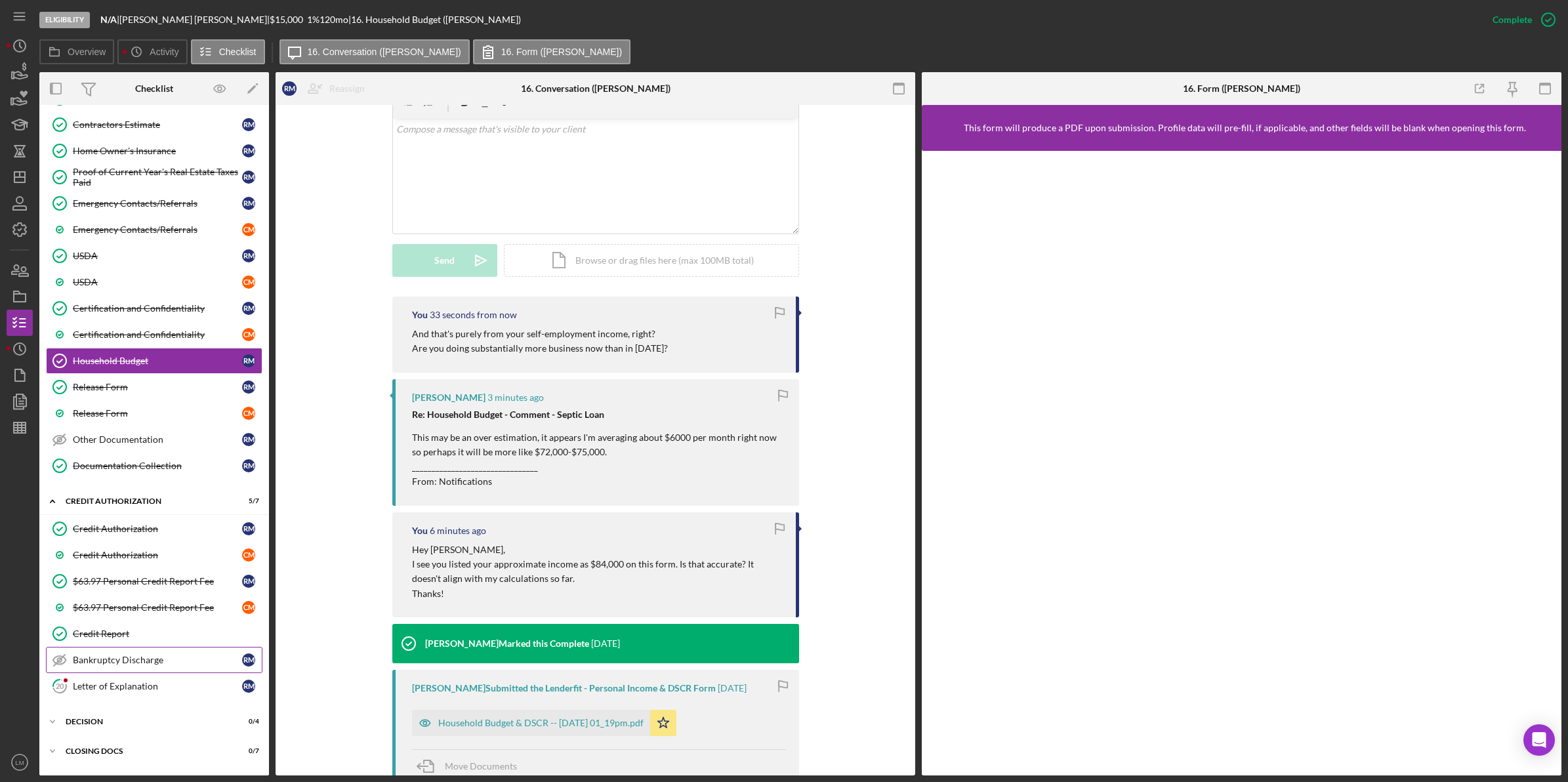
scroll to position [195, 0]
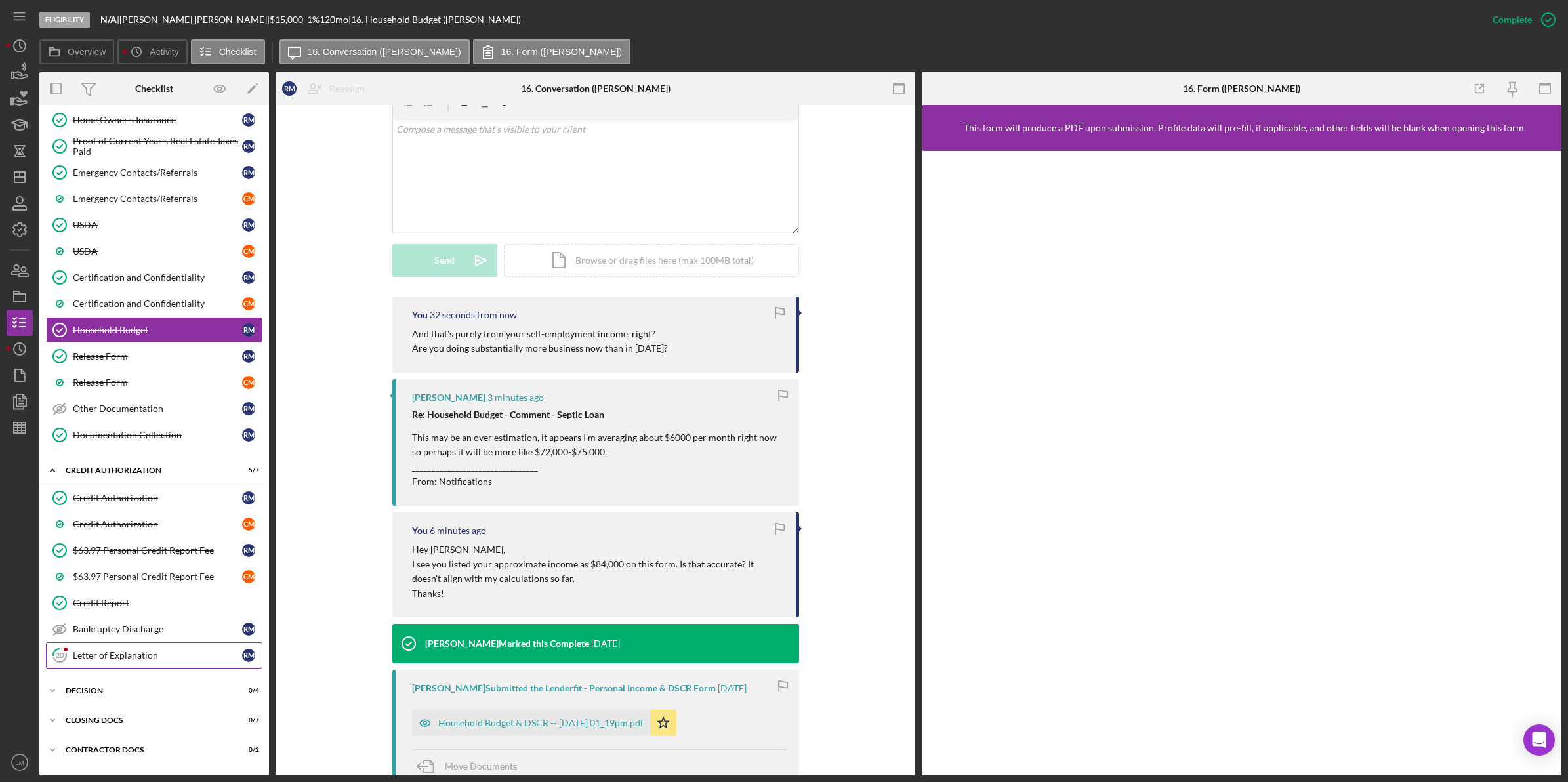
click at [154, 660] on div "Letter of Explanation" at bounding box center [157, 655] width 169 height 11
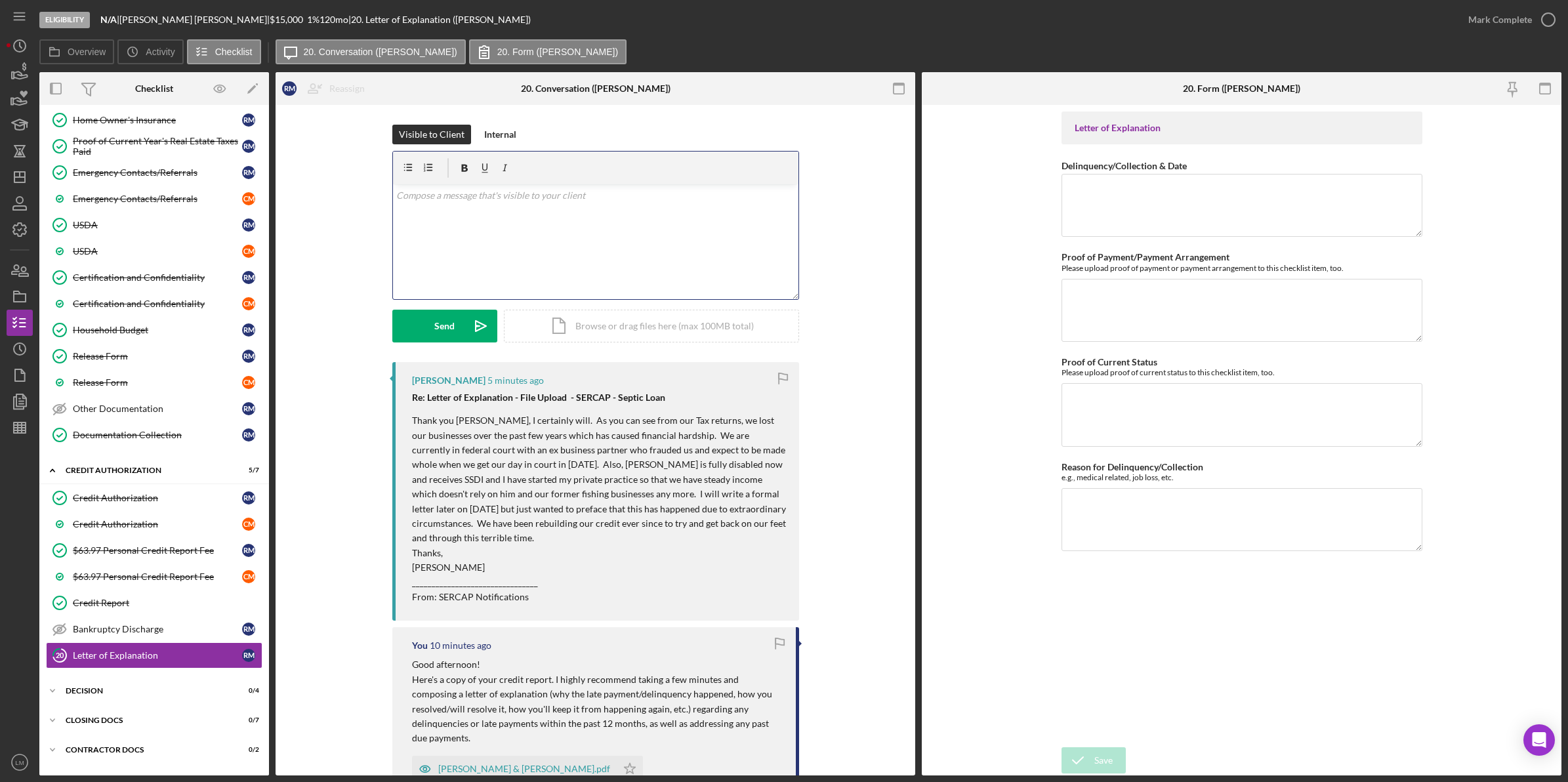
click at [586, 271] on div "v Color teal Color pink Remove color Add row above Add row below Add column bef…" at bounding box center [596, 242] width 405 height 115
click at [430, 335] on button "Send Icon/icon-invite-send" at bounding box center [444, 326] width 105 height 33
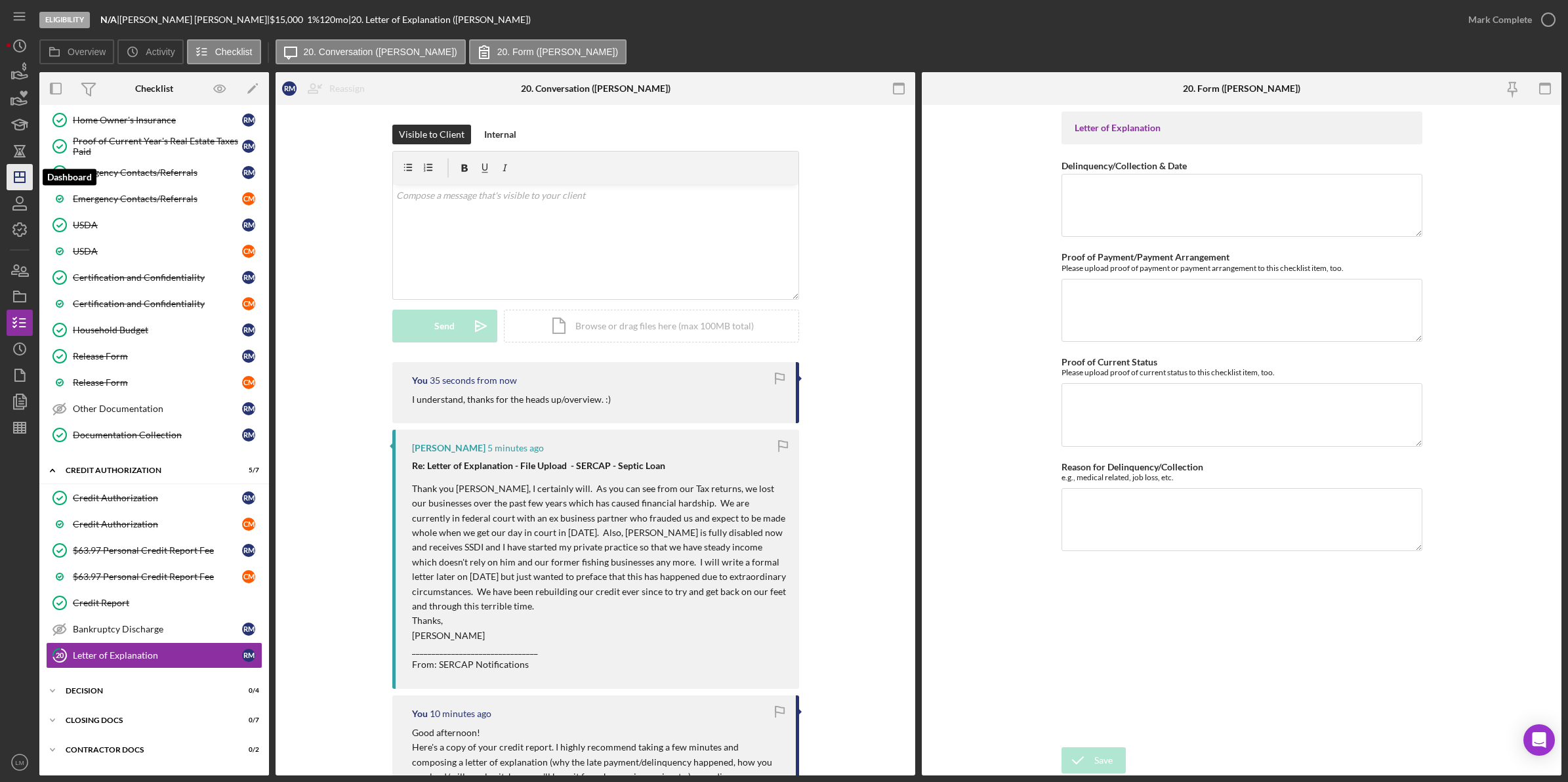
click at [18, 181] on icon "Icon/Dashboard" at bounding box center [20, 177] width 33 height 33
